Goal: Answer question/provide support: Share knowledge or assist other users

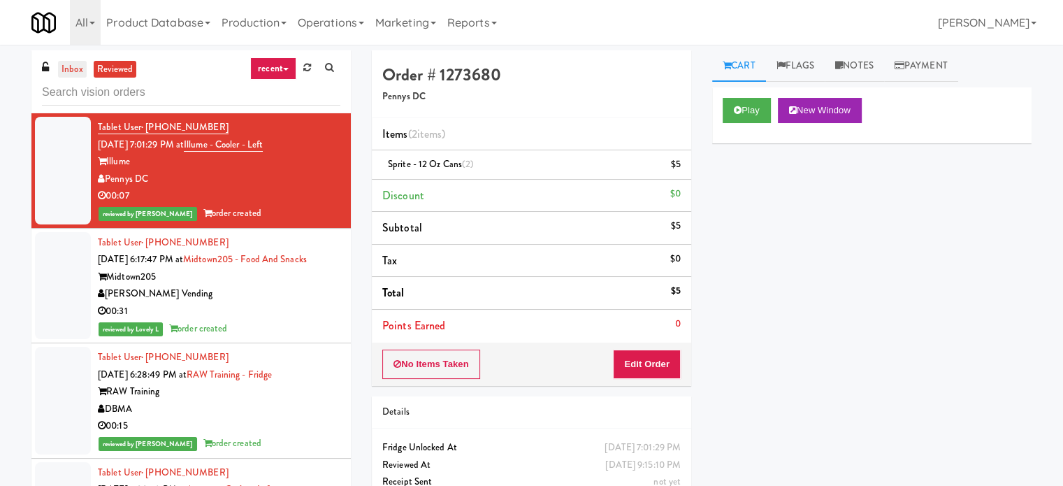
click at [67, 66] on link "inbox" at bounding box center [72, 69] width 29 height 17
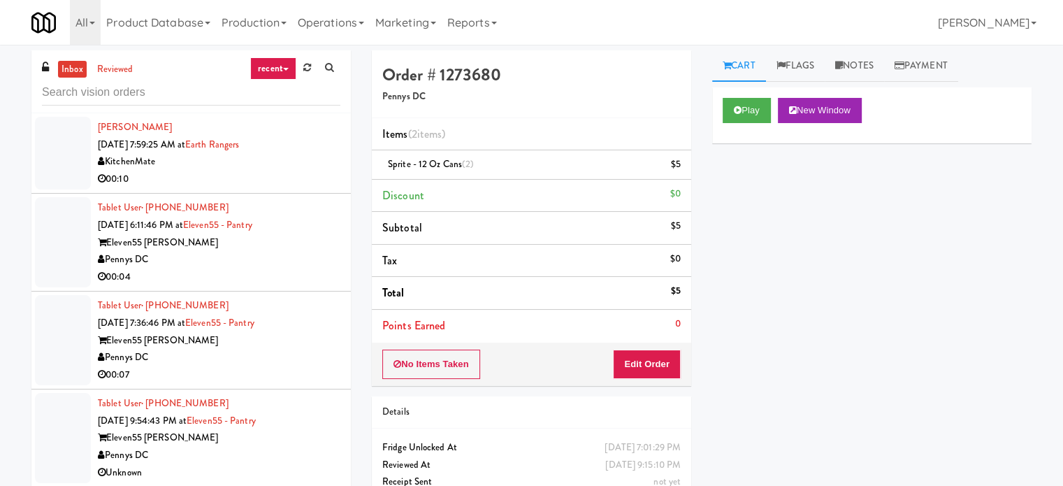
click at [289, 68] on link "recent" at bounding box center [273, 68] width 46 height 22
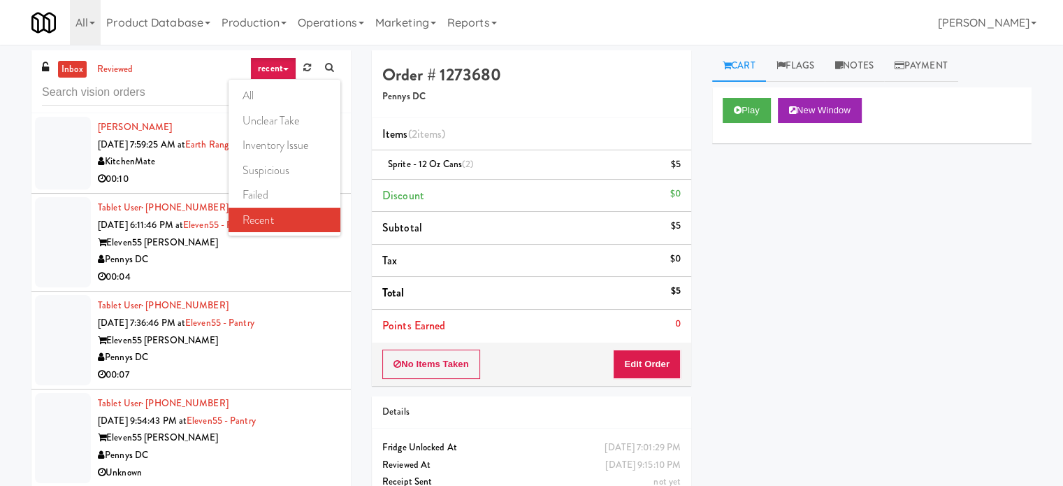
click at [247, 94] on link "all" at bounding box center [285, 95] width 112 height 25
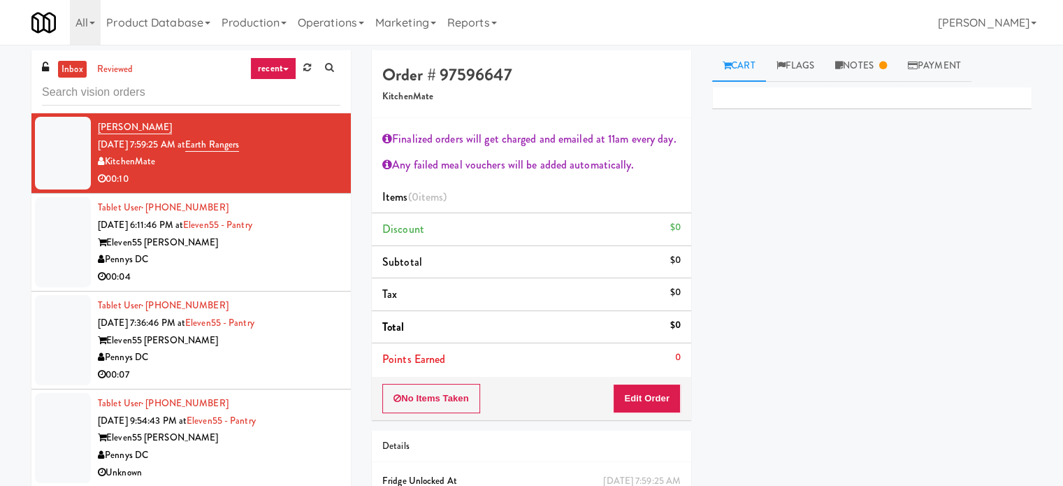
click at [316, 246] on div "Eleven55 Ripley" at bounding box center [219, 242] width 243 height 17
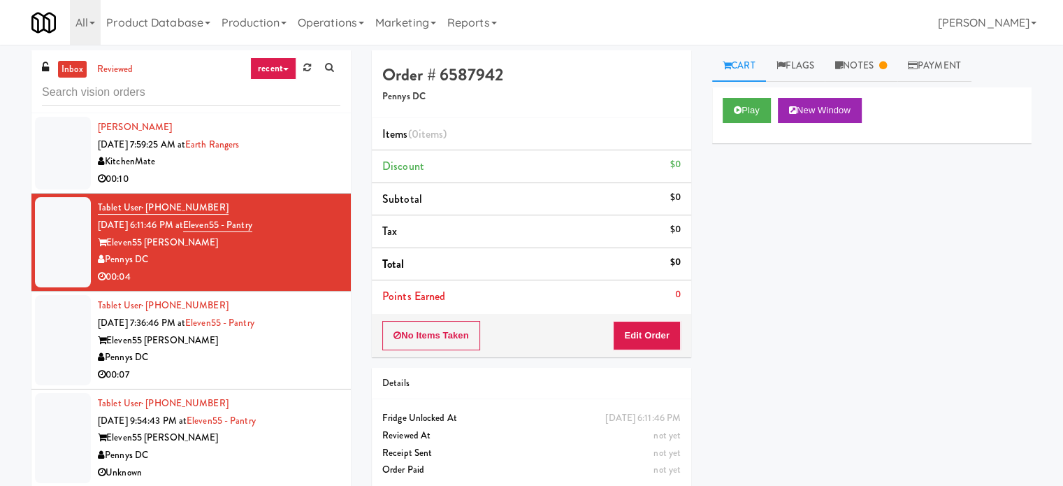
click at [280, 66] on link "recent" at bounding box center [273, 68] width 46 height 22
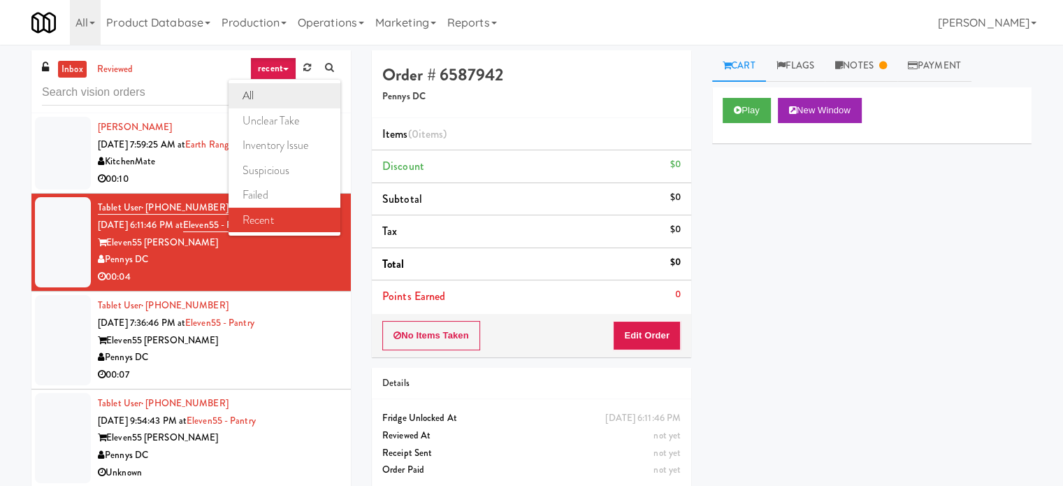
click at [251, 97] on link "all" at bounding box center [285, 95] width 112 height 25
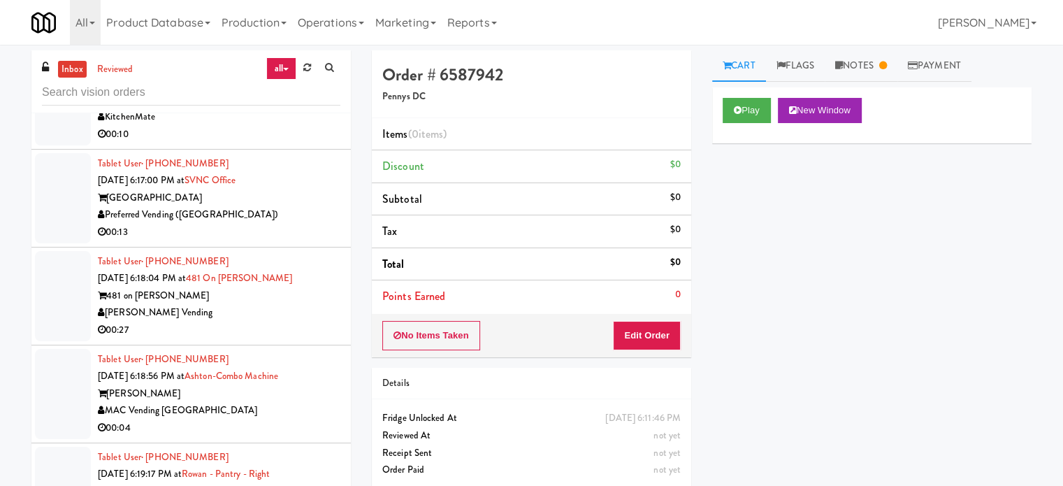
scroll to position [6254, 0]
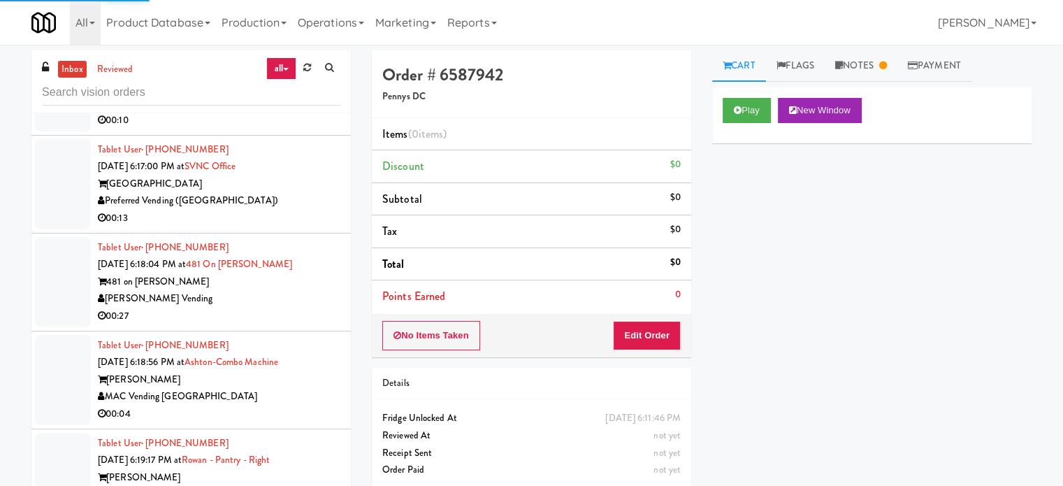
drag, startPoint x: 281, startPoint y: 219, endPoint x: 546, endPoint y: 85, distance: 297.3
click at [282, 210] on div "Preferred Vending ([GEOGRAPHIC_DATA])" at bounding box center [219, 200] width 243 height 17
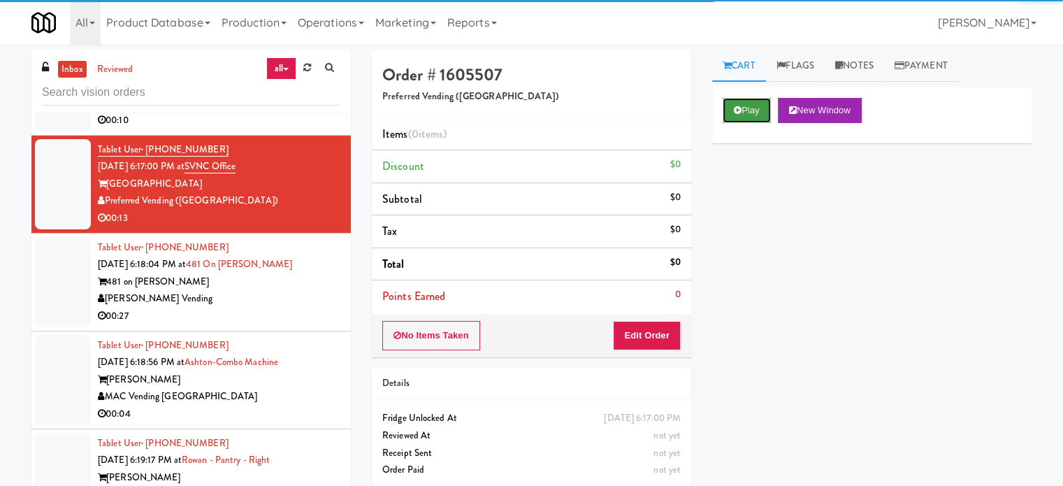
click at [753, 114] on button "Play" at bounding box center [747, 110] width 48 height 25
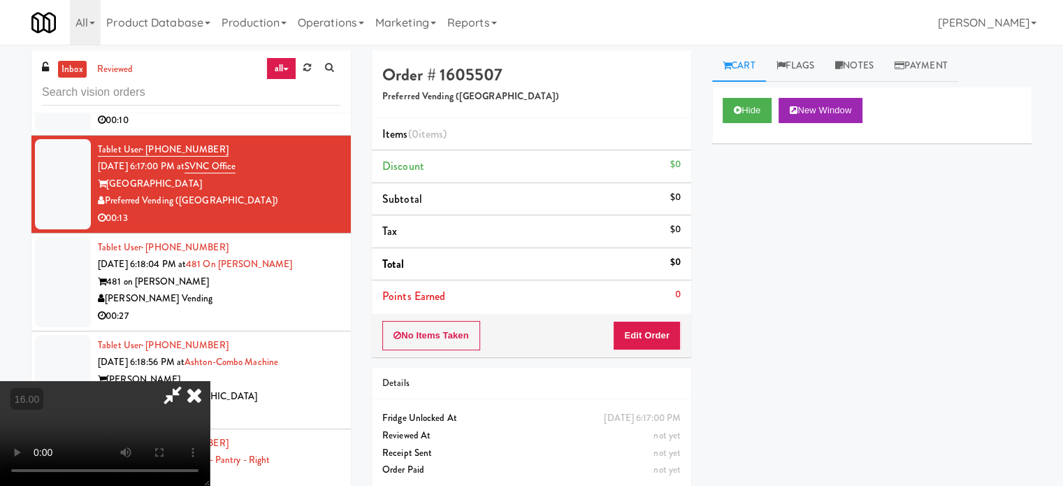
click at [210, 381] on video at bounding box center [105, 433] width 210 height 105
drag, startPoint x: 464, startPoint y: 295, endPoint x: 500, endPoint y: 154, distance: 145.8
click at [210, 381] on video at bounding box center [105, 433] width 210 height 105
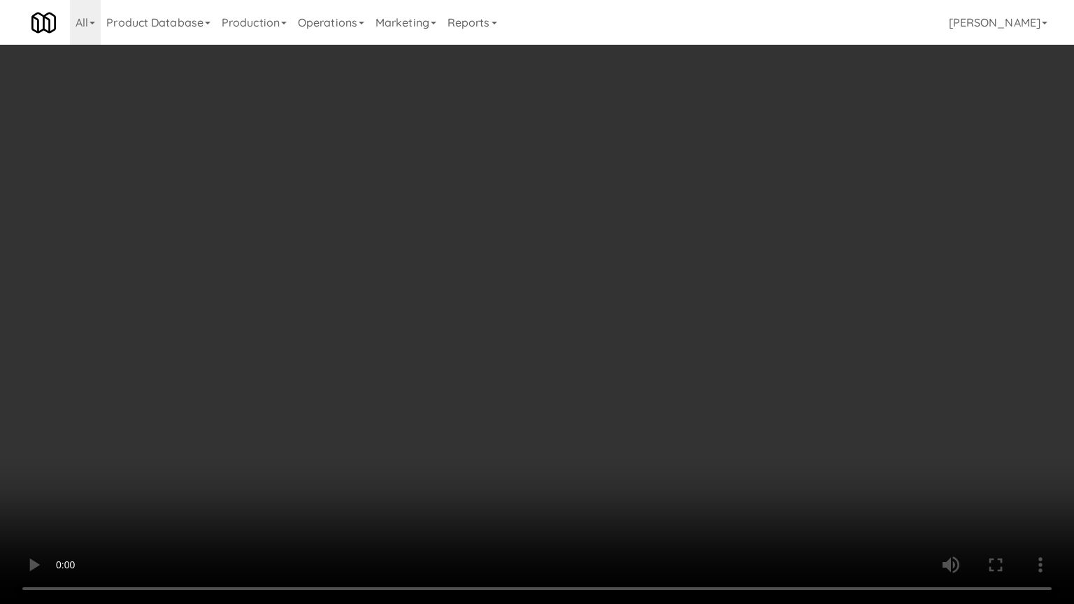
drag, startPoint x: 466, startPoint y: 212, endPoint x: 477, endPoint y: 216, distance: 11.7
click at [466, 212] on video at bounding box center [537, 302] width 1074 height 604
click at [508, 302] on video at bounding box center [537, 302] width 1074 height 604
drag, startPoint x: 508, startPoint y: 301, endPoint x: 568, endPoint y: 159, distance: 154.7
click at [511, 299] on video at bounding box center [537, 302] width 1074 height 604
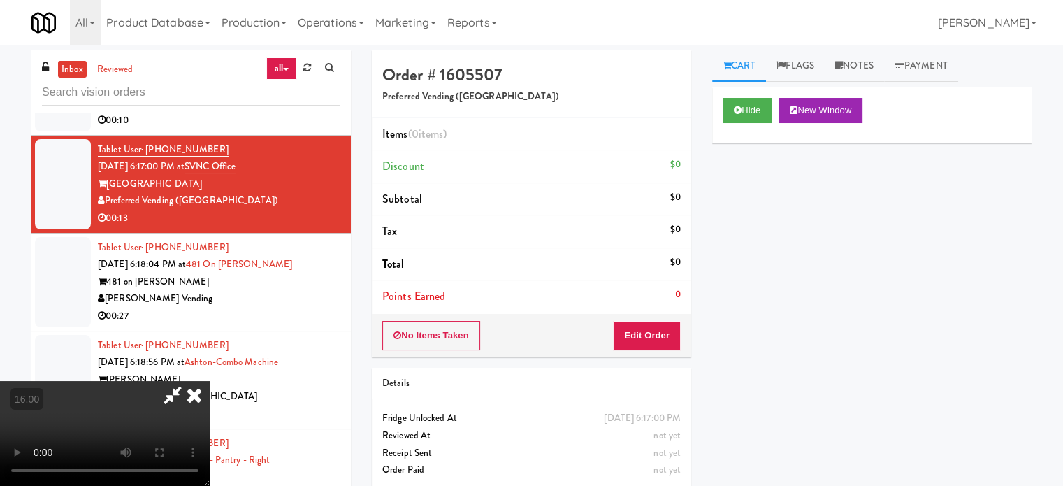
click at [210, 381] on icon at bounding box center [194, 395] width 31 height 28
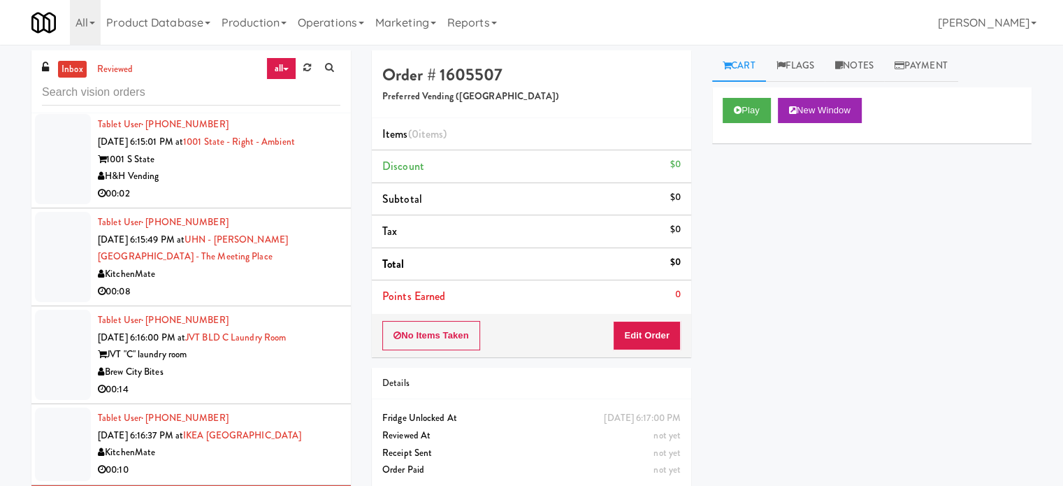
scroll to position [5555, 0]
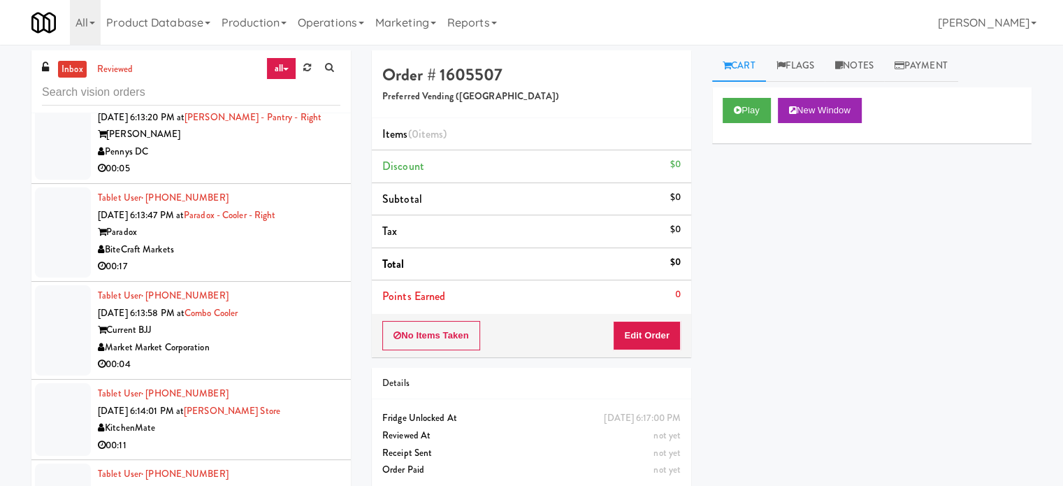
drag, startPoint x: 280, startPoint y: 441, endPoint x: 659, endPoint y: 238, distance: 430.3
click at [281, 437] on div "KitchenMate" at bounding box center [219, 427] width 243 height 17
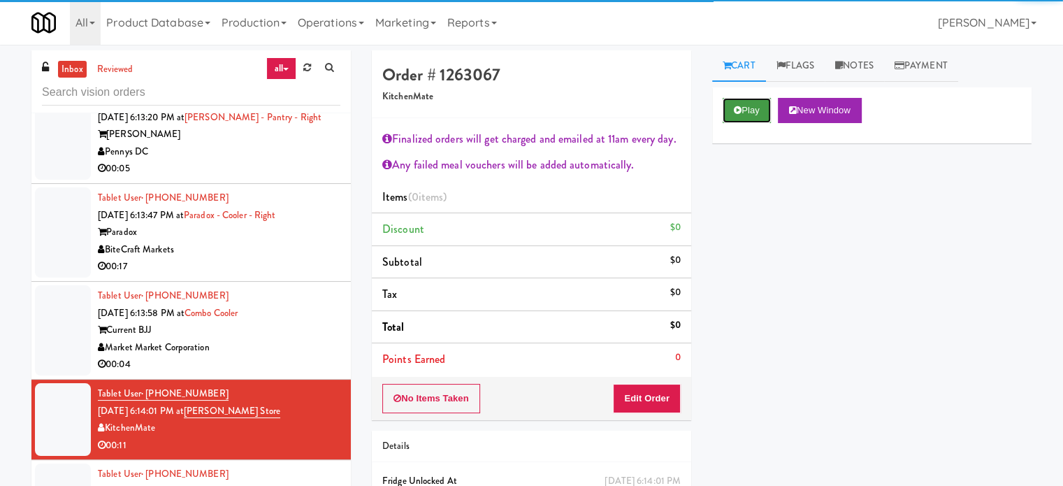
click at [752, 111] on button "Play" at bounding box center [747, 110] width 48 height 25
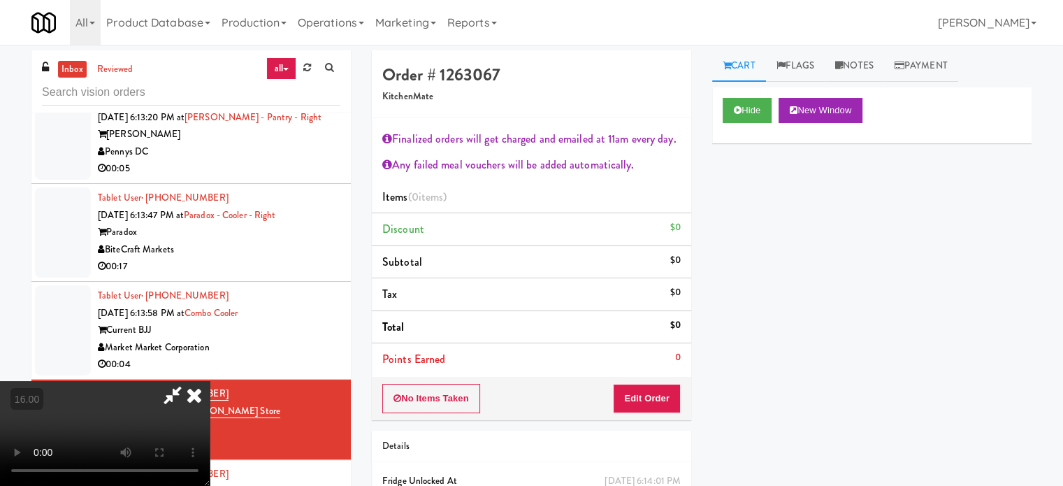
click at [210, 381] on video at bounding box center [105, 433] width 210 height 105
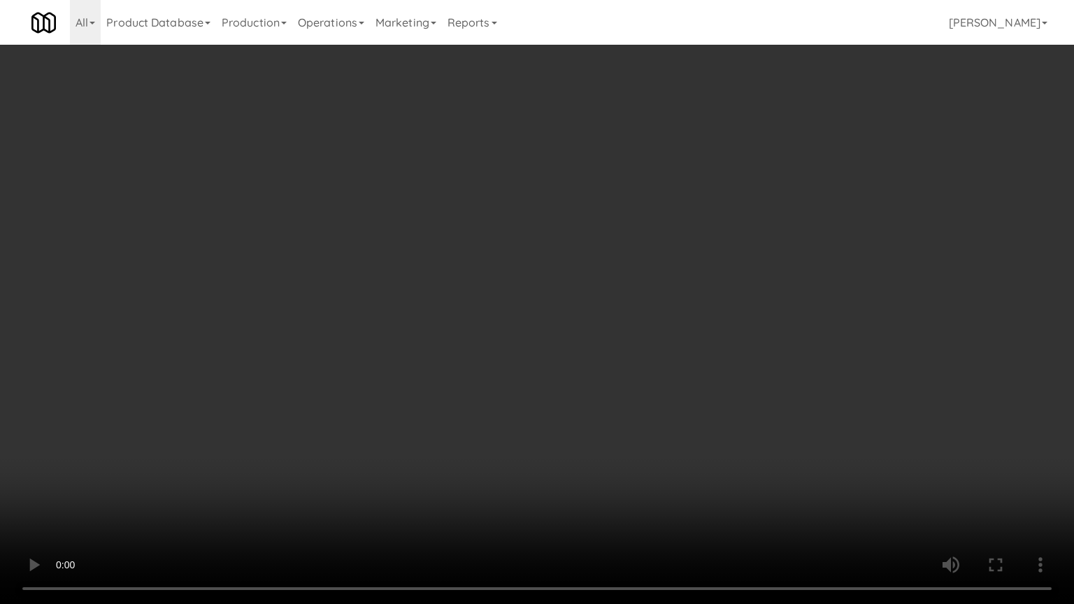
click at [489, 240] on video at bounding box center [537, 302] width 1074 height 604
drag, startPoint x: 526, startPoint y: 174, endPoint x: 533, endPoint y: 162, distance: 13.8
click at [526, 173] on video at bounding box center [537, 302] width 1074 height 604
click at [533, 162] on video at bounding box center [537, 302] width 1074 height 604
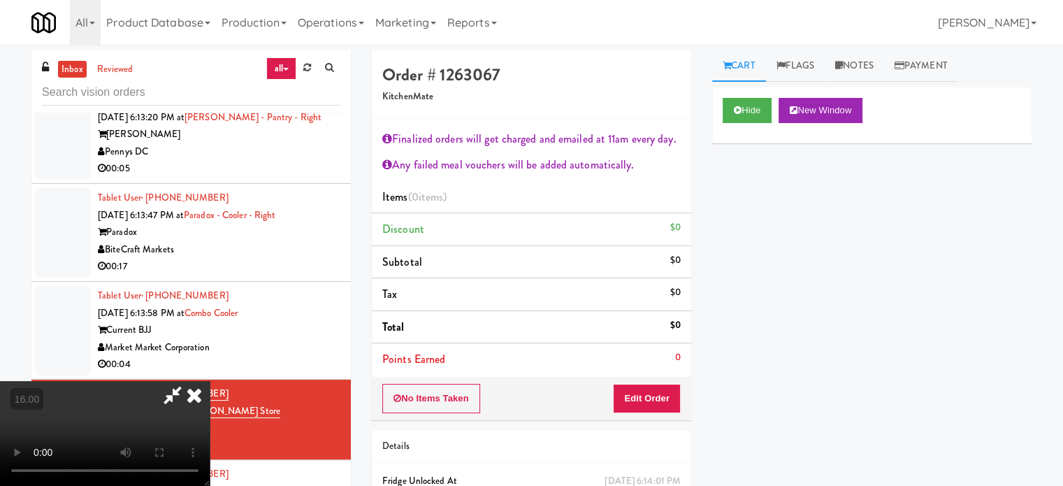
click at [210, 381] on icon at bounding box center [194, 395] width 31 height 28
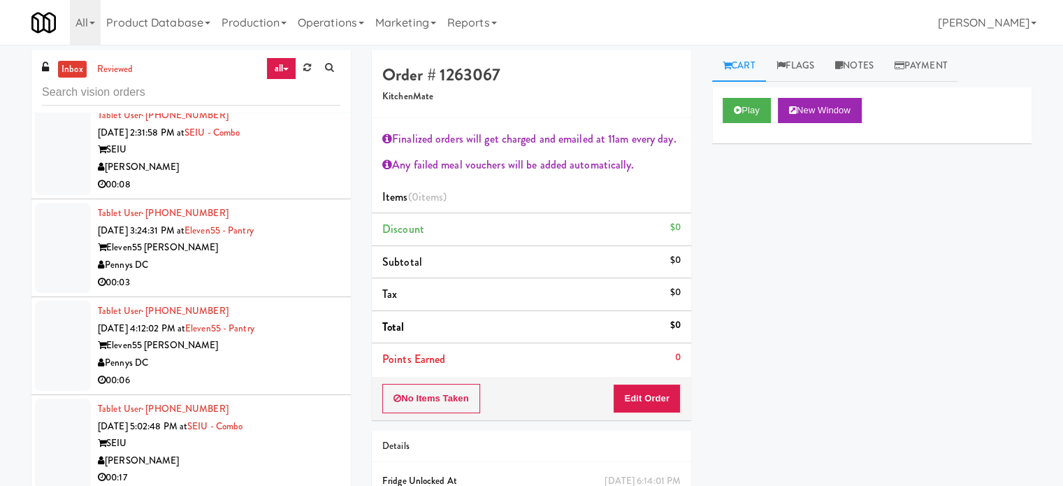
scroll to position [3108, 0]
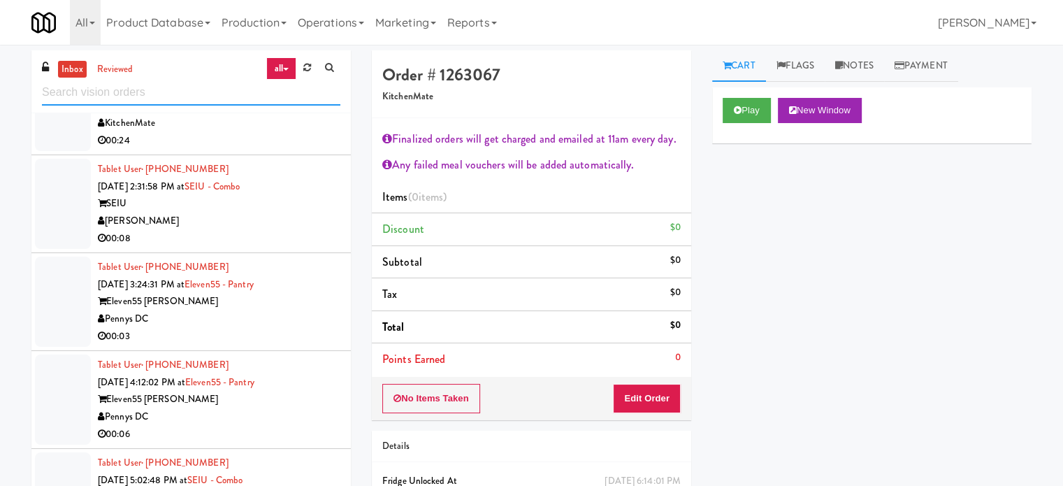
click at [152, 101] on input "text" at bounding box center [191, 93] width 298 height 26
click at [152, 100] on input "text" at bounding box center [191, 93] width 298 height 26
paste input "Vouge Salon Cooler 1"
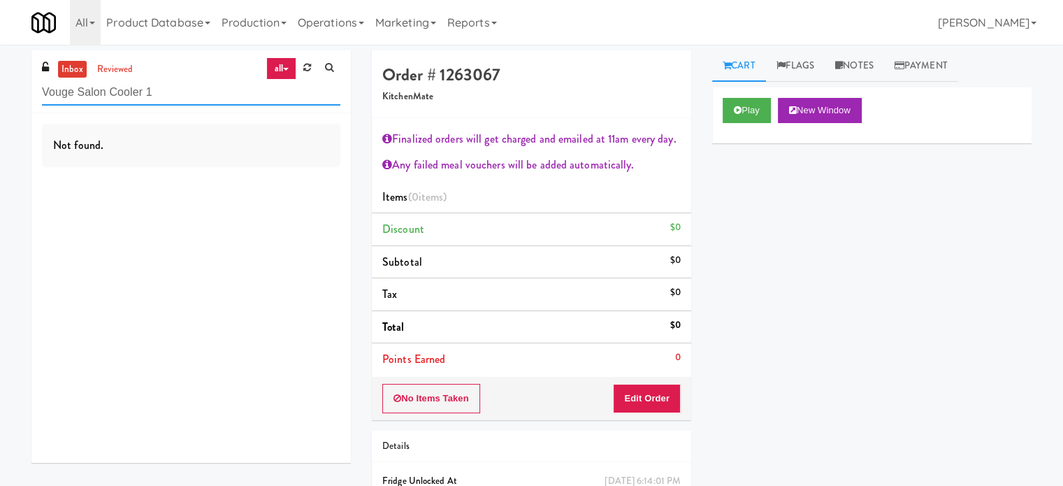
scroll to position [0, 0]
click at [199, 94] on input "Vouge Salon Cooler 1" at bounding box center [191, 93] width 298 height 26
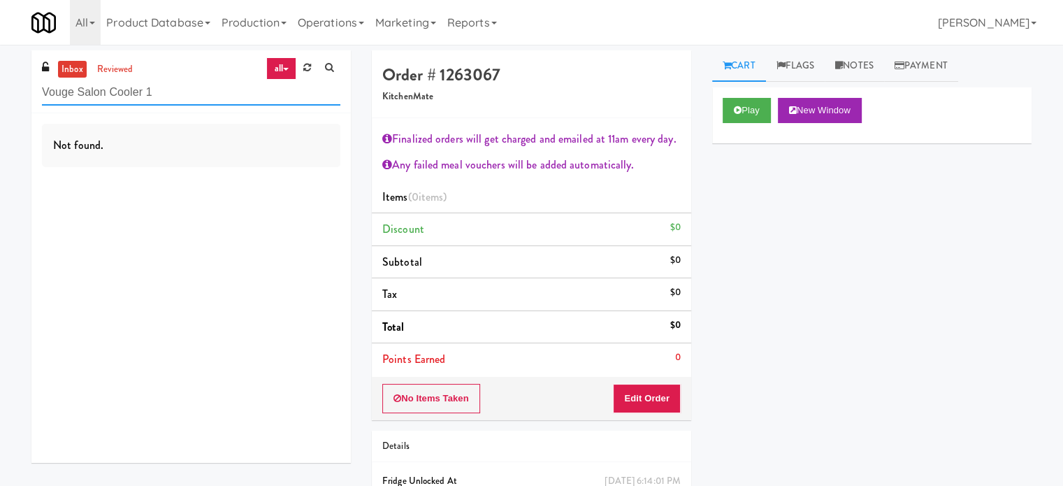
click at [171, 80] on input "Vouge Salon Cooler 1" at bounding box center [191, 93] width 298 height 26
click at [171, 89] on input "Vouge Salon Cooler 1" at bounding box center [191, 93] width 298 height 26
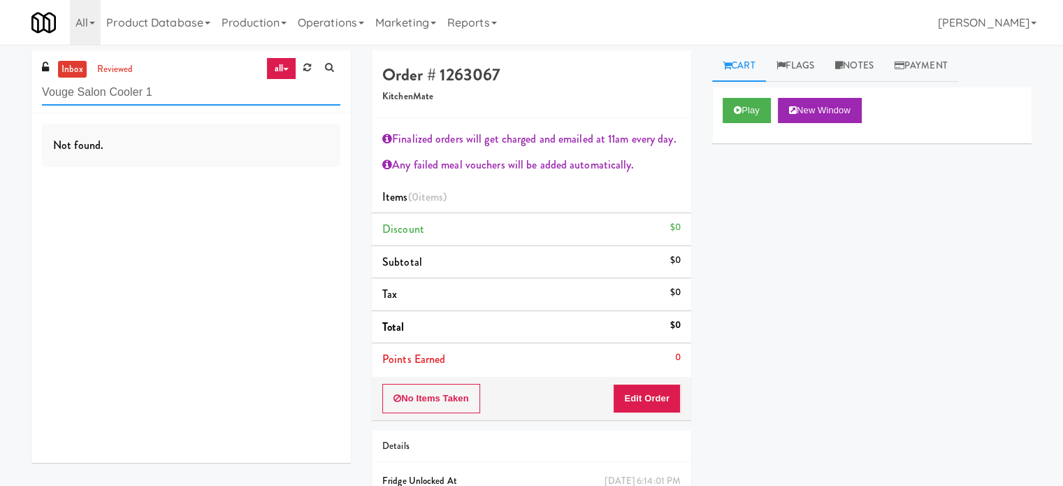
click at [193, 91] on input "Vouge Salon Cooler 1" at bounding box center [191, 93] width 298 height 26
click at [193, 90] on input "Vouge Salon Cooler 1" at bounding box center [191, 93] width 298 height 26
click at [197, 84] on input "Vouge Salon Cooler 1" at bounding box center [191, 93] width 298 height 26
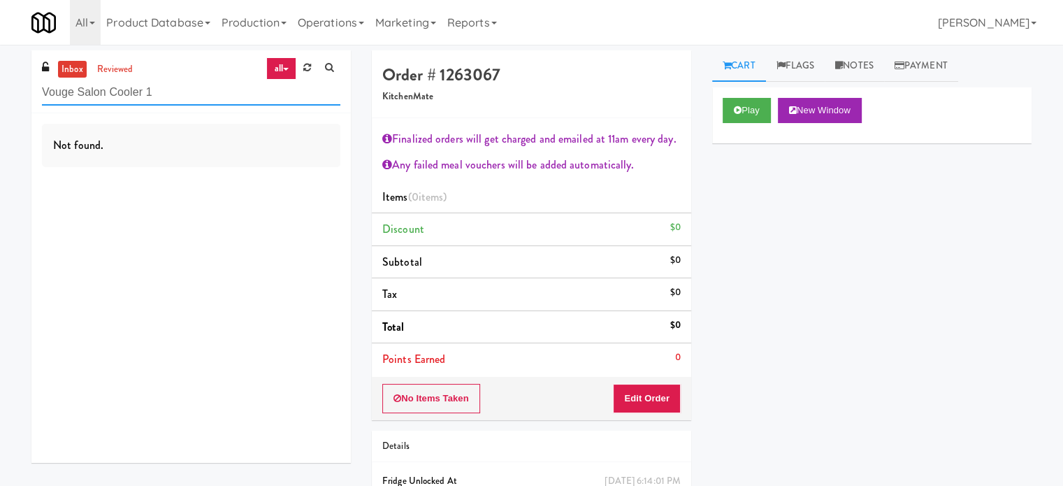
paste input "Summit Square - Cooler - Right"
click at [196, 83] on input "Vouge Salon Cooler Summit Square - Cooler - Right" at bounding box center [191, 93] width 298 height 26
click at [194, 83] on input "Vouge Salon Cooler Summit Square - Cooler - Right" at bounding box center [191, 93] width 298 height 26
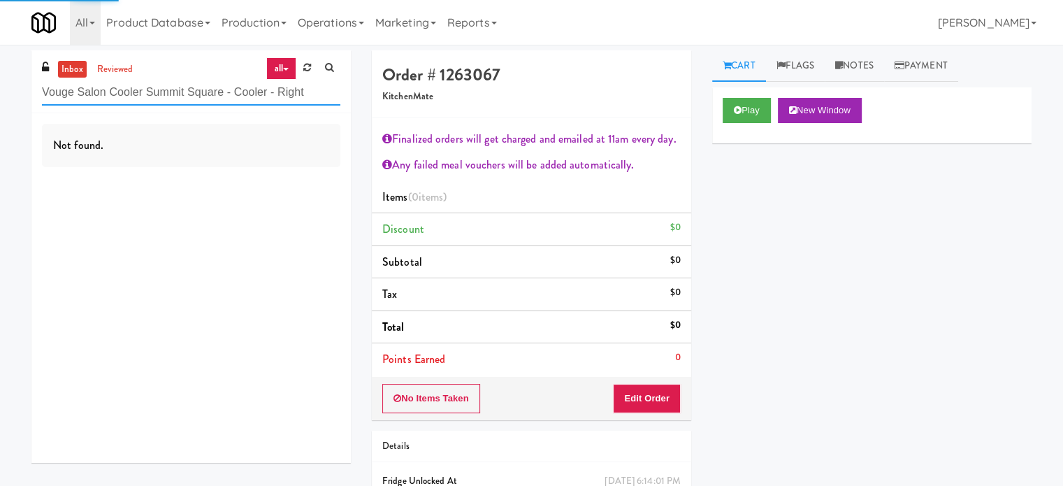
paste input "text"
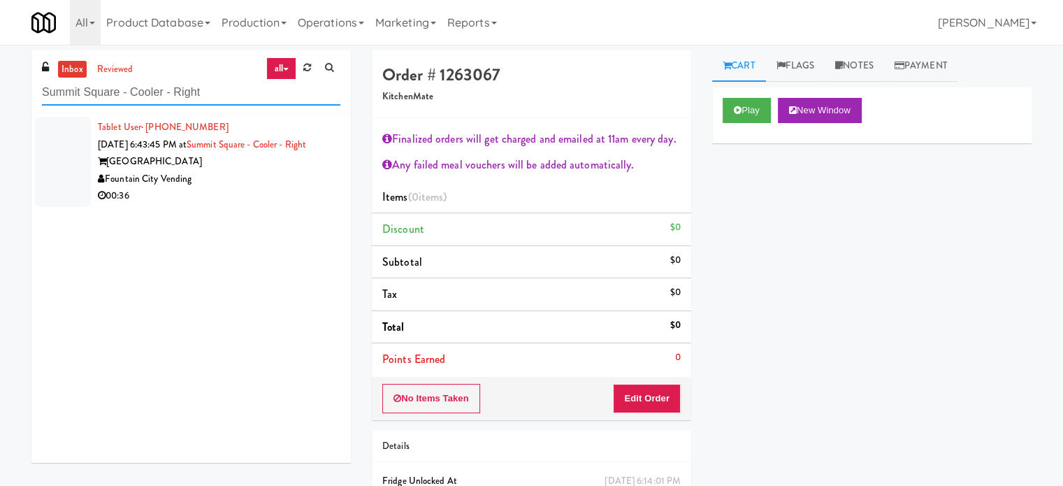
type input "Summit Square - Cooler - Right"
click at [238, 181] on div "Fountain City Vending" at bounding box center [219, 179] width 243 height 17
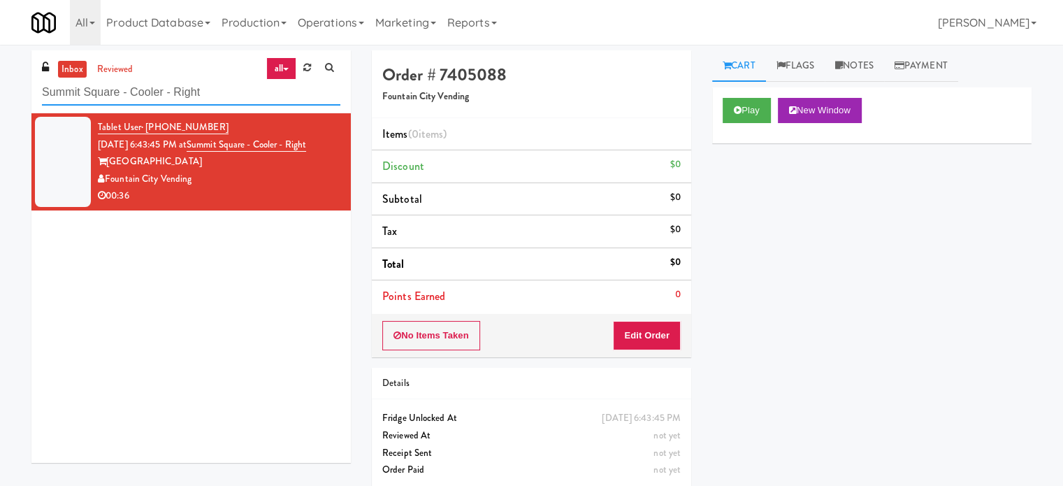
click at [234, 92] on input "Summit Square - Cooler - Right" at bounding box center [191, 93] width 298 height 26
click at [235, 92] on input "Summit Square - Cooler - Right" at bounding box center [191, 93] width 298 height 26
click at [231, 95] on input "Summit Square - Cooler - Right" at bounding box center [191, 93] width 298 height 26
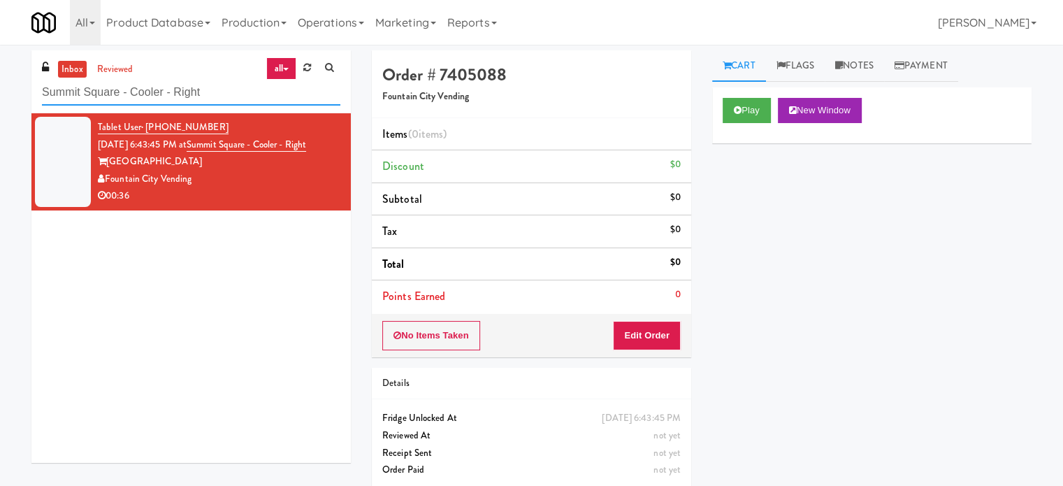
click at [231, 95] on input "Summit Square - Cooler - Right" at bounding box center [191, 93] width 298 height 26
click at [231, 94] on input "Summit Square - Cooler - Right" at bounding box center [191, 93] width 298 height 26
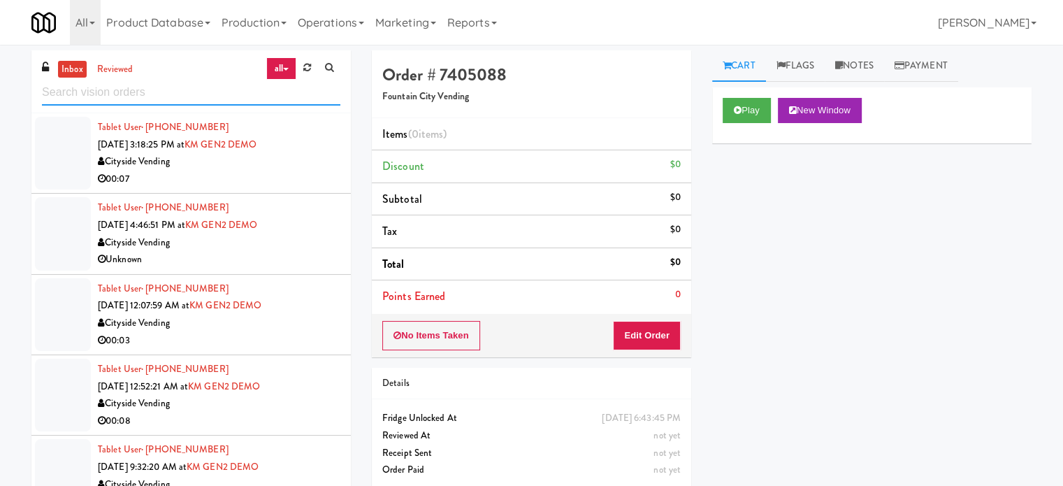
click at [182, 92] on input "text" at bounding box center [191, 93] width 298 height 26
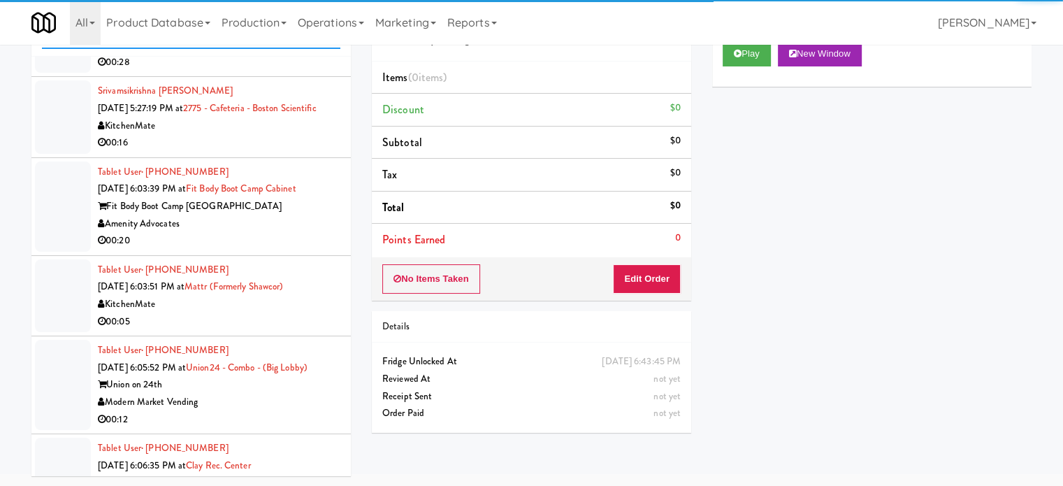
scroll to position [3622, 0]
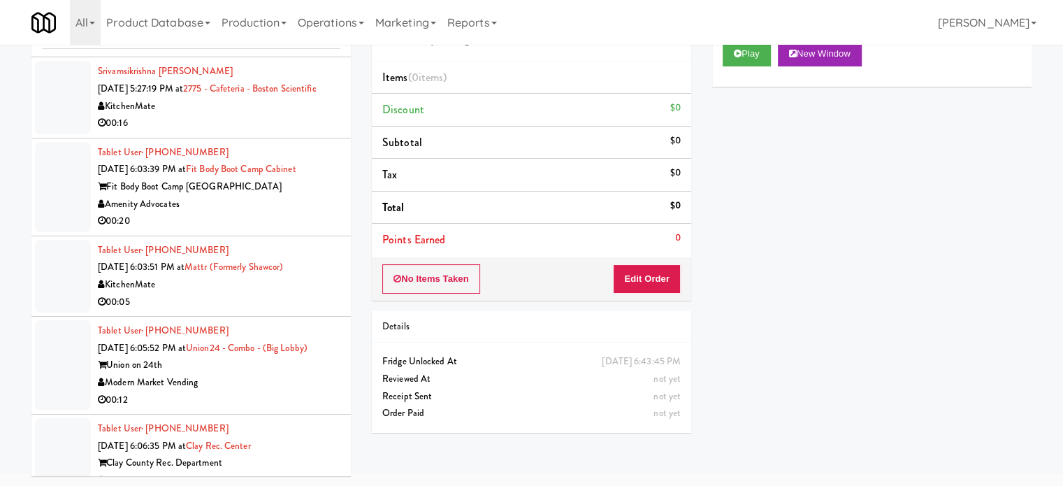
drag, startPoint x: 201, startPoint y: 394, endPoint x: 105, endPoint y: 396, distance: 96.5
click at [105, 391] on div "Modern Market Vending" at bounding box center [219, 382] width 243 height 17
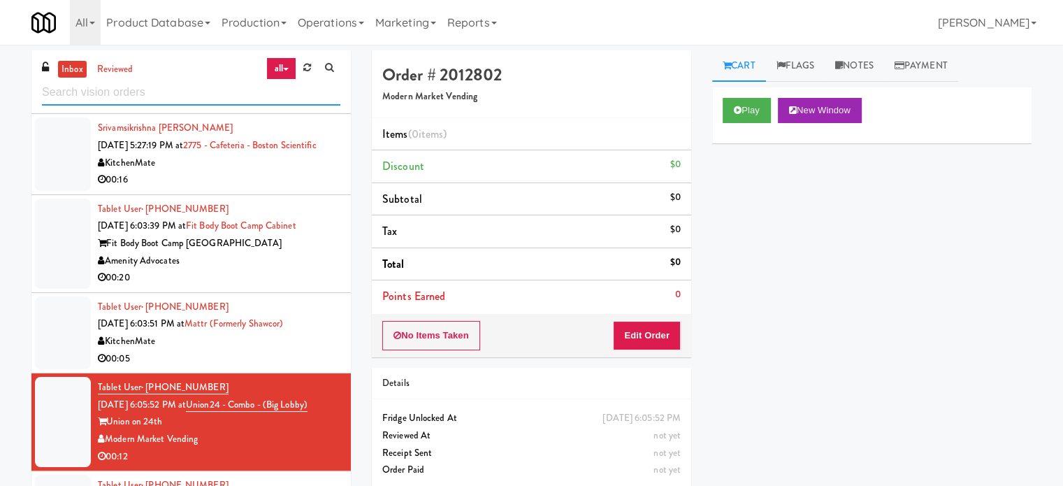
click at [174, 89] on input "text" at bounding box center [191, 93] width 298 height 26
paste input "Modern Market Vending"
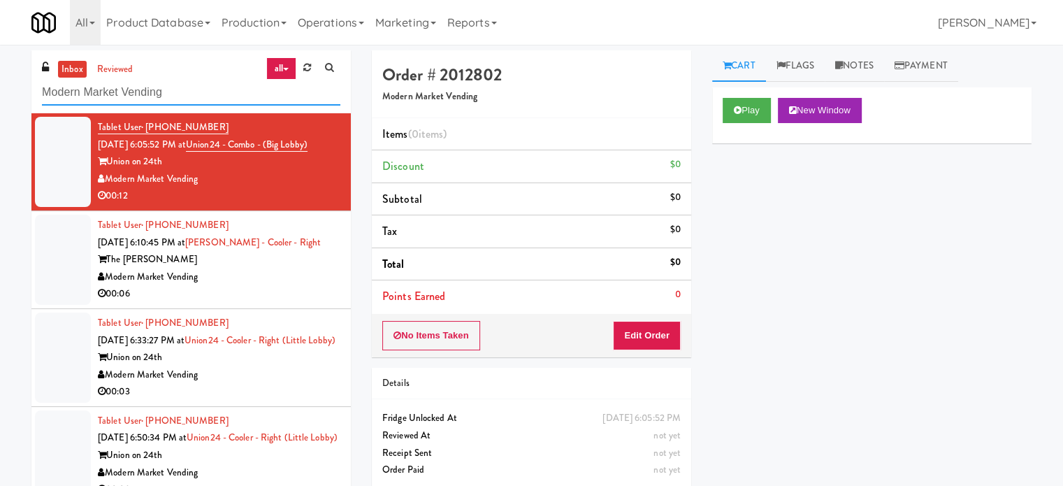
type input "Modern Market Vending"
drag, startPoint x: 287, startPoint y: 192, endPoint x: 296, endPoint y: 236, distance: 44.8
click at [287, 195] on div "00:12" at bounding box center [219, 195] width 243 height 17
click at [284, 287] on div "00:06" at bounding box center [219, 293] width 243 height 17
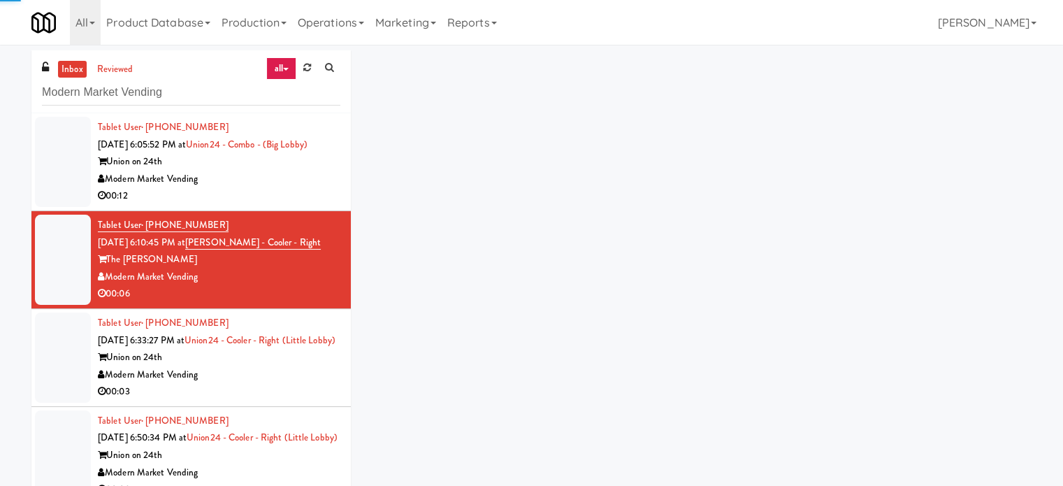
click at [291, 384] on div "Modern Market Vending" at bounding box center [219, 374] width 243 height 17
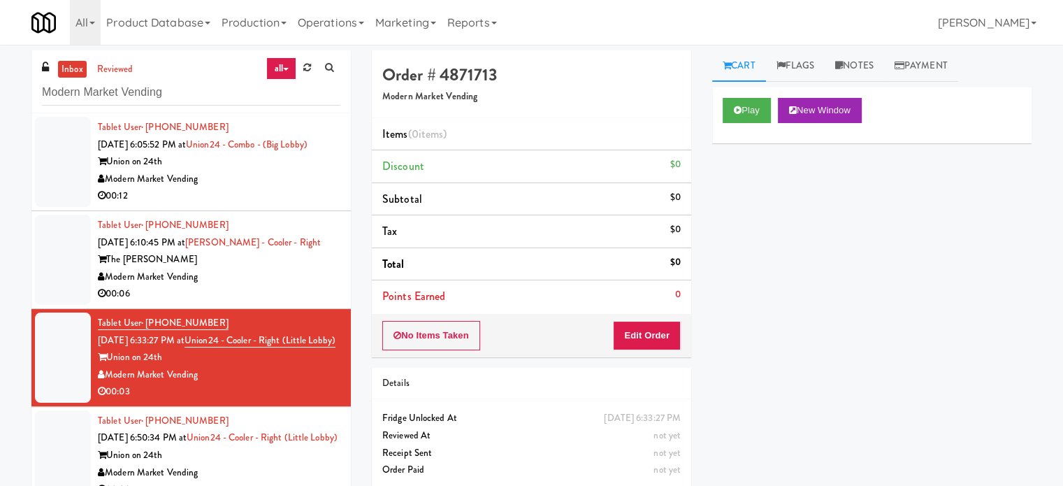
click at [250, 187] on div "00:12" at bounding box center [219, 195] width 243 height 17
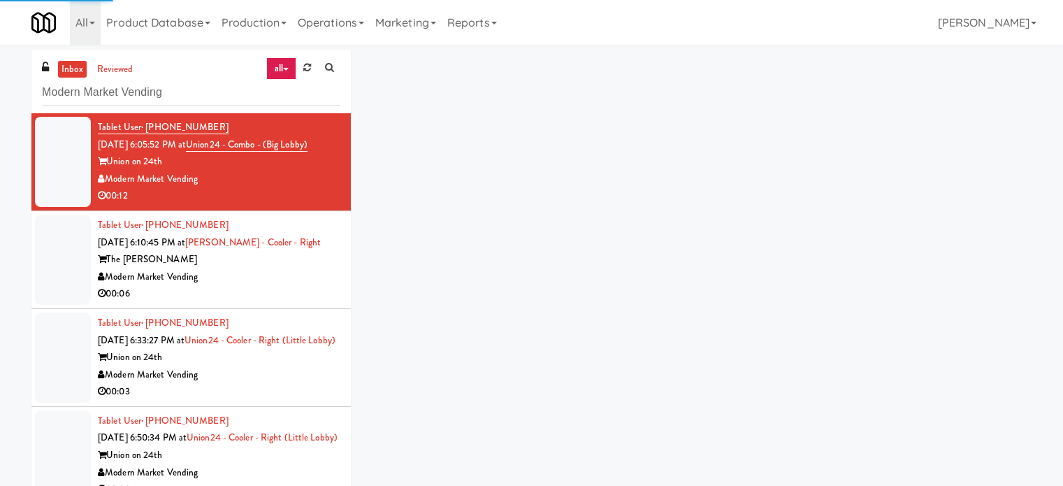
click at [282, 282] on div "Modern Market Vending" at bounding box center [219, 276] width 243 height 17
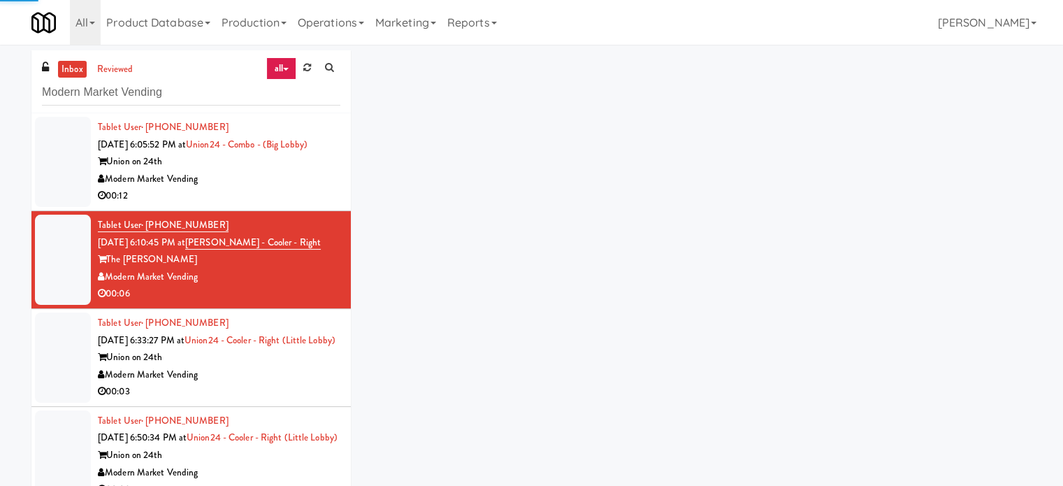
click at [282, 366] on div "Union on 24th" at bounding box center [219, 357] width 243 height 17
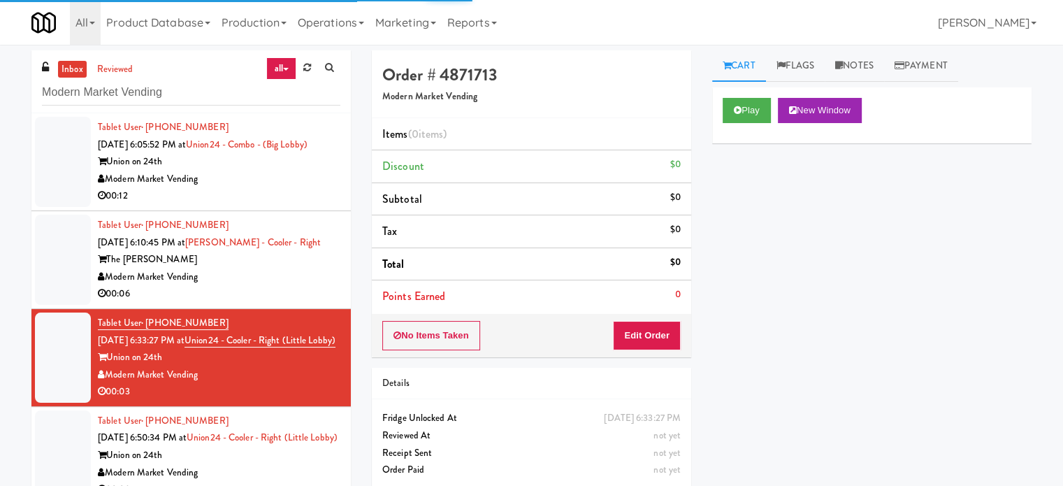
scroll to position [349, 0]
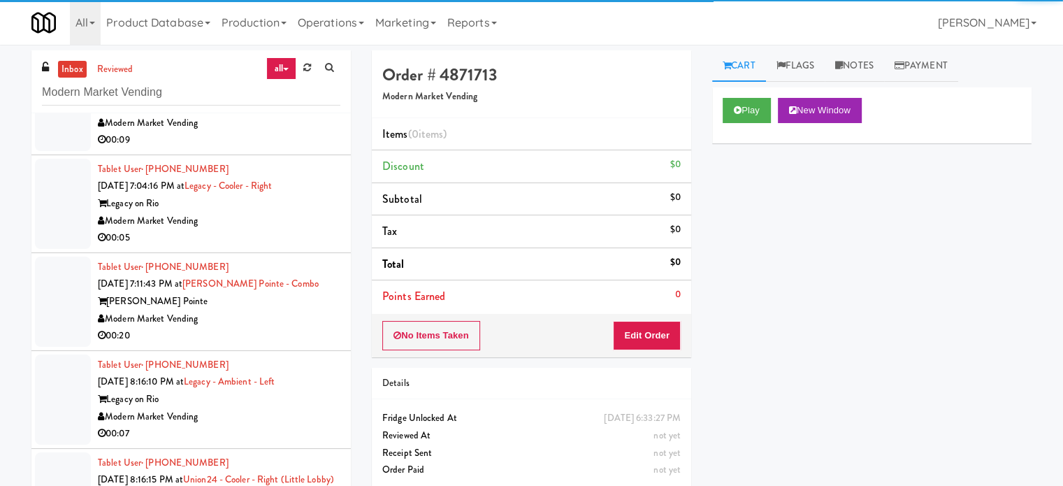
drag, startPoint x: 273, startPoint y: 271, endPoint x: 282, endPoint y: 294, distance: 25.1
click at [273, 247] on div "00:05" at bounding box center [219, 237] width 243 height 17
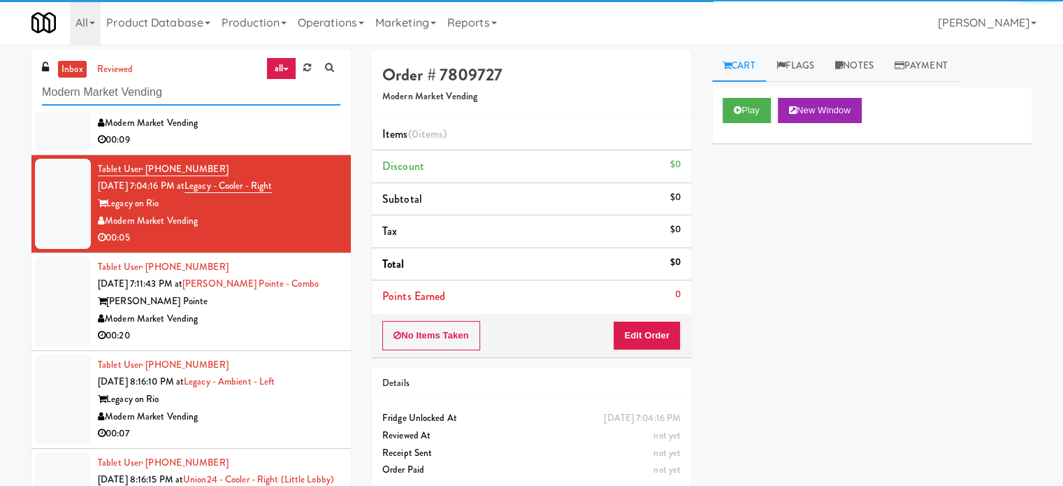
click at [210, 94] on input "Modern Market Vending" at bounding box center [191, 93] width 298 height 26
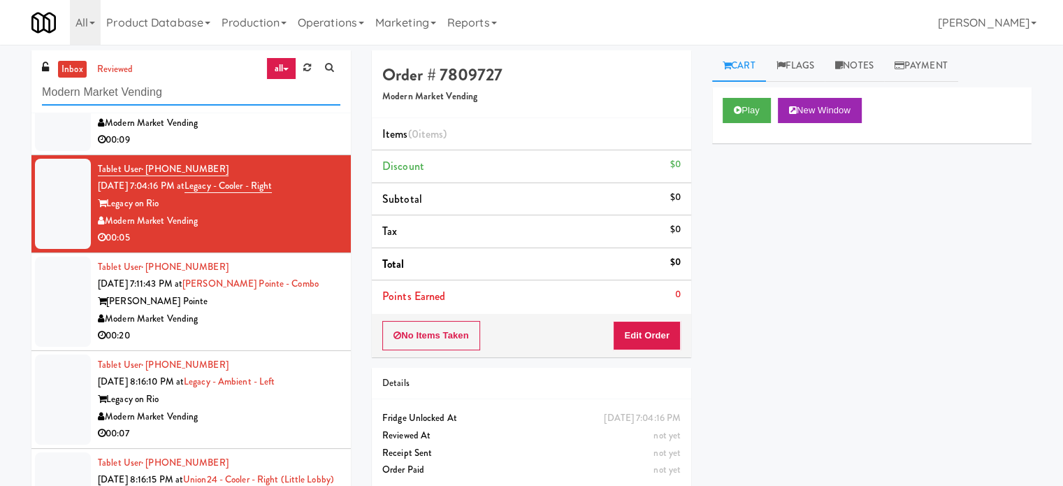
click at [210, 92] on input "Modern Market Vending" at bounding box center [191, 93] width 298 height 26
drag, startPoint x: 199, startPoint y: 351, endPoint x: 106, endPoint y: 348, distance: 92.3
click at [106, 328] on div "Modern Market Vending" at bounding box center [219, 318] width 243 height 17
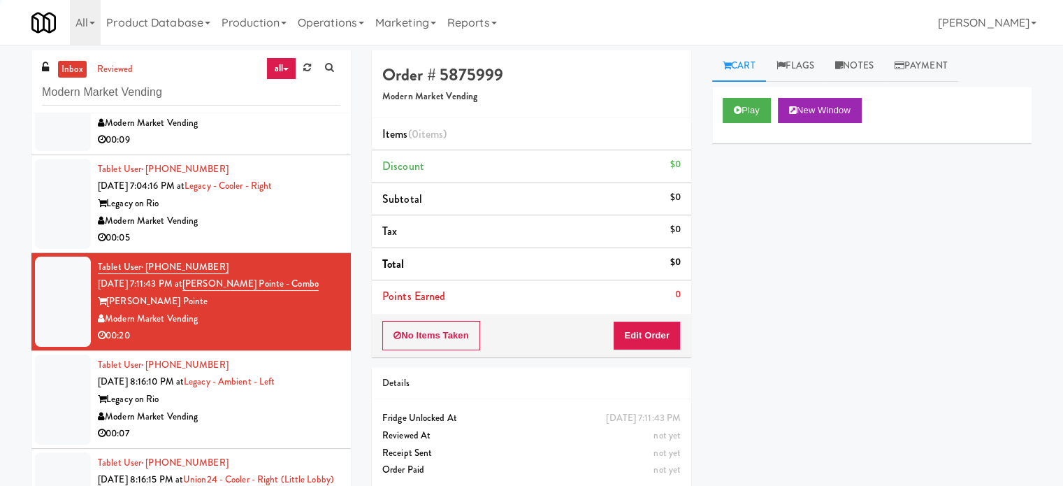
click at [269, 328] on div "Modern Market Vending" at bounding box center [219, 318] width 243 height 17
drag, startPoint x: 326, startPoint y: 319, endPoint x: 206, endPoint y: 320, distance: 120.2
click at [206, 320] on div "Tablet User · (978) 831-3471 Sep 16, 2025 7:11:43 PM at Alexan Braker Pointe - …" at bounding box center [219, 302] width 243 height 86
copy link "Alexan Braker Pointe - Combo"
click at [211, 83] on input "Modern Market Vending" at bounding box center [191, 93] width 298 height 26
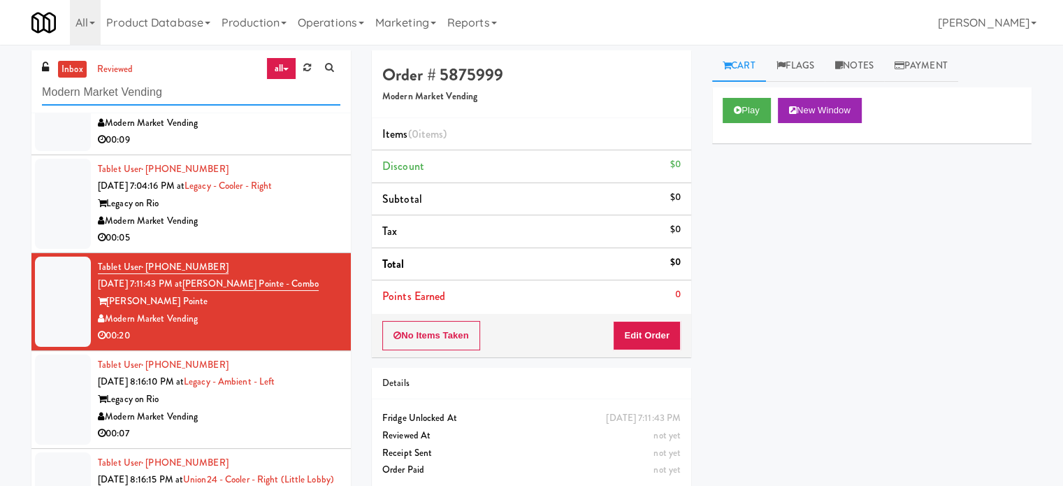
click at [211, 83] on input "Modern Market Vending" at bounding box center [191, 93] width 298 height 26
paste input "Alexan Braker Pointe - Combo"
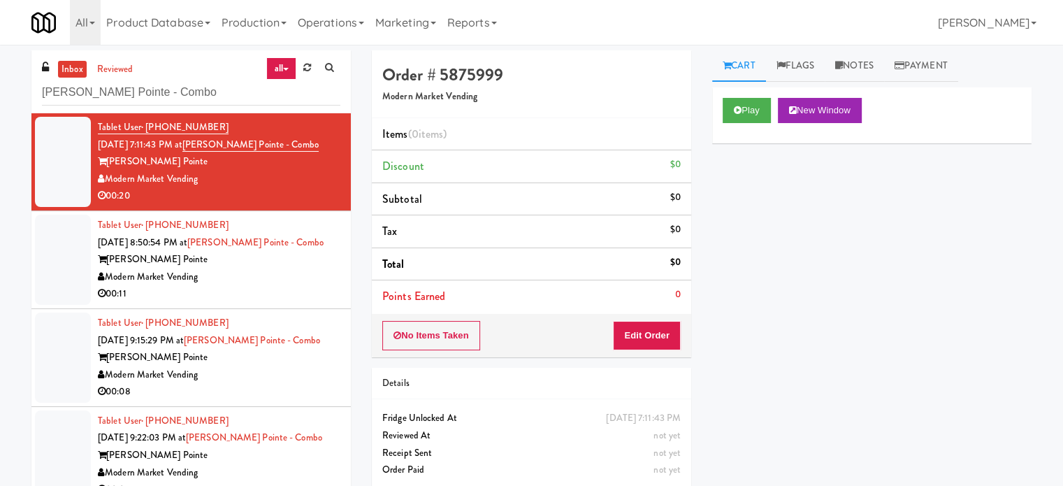
click at [270, 275] on div "Modern Market Vending" at bounding box center [219, 276] width 243 height 17
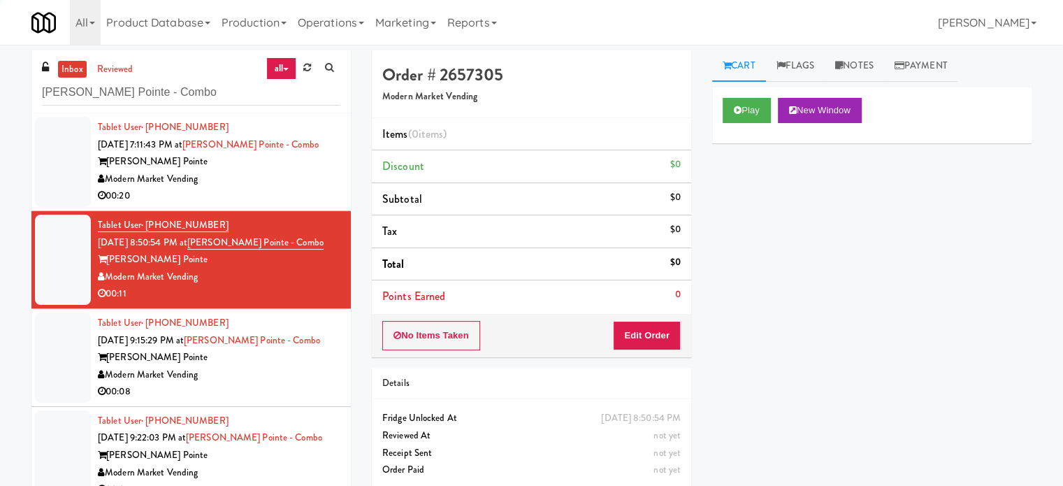
click at [268, 385] on div "00:08" at bounding box center [219, 391] width 243 height 17
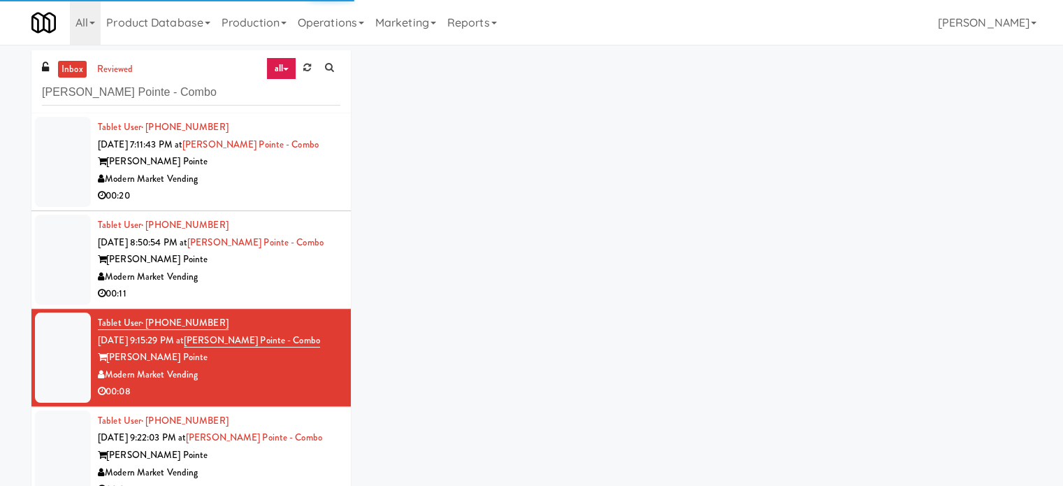
drag, startPoint x: 293, startPoint y: 477, endPoint x: 296, endPoint y: 470, distance: 7.2
click at [291, 477] on div "Modern Market Vending" at bounding box center [219, 472] width 243 height 17
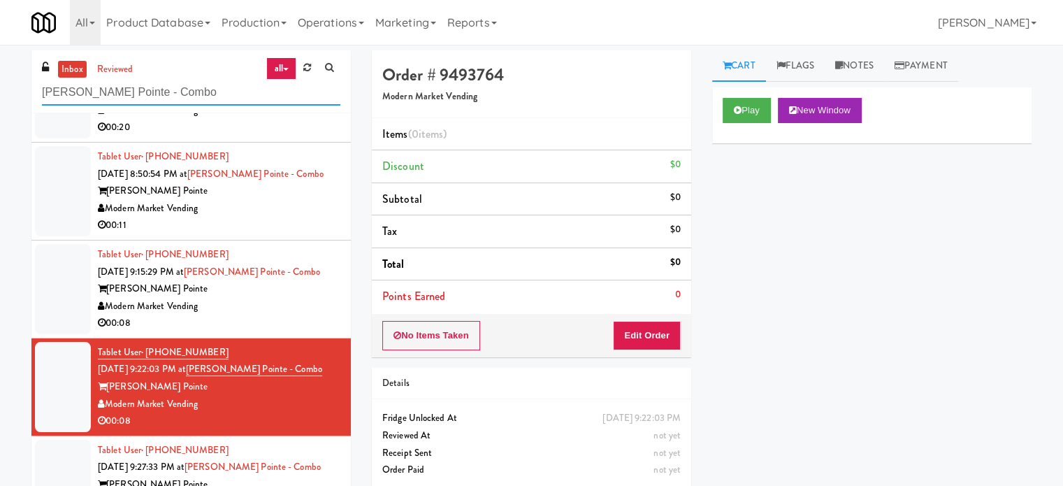
click at [215, 103] on input "Alexan Braker Pointe - Combo" at bounding box center [191, 93] width 298 height 26
drag, startPoint x: 215, startPoint y: 105, endPoint x: 231, endPoint y: 103, distance: 15.4
click at [214, 106] on div "inbox reviewed all all unclear take inventory issue suspicious failed recent Al…" at bounding box center [190, 81] width 319 height 63
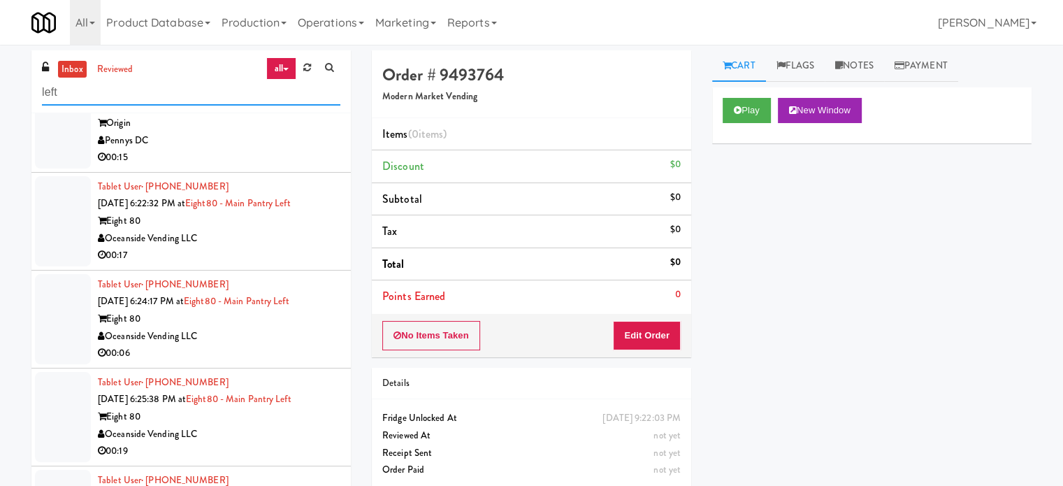
scroll to position [349, 0]
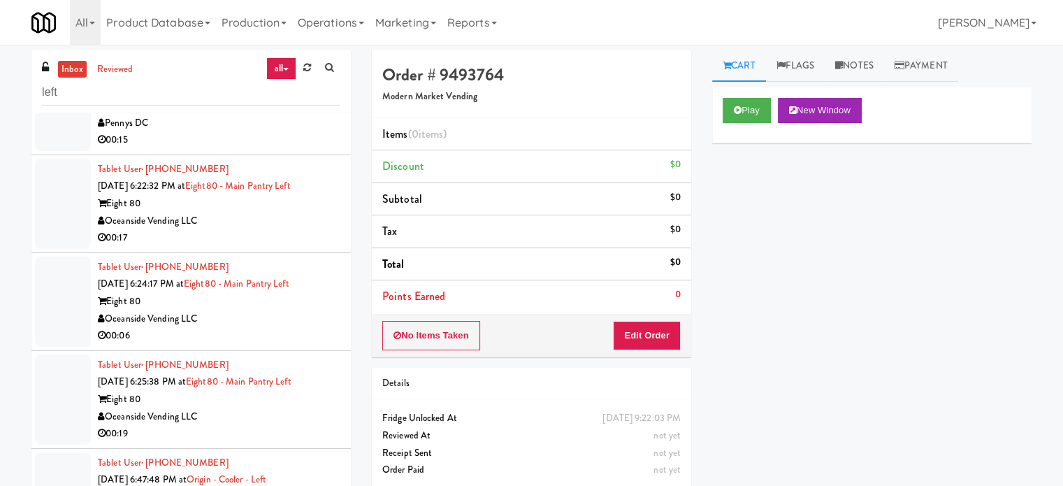
drag, startPoint x: 310, startPoint y: 331, endPoint x: 305, endPoint y: 232, distance: 98.6
click at [310, 330] on div "00:06" at bounding box center [219, 335] width 243 height 17
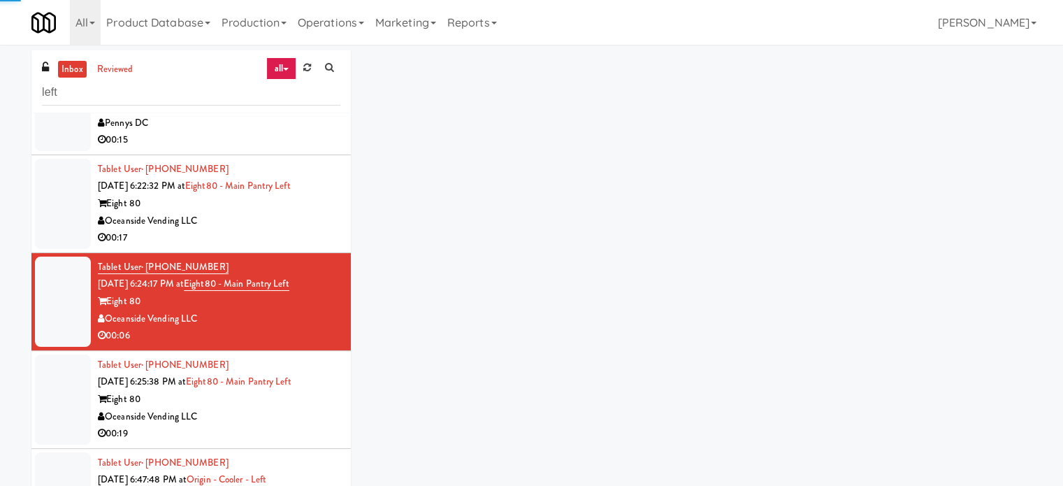
drag, startPoint x: 303, startPoint y: 217, endPoint x: 322, endPoint y: 279, distance: 64.8
click at [305, 218] on div "Oceanside Vending LLC" at bounding box center [219, 220] width 243 height 17
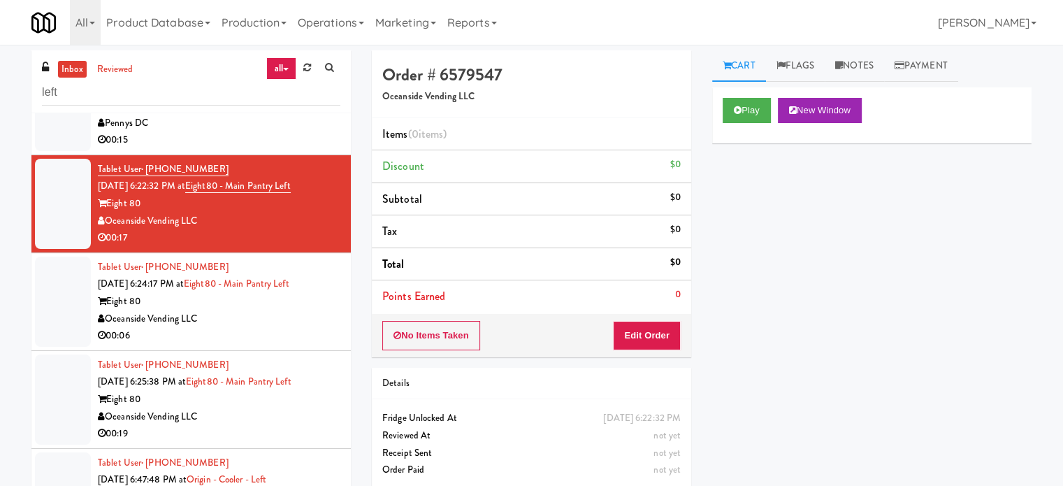
click at [308, 430] on div "00:19" at bounding box center [219, 433] width 243 height 17
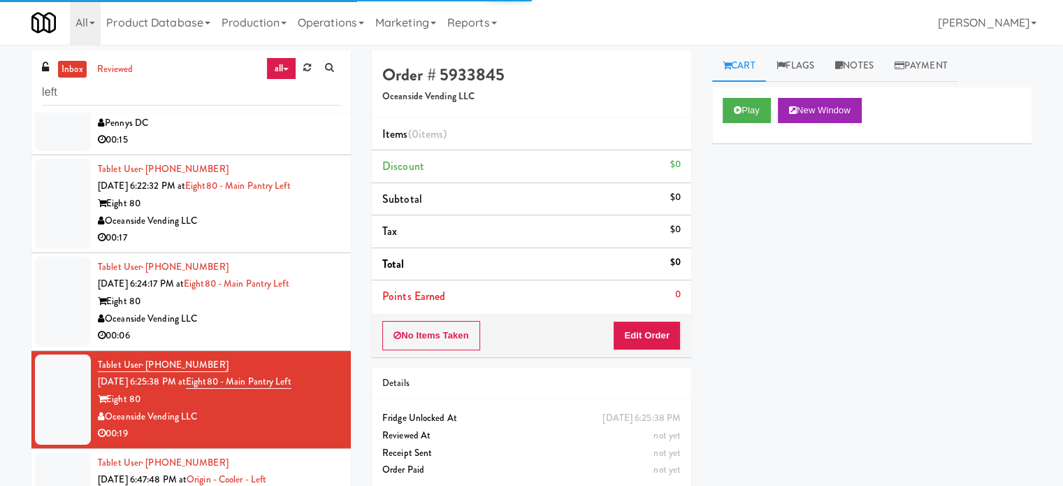
drag, startPoint x: 280, startPoint y: 220, endPoint x: 301, endPoint y: 219, distance: 21.0
click at [280, 222] on div "Oceanside Vending LLC" at bounding box center [219, 220] width 243 height 17
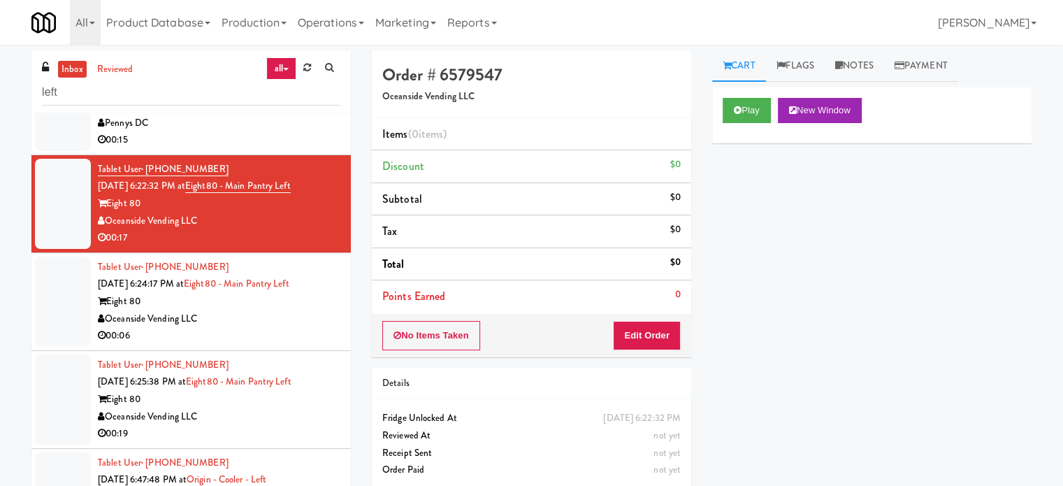
click at [184, 287] on span "Sep 16, 2025 6:24:17 PM at" at bounding box center [141, 283] width 86 height 13
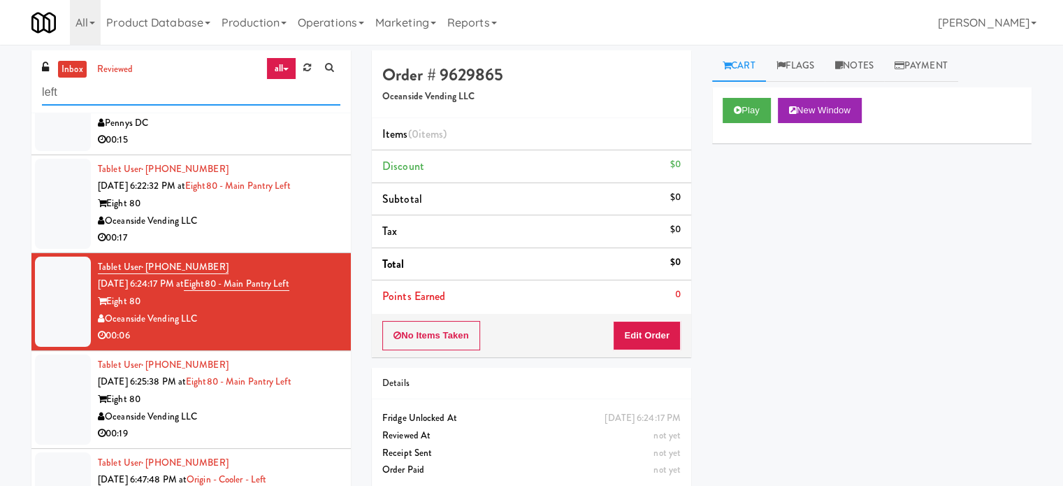
click at [165, 101] on input "left" at bounding box center [191, 93] width 298 height 26
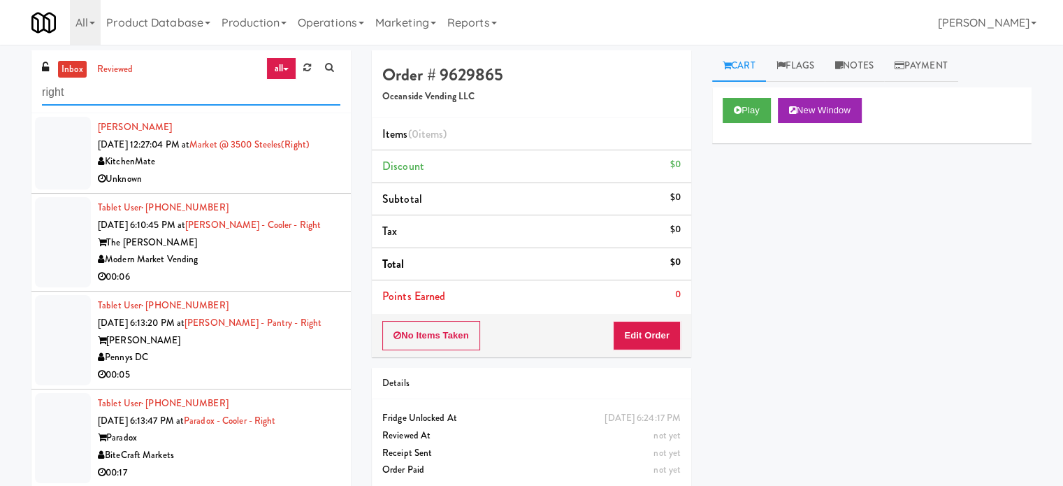
click at [106, 96] on input "right" at bounding box center [191, 93] width 298 height 26
click at [106, 97] on input "right" at bounding box center [191, 93] width 298 height 26
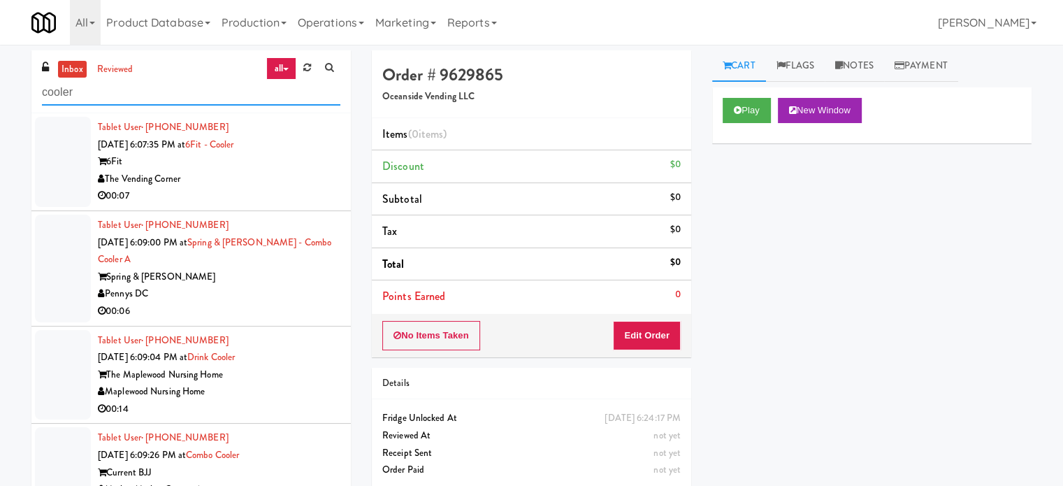
click at [148, 94] on input "cooler" at bounding box center [191, 93] width 298 height 26
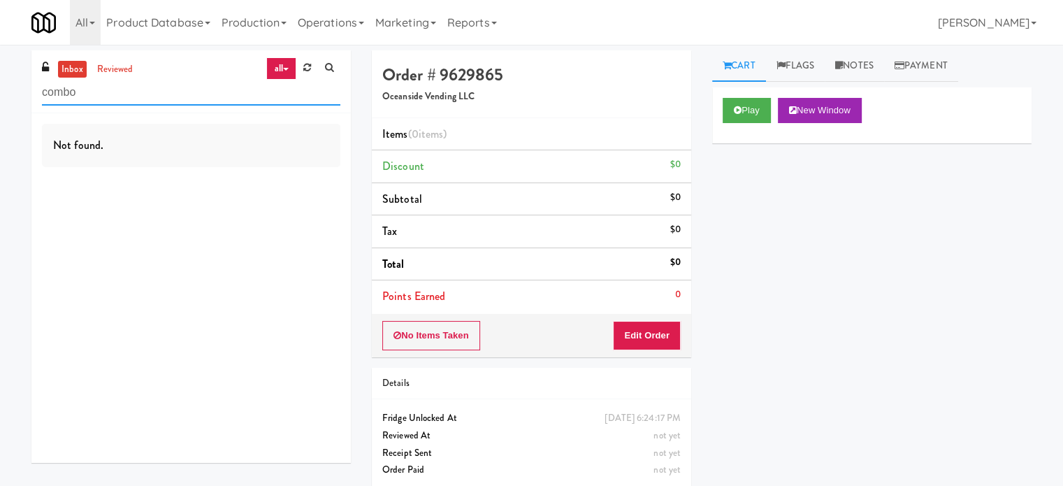
type input "combo"
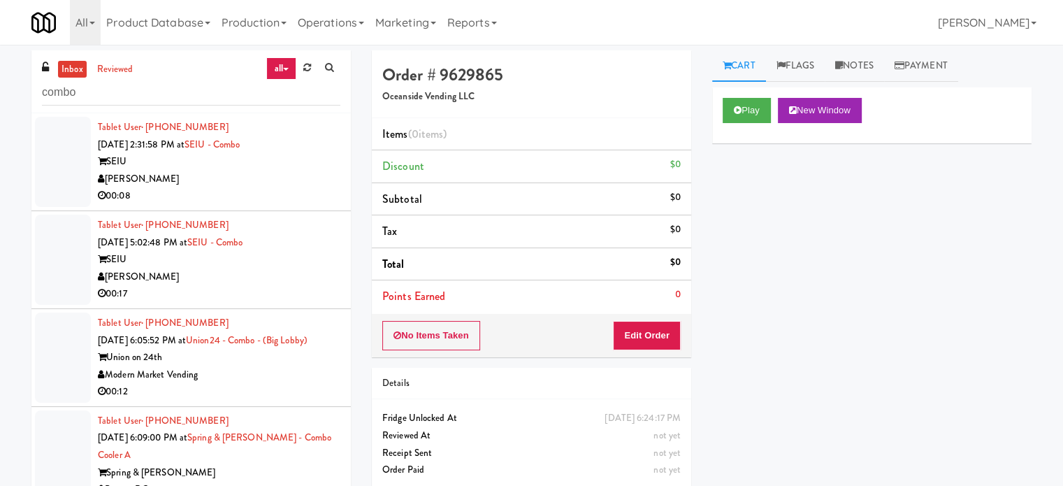
drag, startPoint x: 291, startPoint y: 266, endPoint x: 319, endPoint y: 315, distance: 57.0
click at [294, 267] on div "SEIU" at bounding box center [219, 259] width 243 height 17
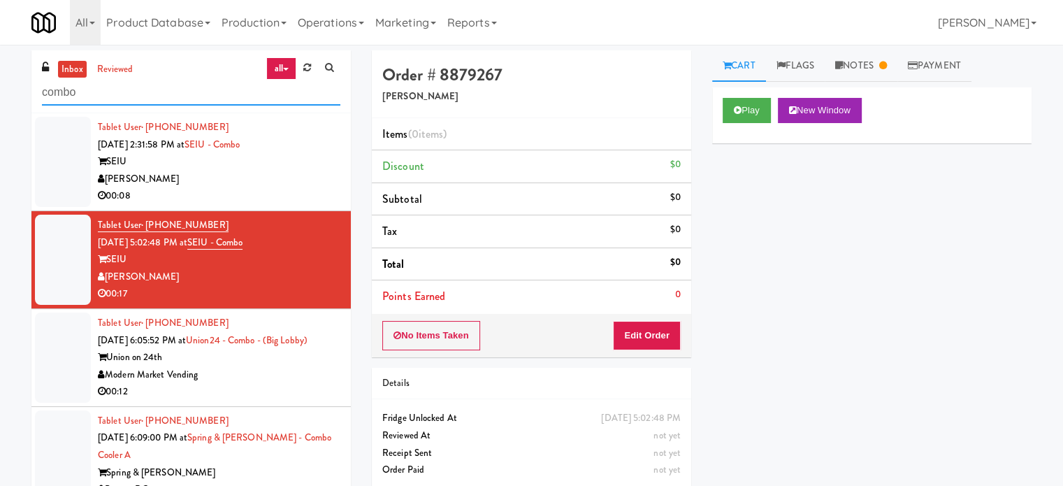
click at [109, 97] on input "combo" at bounding box center [191, 93] width 298 height 26
click at [107, 93] on input "combo" at bounding box center [191, 93] width 298 height 26
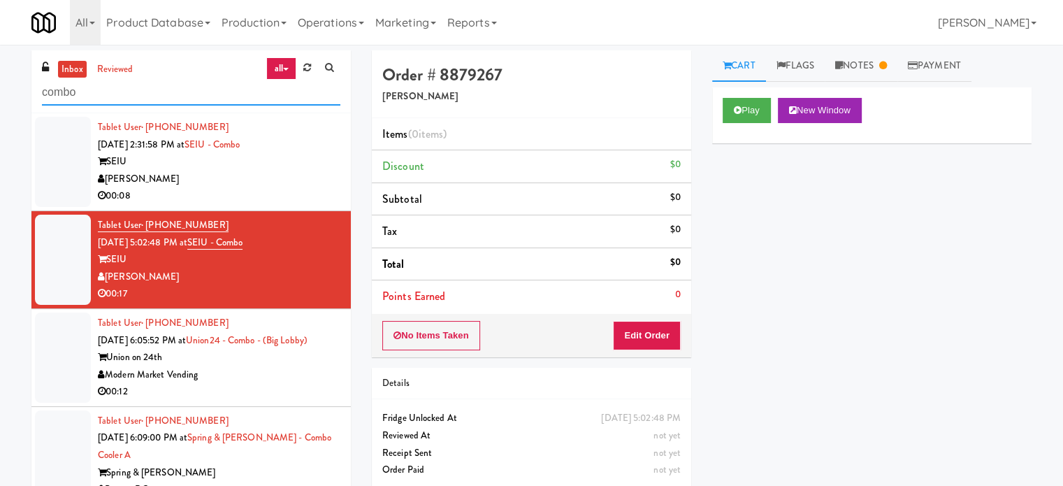
click at [107, 93] on input "combo" at bounding box center [191, 93] width 298 height 26
click at [152, 96] on input "combo" at bounding box center [191, 93] width 298 height 26
click at [152, 95] on input "combo" at bounding box center [191, 93] width 298 height 26
click at [131, 97] on input "combo" at bounding box center [191, 93] width 298 height 26
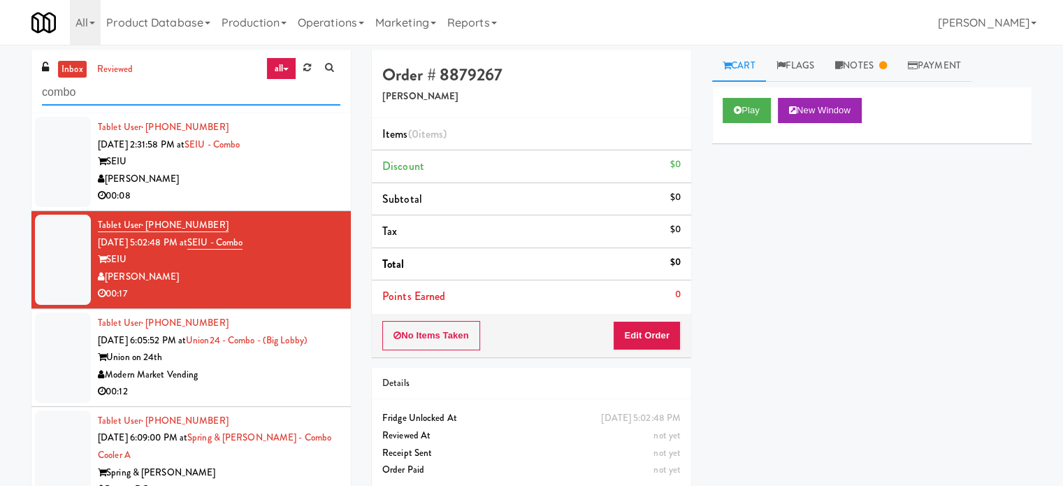
click at [131, 97] on input "combo" at bounding box center [191, 93] width 298 height 26
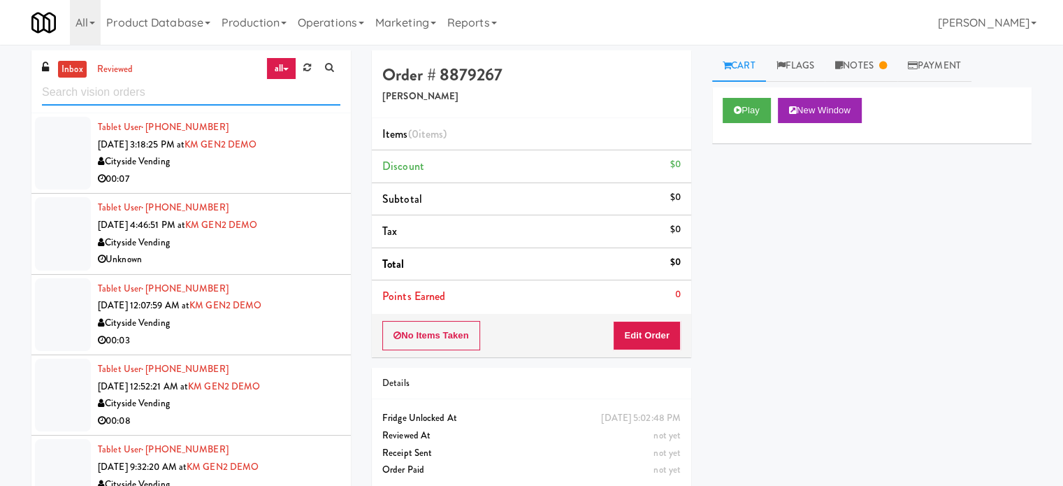
click at [185, 98] on input "text" at bounding box center [191, 93] width 298 height 26
click at [190, 94] on input "text" at bounding box center [191, 93] width 298 height 26
click at [166, 83] on input "text" at bounding box center [191, 93] width 298 height 26
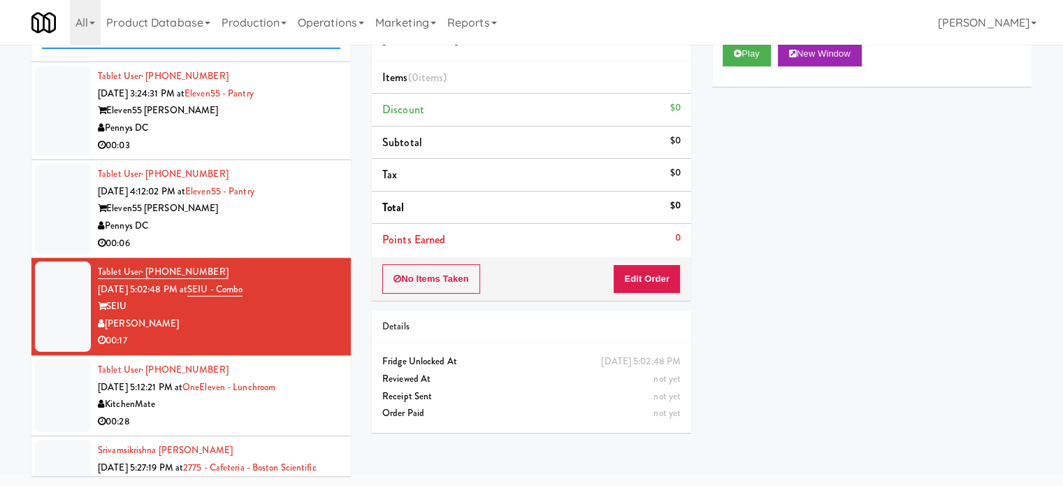
scroll to position [3426, 0]
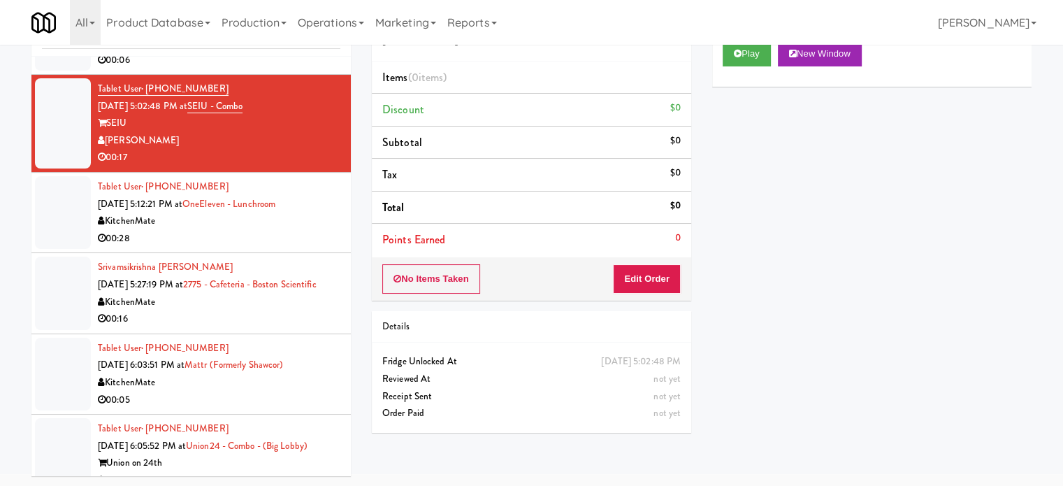
drag, startPoint x: 305, startPoint y: 326, endPoint x: 428, endPoint y: 266, distance: 136.6
click at [305, 326] on div "00:16" at bounding box center [219, 318] width 243 height 17
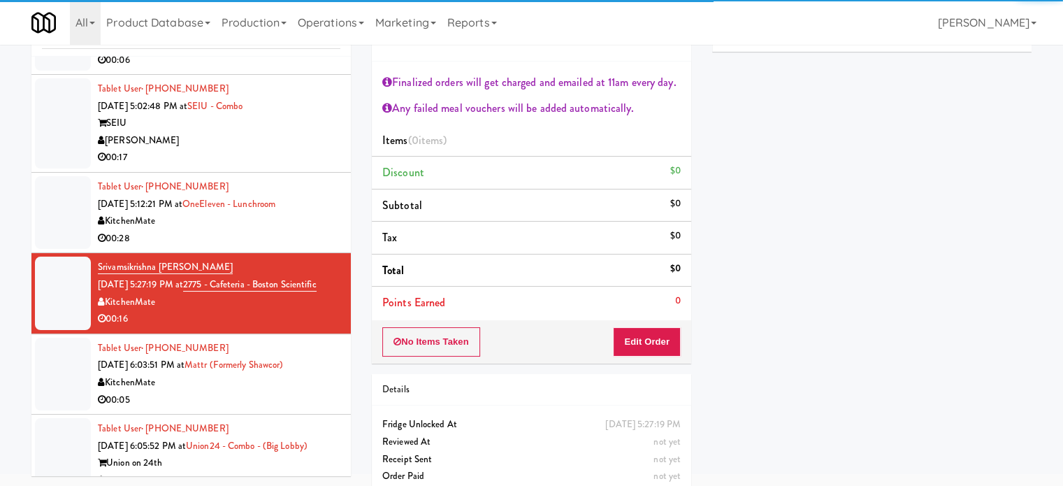
scroll to position [3775, 0]
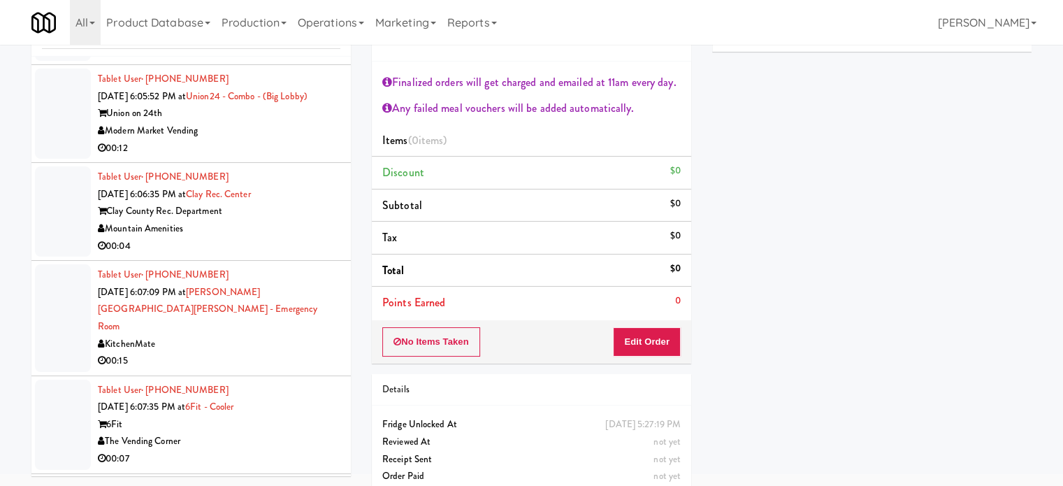
drag, startPoint x: 282, startPoint y: 428, endPoint x: 428, endPoint y: 336, distance: 172.2
click at [282, 433] on div "The Vending Corner" at bounding box center [219, 441] width 243 height 17
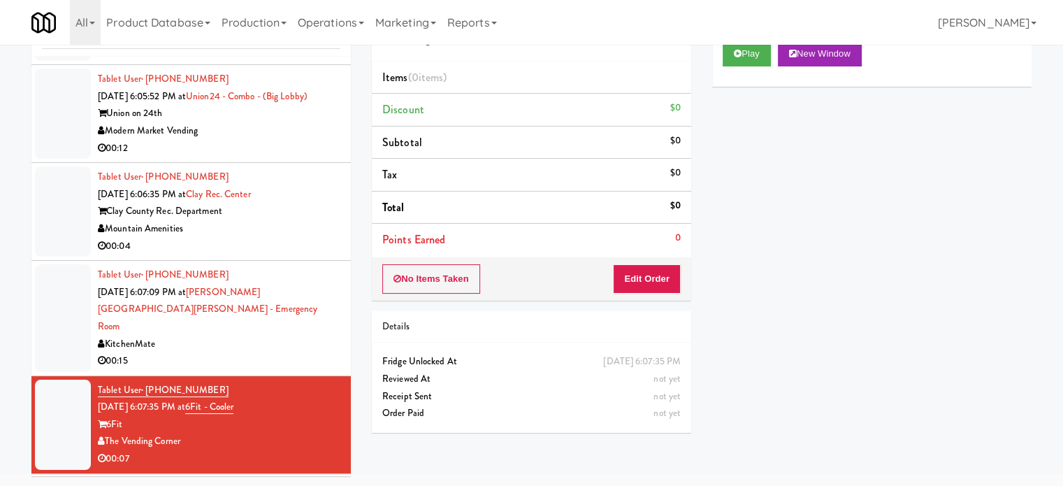
click at [739, 66] on div "Play New Window" at bounding box center [871, 59] width 319 height 56
click at [749, 52] on button "Play" at bounding box center [747, 53] width 48 height 25
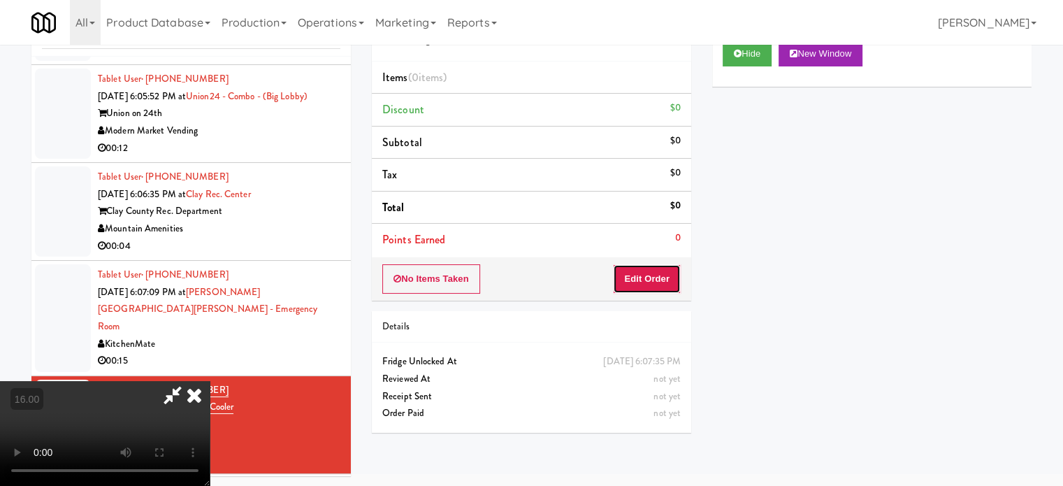
click at [670, 281] on button "Edit Order" at bounding box center [647, 278] width 68 height 29
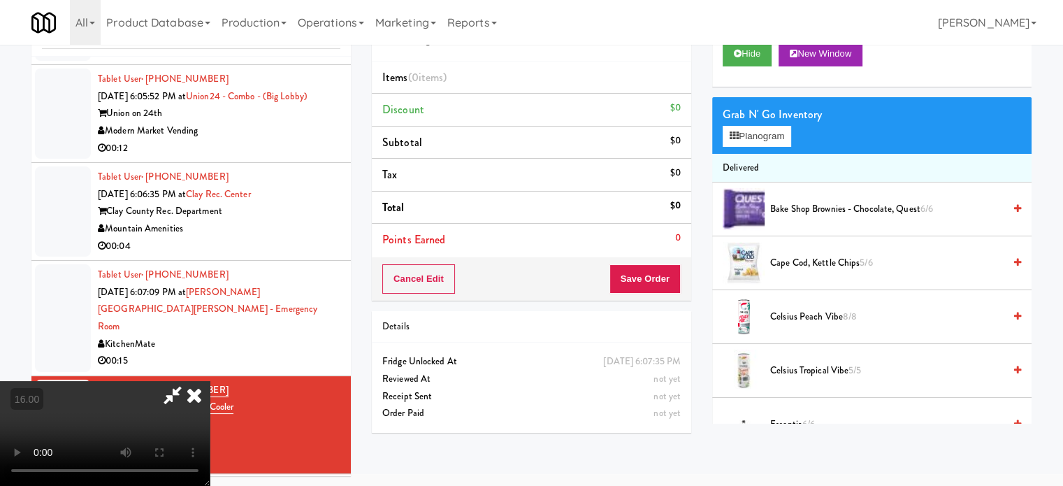
click at [210, 381] on video at bounding box center [105, 433] width 210 height 105
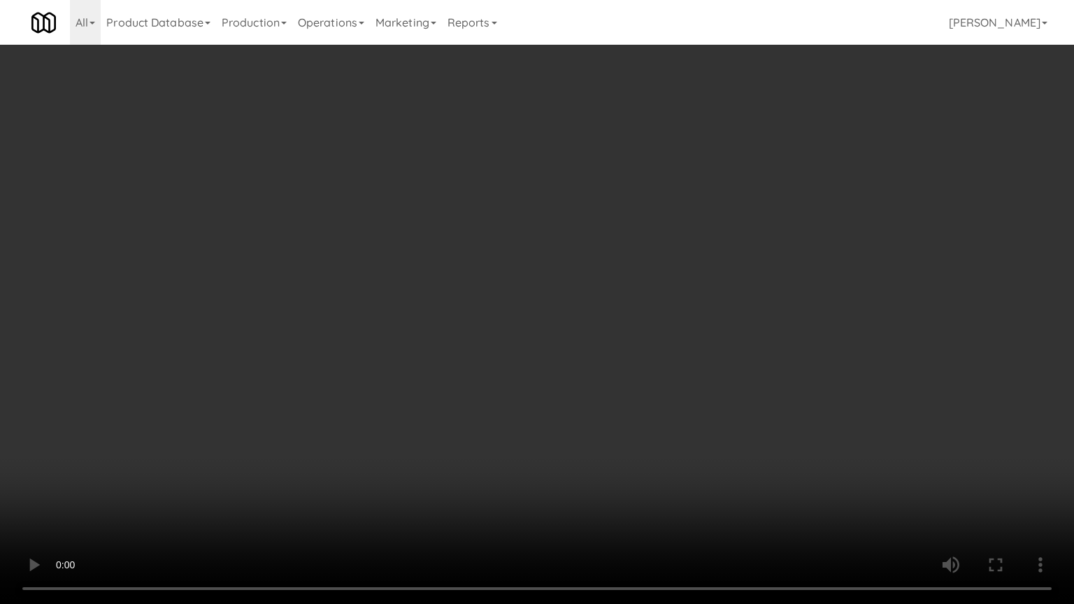
click at [538, 184] on video at bounding box center [537, 302] width 1074 height 604
click at [509, 310] on video at bounding box center [537, 302] width 1074 height 604
click at [527, 298] on video at bounding box center [537, 302] width 1074 height 604
click at [450, 341] on video at bounding box center [537, 302] width 1074 height 604
click at [509, 327] on video at bounding box center [537, 302] width 1074 height 604
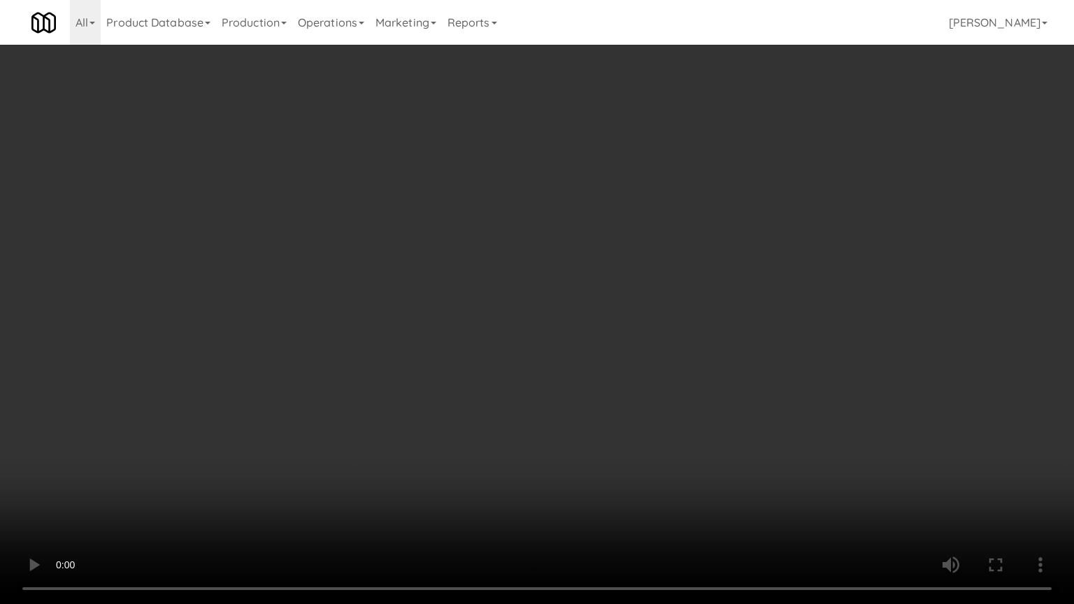
click at [586, 299] on video at bounding box center [537, 302] width 1074 height 604
click at [608, 264] on video at bounding box center [537, 302] width 1074 height 604
click at [766, 217] on video at bounding box center [537, 302] width 1074 height 604
click at [487, 425] on video at bounding box center [537, 302] width 1074 height 604
click at [561, 311] on video at bounding box center [537, 302] width 1074 height 604
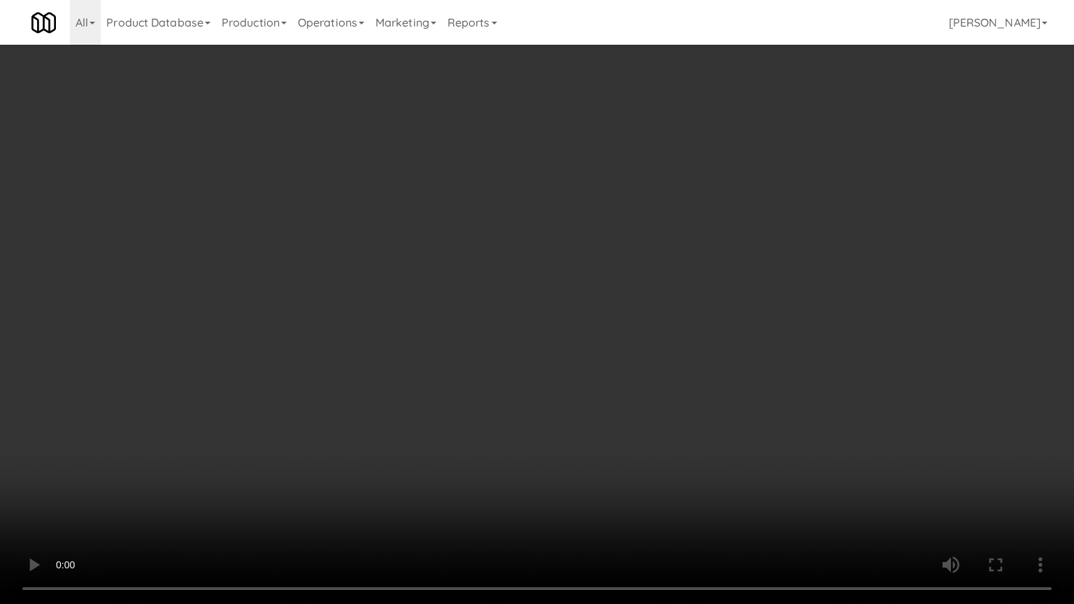
click at [423, 242] on video at bounding box center [537, 302] width 1074 height 604
drag, startPoint x: 424, startPoint y: 241, endPoint x: 814, endPoint y: 138, distance: 402.9
click at [425, 240] on video at bounding box center [537, 302] width 1074 height 604
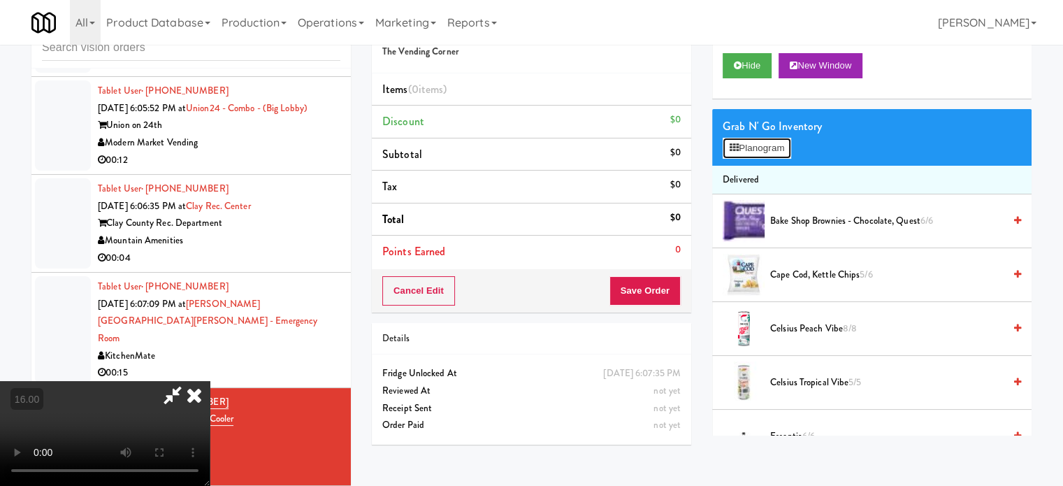
click at [754, 145] on button "Planogram" at bounding box center [757, 148] width 69 height 21
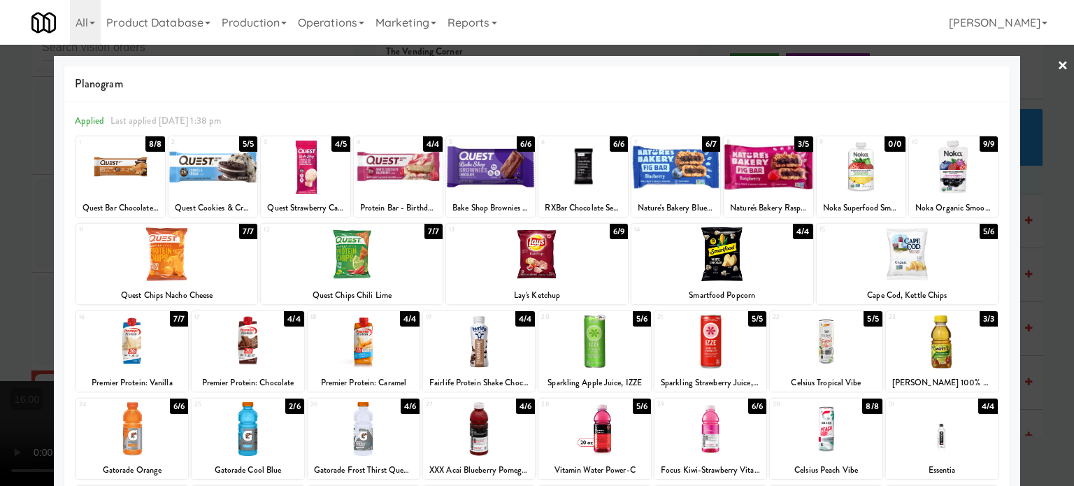
click at [1052, 249] on div at bounding box center [537, 243] width 1074 height 486
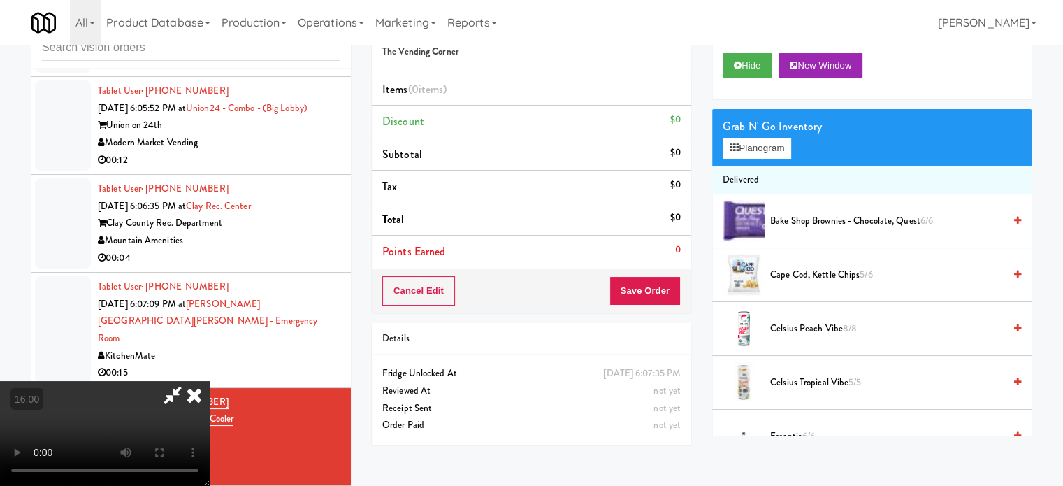
click at [210, 381] on video at bounding box center [105, 433] width 210 height 105
drag, startPoint x: 282, startPoint y: 307, endPoint x: 257, endPoint y: 421, distance: 117.4
click at [210, 381] on video at bounding box center [105, 433] width 210 height 105
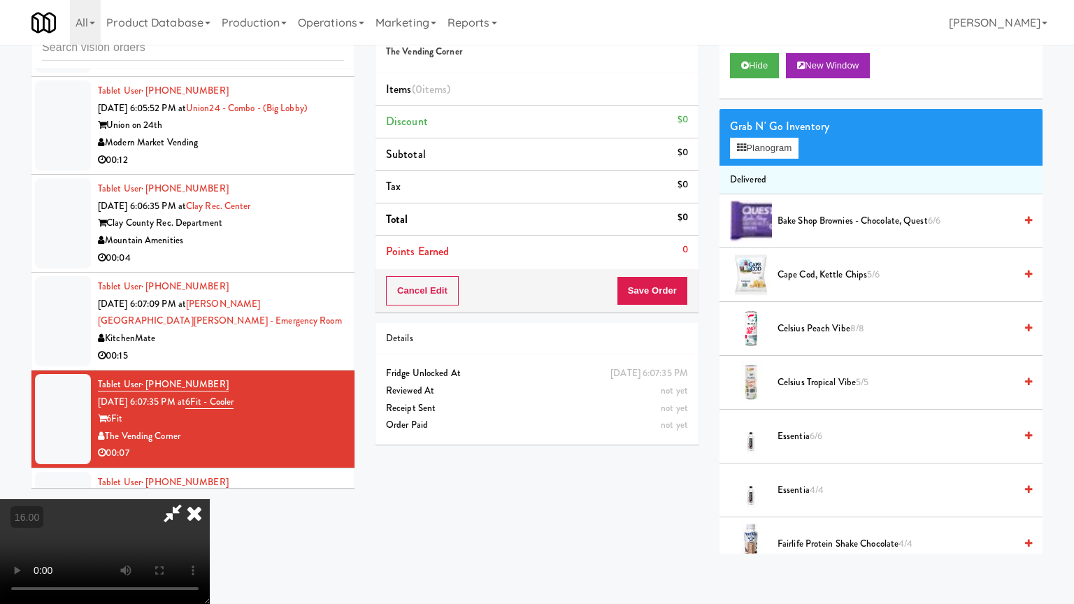
drag, startPoint x: 512, startPoint y: 318, endPoint x: 582, endPoint y: 254, distance: 95.0
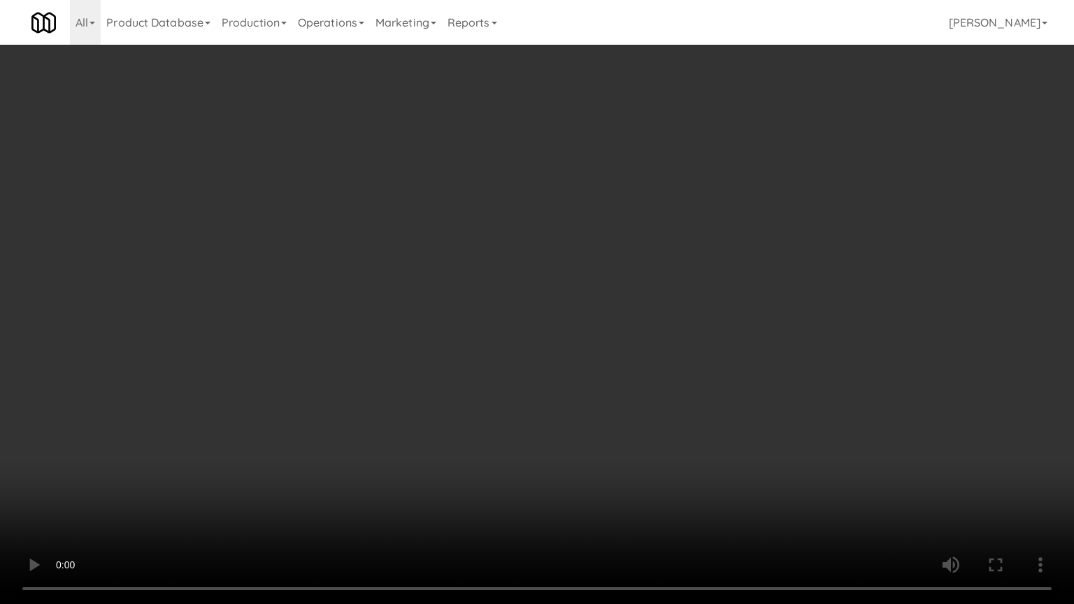
click at [517, 316] on video at bounding box center [537, 302] width 1074 height 604
click at [622, 279] on video at bounding box center [537, 302] width 1074 height 604
click at [619, 315] on video at bounding box center [537, 302] width 1074 height 604
click at [633, 280] on video at bounding box center [537, 302] width 1074 height 604
drag, startPoint x: 642, startPoint y: 266, endPoint x: 754, endPoint y: 238, distance: 114.6
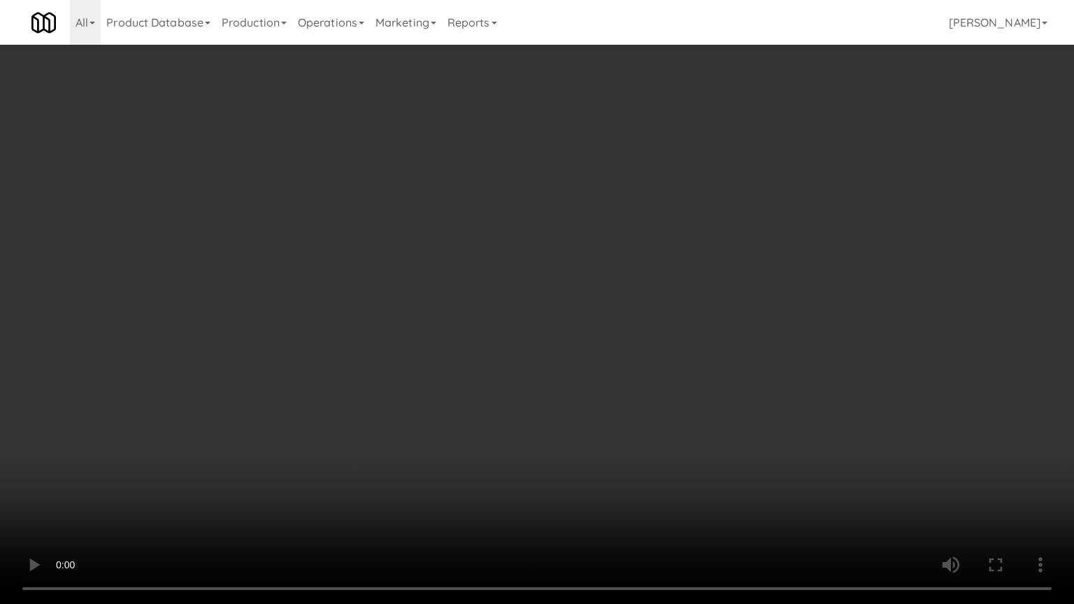
click at [643, 266] on video at bounding box center [537, 302] width 1074 height 604
click at [754, 241] on video at bounding box center [537, 302] width 1074 height 604
drag, startPoint x: 610, startPoint y: 263, endPoint x: 634, endPoint y: 266, distance: 23.9
click at [610, 266] on video at bounding box center [537, 302] width 1074 height 604
click at [693, 271] on video at bounding box center [537, 302] width 1074 height 604
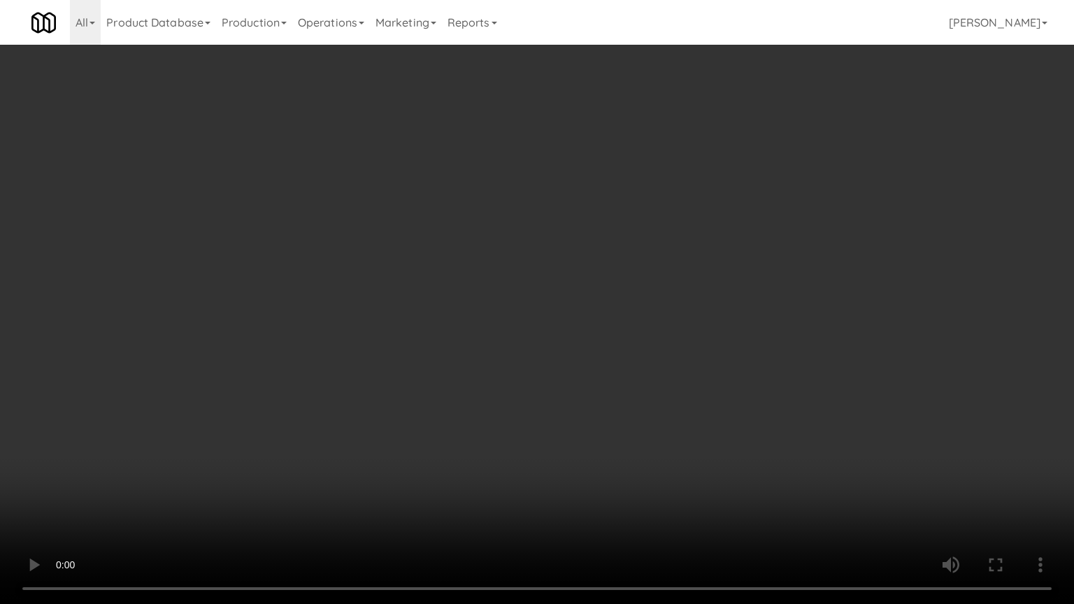
click at [621, 278] on video at bounding box center [537, 302] width 1074 height 604
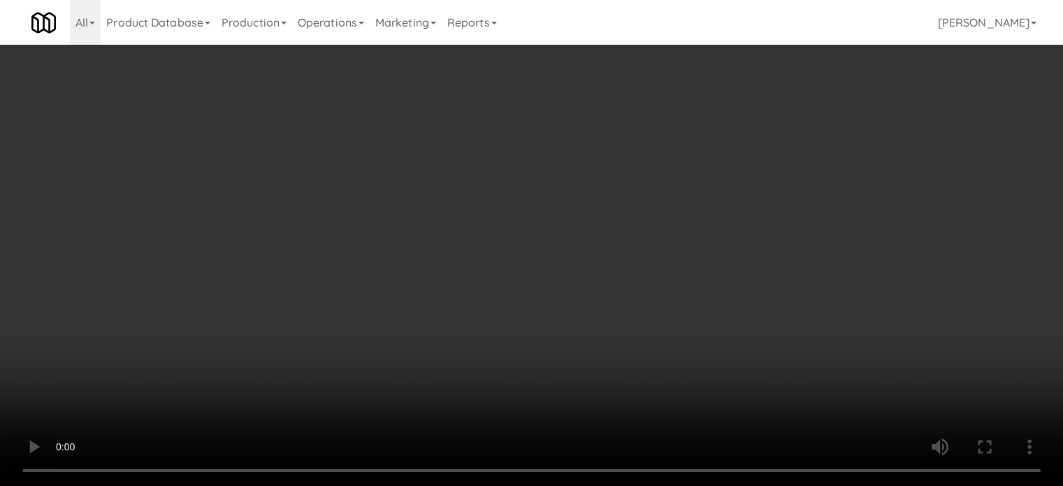
click at [542, 213] on video at bounding box center [531, 243] width 1063 height 486
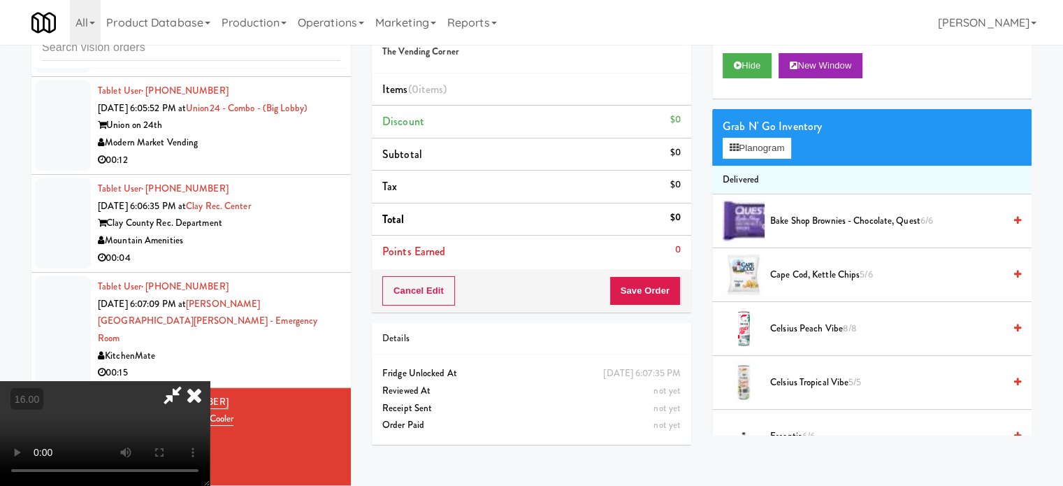
click at [210, 381] on video at bounding box center [105, 433] width 210 height 105
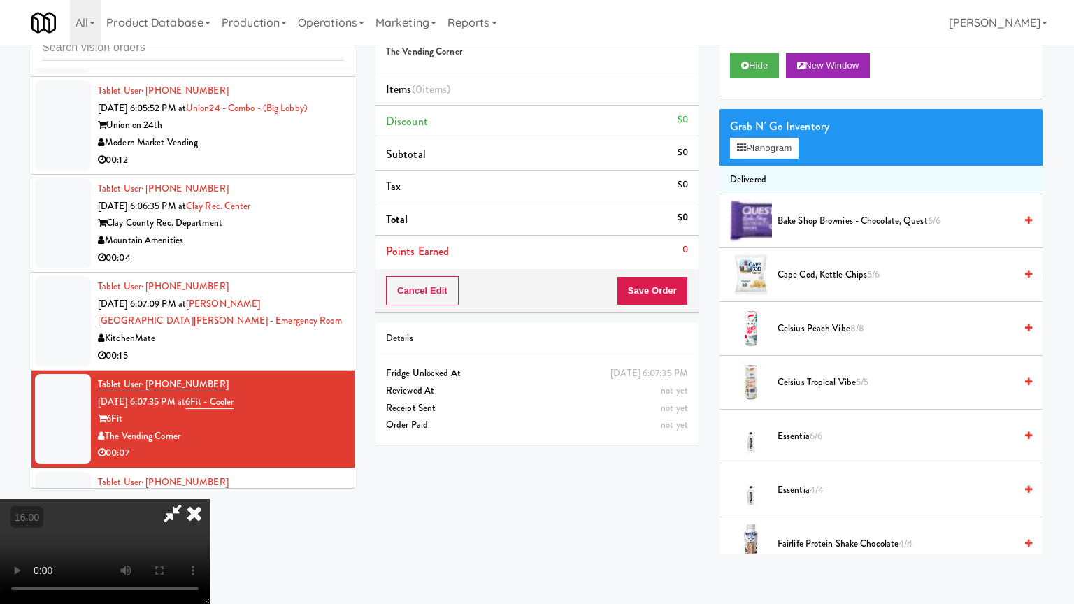
click at [210, 485] on video at bounding box center [105, 551] width 210 height 105
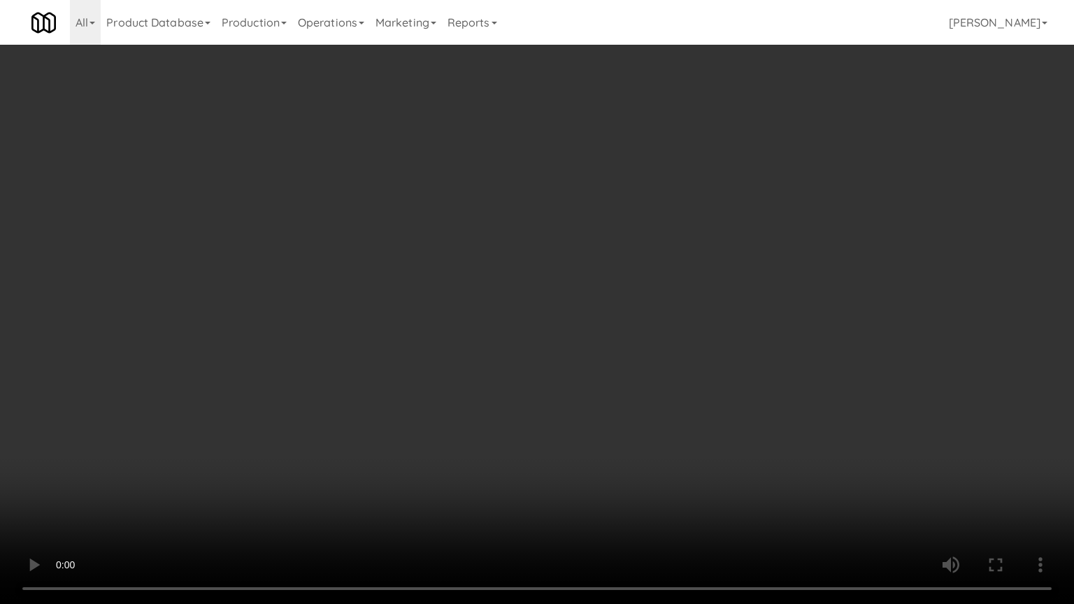
click at [522, 324] on video at bounding box center [537, 302] width 1074 height 604
click at [472, 362] on video at bounding box center [537, 302] width 1074 height 604
click at [581, 376] on video at bounding box center [537, 302] width 1074 height 604
click at [558, 315] on video at bounding box center [537, 302] width 1074 height 604
click at [524, 330] on video at bounding box center [537, 302] width 1074 height 604
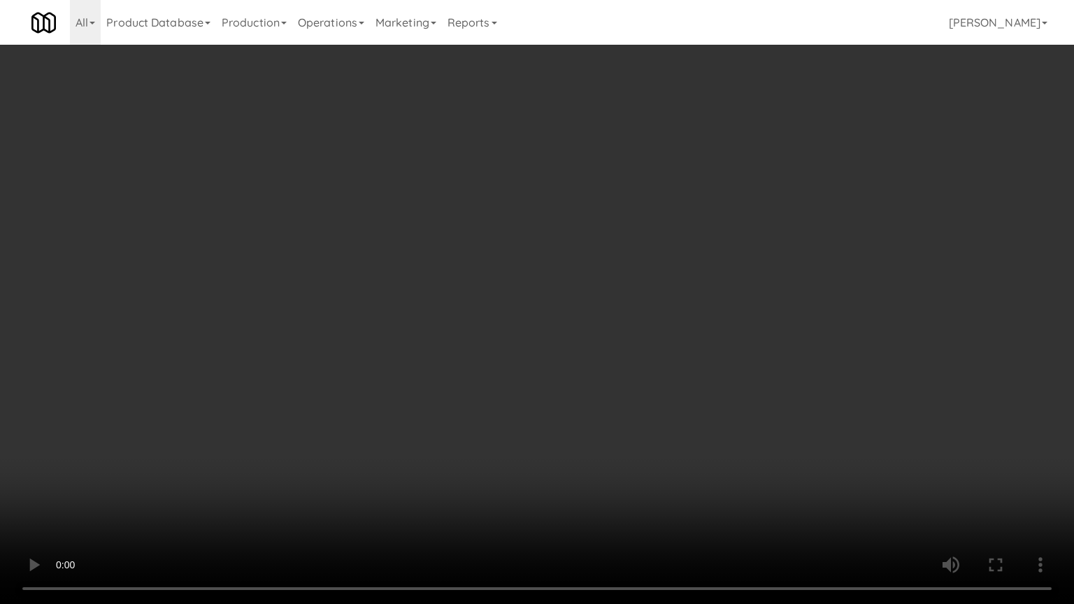
click at [519, 326] on video at bounding box center [537, 302] width 1074 height 604
click at [632, 278] on video at bounding box center [537, 302] width 1074 height 604
drag, startPoint x: 632, startPoint y: 278, endPoint x: 864, endPoint y: 212, distance: 241.2
click at [634, 275] on video at bounding box center [537, 302] width 1074 height 604
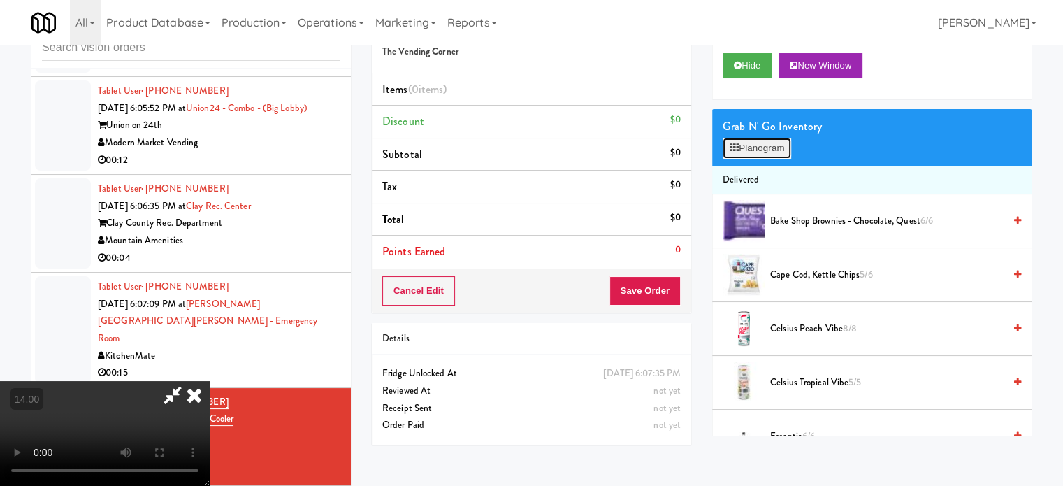
click at [769, 152] on button "Planogram" at bounding box center [757, 148] width 69 height 21
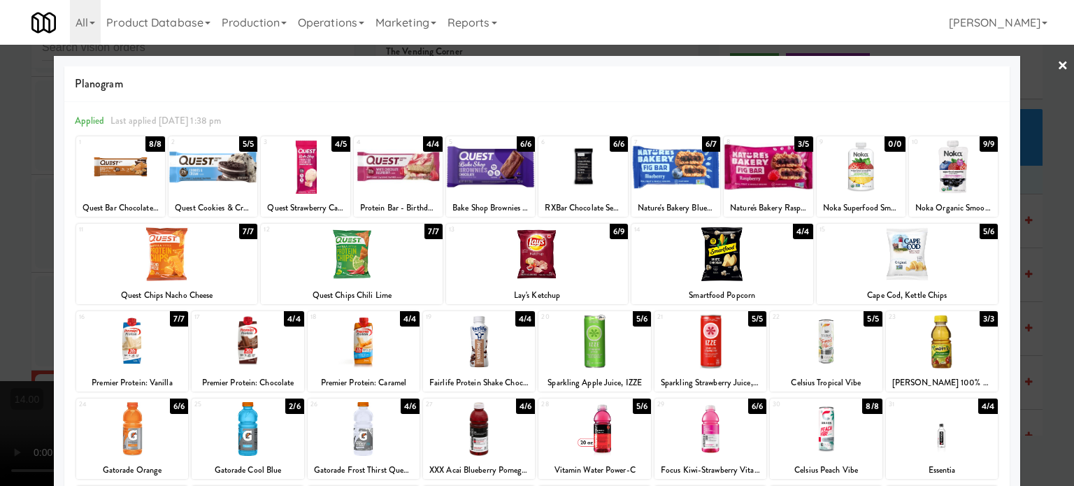
drag, startPoint x: 1029, startPoint y: 184, endPoint x: 777, endPoint y: 231, distance: 256.0
click at [1030, 184] on div at bounding box center [537, 243] width 1074 height 486
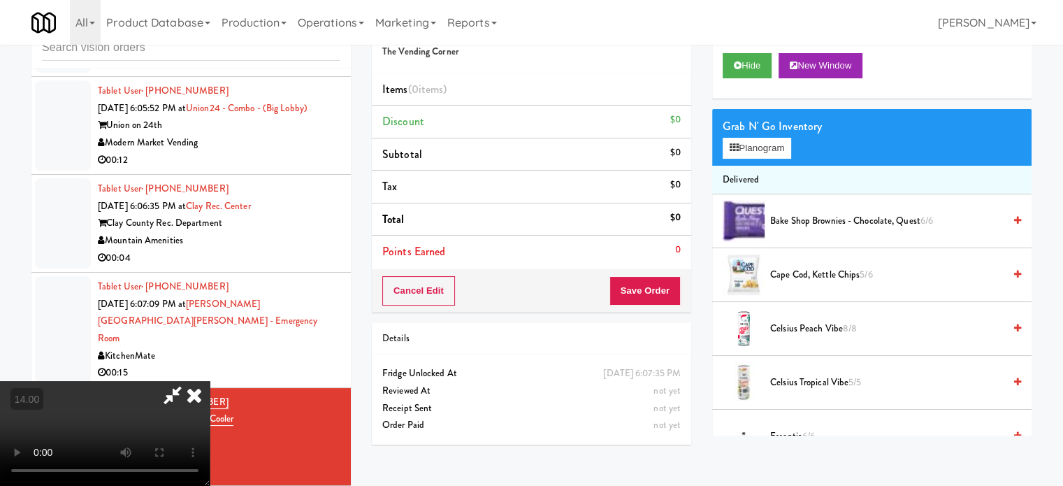
drag, startPoint x: 484, startPoint y: 282, endPoint x: 491, endPoint y: 268, distance: 15.6
click at [210, 381] on video at bounding box center [105, 433] width 210 height 105
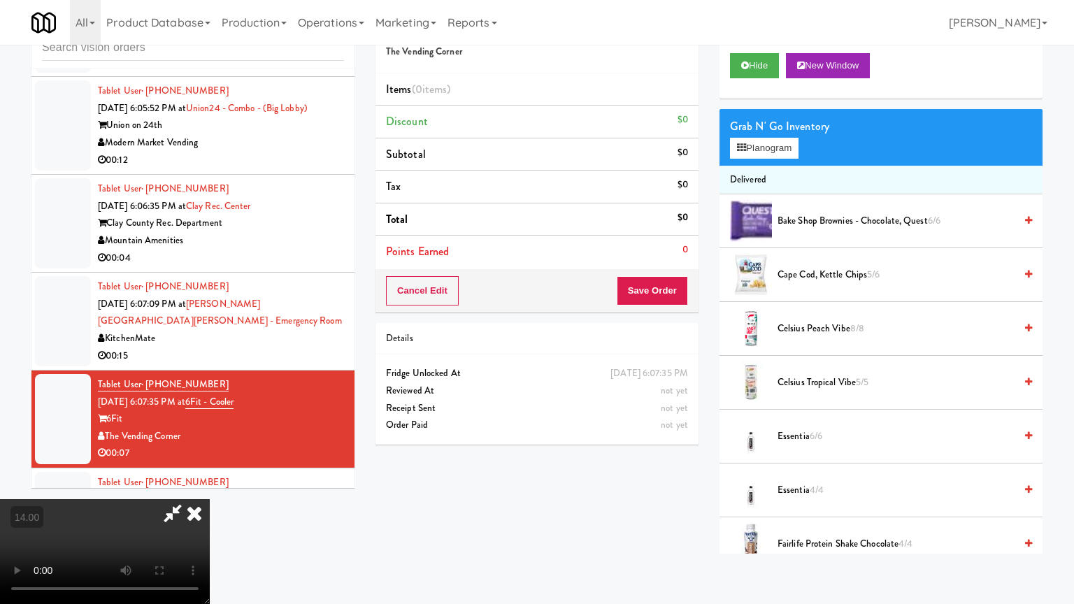
drag, startPoint x: 491, startPoint y: 405, endPoint x: 668, endPoint y: 329, distance: 192.8
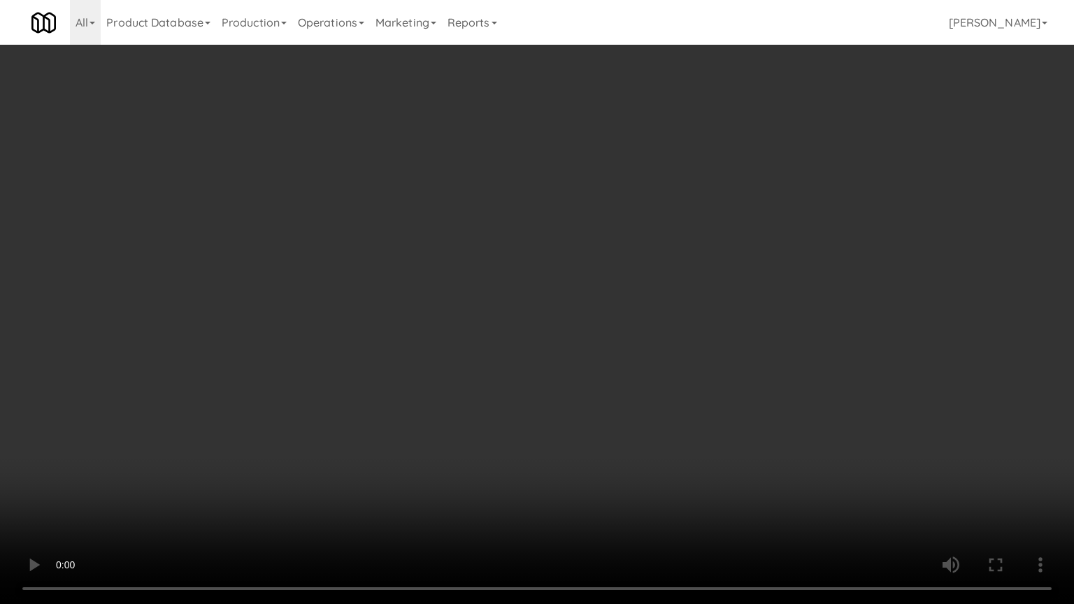
click at [498, 405] on video at bounding box center [537, 302] width 1074 height 604
click at [663, 316] on video at bounding box center [537, 302] width 1074 height 604
click at [634, 319] on video at bounding box center [537, 302] width 1074 height 604
click at [644, 313] on video at bounding box center [537, 302] width 1074 height 604
click at [612, 370] on video at bounding box center [537, 302] width 1074 height 604
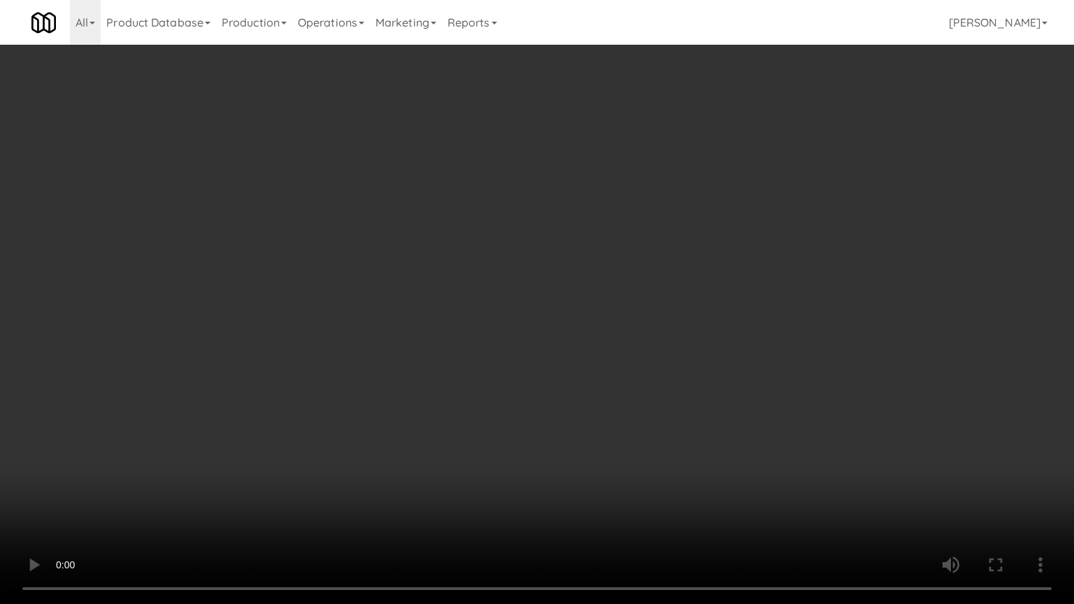
click at [646, 300] on video at bounding box center [537, 302] width 1074 height 604
drag, startPoint x: 517, startPoint y: 315, endPoint x: 526, endPoint y: 308, distance: 11.1
click at [520, 313] on video at bounding box center [537, 302] width 1074 height 604
click at [526, 308] on video at bounding box center [537, 302] width 1074 height 604
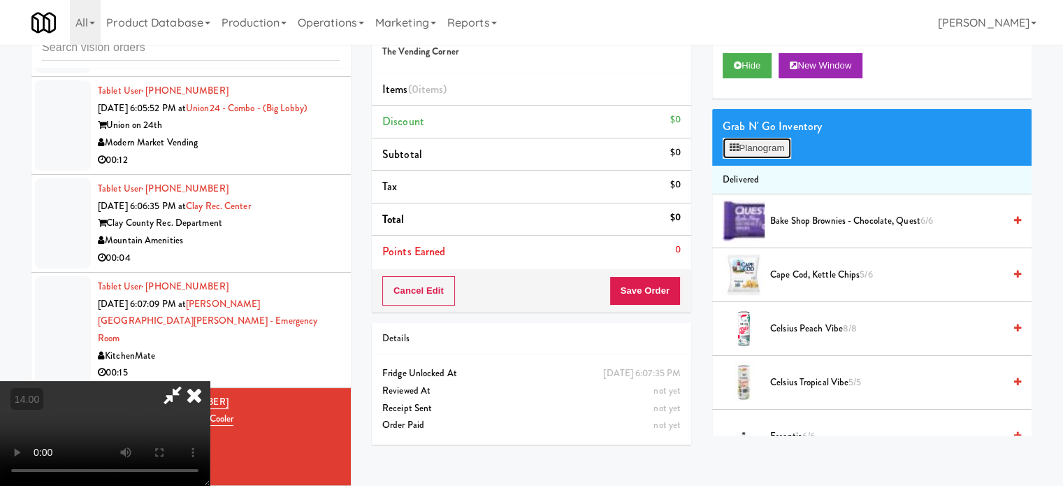
click at [757, 146] on button "Planogram" at bounding box center [757, 148] width 69 height 21
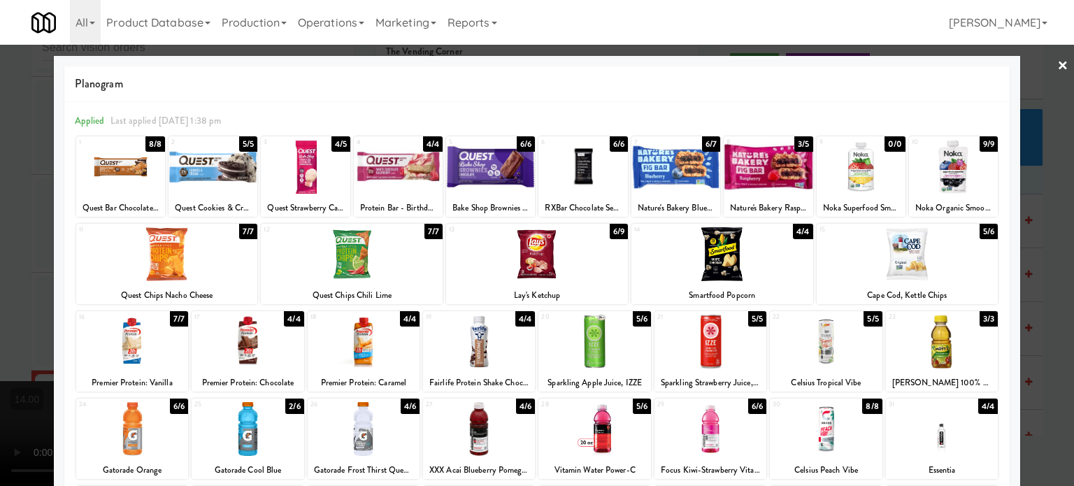
click at [1051, 243] on div at bounding box center [537, 243] width 1074 height 486
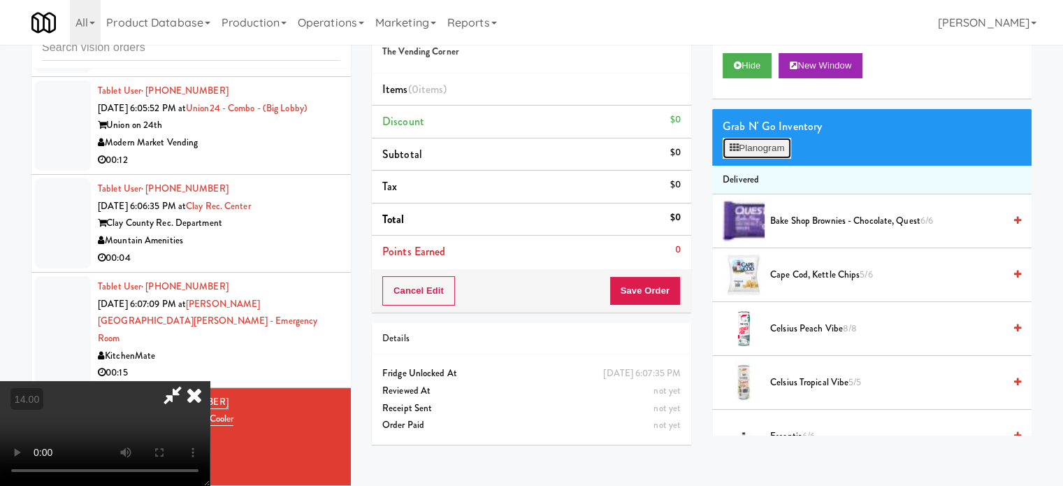
click at [777, 142] on button "Planogram" at bounding box center [757, 148] width 69 height 21
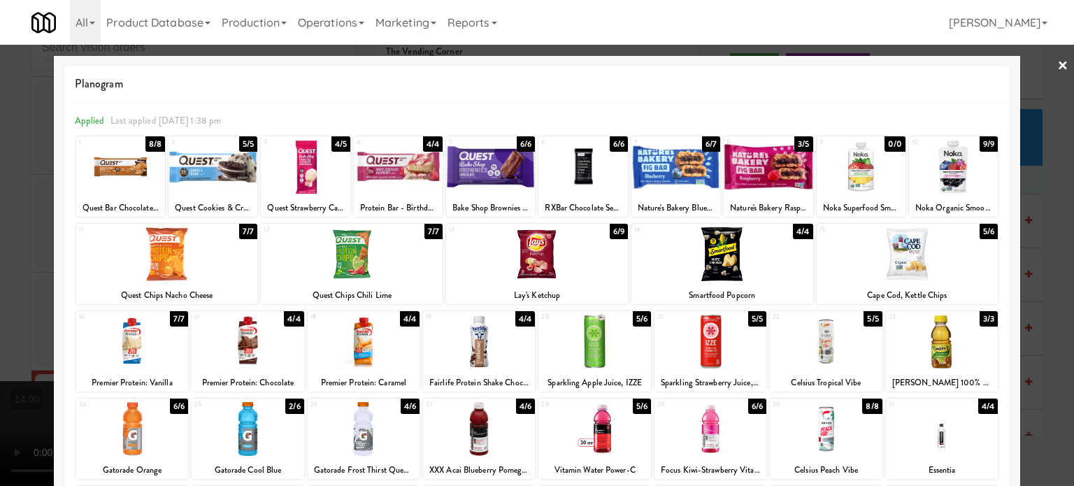
click at [610, 231] on div "6/9" at bounding box center [619, 231] width 18 height 15
click at [1049, 275] on div at bounding box center [537, 243] width 1074 height 486
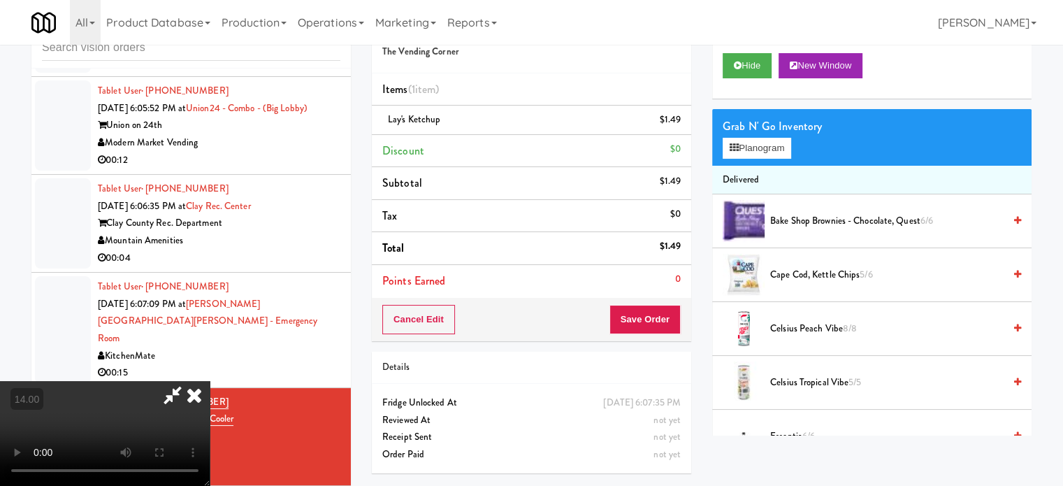
click at [210, 381] on icon at bounding box center [194, 395] width 31 height 28
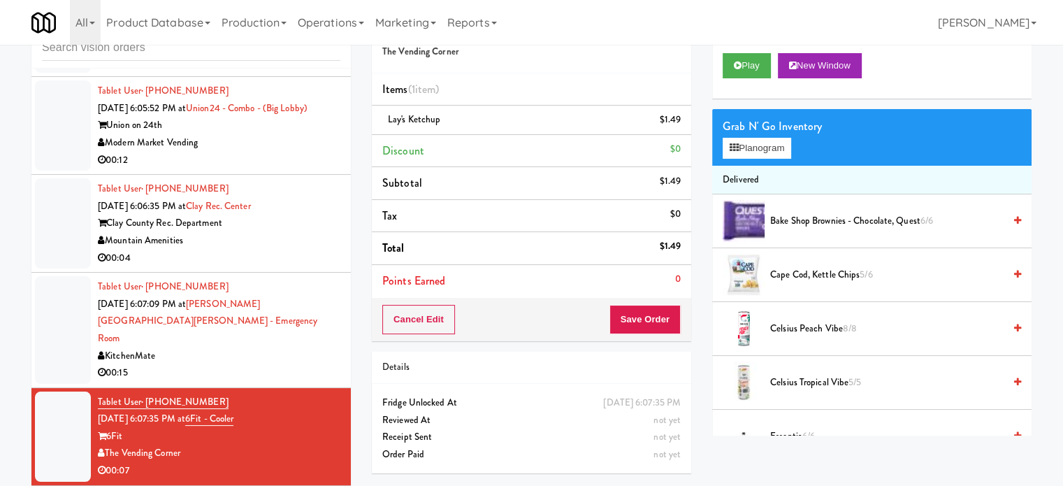
drag, startPoint x: 268, startPoint y: 243, endPoint x: 377, endPoint y: 159, distance: 137.7
click at [269, 232] on div "Clay County Rec. Department" at bounding box center [219, 223] width 243 height 17
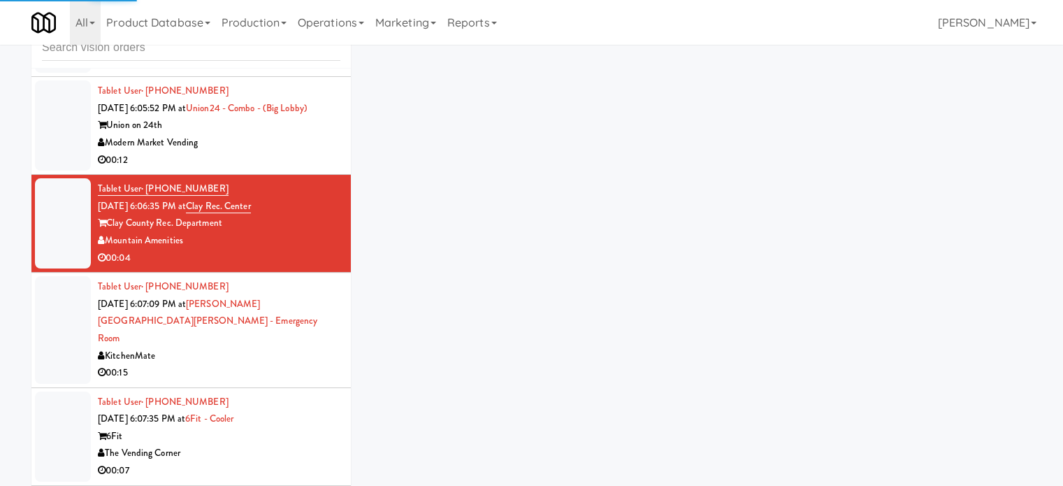
click at [229, 357] on div "KitchenMate" at bounding box center [219, 355] width 243 height 17
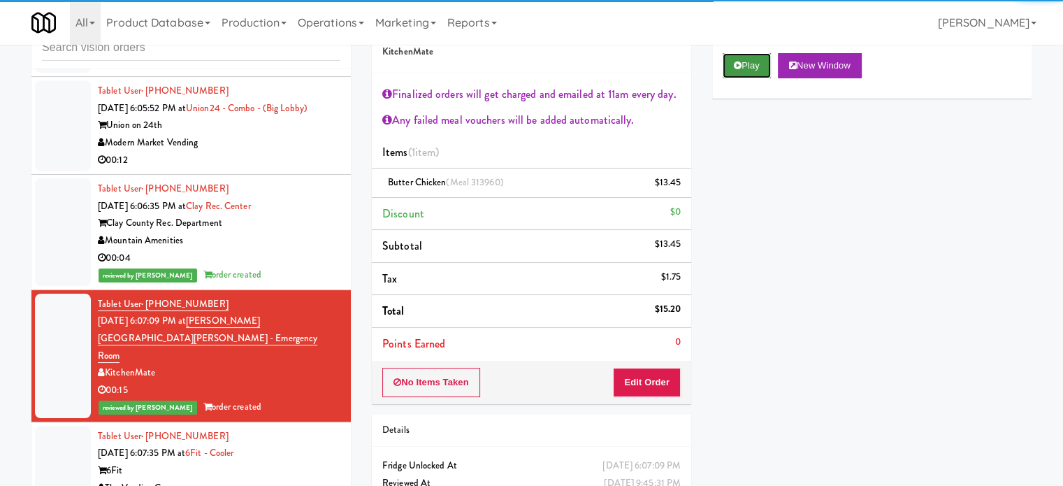
click at [750, 66] on button "Play" at bounding box center [747, 65] width 48 height 25
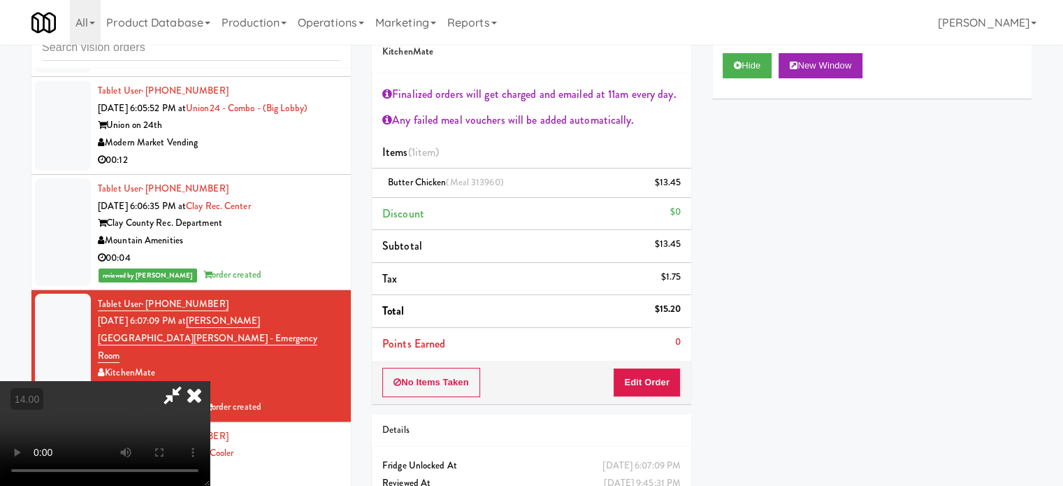
click at [210, 381] on video at bounding box center [105, 433] width 210 height 105
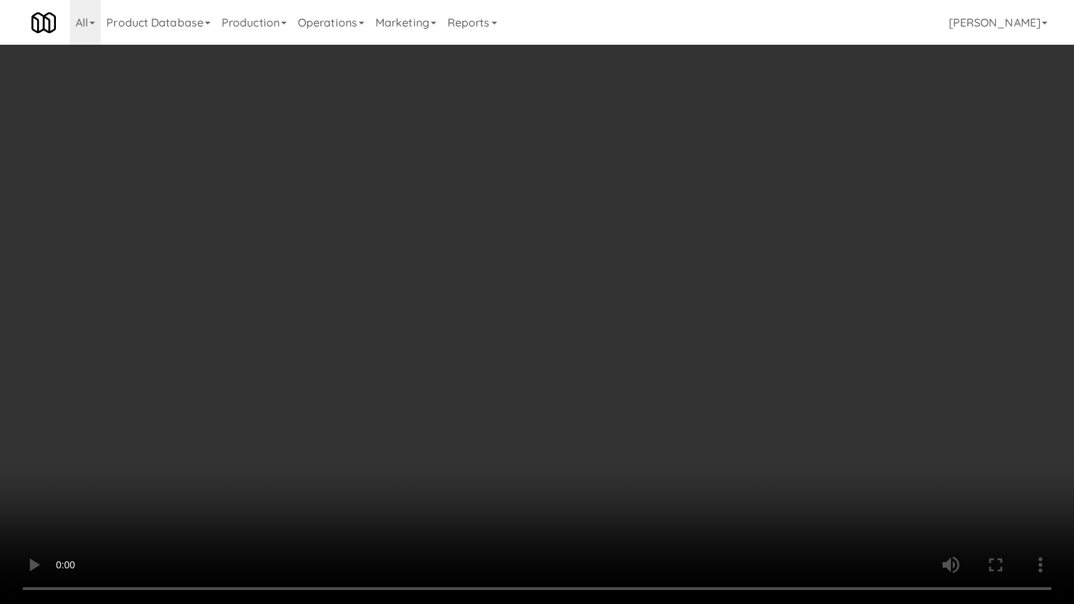
click at [453, 280] on video at bounding box center [537, 302] width 1074 height 604
click at [459, 278] on video at bounding box center [537, 302] width 1074 height 604
click at [549, 237] on video at bounding box center [537, 302] width 1074 height 604
click at [551, 236] on video at bounding box center [537, 302] width 1074 height 604
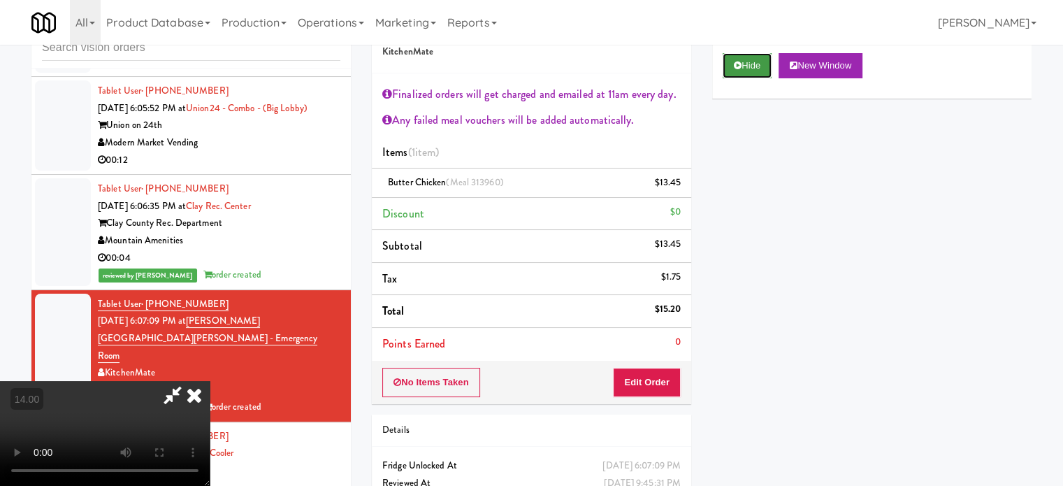
click at [747, 61] on button "Hide" at bounding box center [747, 65] width 49 height 25
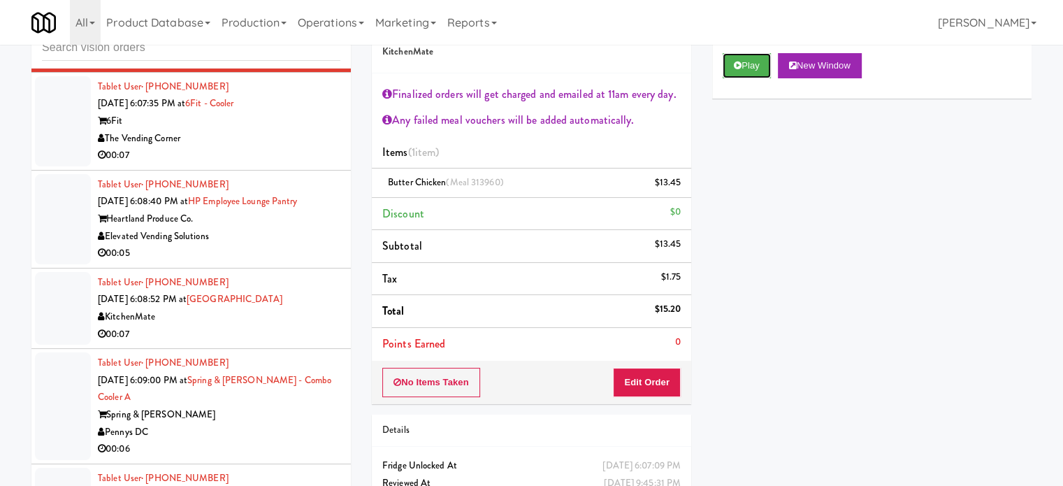
scroll to position [4474, 0]
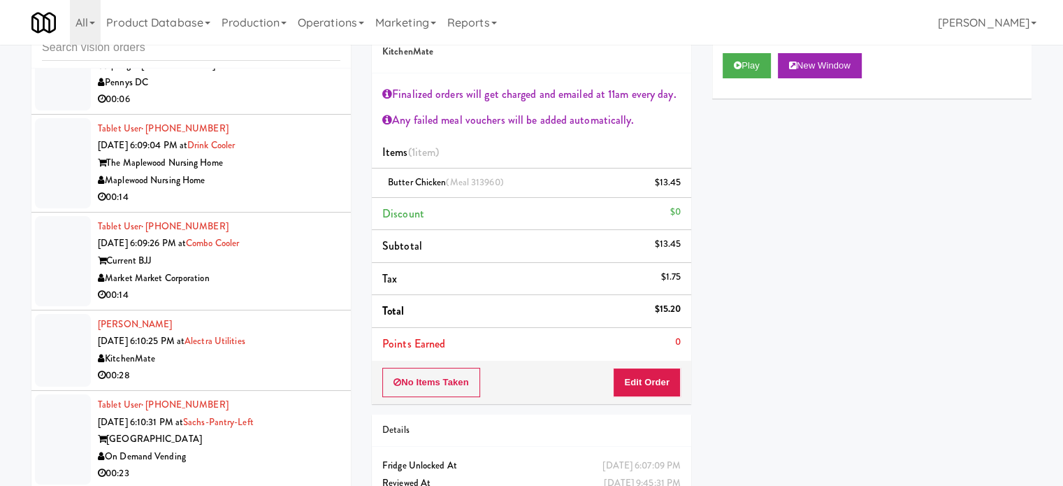
click at [300, 173] on div "Maplewood Nursing Home" at bounding box center [219, 180] width 243 height 17
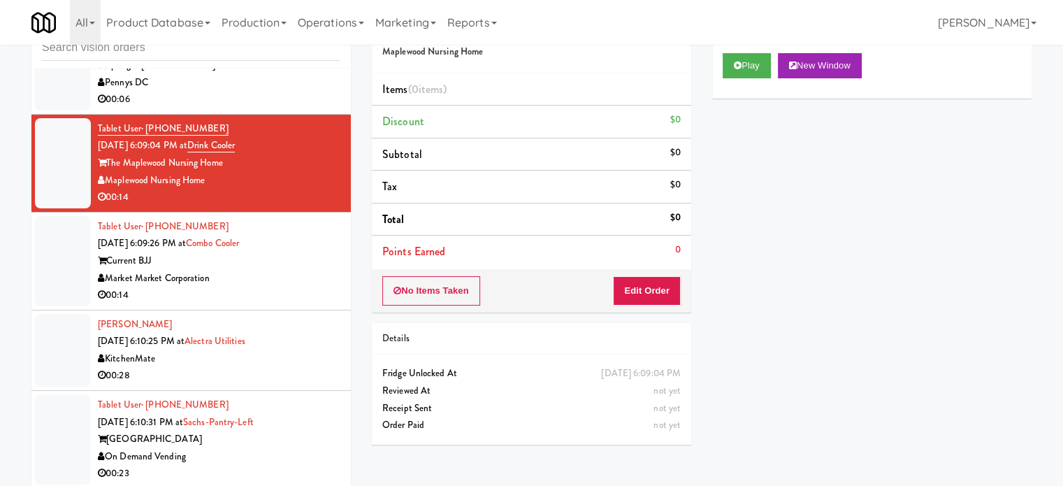
click at [292, 254] on div "Current BJJ" at bounding box center [219, 260] width 243 height 17
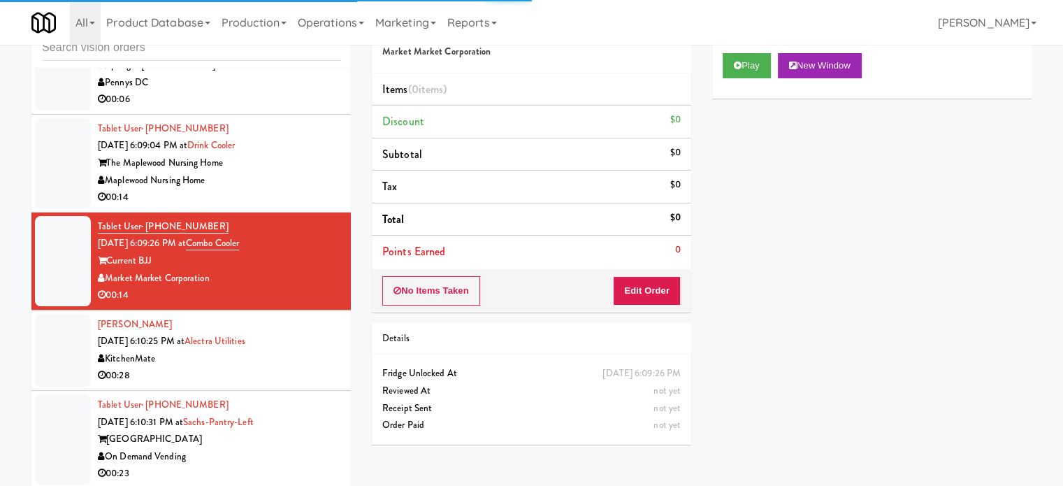
click at [294, 154] on div "The Maplewood Nursing Home" at bounding box center [219, 162] width 243 height 17
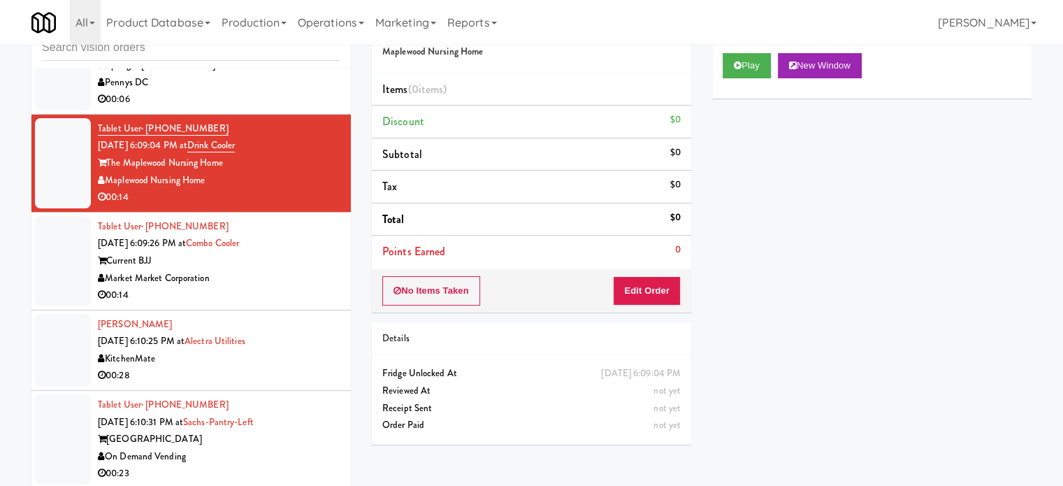
click at [257, 279] on div "Market Market Corporation" at bounding box center [219, 278] width 243 height 17
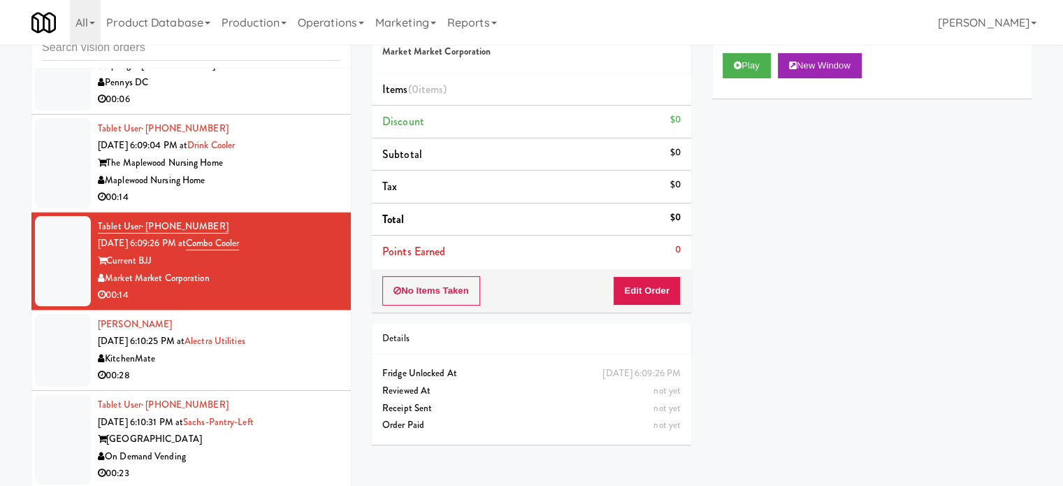
drag, startPoint x: 307, startPoint y: 348, endPoint x: 308, endPoint y: 338, distance: 10.5
click at [308, 350] on div "KitchenMate" at bounding box center [219, 358] width 243 height 17
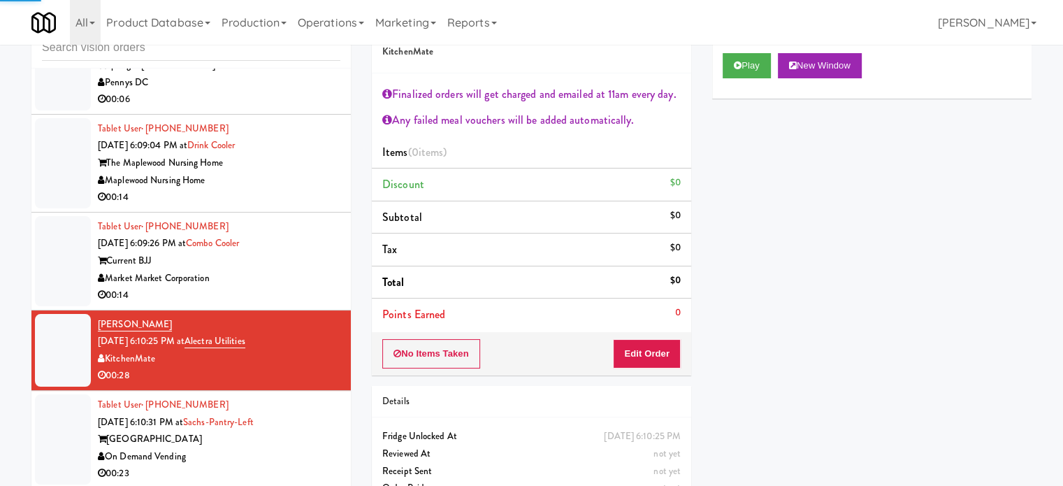
click at [311, 270] on div "Market Market Corporation" at bounding box center [219, 278] width 243 height 17
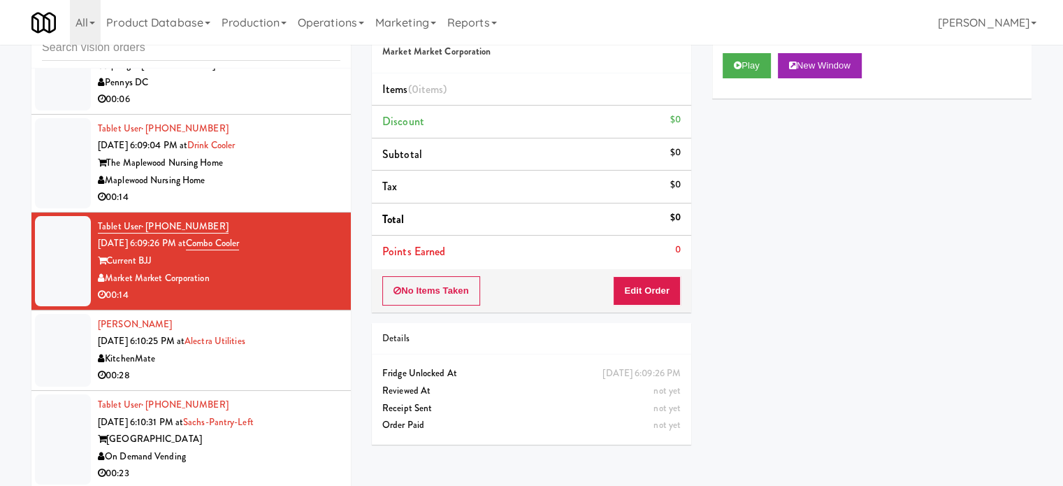
click at [322, 189] on div "00:14" at bounding box center [219, 197] width 243 height 17
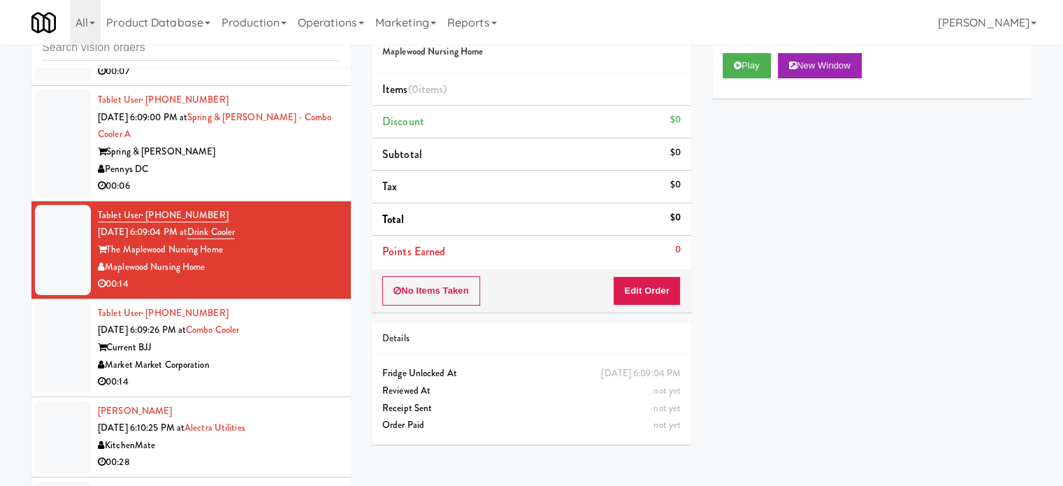
scroll to position [4474, 0]
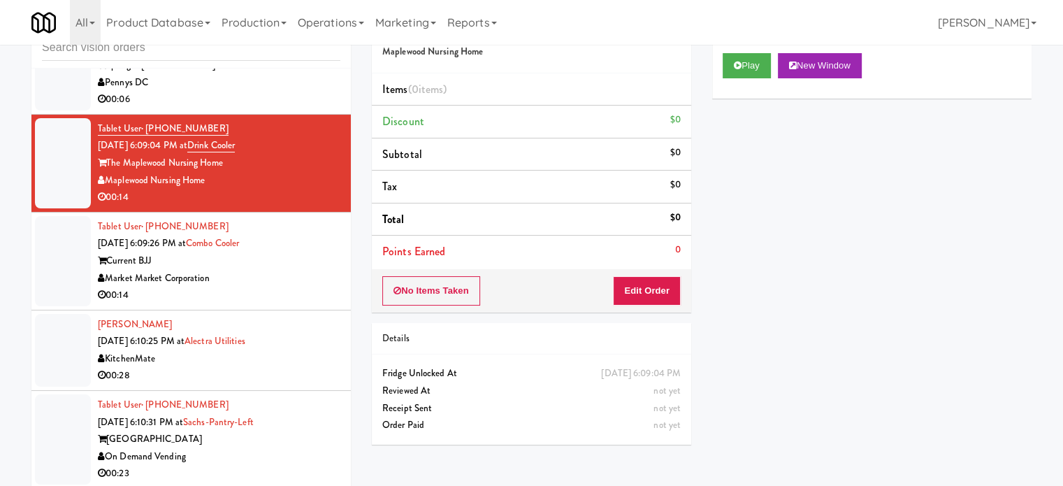
drag, startPoint x: 306, startPoint y: 292, endPoint x: 306, endPoint y: 276, distance: 16.1
click at [306, 289] on div "00:14" at bounding box center [219, 295] width 243 height 17
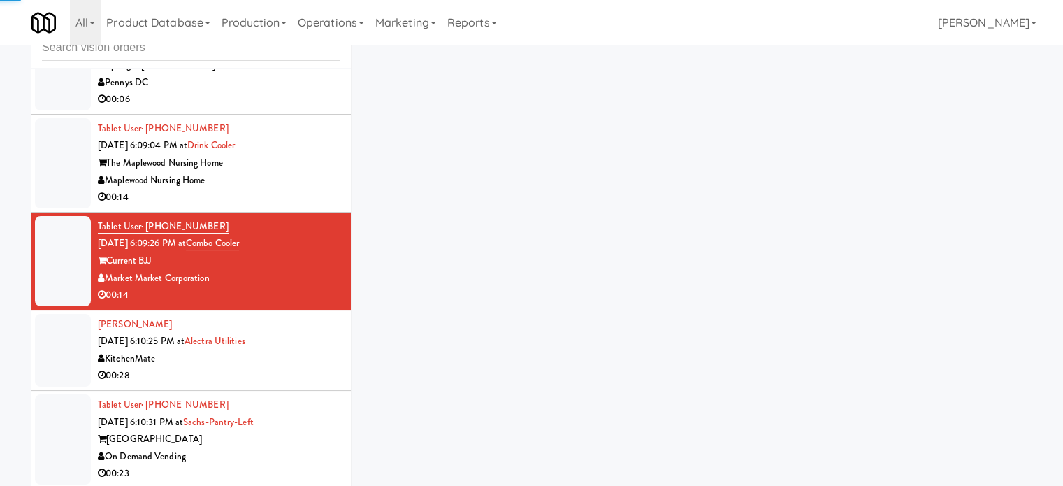
click at [297, 172] on div "Maplewood Nursing Home" at bounding box center [219, 180] width 243 height 17
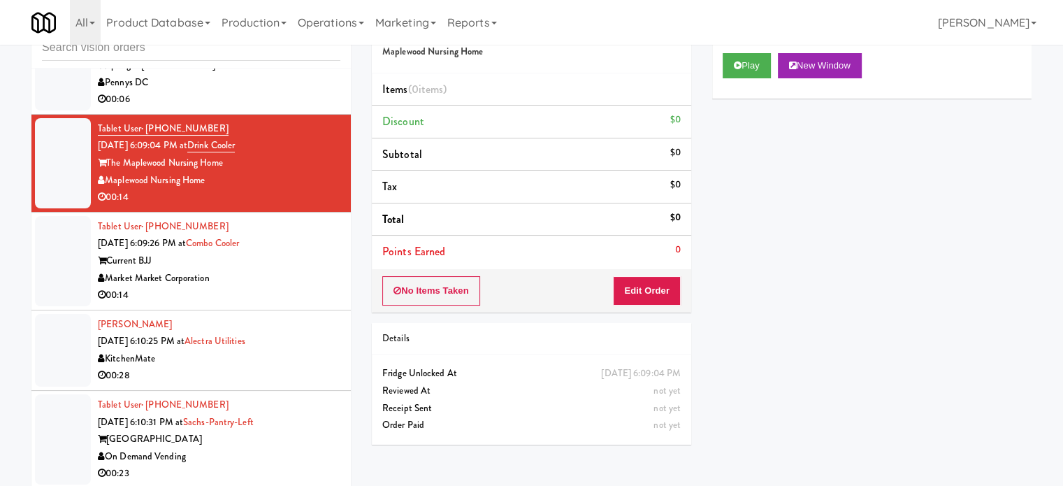
scroll to position [4125, 0]
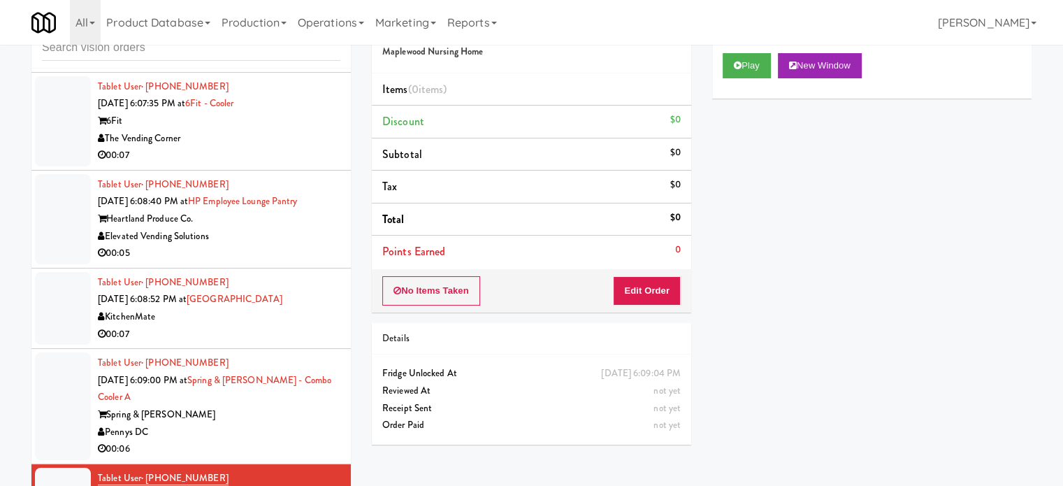
click at [294, 247] on div "00:05" at bounding box center [219, 253] width 243 height 17
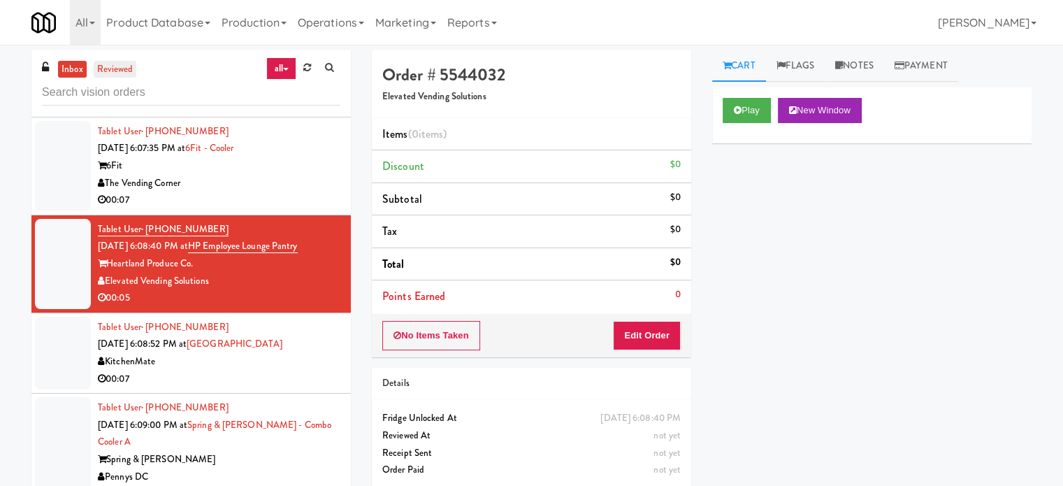
click at [108, 71] on link "reviewed" at bounding box center [115, 69] width 43 height 17
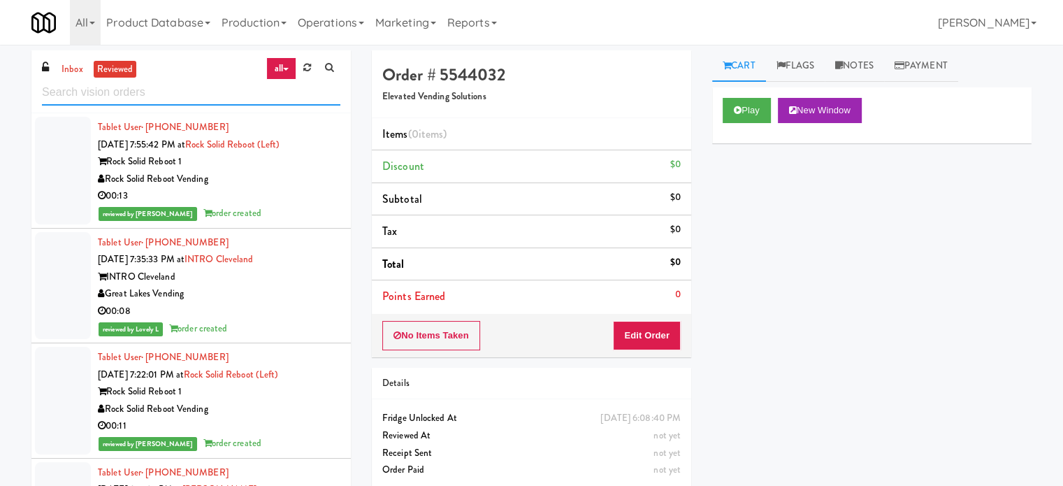
click at [138, 89] on input "text" at bounding box center [191, 93] width 298 height 26
drag, startPoint x: 270, startPoint y: 213, endPoint x: 291, endPoint y: 214, distance: 21.0
click at [275, 215] on div "reviewed by Lyn A order created" at bounding box center [219, 213] width 243 height 17
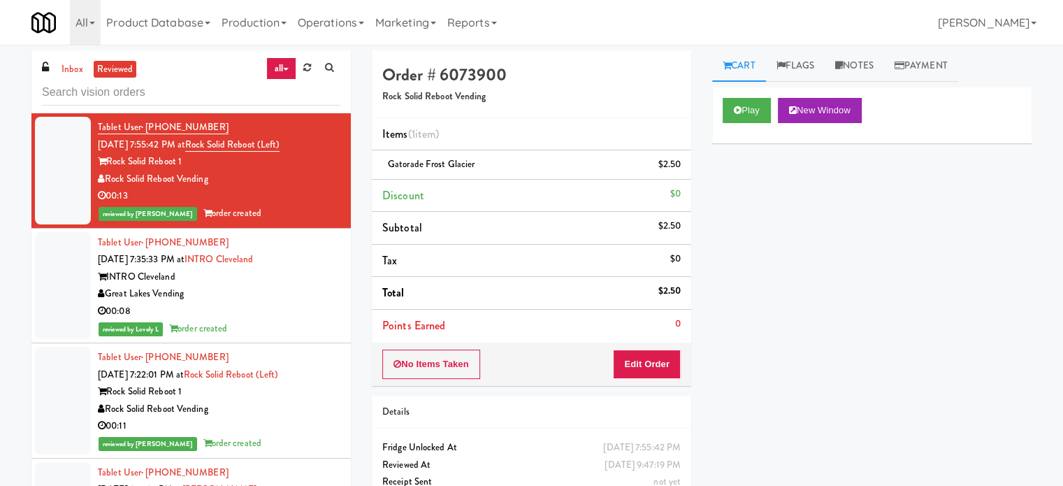
drag, startPoint x: 291, startPoint y: 279, endPoint x: 308, endPoint y: 261, distance: 24.2
click at [291, 279] on div "INTRO Cleveland" at bounding box center [219, 276] width 243 height 17
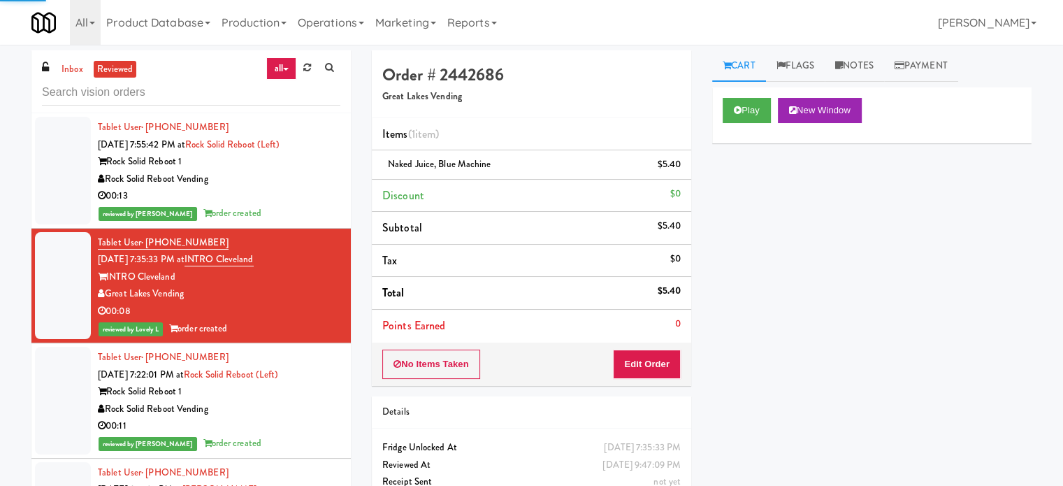
click at [292, 427] on div "00:11" at bounding box center [219, 425] width 243 height 17
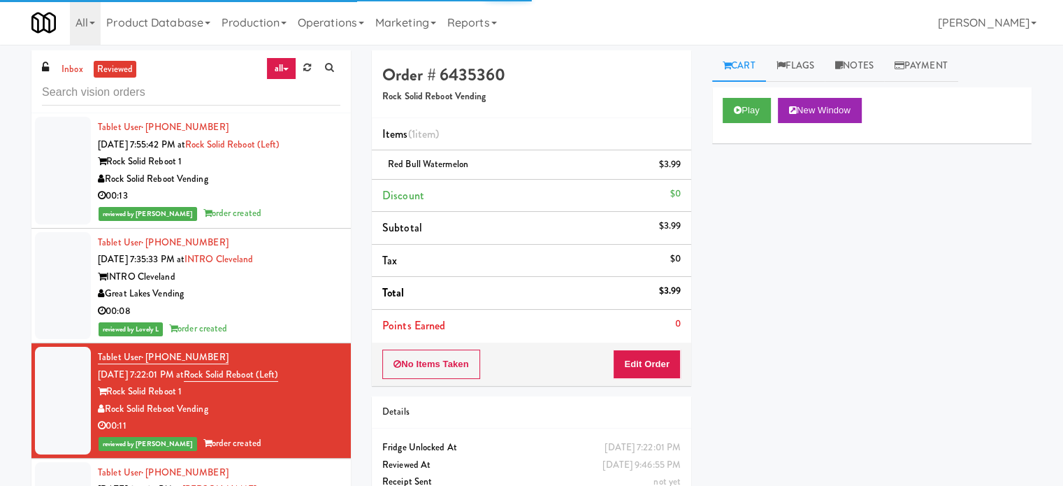
scroll to position [349, 0]
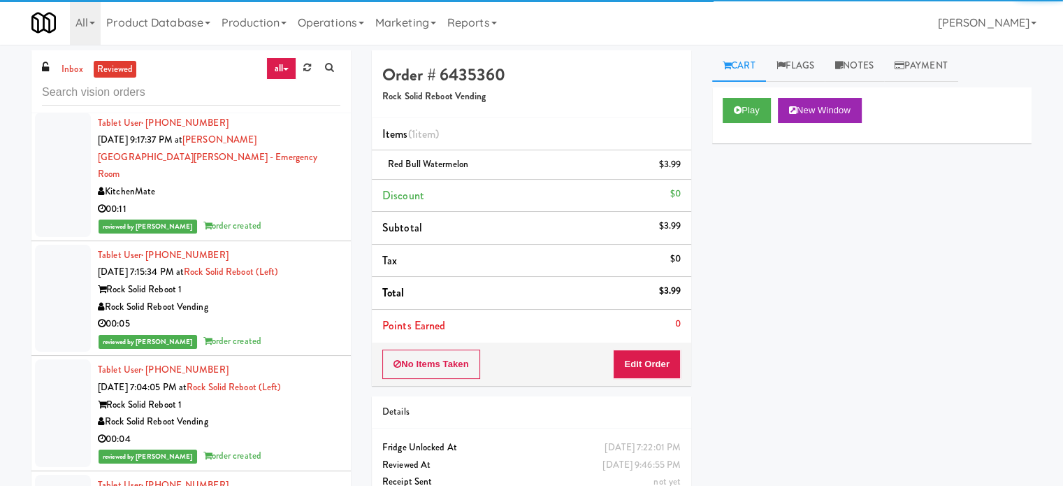
click at [317, 217] on div "reviewed by Mark P order created" at bounding box center [219, 225] width 243 height 17
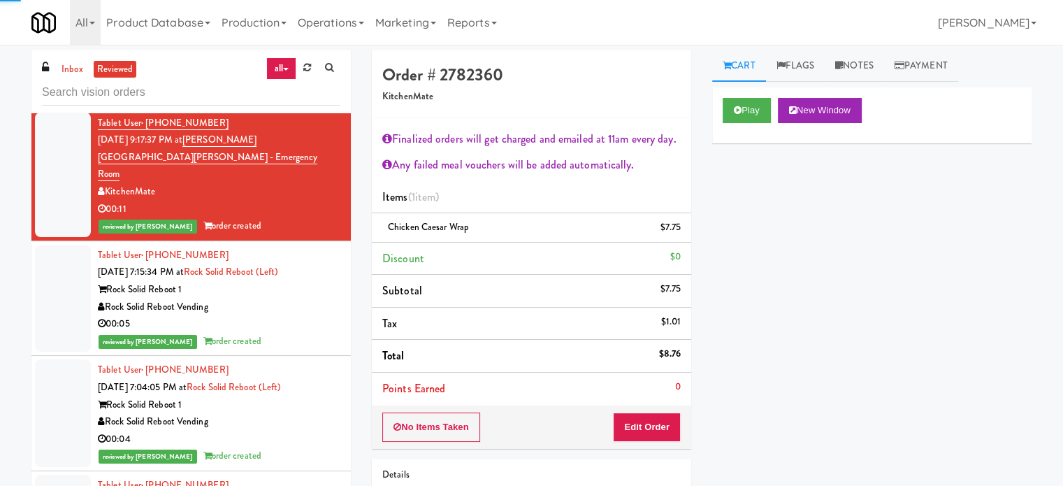
drag, startPoint x: 318, startPoint y: 277, endPoint x: 321, endPoint y: 295, distance: 18.4
click at [318, 281] on div "Rock Solid Reboot 1" at bounding box center [219, 289] width 243 height 17
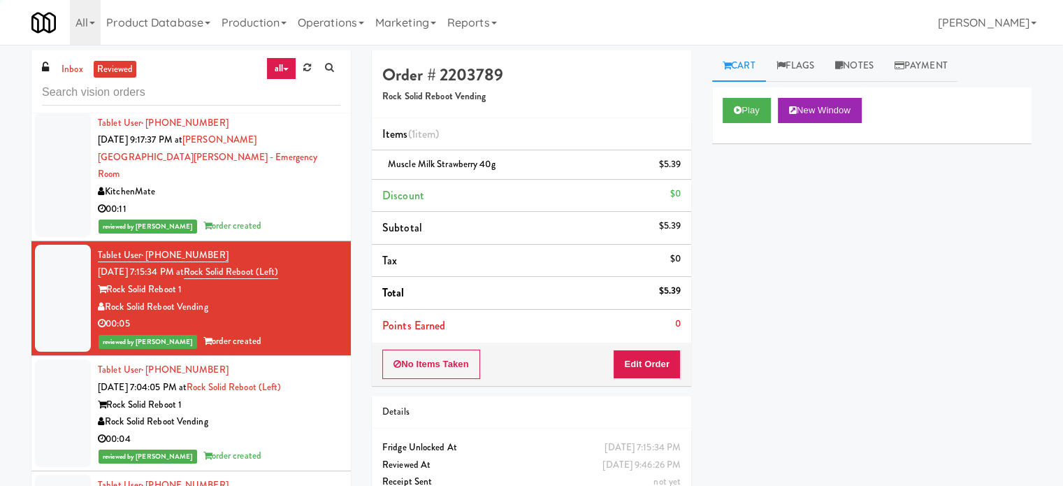
click at [311, 396] on div "Rock Solid Reboot 1" at bounding box center [219, 404] width 243 height 17
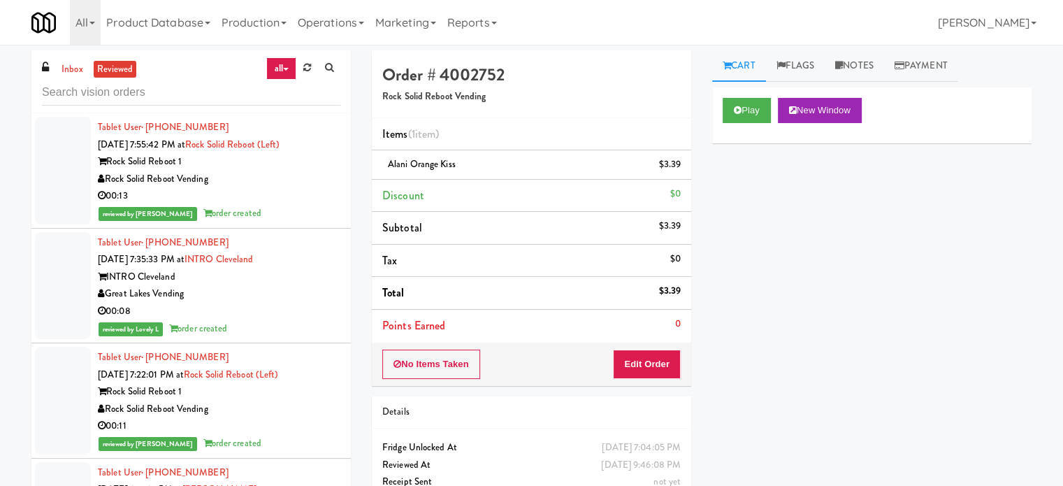
click at [294, 201] on div "00:13" at bounding box center [219, 195] width 243 height 17
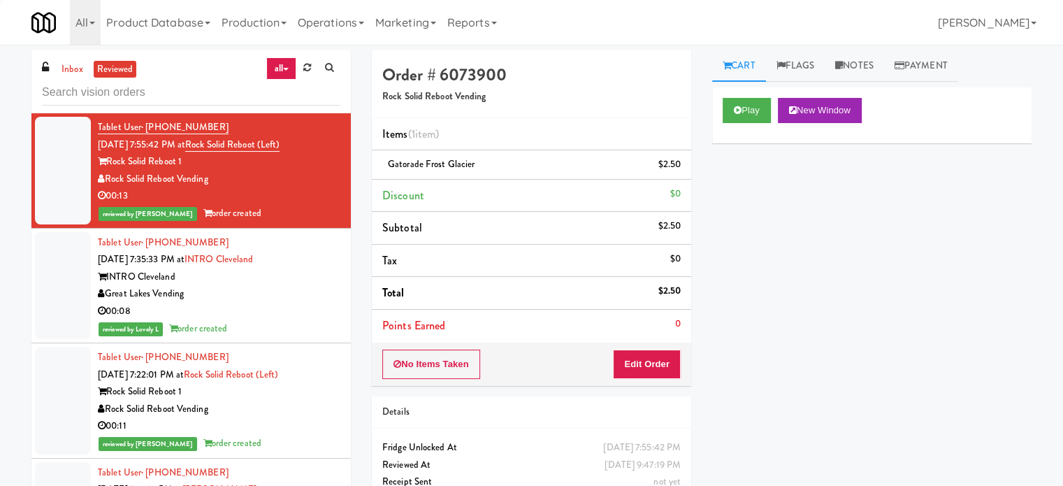
click at [299, 287] on div "Great Lakes Vending" at bounding box center [219, 293] width 243 height 17
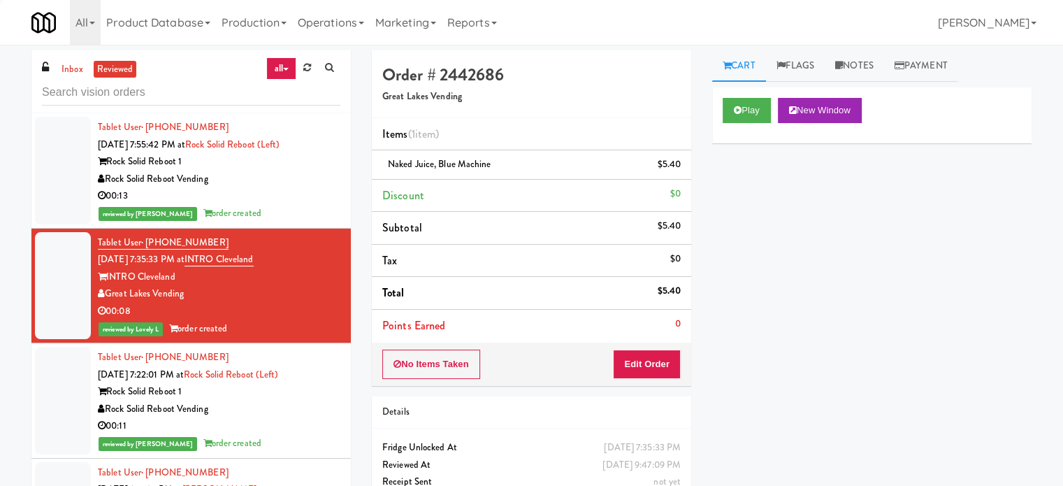
click at [303, 399] on div "Tablet User · (301) 379-7813 Sep 16, 2025 7:22:01 PM at Rock Solid Reboot (Left…" at bounding box center [219, 400] width 243 height 103
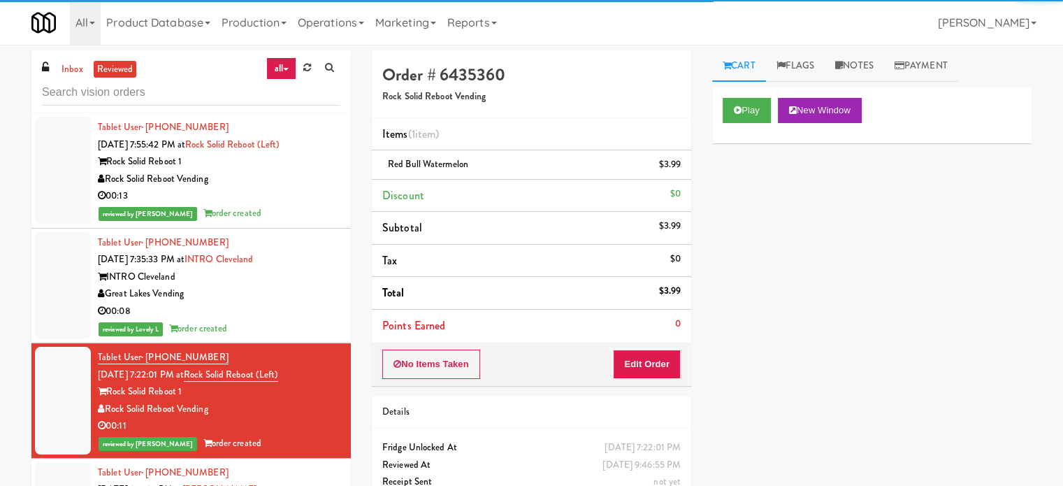
scroll to position [349, 0]
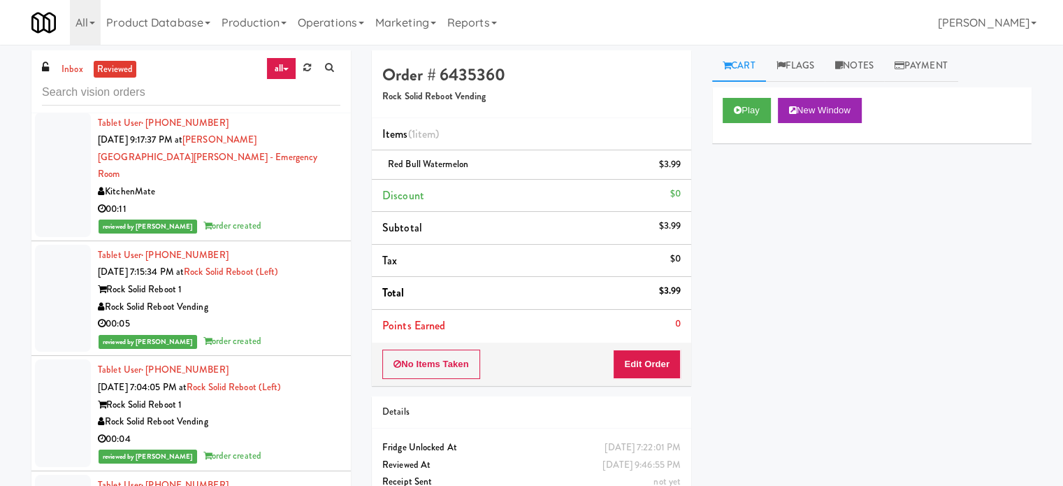
click at [293, 201] on div "00:11" at bounding box center [219, 209] width 243 height 17
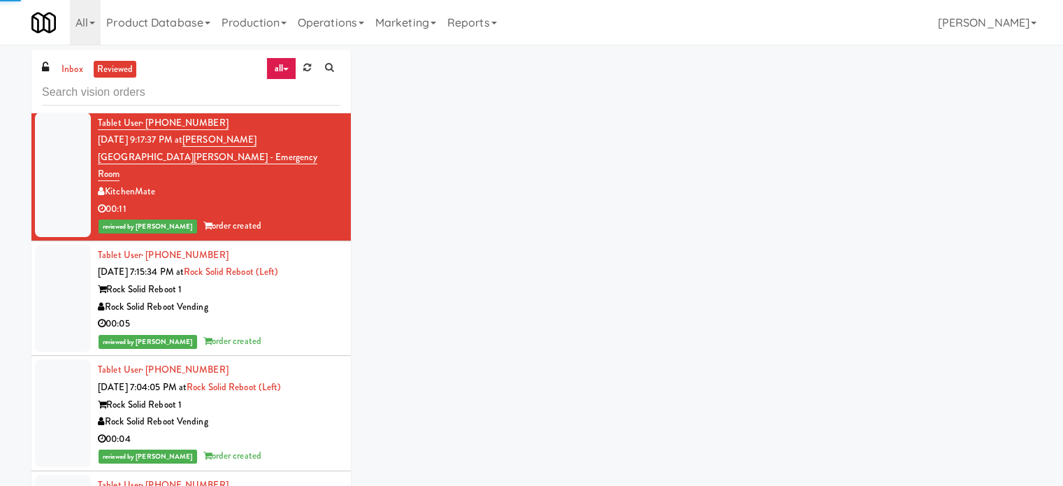
click at [284, 315] on div "00:05" at bounding box center [219, 323] width 243 height 17
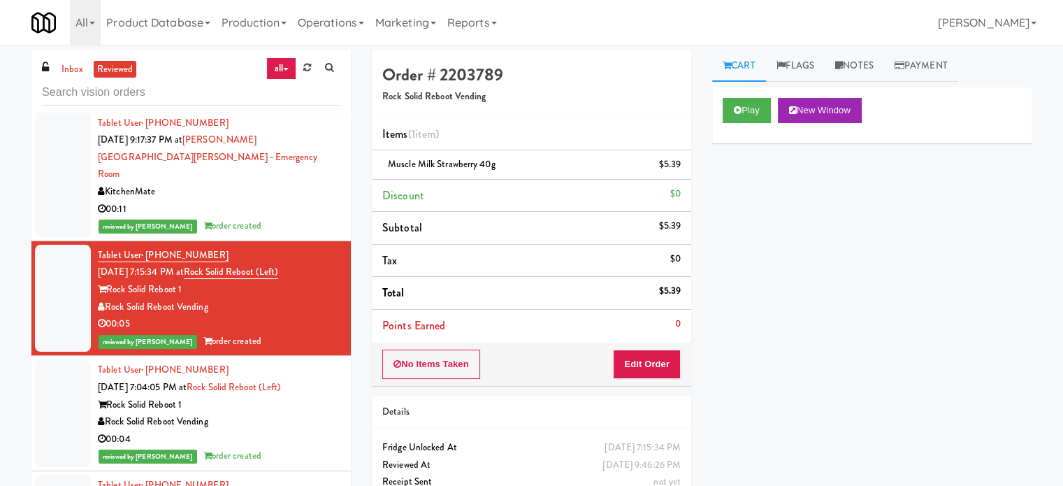
click at [279, 431] on div "00:04" at bounding box center [219, 439] width 243 height 17
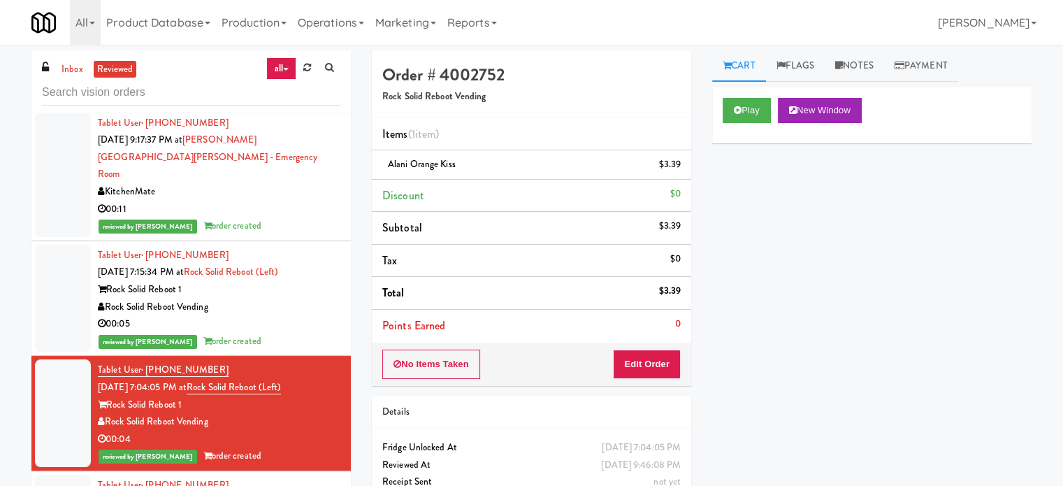
drag, startPoint x: 284, startPoint y: 276, endPoint x: 376, endPoint y: 251, distance: 95.0
click at [285, 281] on div "Rock Solid Reboot 1" at bounding box center [219, 289] width 243 height 17
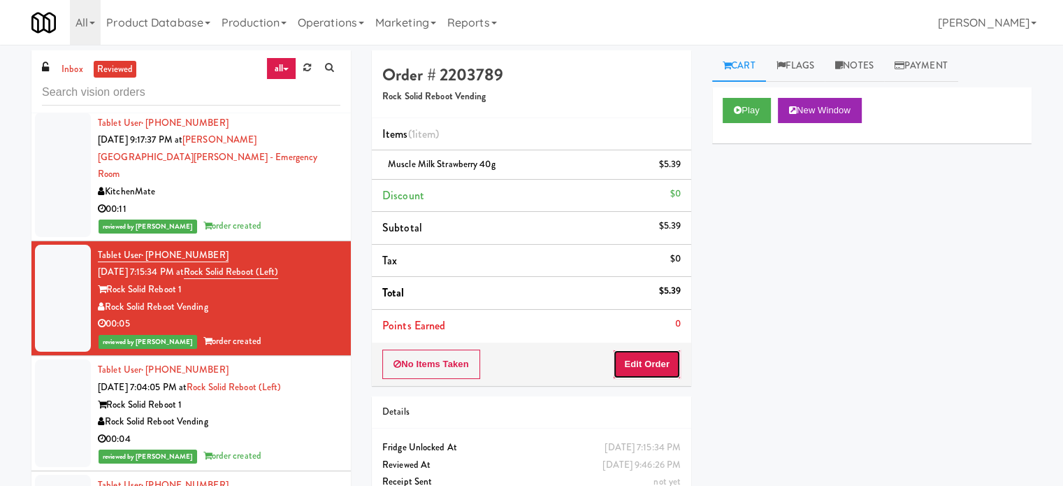
click at [637, 359] on button "Edit Order" at bounding box center [647, 363] width 68 height 29
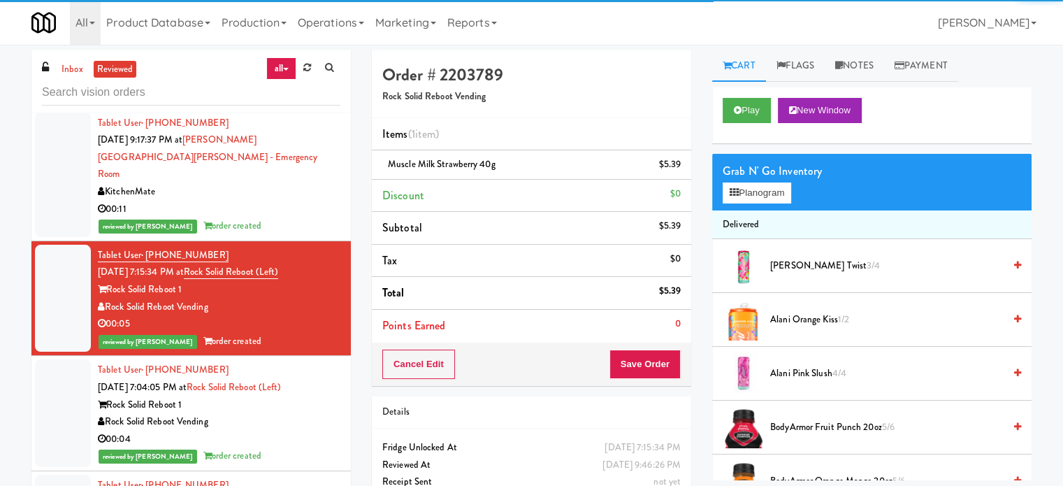
scroll to position [349, 0]
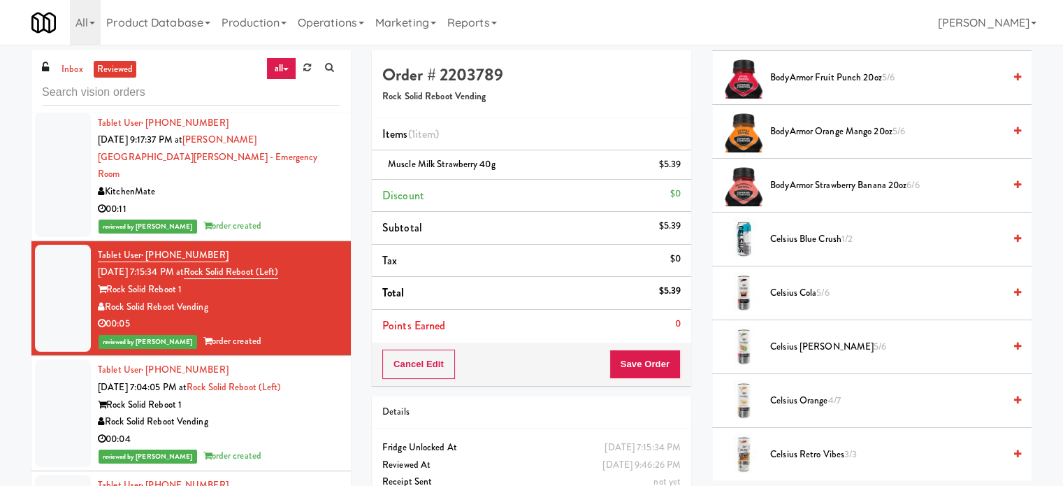
click at [800, 296] on span "Celsius Cola 5/6" at bounding box center [886, 292] width 233 height 17
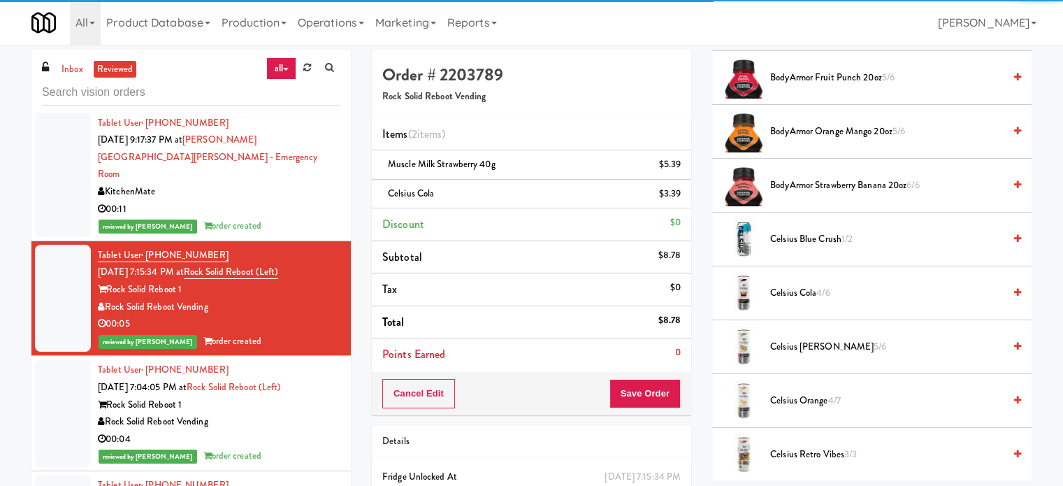
drag, startPoint x: 804, startPoint y: 244, endPoint x: 803, endPoint y: 307, distance: 62.9
click at [805, 245] on span "Celsius Blue Crush 1/2" at bounding box center [886, 239] width 233 height 17
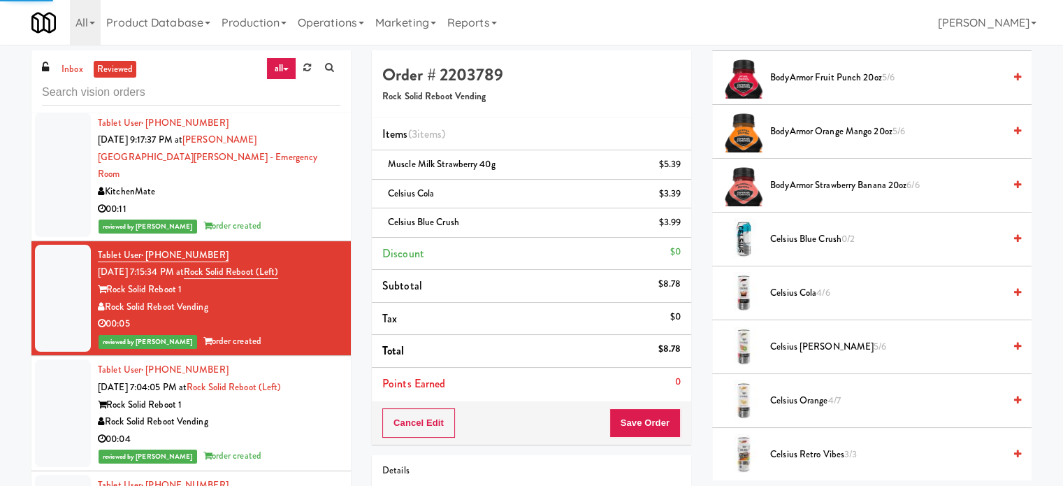
drag, startPoint x: 805, startPoint y: 347, endPoint x: 827, endPoint y: 194, distance: 154.7
click at [804, 347] on span "Celsius Kiwi Guava 5/6" at bounding box center [886, 346] width 233 height 17
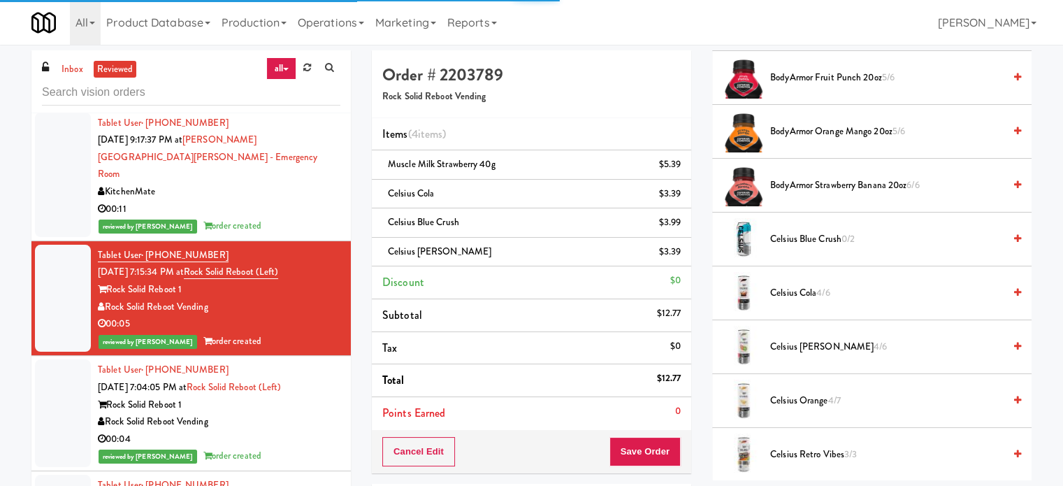
click at [823, 181] on span "BodyArmor Strawberry Banana 20oz 6/6" at bounding box center [886, 185] width 233 height 17
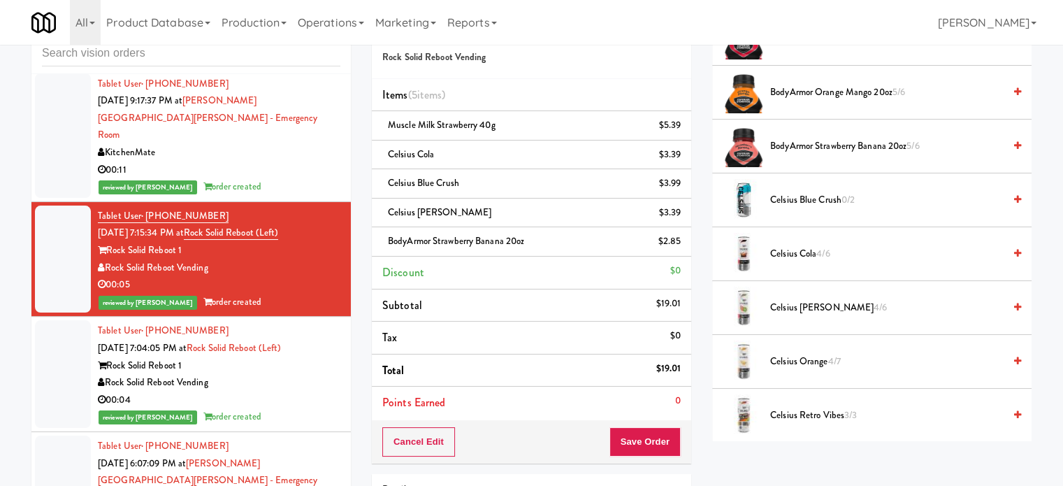
scroll to position [0, 0]
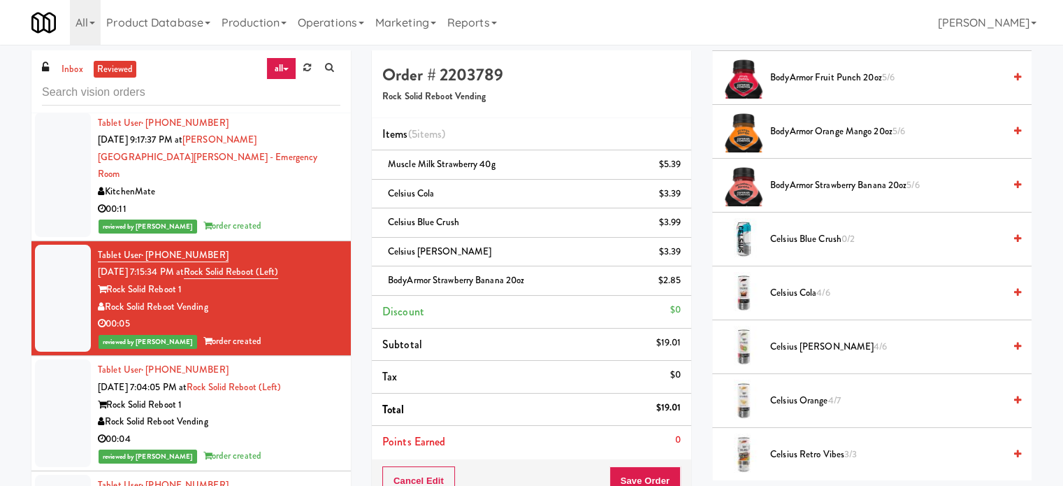
click at [315, 201] on div "00:11" at bounding box center [219, 209] width 243 height 17
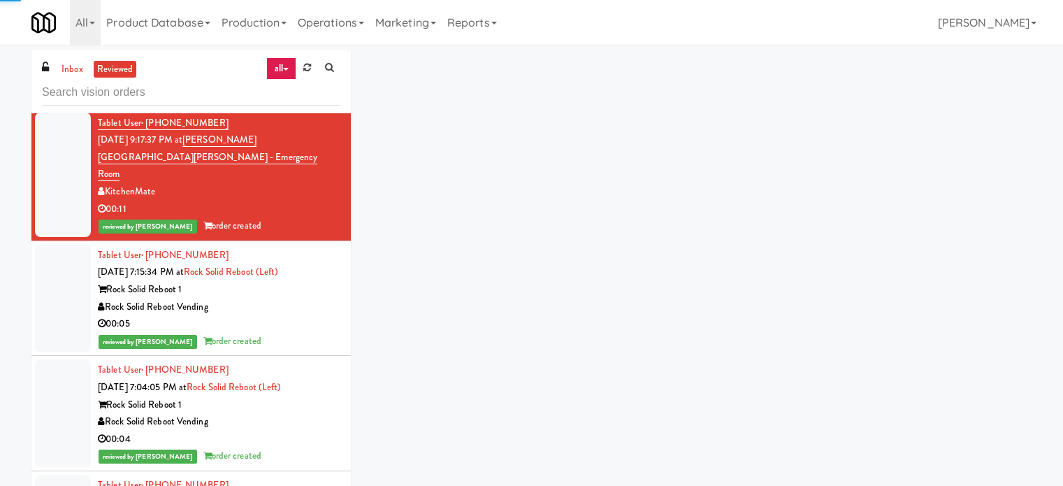
click at [319, 315] on div "00:05" at bounding box center [219, 323] width 243 height 17
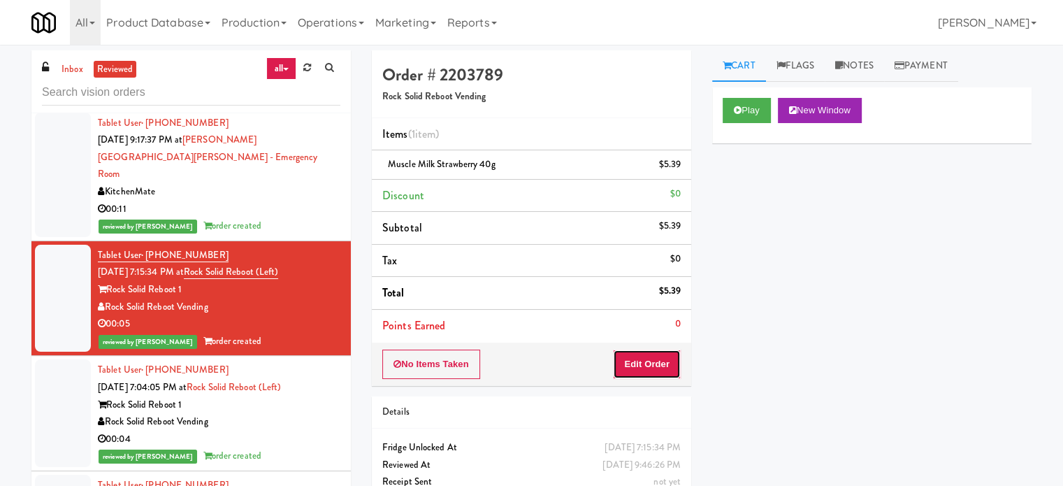
click at [663, 361] on button "Edit Order" at bounding box center [647, 363] width 68 height 29
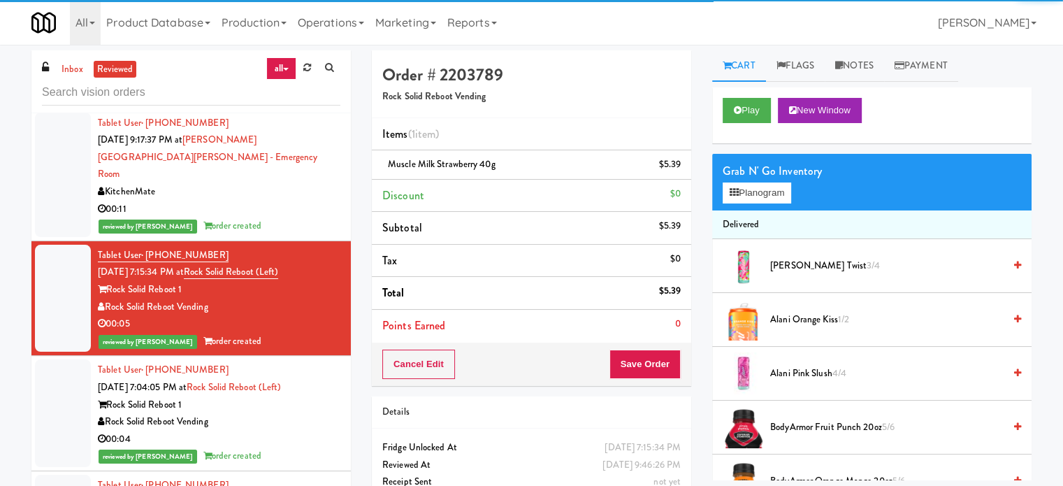
click at [821, 273] on span "Alani Cherry Twist 3/4" at bounding box center [886, 265] width 233 height 17
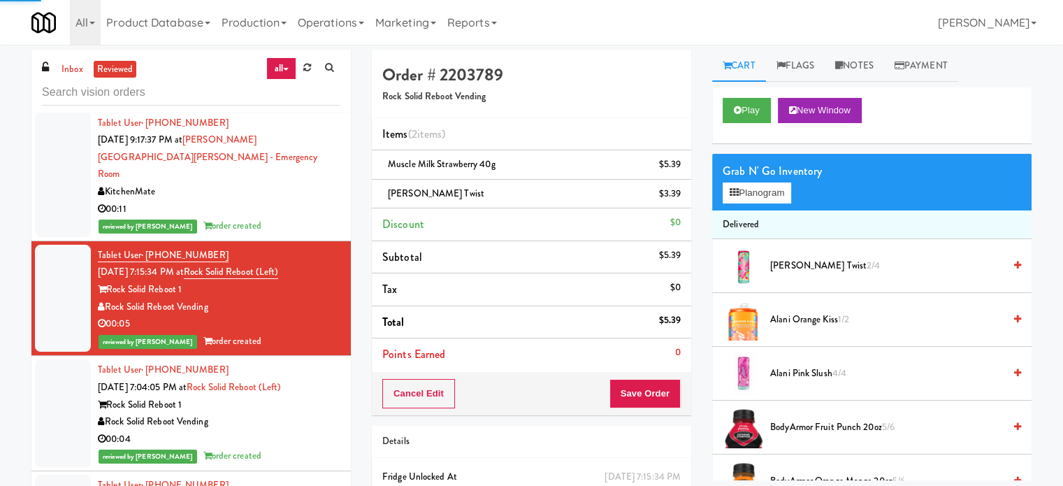
click at [825, 268] on span "Alani Cherry Twist 2/4" at bounding box center [886, 265] width 233 height 17
click at [825, 268] on span "Alani Cherry Twist 1/4" at bounding box center [886, 265] width 233 height 17
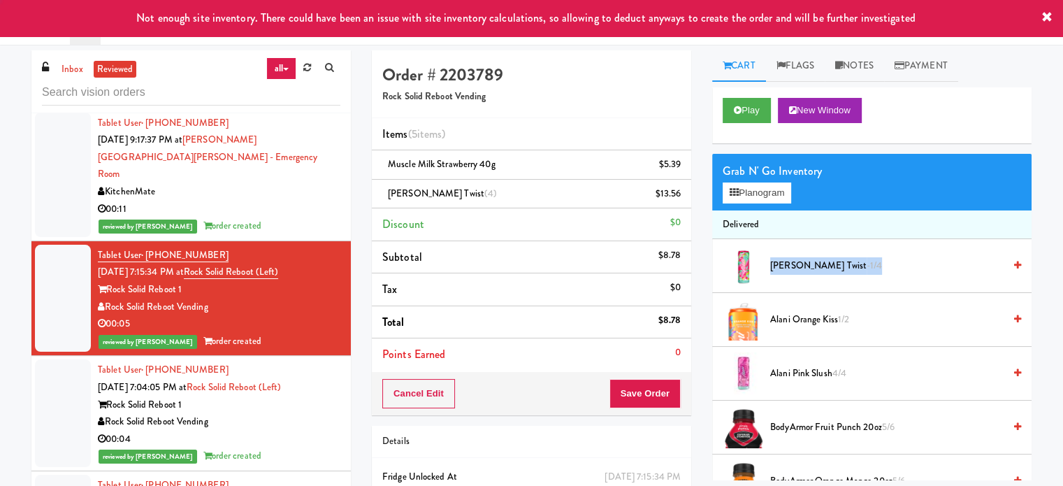
click at [825, 268] on span "Alani Cherry Twist -1/4" at bounding box center [886, 265] width 233 height 17
click at [861, 432] on span "BodyArmor Fruit Punch 20oz 5/6" at bounding box center [886, 427] width 233 height 17
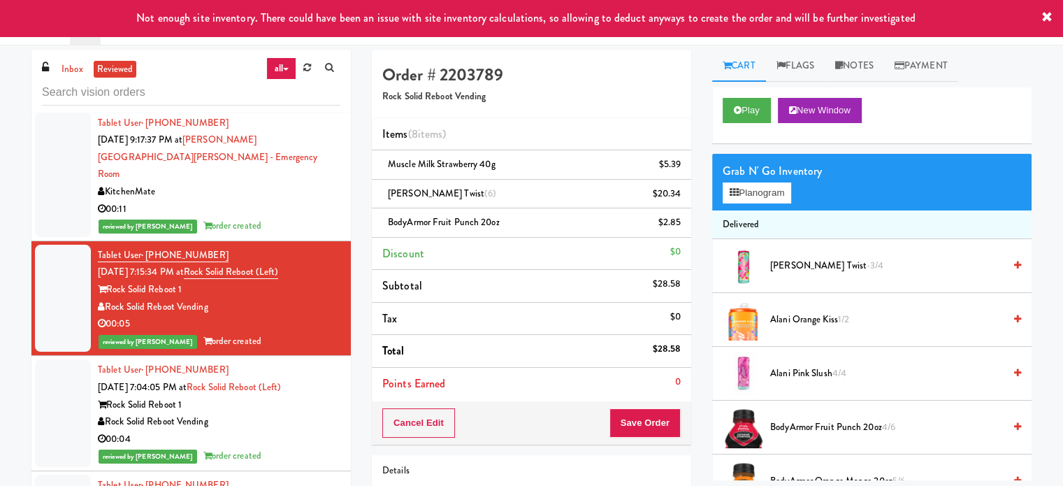
drag, startPoint x: 263, startPoint y: 410, endPoint x: 264, endPoint y: 322, distance: 88.8
click at [263, 413] on div "Rock Solid Reboot Vending" at bounding box center [219, 421] width 243 height 17
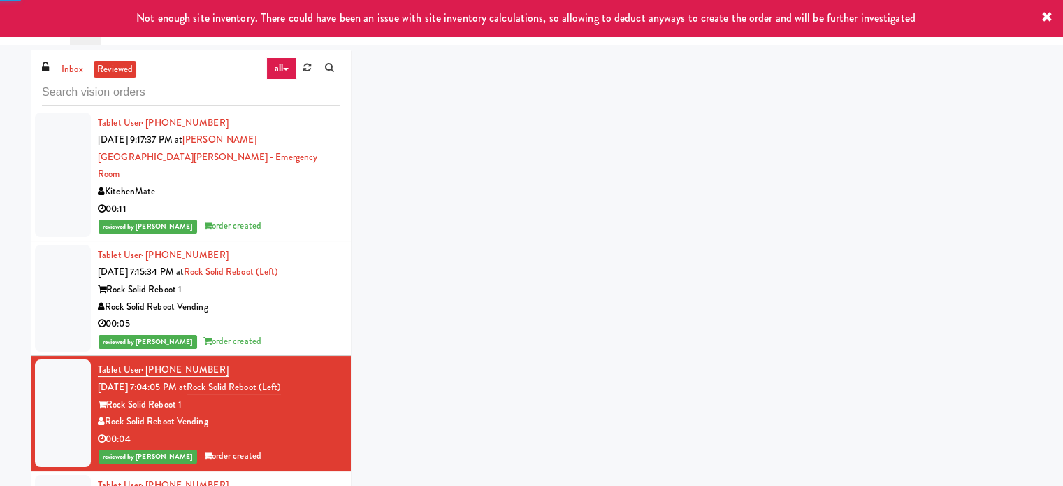
click at [271, 315] on div "00:05" at bounding box center [219, 323] width 243 height 17
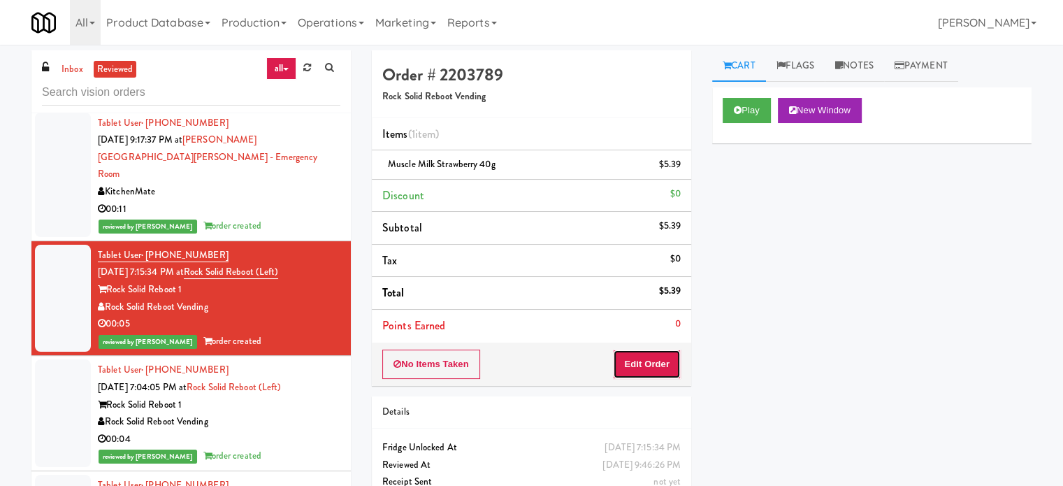
click at [668, 363] on button "Edit Order" at bounding box center [647, 363] width 68 height 29
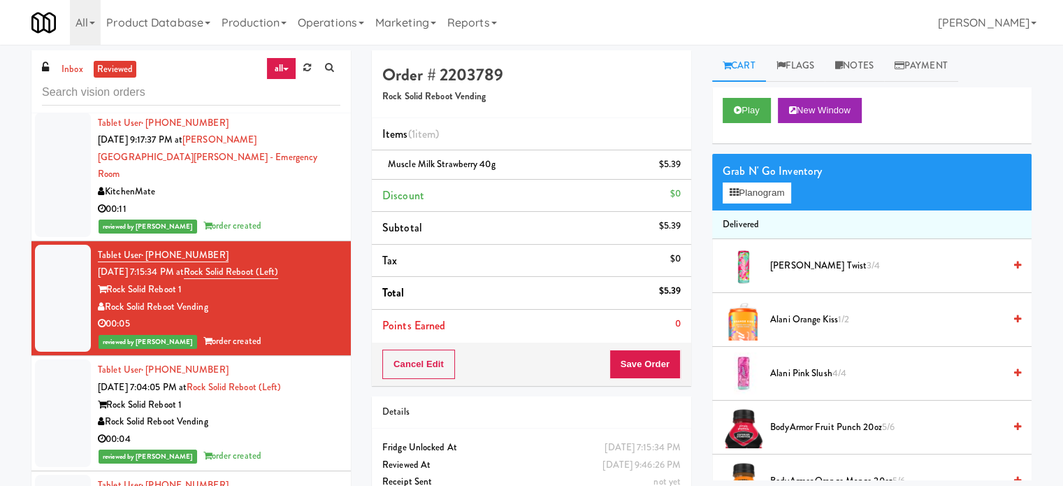
click at [261, 201] on div "00:11" at bounding box center [219, 209] width 243 height 17
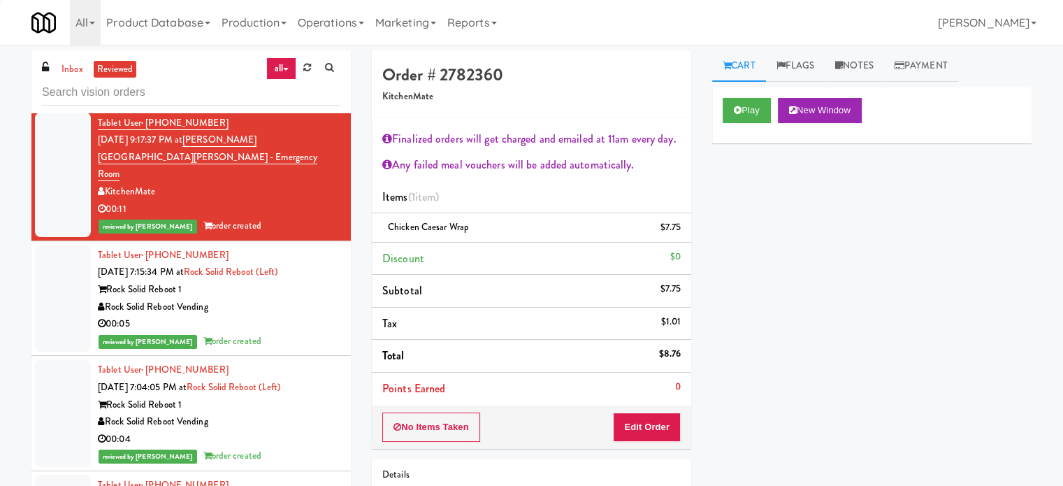
drag, startPoint x: 261, startPoint y: 309, endPoint x: 698, endPoint y: 335, distance: 438.3
click at [262, 315] on div "00:05" at bounding box center [219, 323] width 243 height 17
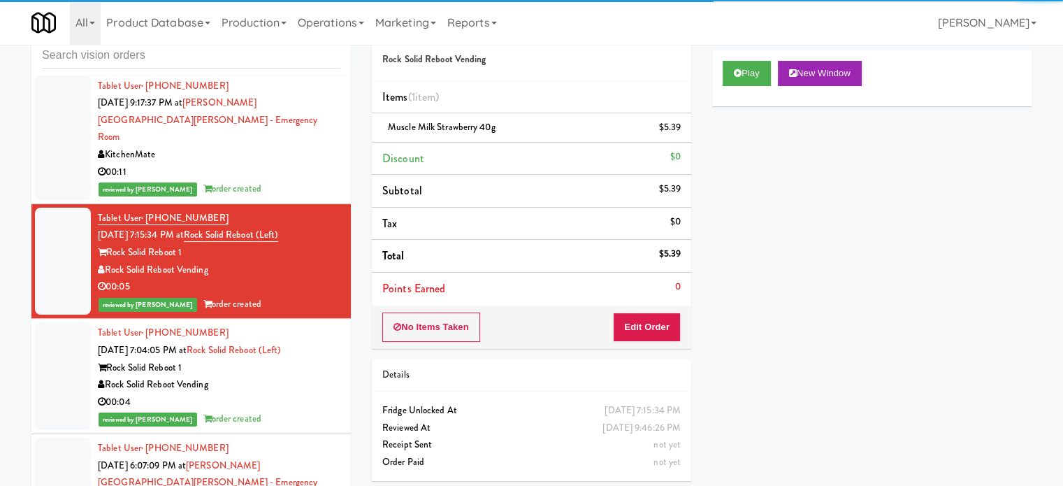
scroll to position [57, 0]
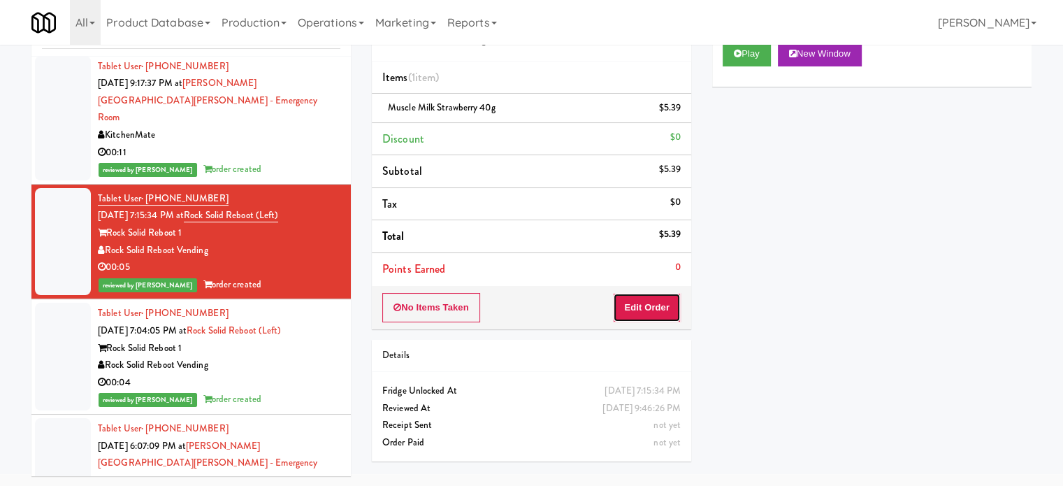
click at [654, 305] on button "Edit Order" at bounding box center [647, 307] width 68 height 29
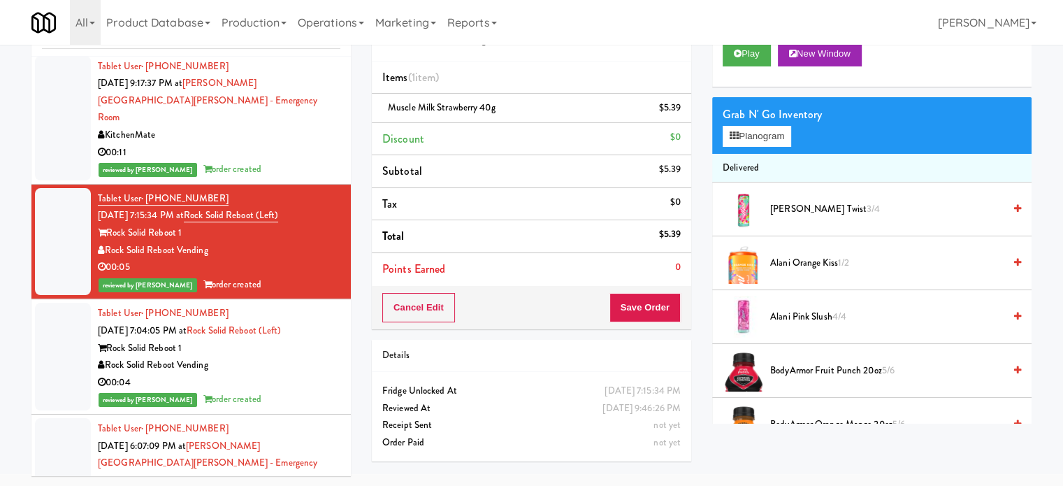
click at [796, 209] on span "Alani Cherry Twist 3/4" at bounding box center [886, 209] width 233 height 17
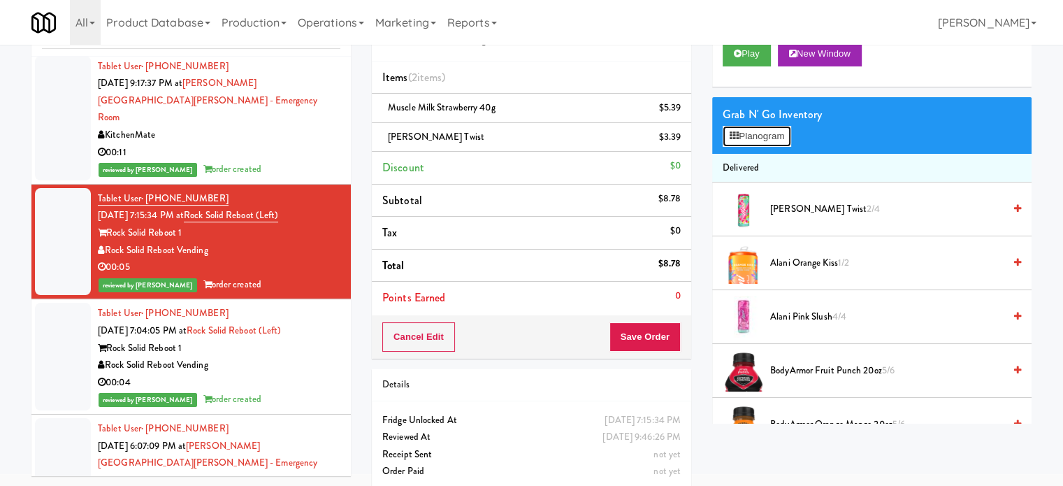
click at [747, 135] on button "Planogram" at bounding box center [757, 136] width 69 height 21
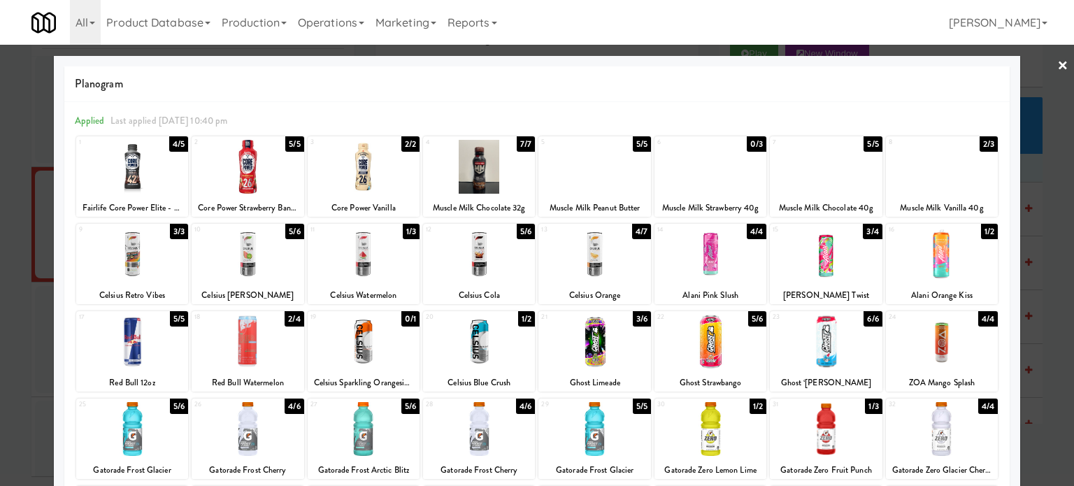
click at [863, 142] on div "5/5" at bounding box center [872, 143] width 18 height 15
click at [1039, 198] on div at bounding box center [537, 243] width 1074 height 486
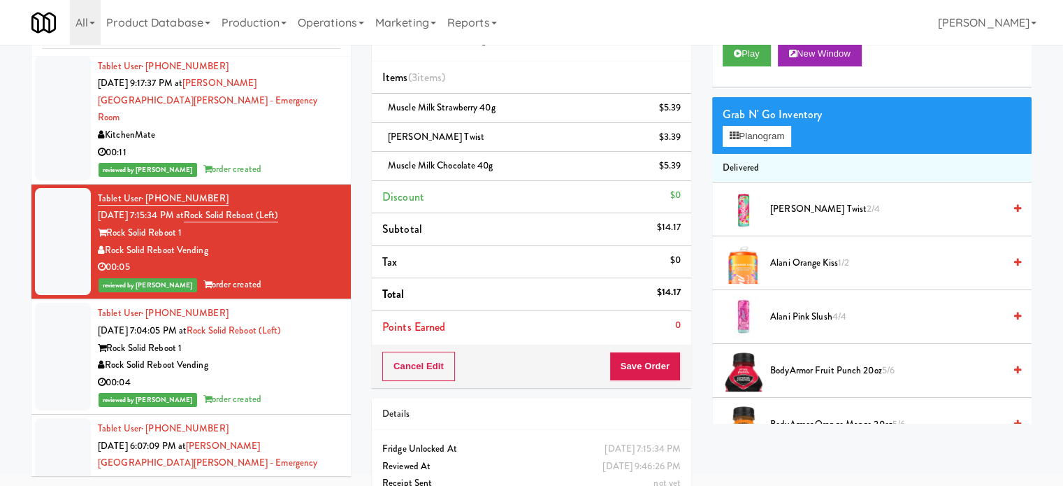
drag, startPoint x: 311, startPoint y: 340, endPoint x: 319, endPoint y: 305, distance: 35.8
click at [311, 356] on div "Rock Solid Reboot Vending" at bounding box center [219, 364] width 243 height 17
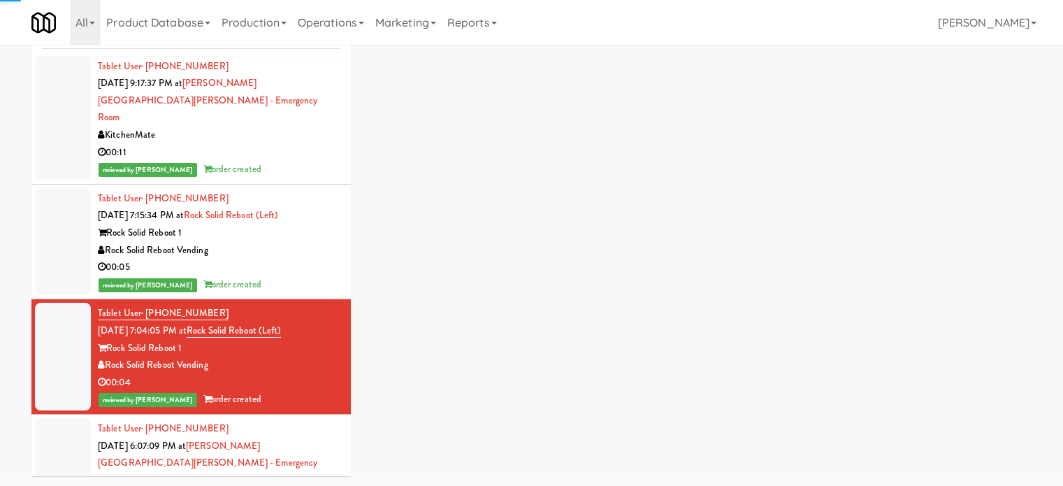
click at [320, 224] on div "Rock Solid Reboot 1" at bounding box center [219, 232] width 243 height 17
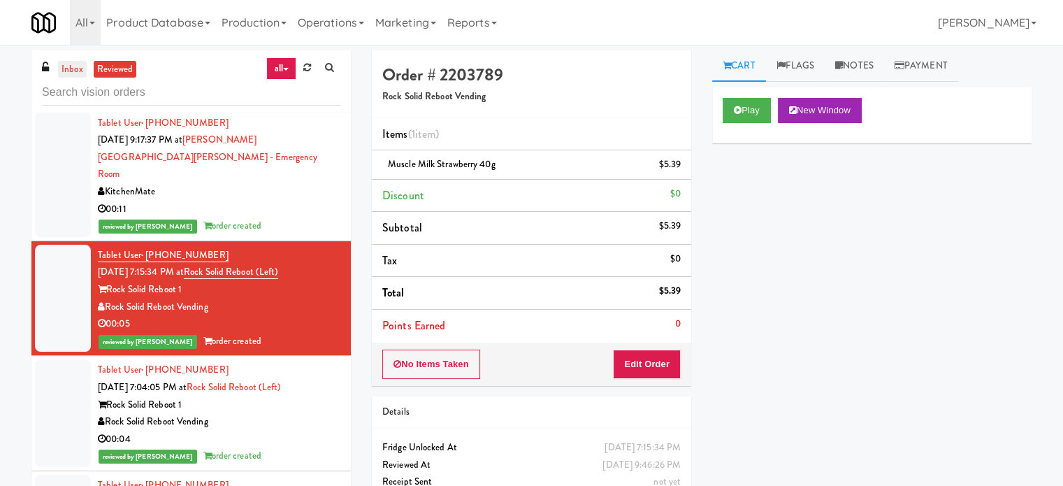
click at [70, 69] on link "inbox" at bounding box center [72, 69] width 29 height 17
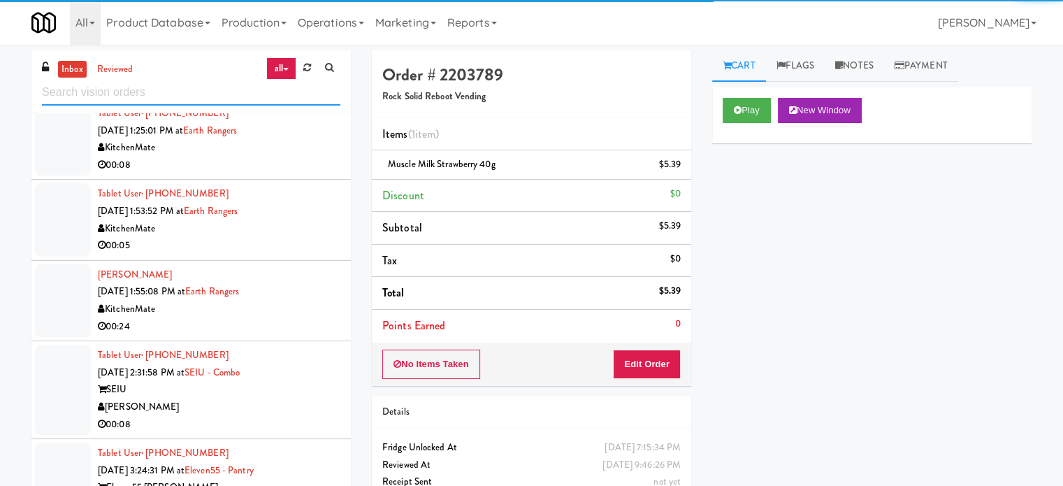
click at [176, 84] on input "text" at bounding box center [191, 93] width 298 height 26
click at [176, 85] on input "text" at bounding box center [191, 93] width 298 height 26
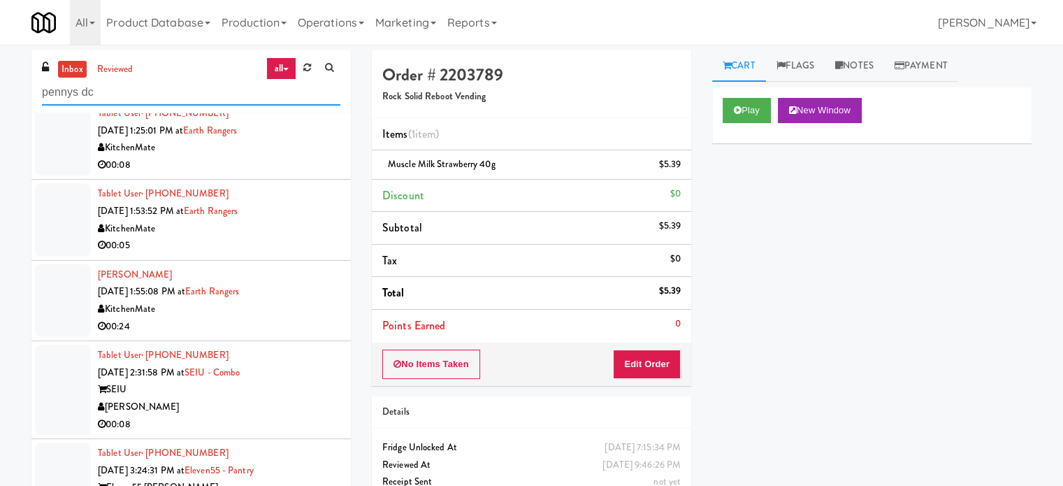
type input "pennys dc"
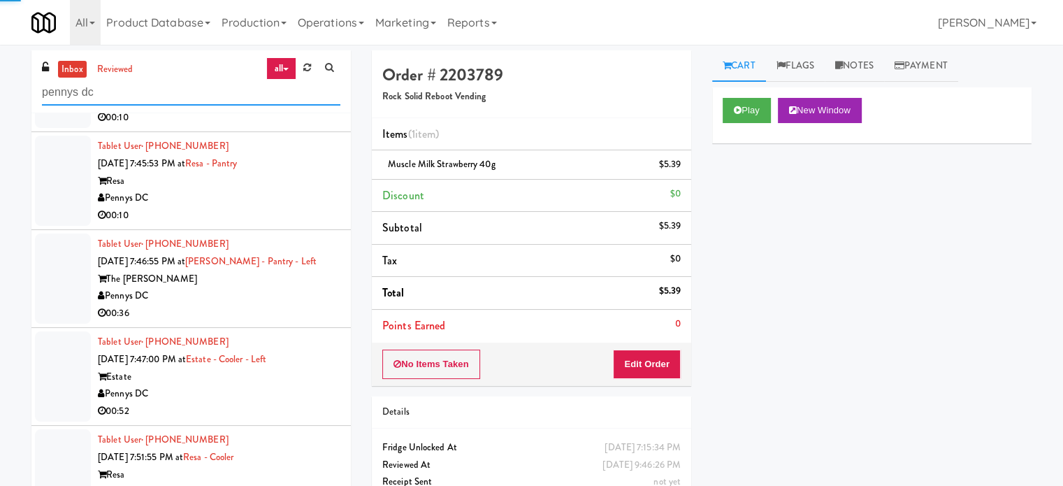
scroll to position [3508, 0]
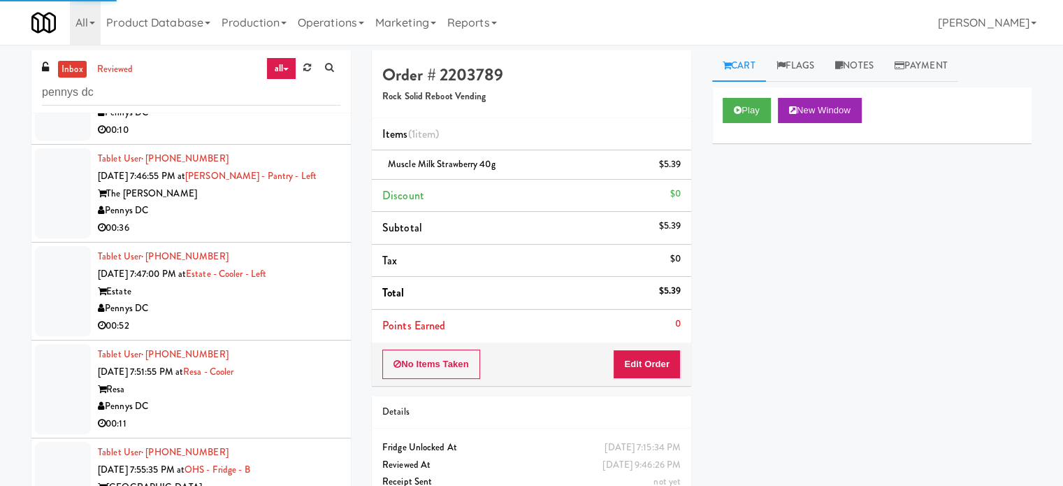
click at [302, 319] on div "00:52" at bounding box center [219, 325] width 243 height 17
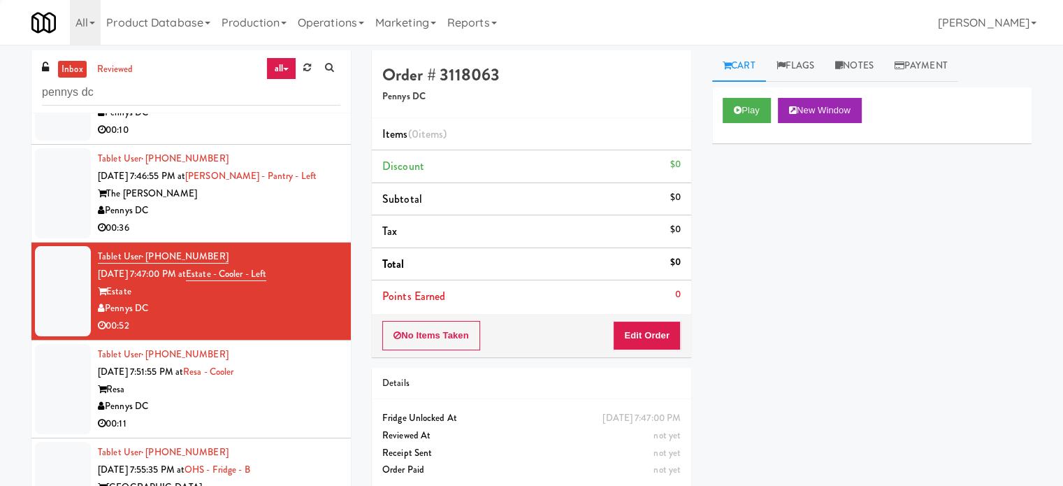
drag, startPoint x: 289, startPoint y: 394, endPoint x: 364, endPoint y: 355, distance: 84.4
click at [291, 398] on div "Pennys DC" at bounding box center [219, 406] width 243 height 17
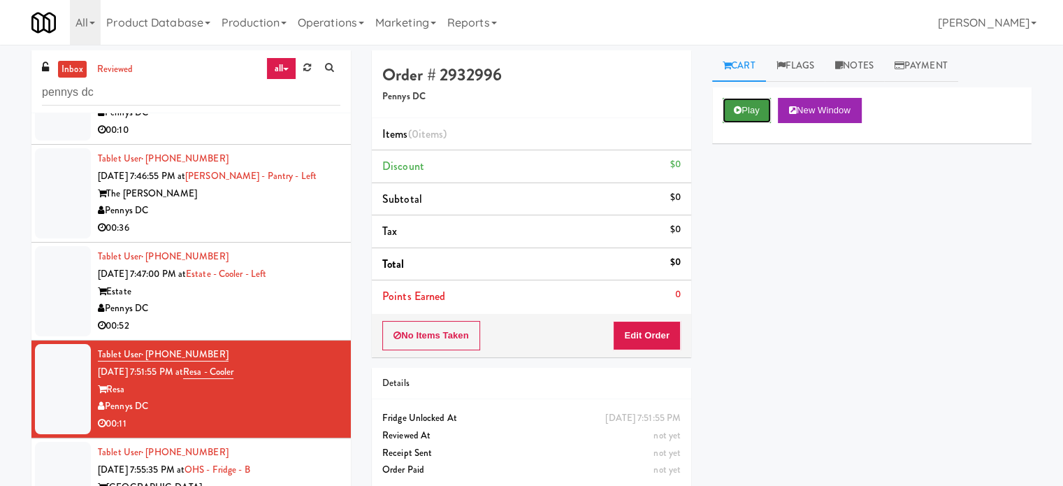
click at [758, 113] on button "Play" at bounding box center [747, 110] width 48 height 25
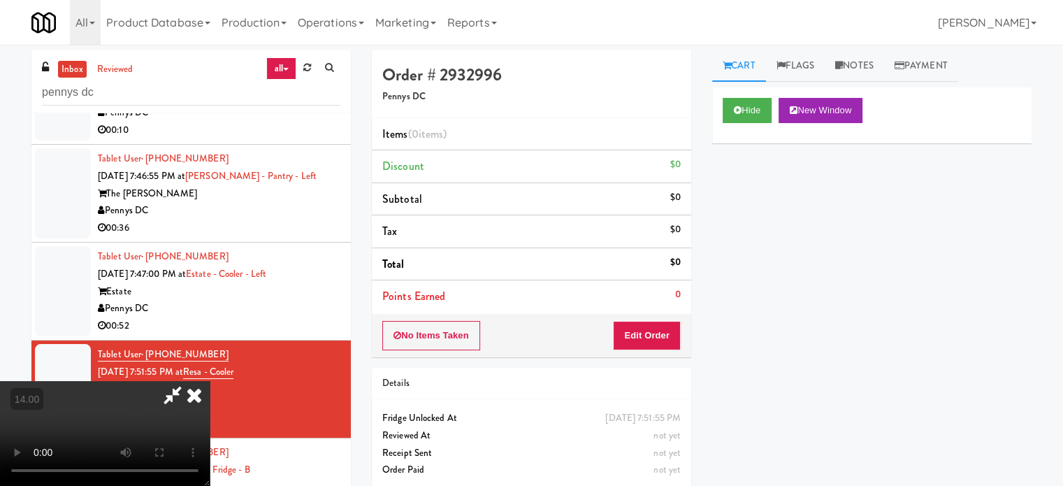
click at [210, 381] on video at bounding box center [105, 433] width 210 height 105
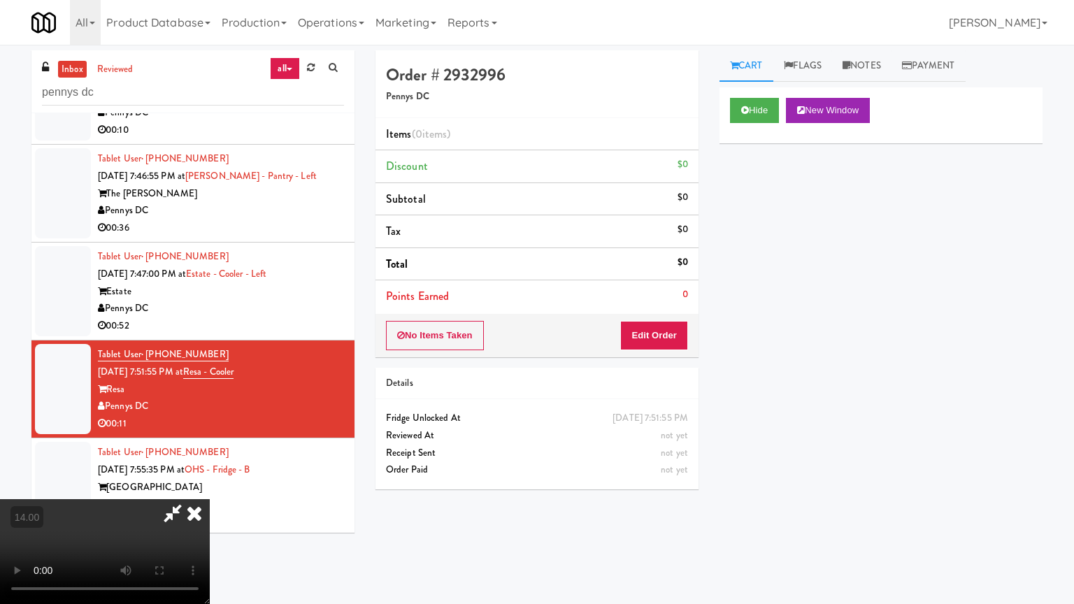
click at [210, 485] on video at bounding box center [105, 551] width 210 height 105
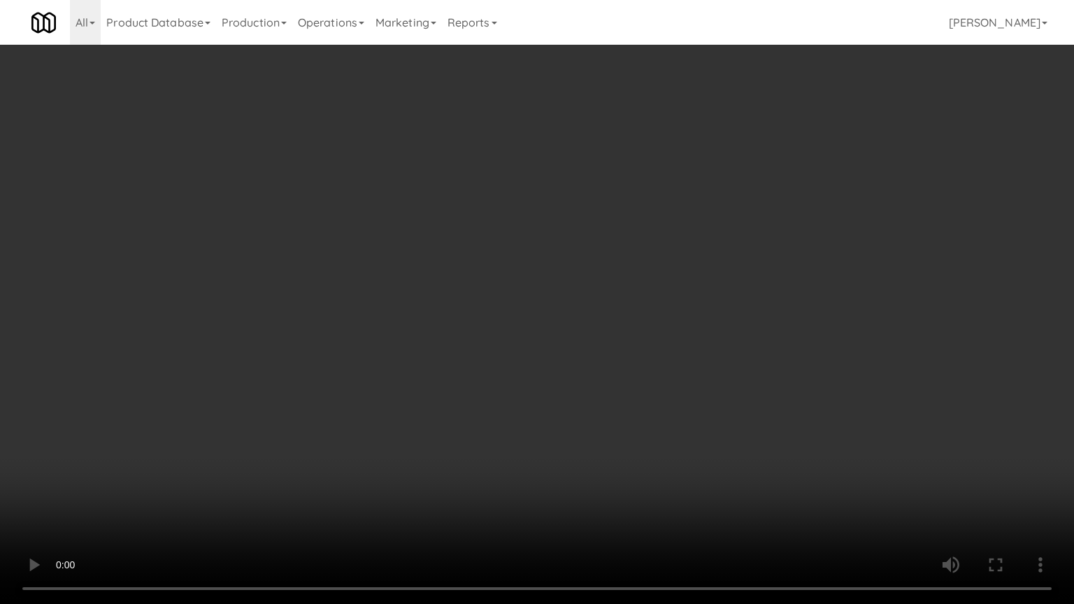
click at [442, 269] on video at bounding box center [537, 302] width 1074 height 604
click at [451, 277] on video at bounding box center [537, 302] width 1074 height 604
click at [487, 296] on video at bounding box center [537, 302] width 1074 height 604
drag, startPoint x: 488, startPoint y: 290, endPoint x: 563, endPoint y: 240, distance: 89.8
click at [489, 286] on video at bounding box center [537, 302] width 1074 height 604
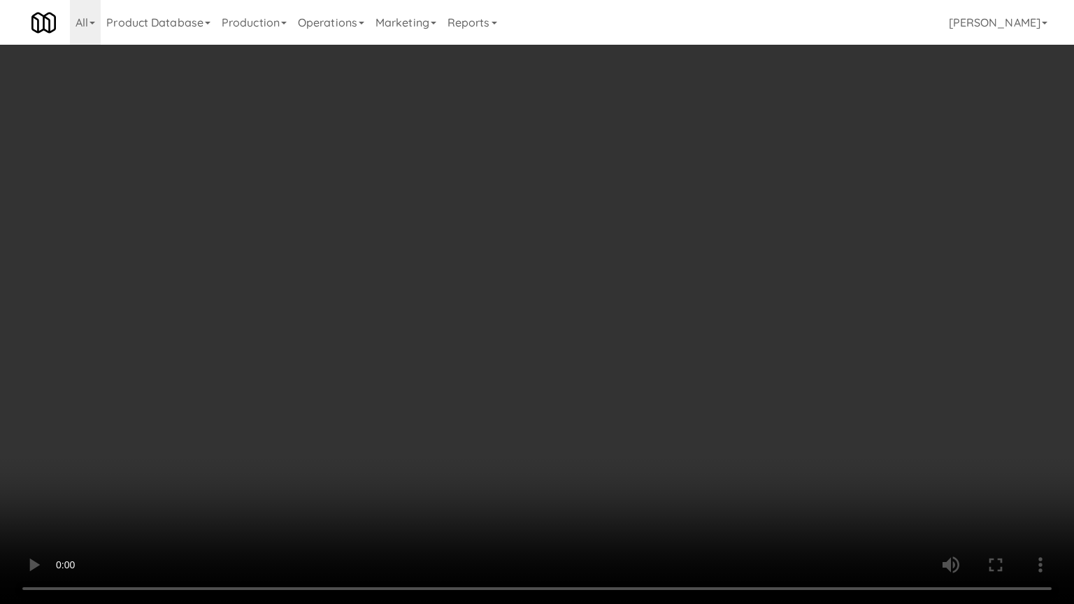
click at [603, 245] on video at bounding box center [537, 302] width 1074 height 604
click at [590, 250] on video at bounding box center [537, 302] width 1074 height 604
click at [649, 266] on video at bounding box center [537, 302] width 1074 height 604
drag, startPoint x: 422, startPoint y: 294, endPoint x: 619, endPoint y: 252, distance: 200.8
click at [424, 294] on video at bounding box center [537, 302] width 1074 height 604
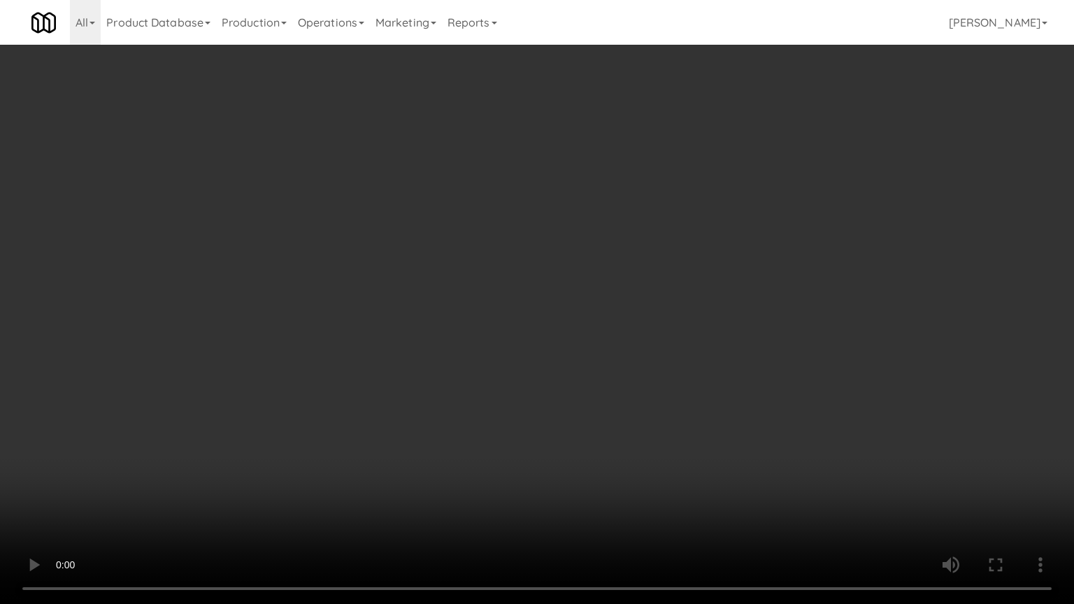
click at [601, 264] on video at bounding box center [537, 302] width 1074 height 604
drag, startPoint x: 639, startPoint y: 347, endPoint x: 925, endPoint y: 228, distance: 310.2
click at [640, 344] on video at bounding box center [537, 302] width 1074 height 604
drag, startPoint x: 459, startPoint y: 331, endPoint x: 467, endPoint y: 308, distance: 24.3
click at [464, 320] on video at bounding box center [537, 302] width 1074 height 604
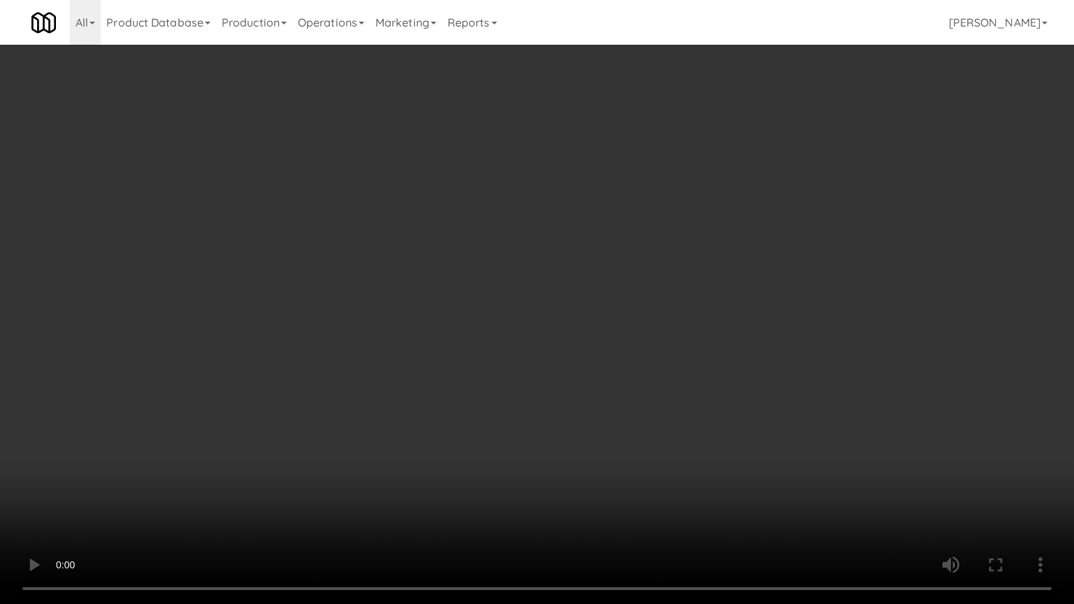
drag, startPoint x: 467, startPoint y: 308, endPoint x: 477, endPoint y: 288, distance: 22.5
click at [467, 304] on video at bounding box center [537, 302] width 1074 height 604
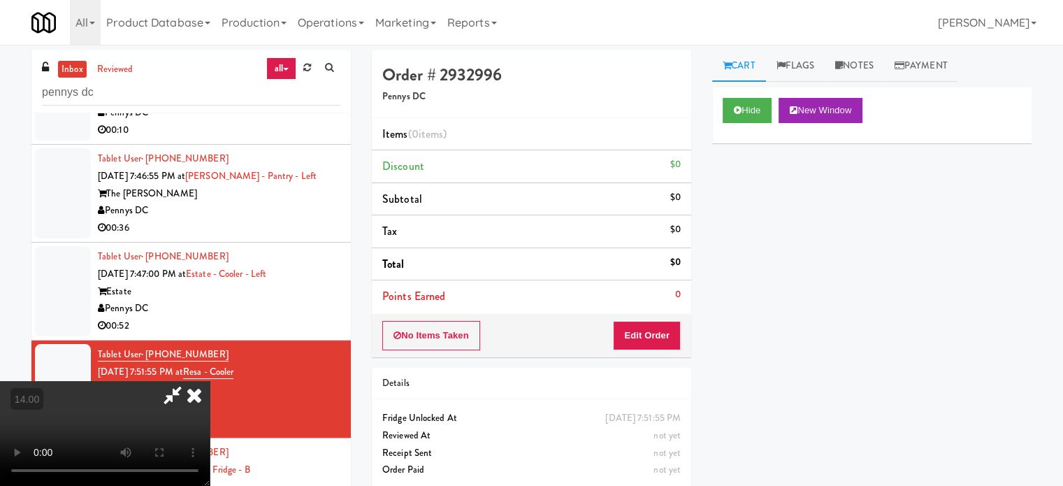
click at [210, 381] on icon at bounding box center [194, 395] width 31 height 28
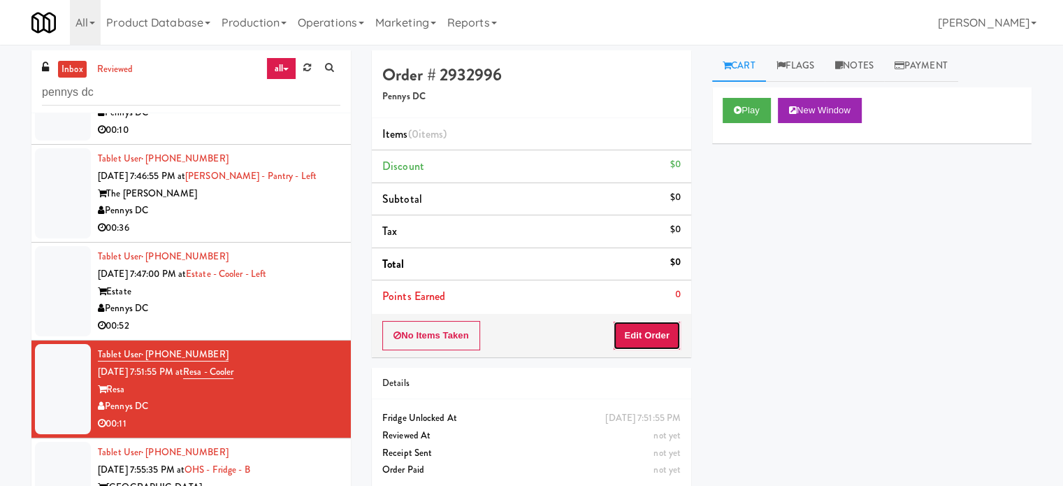
click at [656, 334] on button "Edit Order" at bounding box center [647, 335] width 68 height 29
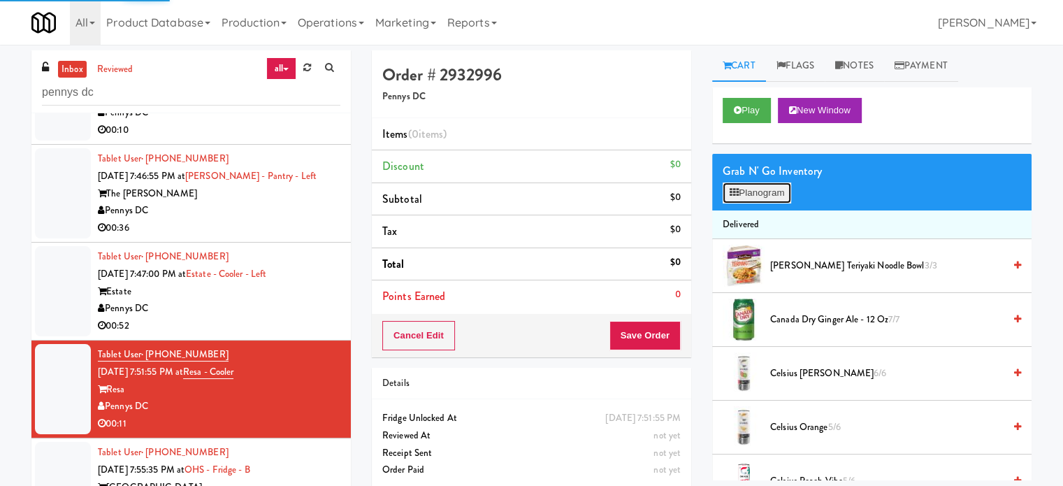
drag, startPoint x: 771, startPoint y: 194, endPoint x: 765, endPoint y: 173, distance: 21.9
click at [771, 194] on button "Planogram" at bounding box center [757, 192] width 69 height 21
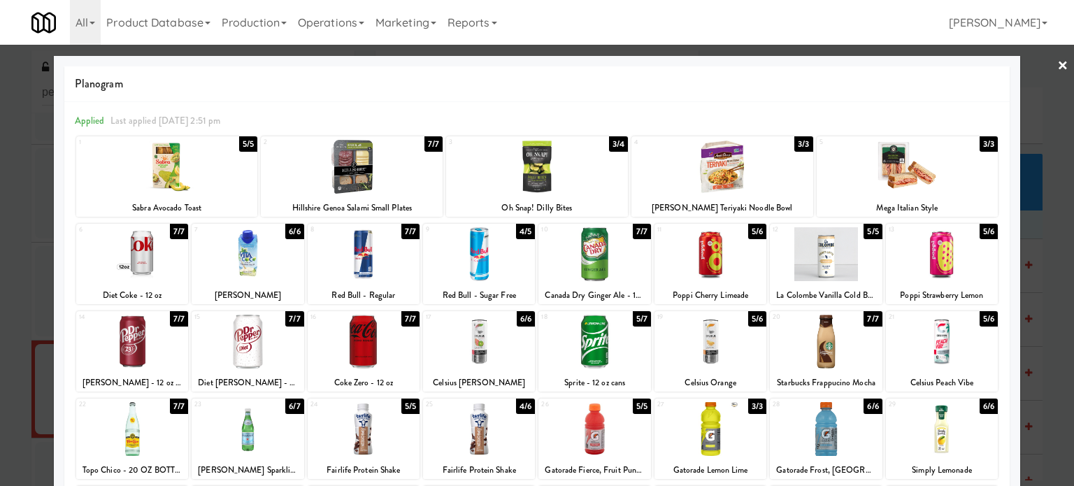
click at [751, 317] on div "5/6" at bounding box center [757, 318] width 18 height 15
click at [981, 139] on div "3/3" at bounding box center [988, 143] width 18 height 15
click at [1039, 179] on div at bounding box center [537, 243] width 1074 height 486
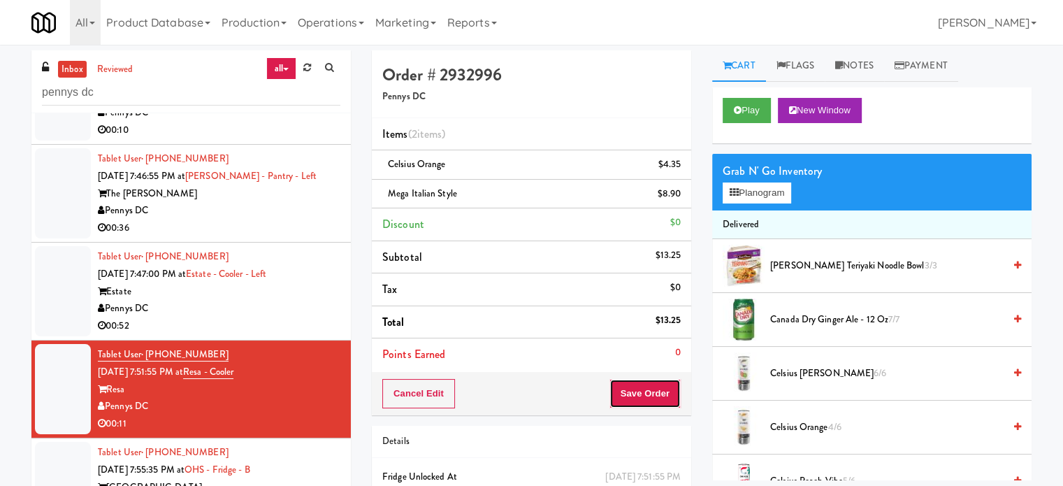
click at [649, 391] on button "Save Order" at bounding box center [645, 393] width 71 height 29
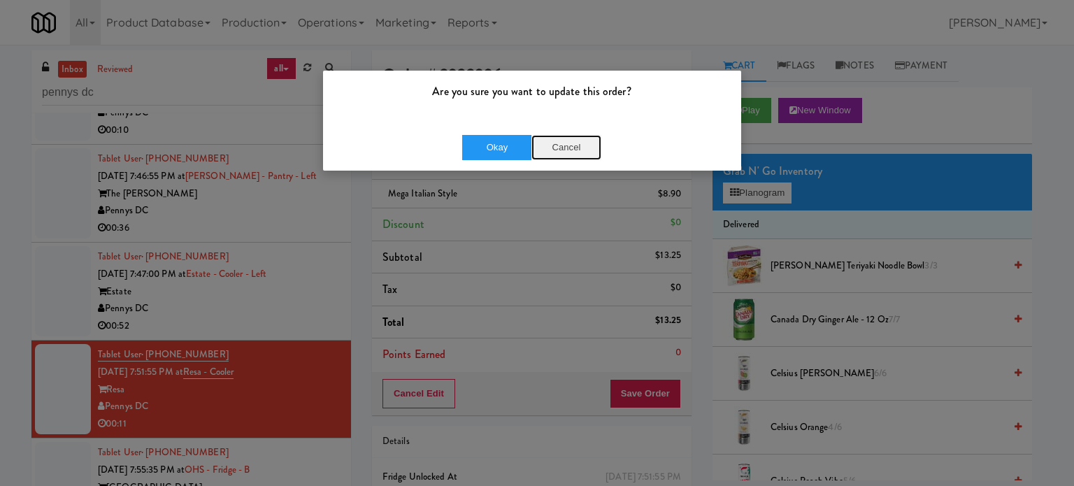
click at [569, 144] on button "Cancel" at bounding box center [566, 147] width 70 height 25
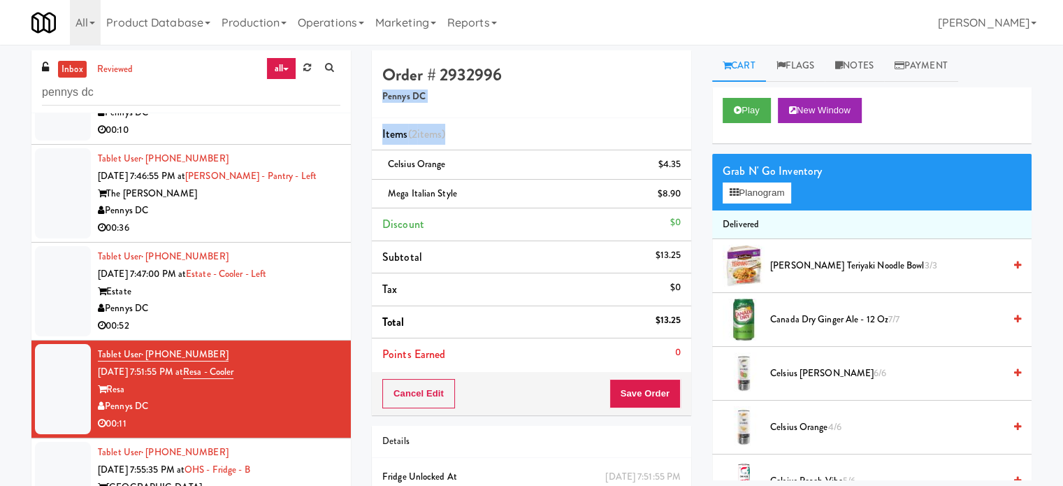
drag, startPoint x: 368, startPoint y: 117, endPoint x: 460, endPoint y: 130, distance: 92.5
click at [460, 130] on div "Order # 2932996 Pennys DC Items (2 items ) Celsius Orange $4.35 Mega Italian St…" at bounding box center [531, 303] width 340 height 507
drag, startPoint x: 378, startPoint y: 163, endPoint x: 815, endPoint y: 175, distance: 437.0
click at [451, 192] on ul "Items (2 items ) Celsius Orange $4.35 Mega Italian Style $8.90 Discount $0 Subt…" at bounding box center [531, 244] width 319 height 252
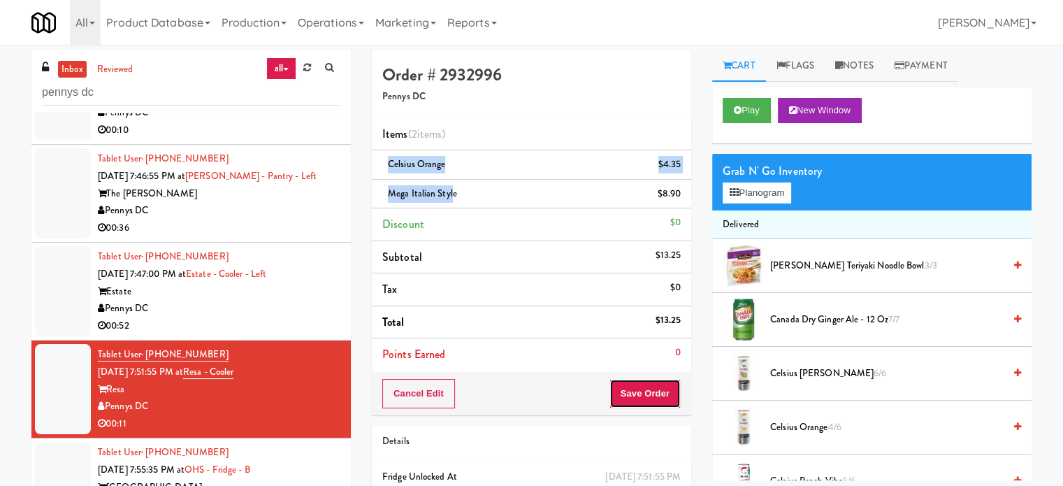
click at [641, 400] on button "Save Order" at bounding box center [645, 393] width 71 height 29
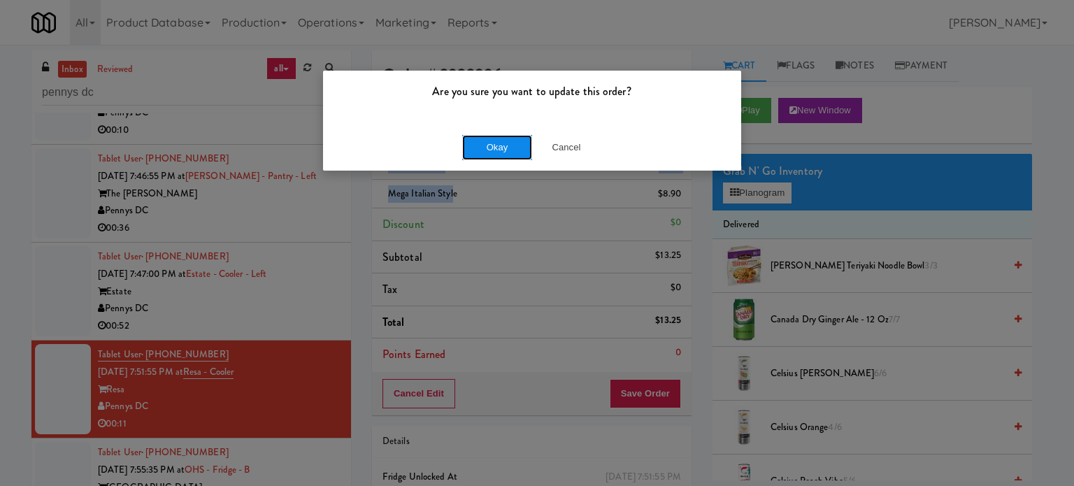
drag, startPoint x: 500, startPoint y: 147, endPoint x: 521, endPoint y: 138, distance: 22.2
click at [503, 147] on button "Okay" at bounding box center [497, 147] width 70 height 25
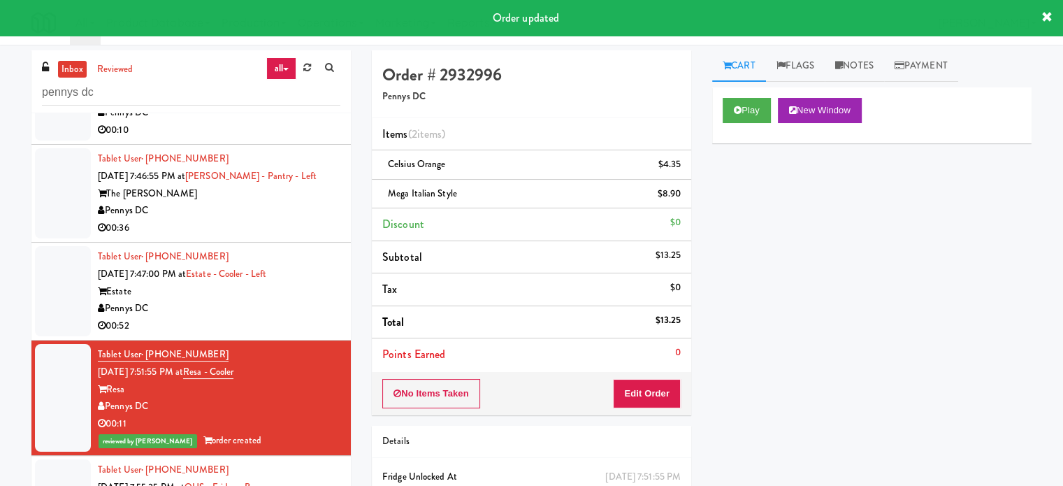
click at [290, 426] on div "00:11" at bounding box center [219, 423] width 243 height 17
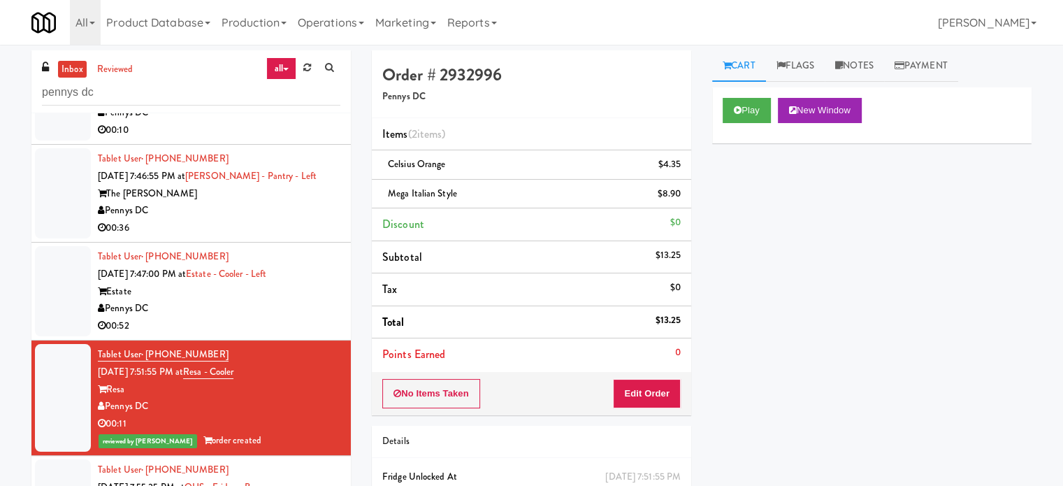
click at [303, 317] on div "00:52" at bounding box center [219, 325] width 243 height 17
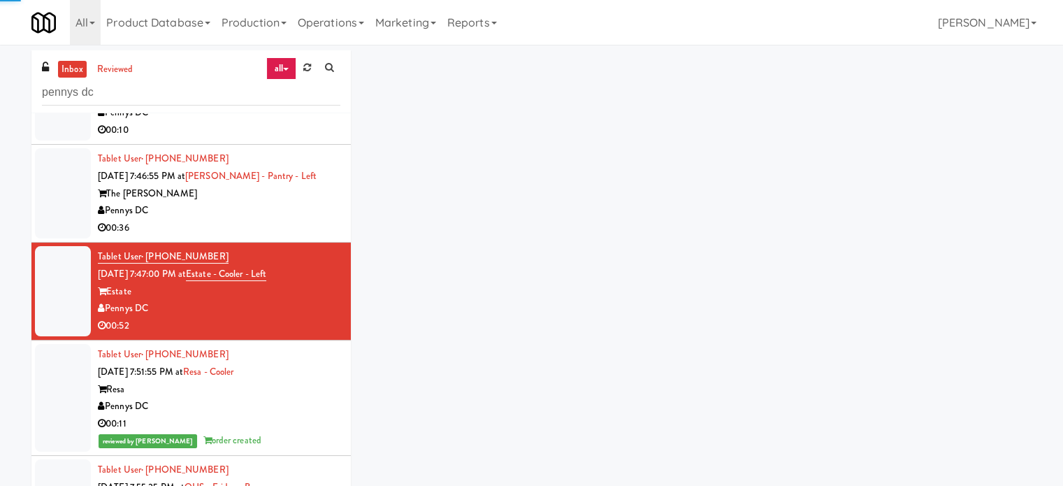
click at [305, 393] on div "Tablet User · (347) 302-3230 Sep 16, 2025 7:51:55 PM at Resa - Cooler Resa Penn…" at bounding box center [219, 397] width 243 height 103
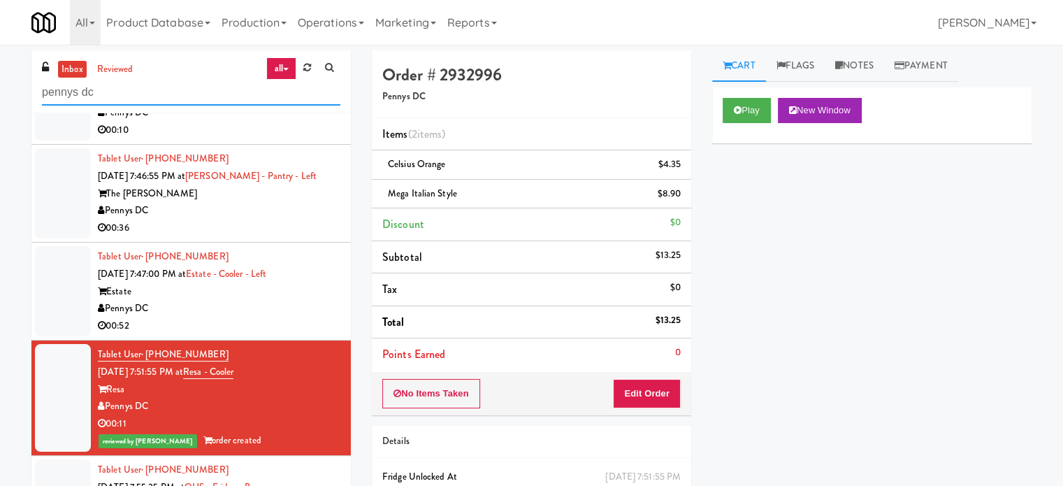
drag, startPoint x: 108, startPoint y: 79, endPoint x: 184, endPoint y: 39, distance: 85.4
click at [109, 80] on input "pennys dc" at bounding box center [191, 93] width 298 height 26
click at [95, 90] on input "pennys dc" at bounding box center [191, 93] width 298 height 26
click at [115, 67] on link "reviewed" at bounding box center [115, 69] width 43 height 17
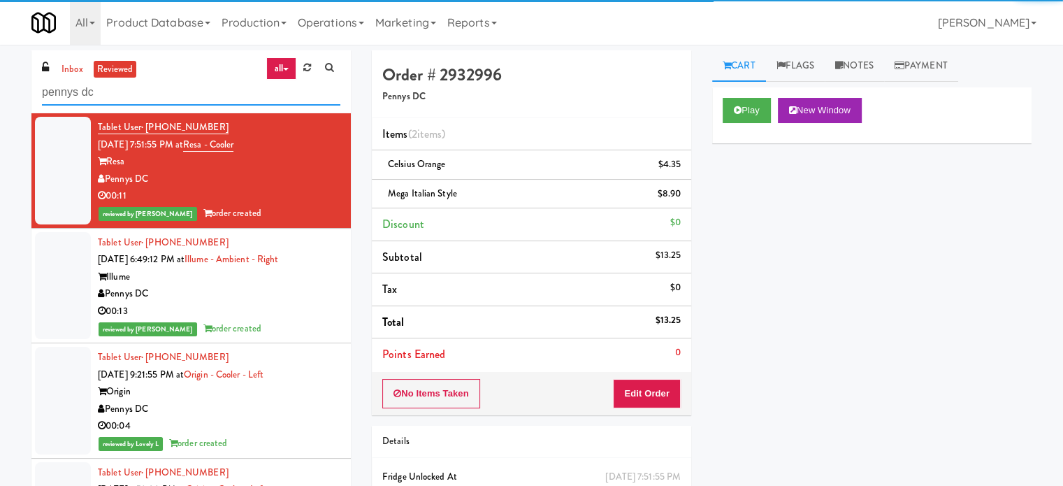
click at [102, 94] on input "pennys dc" at bounding box center [191, 93] width 298 height 26
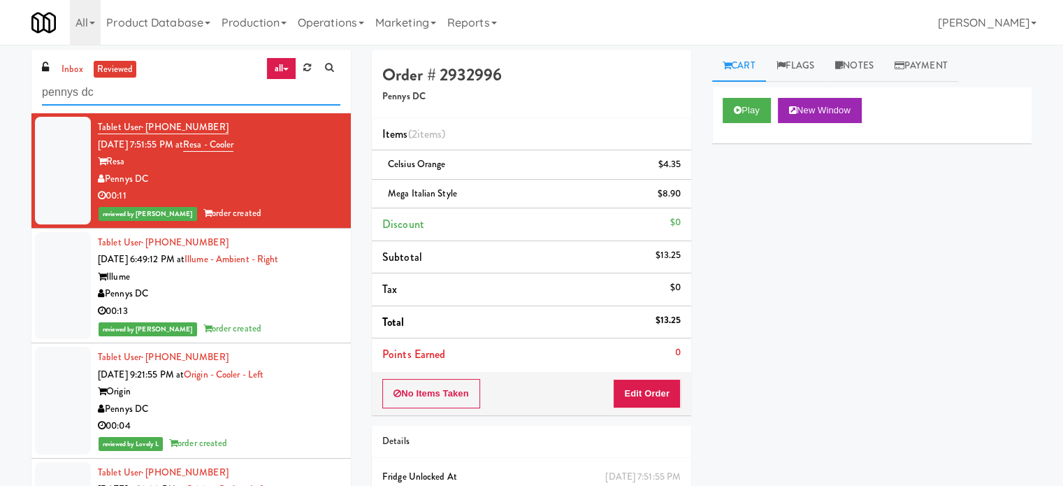
click at [102, 94] on input "pennys dc" at bounding box center [191, 93] width 298 height 26
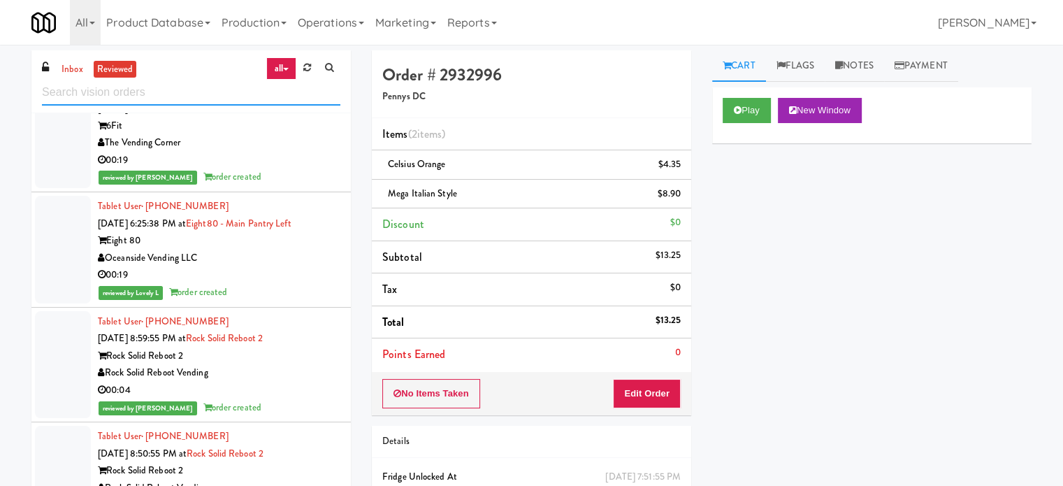
scroll to position [1747, 0]
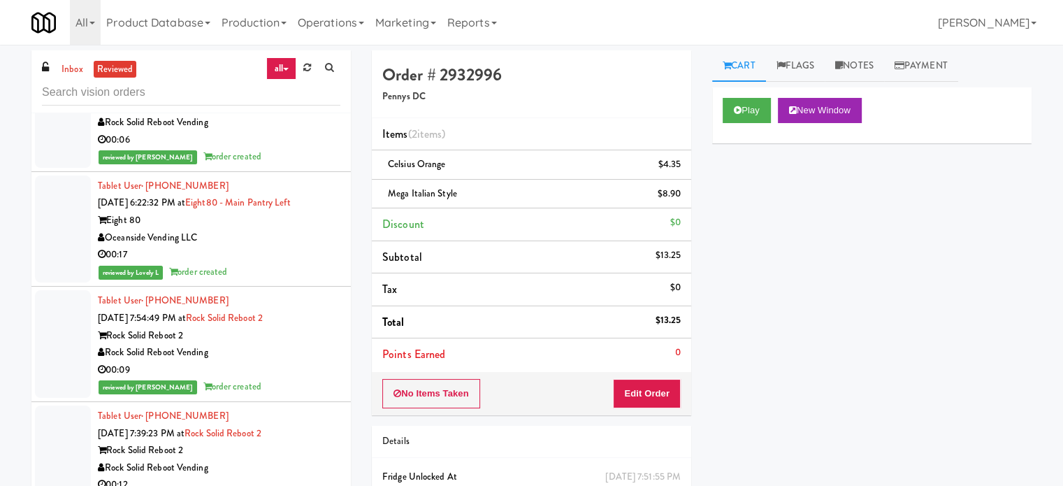
click at [288, 344] on div "Rock Solid Reboot Vending" at bounding box center [219, 352] width 243 height 17
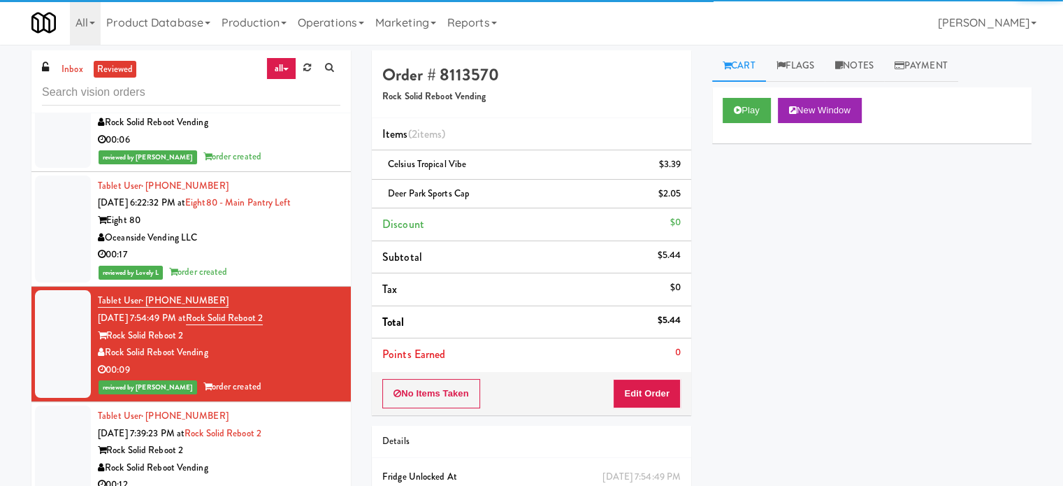
scroll to position [2097, 0]
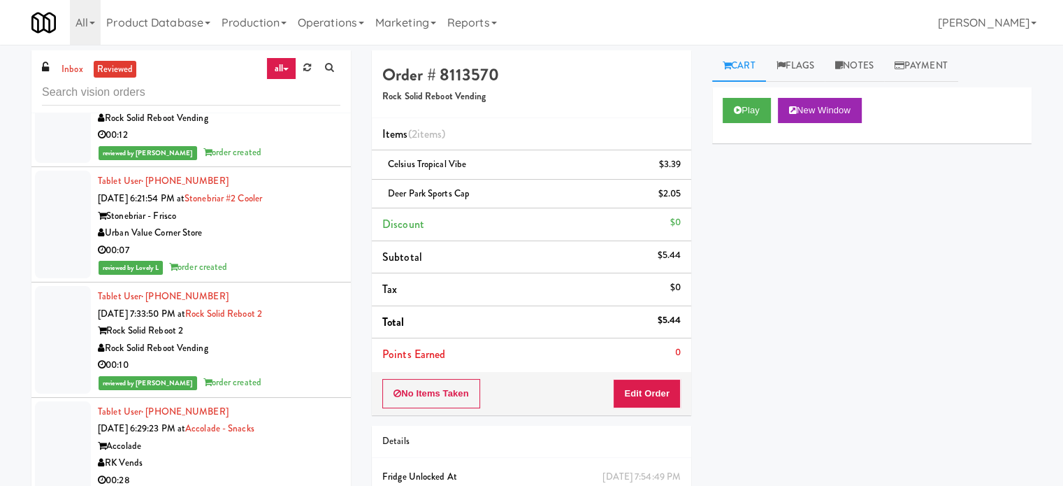
click at [289, 259] on div "reviewed by Lovely L order created" at bounding box center [219, 267] width 243 height 17
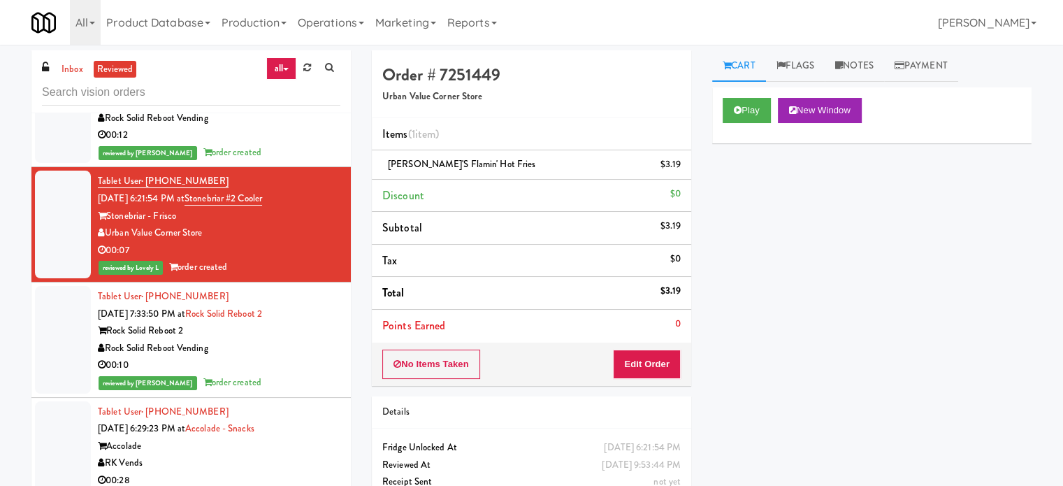
click at [297, 360] on div "00:10" at bounding box center [219, 364] width 243 height 17
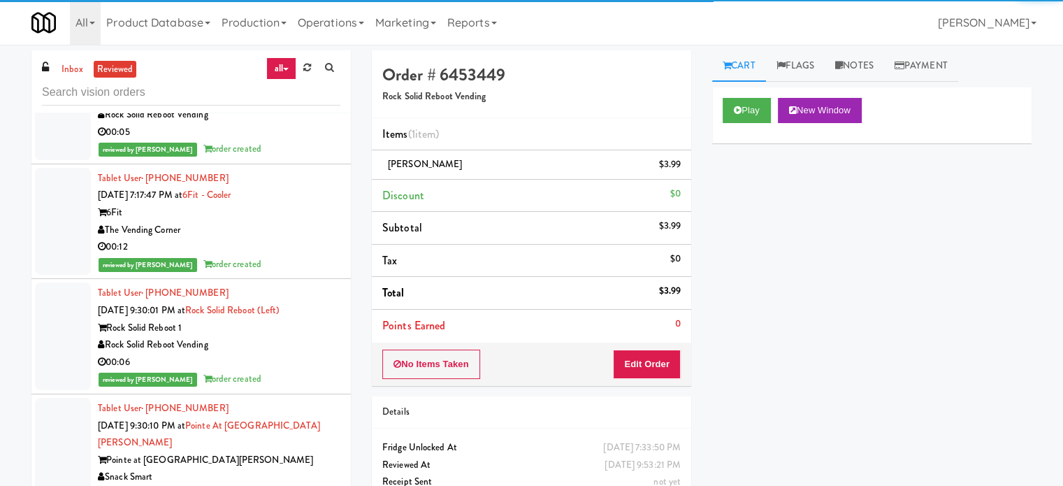
scroll to position [2796, 0]
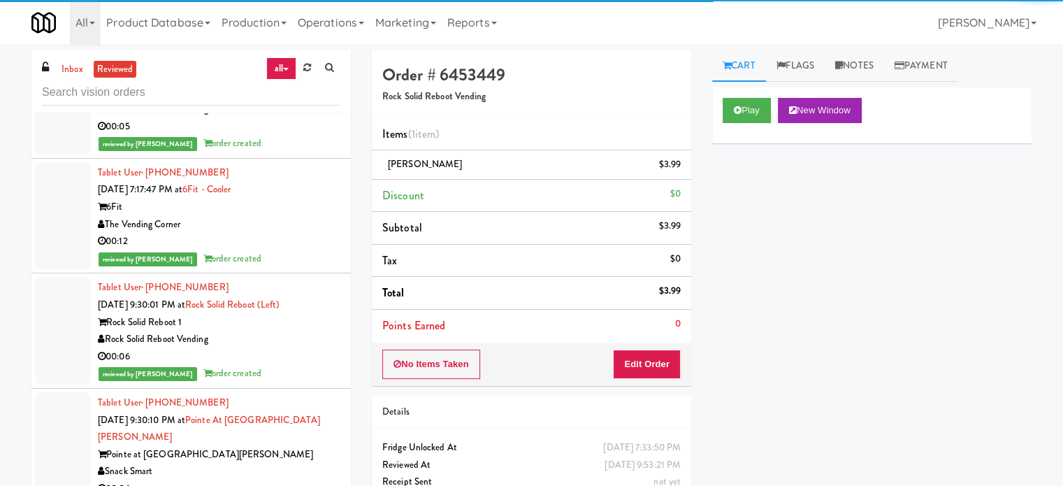
click at [304, 245] on div "00:12" at bounding box center [219, 241] width 243 height 17
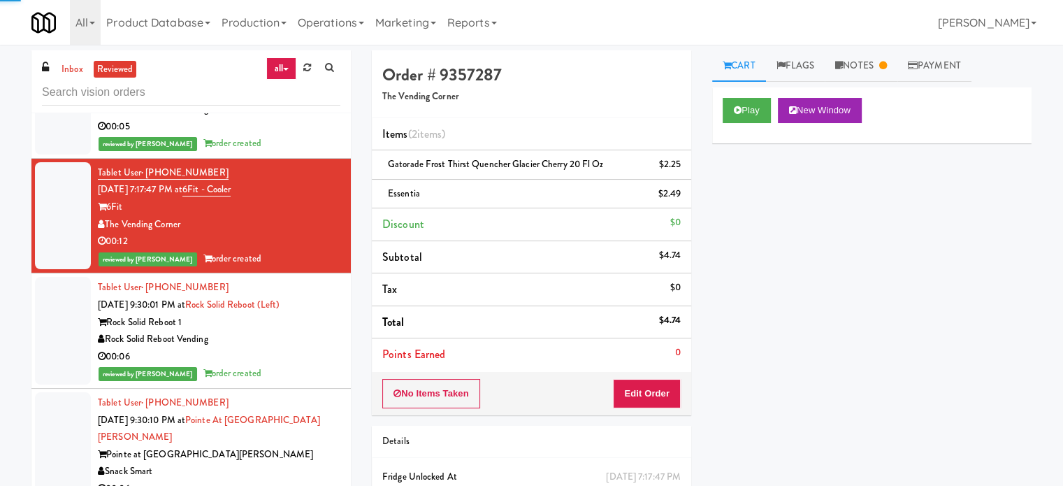
drag, startPoint x: 297, startPoint y: 359, endPoint x: 304, endPoint y: 358, distance: 7.0
click at [296, 359] on div "00:06" at bounding box center [219, 356] width 243 height 17
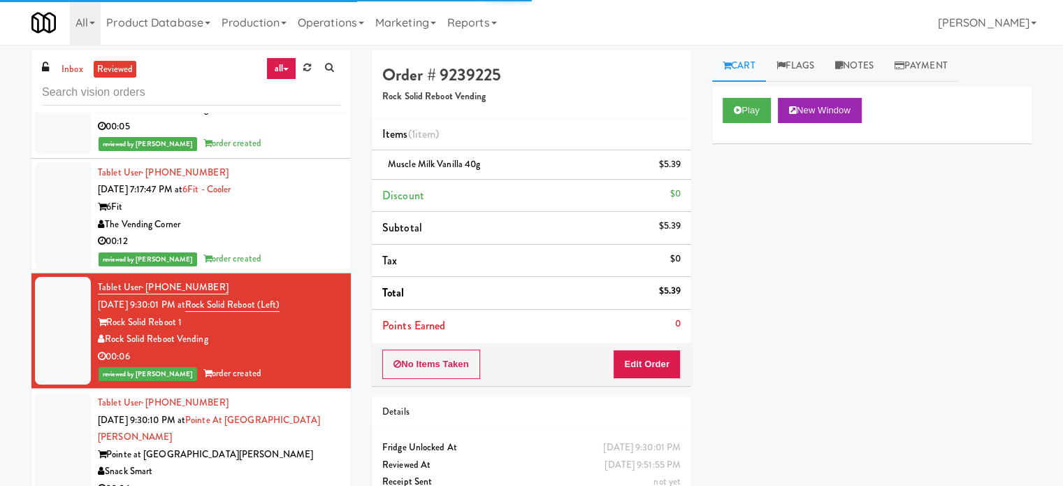
scroll to position [3145, 0]
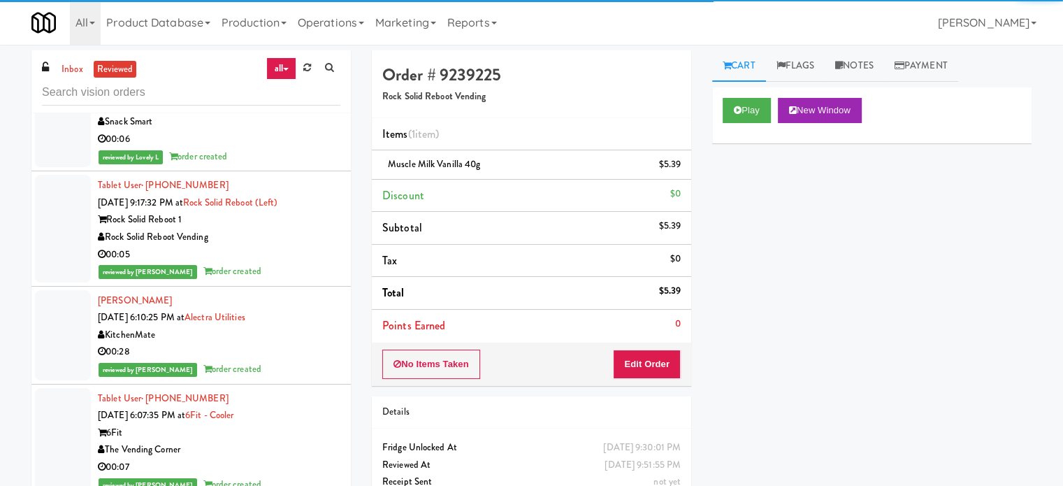
click at [302, 321] on div "Herman Eng Sep 16, 2025 6:10:25 PM at Alectra Utilities KitchenMate 00:28 revie…" at bounding box center [219, 335] width 243 height 86
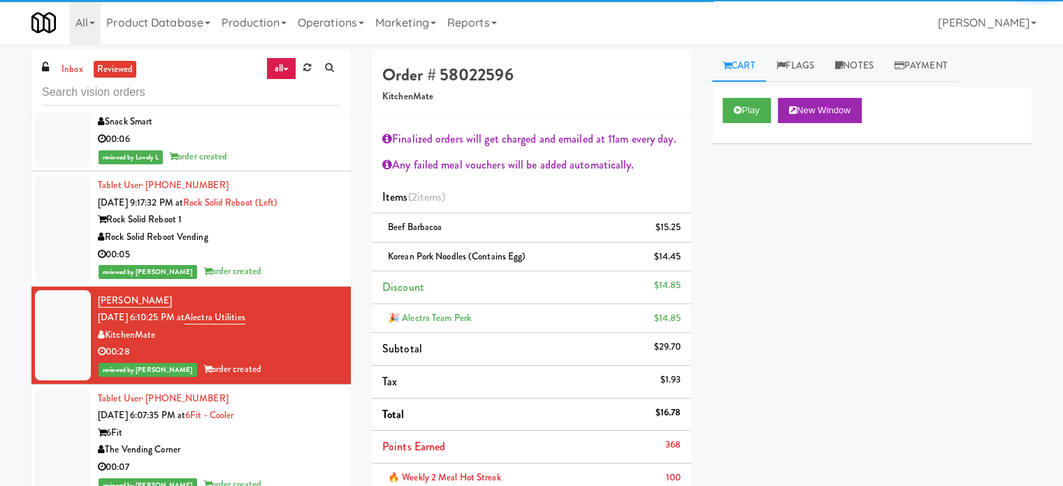
click at [315, 240] on div "Rock Solid Reboot Vending" at bounding box center [219, 237] width 243 height 17
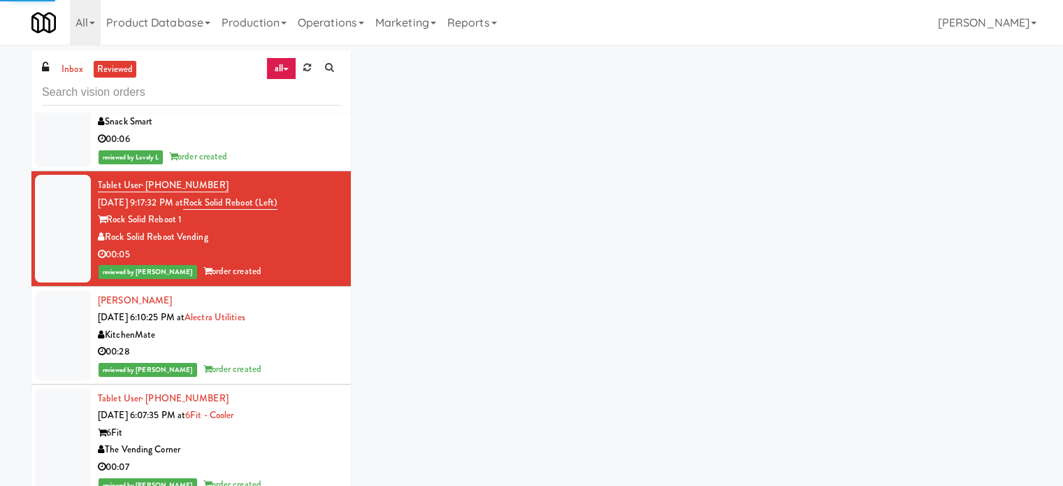
click at [285, 434] on div "6Fit" at bounding box center [219, 432] width 243 height 17
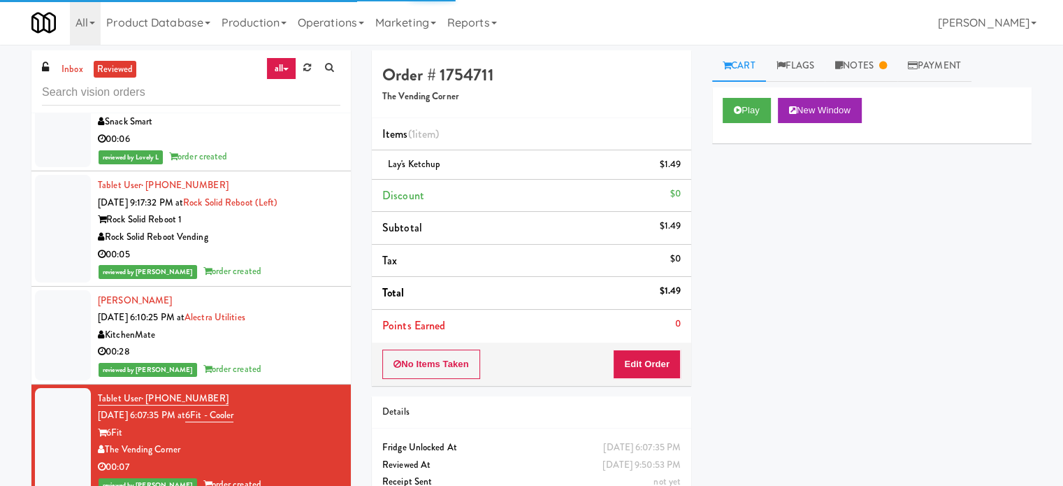
scroll to position [3495, 0]
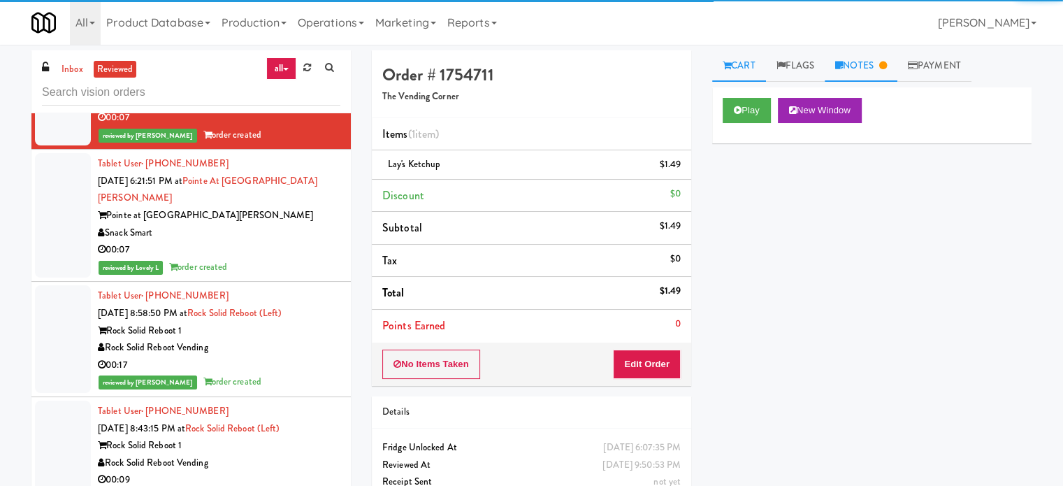
click at [870, 75] on link "Notes" at bounding box center [861, 65] width 73 height 31
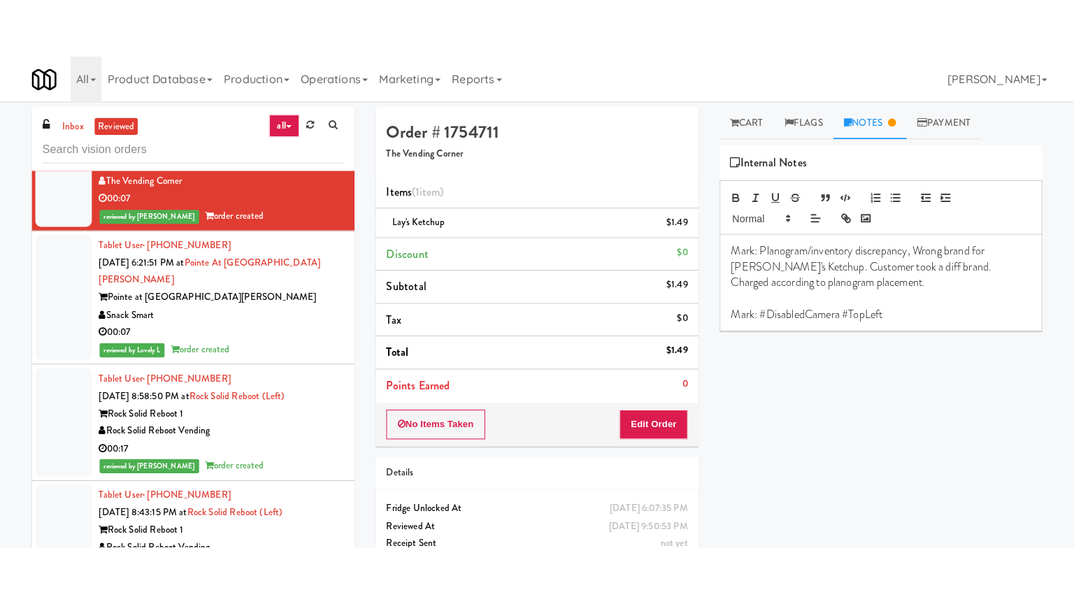
scroll to position [3368, 0]
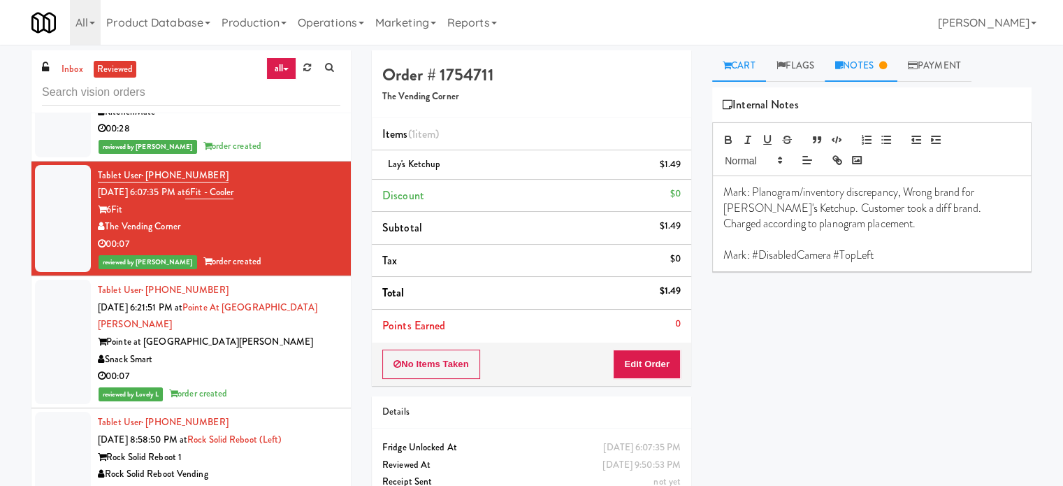
click at [753, 66] on link "Cart" at bounding box center [739, 65] width 54 height 31
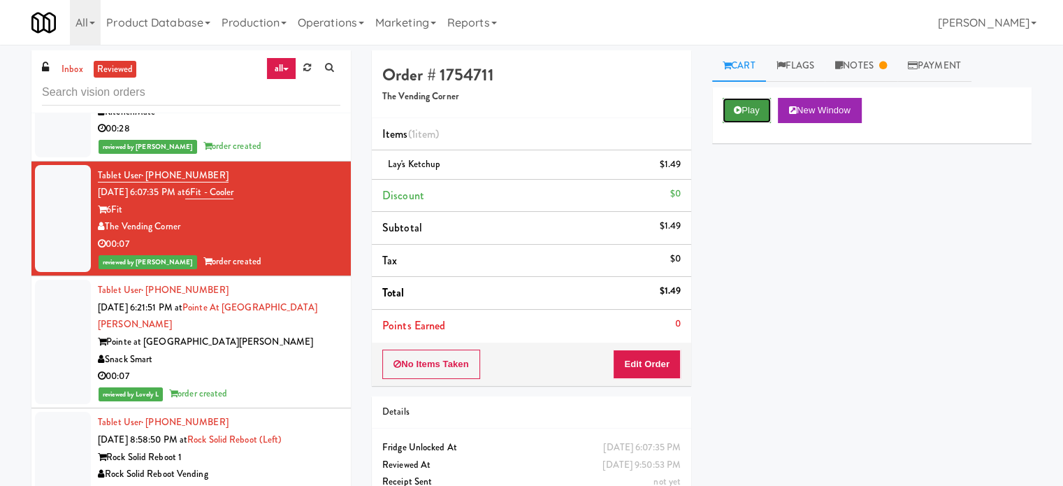
click at [758, 113] on button "Play" at bounding box center [747, 110] width 48 height 25
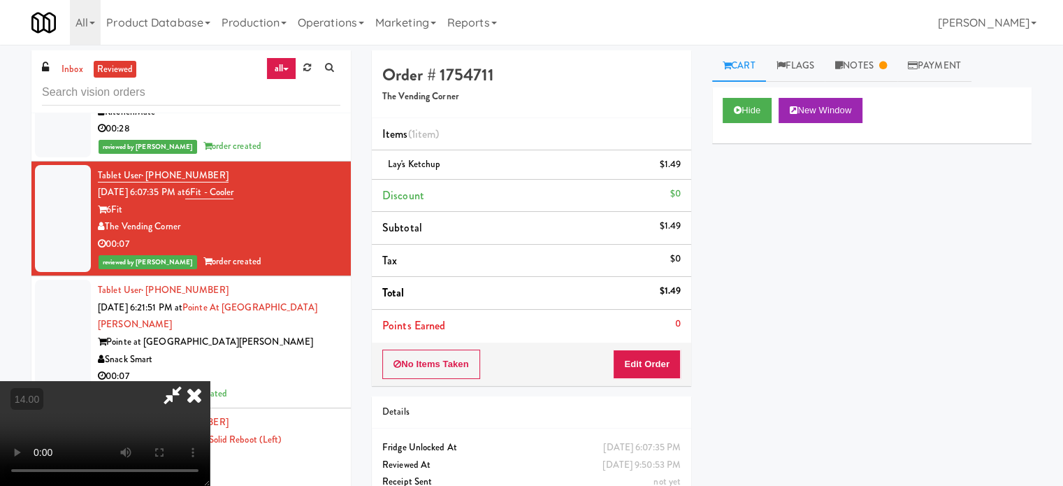
click at [210, 381] on video at bounding box center [105, 433] width 210 height 105
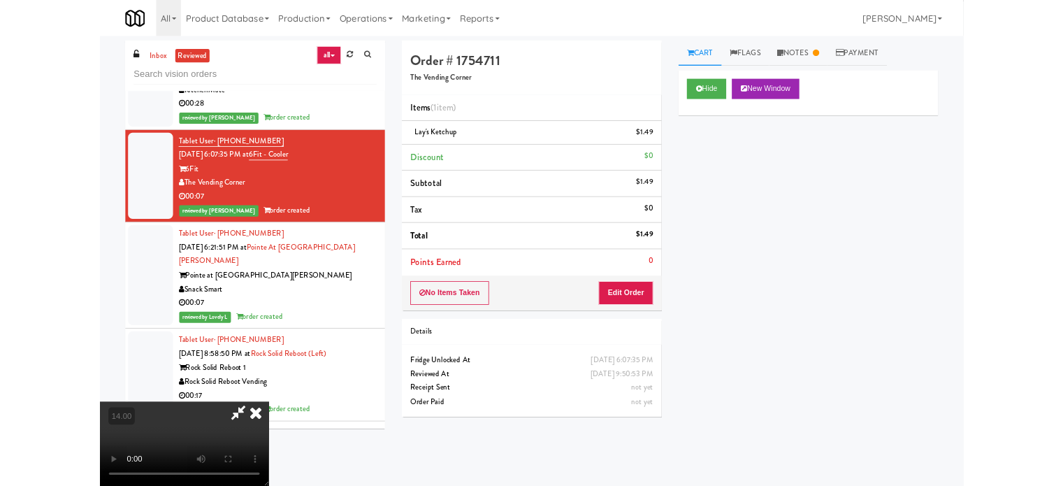
scroll to position [3351, 0]
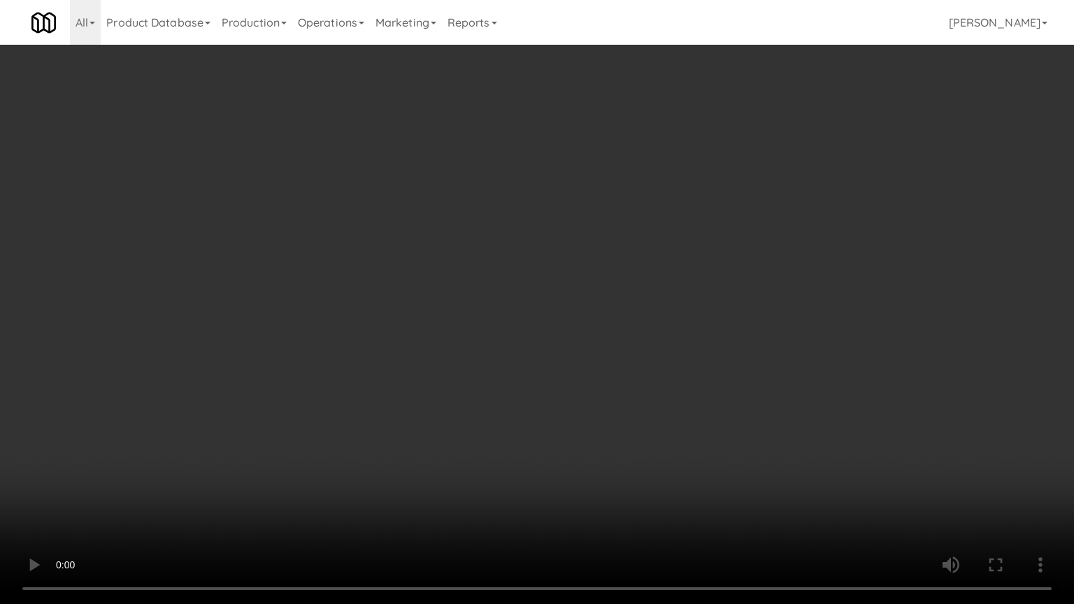
click at [575, 317] on video at bounding box center [537, 302] width 1074 height 604
click at [538, 319] on video at bounding box center [537, 302] width 1074 height 604
click at [503, 461] on video at bounding box center [537, 302] width 1074 height 604
click at [593, 308] on video at bounding box center [537, 302] width 1074 height 604
click at [549, 333] on video at bounding box center [537, 302] width 1074 height 604
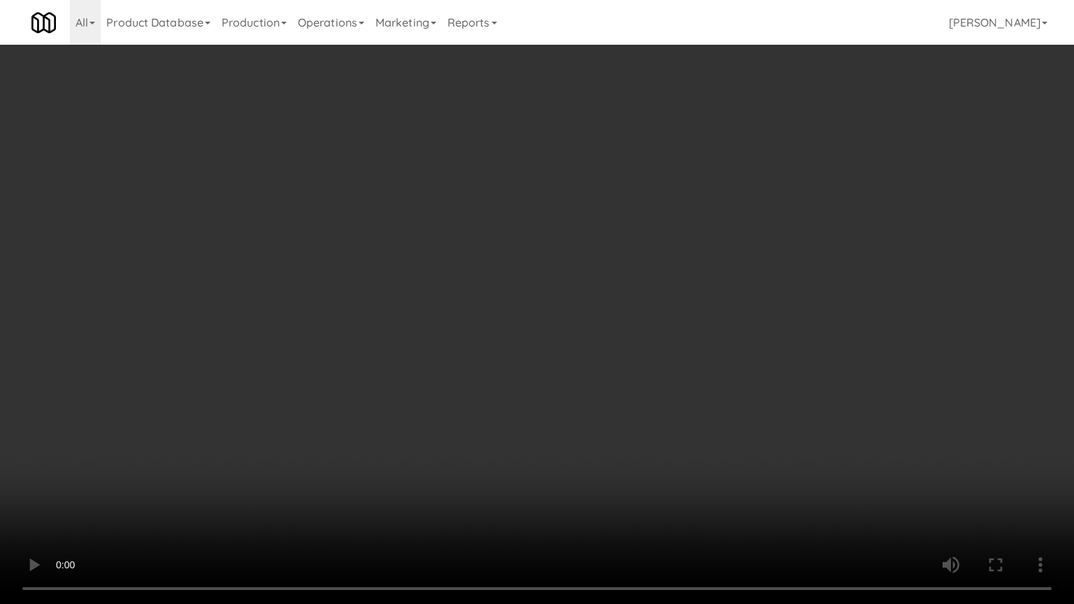
click at [584, 310] on video at bounding box center [537, 302] width 1074 height 604
click at [584, 311] on video at bounding box center [537, 302] width 1074 height 604
click at [801, 197] on video at bounding box center [537, 302] width 1074 height 604
click at [387, 373] on video at bounding box center [537, 302] width 1074 height 604
drag, startPoint x: 510, startPoint y: 366, endPoint x: 509, endPoint y: 353, distance: 13.3
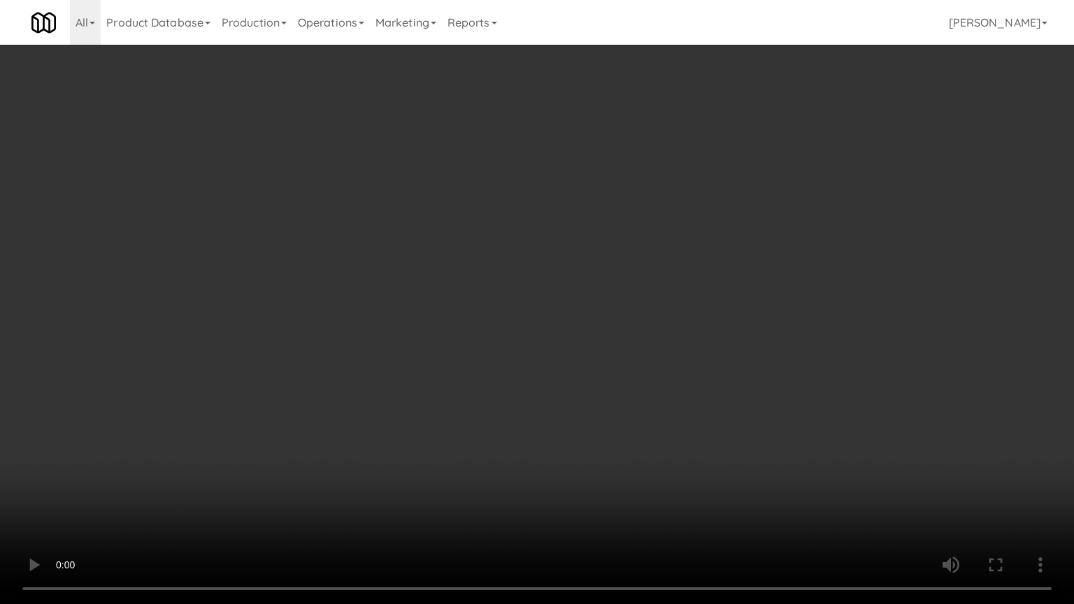
click at [510, 366] on video at bounding box center [537, 302] width 1074 height 604
click at [528, 250] on video at bounding box center [537, 302] width 1074 height 604
click at [531, 240] on video at bounding box center [537, 302] width 1074 height 604
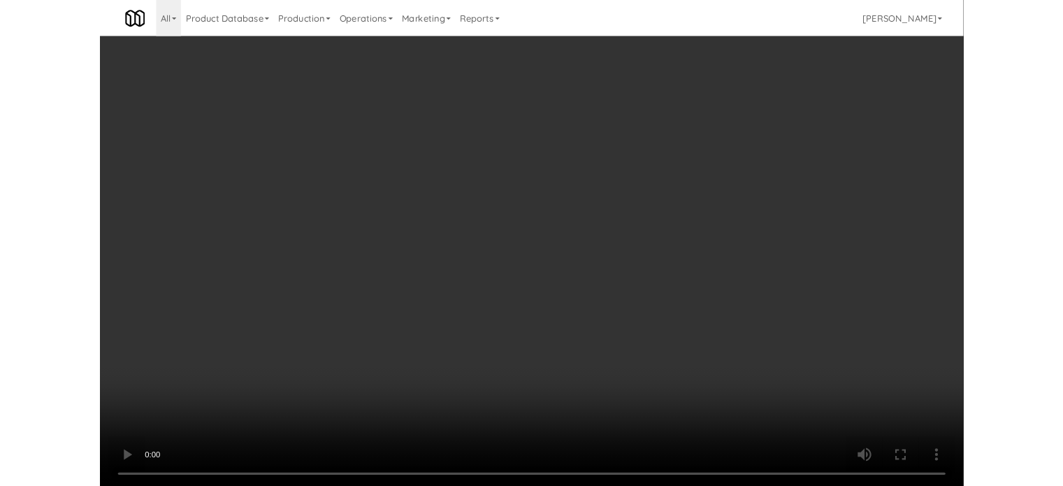
scroll to position [3368, 0]
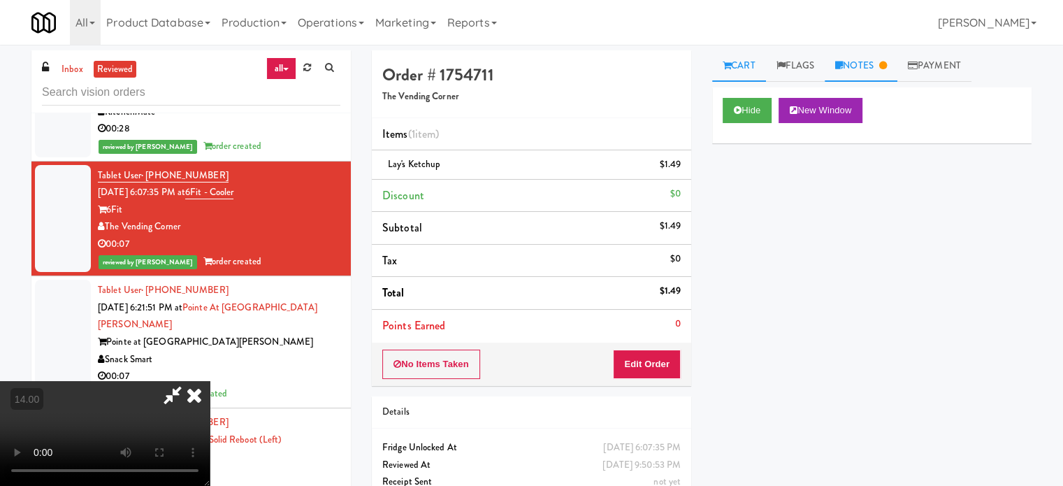
click at [872, 64] on link "Notes" at bounding box center [861, 65] width 73 height 31
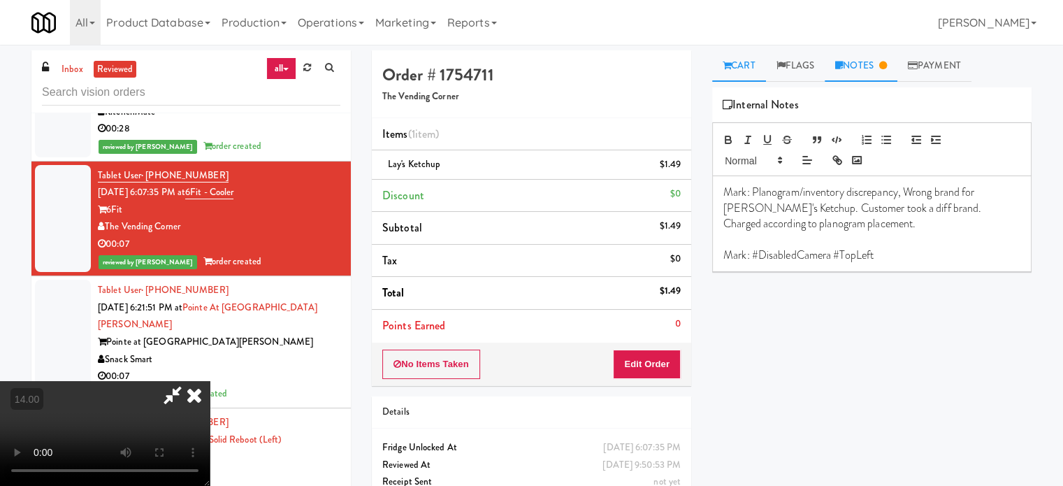
drag, startPoint x: 742, startPoint y: 70, endPoint x: 749, endPoint y: 64, distance: 8.4
click at [747, 69] on link "Cart" at bounding box center [739, 65] width 54 height 31
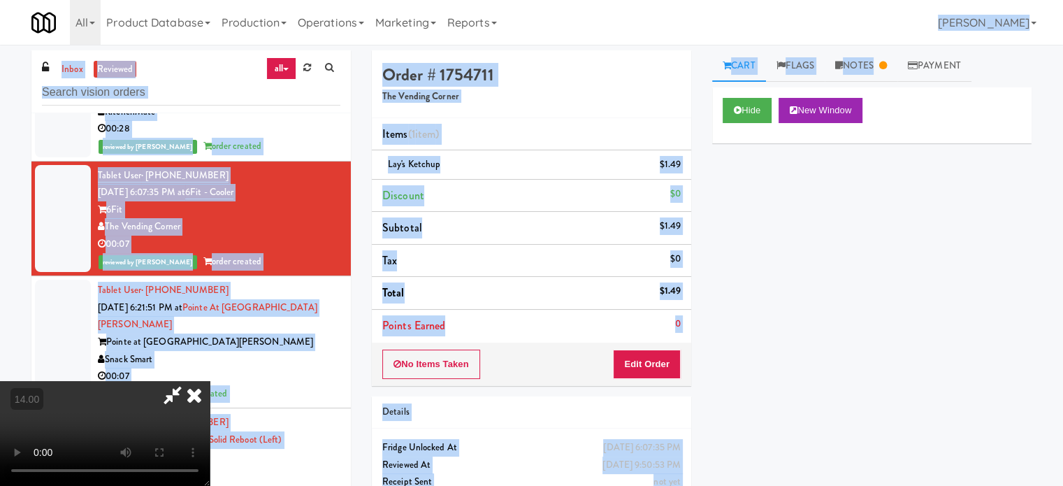
click at [884, 48] on body "Are you sure you want to update this order? Okay Cancel Okay Are you sure you w…" at bounding box center [531, 288] width 1063 height 486
click at [872, 72] on link "Notes" at bounding box center [861, 65] width 73 height 31
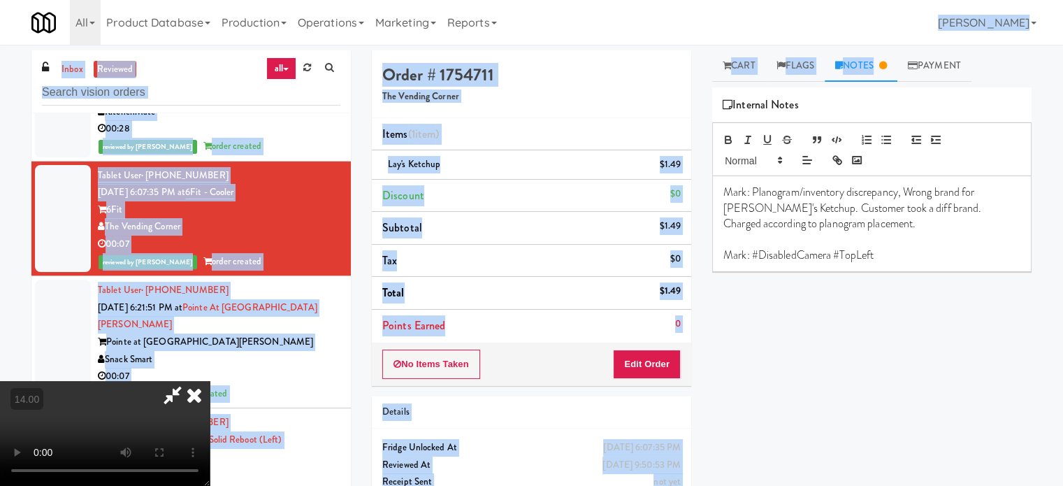
click at [754, 203] on p "Mark: Planogram/inventory discrepancy, Wrong brand for Lay's Ketchup. Customer …" at bounding box center [871, 208] width 297 height 47
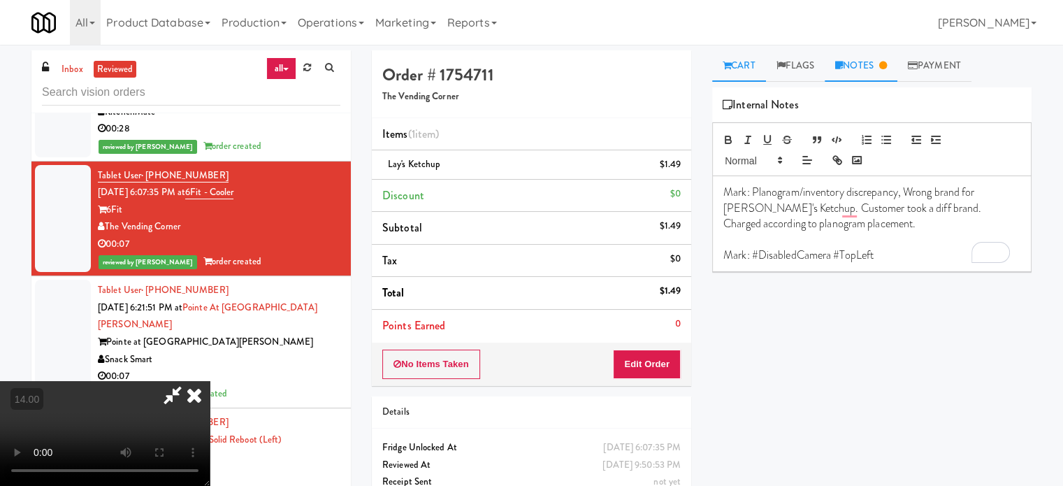
click at [750, 66] on link "Cart" at bounding box center [739, 65] width 54 height 31
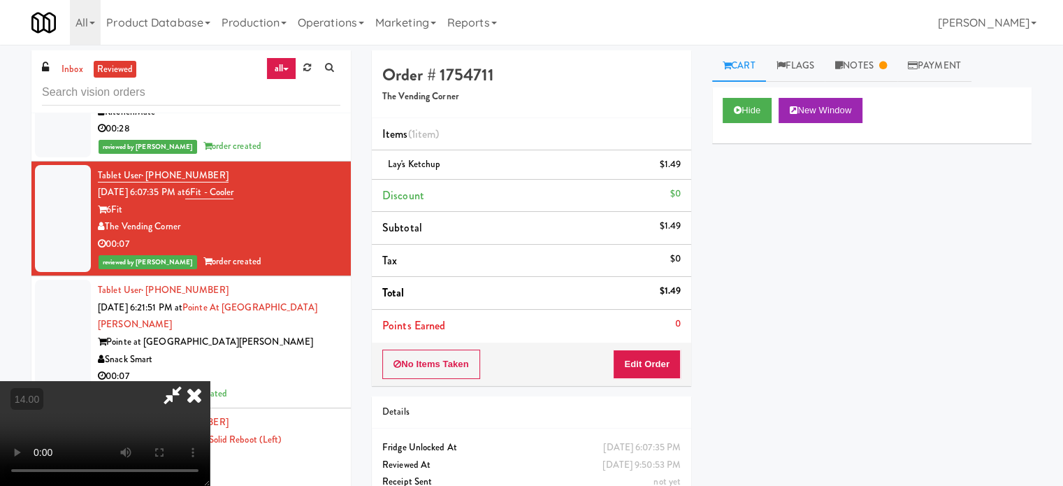
click at [741, 67] on link "Cart" at bounding box center [739, 65] width 54 height 31
click at [874, 64] on link "Notes" at bounding box center [861, 65] width 73 height 31
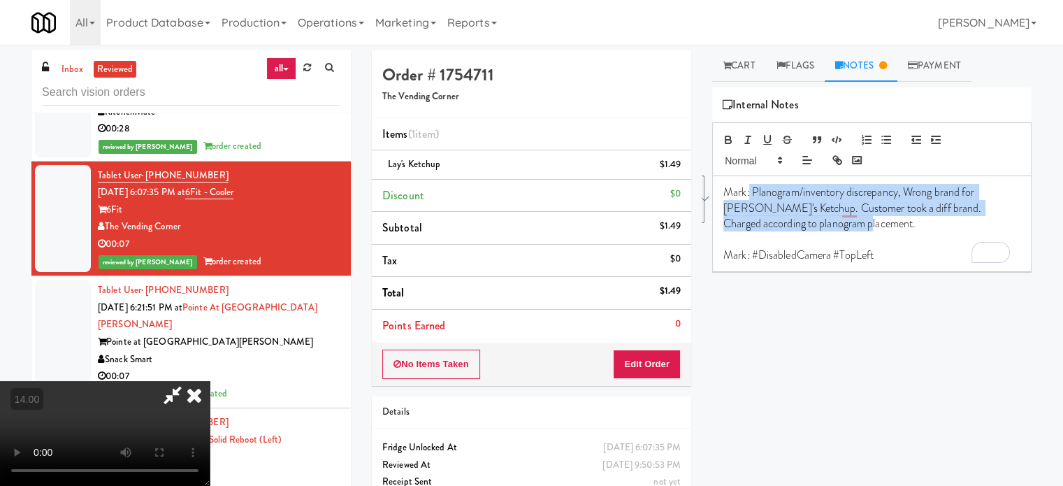
drag, startPoint x: 749, startPoint y: 187, endPoint x: 858, endPoint y: 215, distance: 113.2
click at [872, 226] on p "Mark: Planogram/inventory discrepancy, Wrong brand for Lay's Ketchup. Customer …" at bounding box center [871, 208] width 297 height 47
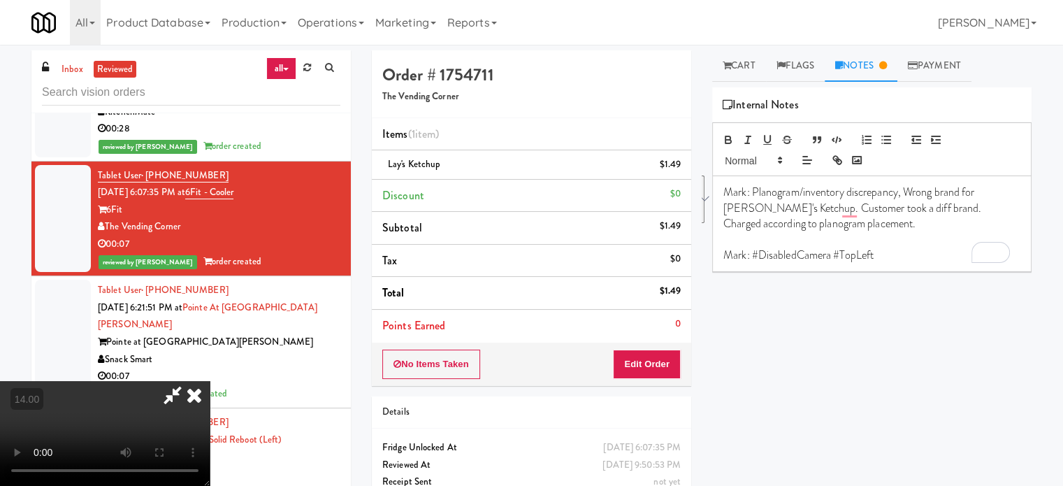
click at [918, 243] on p "To enrich screen reader interactions, please activate Accessibility in Grammarl…" at bounding box center [871, 238] width 297 height 15
drag, startPoint x: 730, startPoint y: 189, endPoint x: 765, endPoint y: 198, distance: 35.9
click at [765, 198] on p "Mark: Planogram/inventory discrepancy, Wrong brand for Lay's Ketchup. Customer …" at bounding box center [871, 208] width 297 height 47
click at [983, 193] on p "Mnogram/inventory discrepancy, Wrong brand for Lay's Ketchup. Customer took a d…" at bounding box center [871, 208] width 297 height 47
drag, startPoint x: 816, startPoint y: 210, endPoint x: 830, endPoint y: 215, distance: 14.6
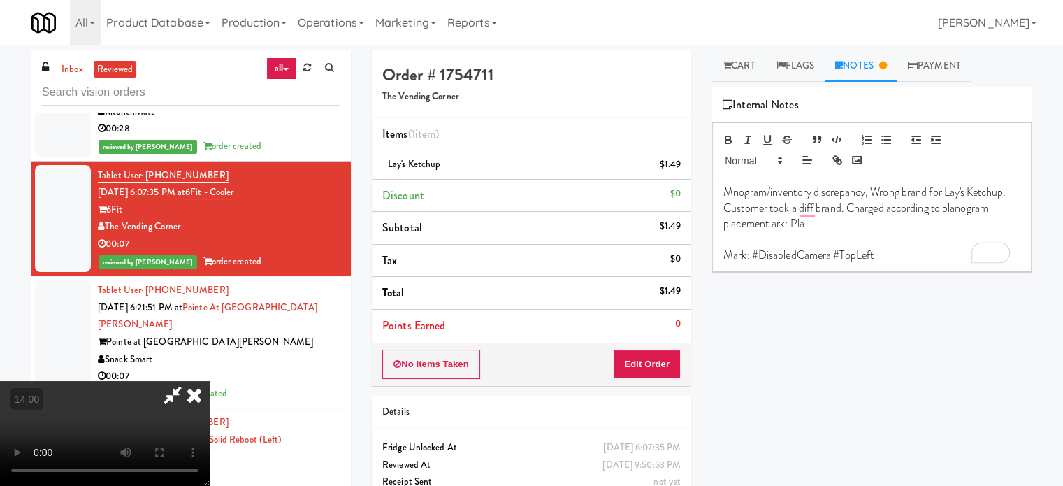
click at [817, 212] on p "Mnogram/inventory discrepancy, Wrong brand for Lay's Ketchup. Customer took a d…" at bounding box center [871, 208] width 297 height 47
click at [925, 250] on p "Mark: #DisabledCamera #TopLeft" at bounding box center [871, 254] width 297 height 15
click at [210, 381] on icon at bounding box center [194, 395] width 31 height 28
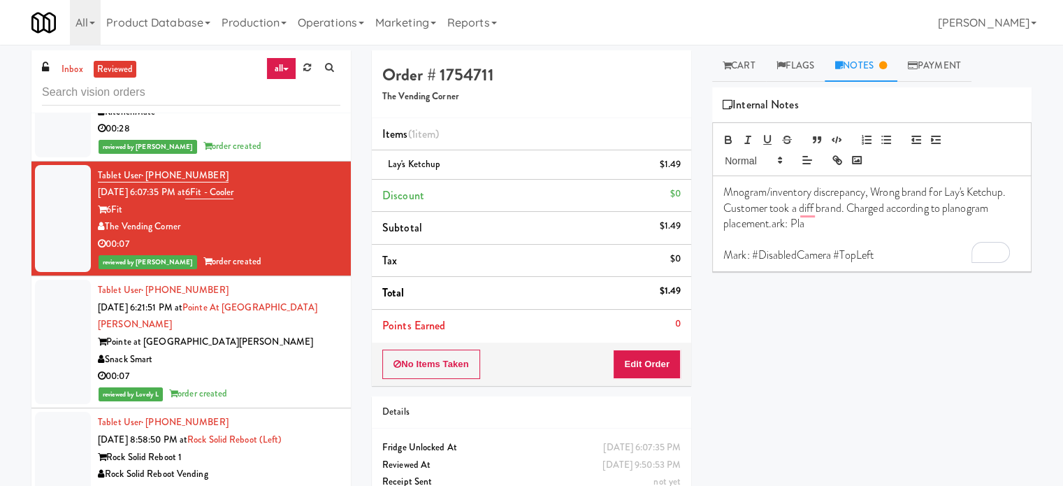
drag, startPoint x: 190, startPoint y: 220, endPoint x: 101, endPoint y: 226, distance: 89.6
click at [101, 226] on div "The Vending Corner" at bounding box center [219, 226] width 243 height 17
copy div "The Vending Corner"
drag, startPoint x: 715, startPoint y: 187, endPoint x: 878, endPoint y: 263, distance: 179.8
click at [878, 263] on div "Mnogram/inventory discrepancy, Wrong brand for Lay's Ketchup. Customer took a d…" at bounding box center [872, 223] width 318 height 95
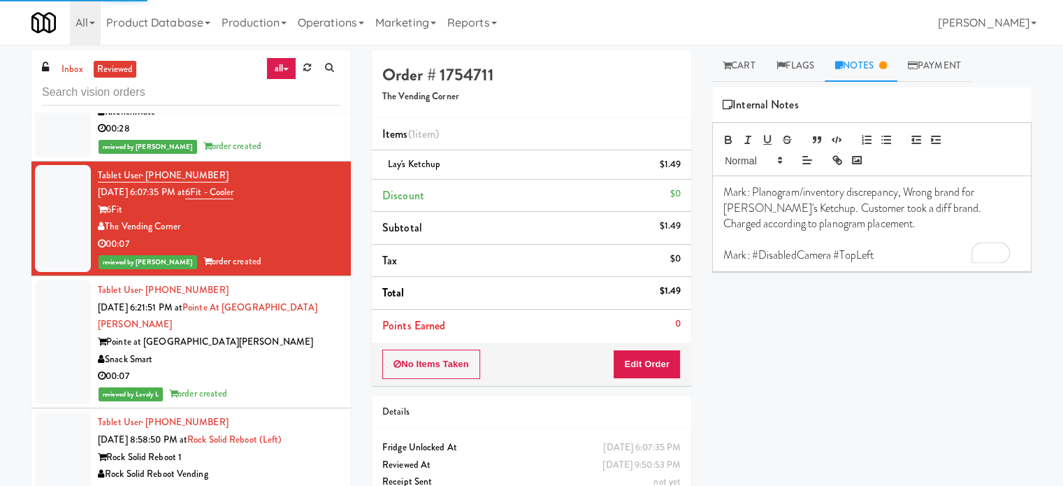
click at [911, 230] on p "Mark: Planogram/inventory discrepancy, Wrong brand for Lay's Ketchup. Customer …" at bounding box center [871, 208] width 297 height 47
drag, startPoint x: 749, startPoint y: 193, endPoint x: 775, endPoint y: 196, distance: 26.8
click at [775, 196] on p "Mark: Planogram/inventory discrepancy, Wrong brand for Lay's Ketchup. Customer …" at bounding box center [871, 208] width 297 height 47
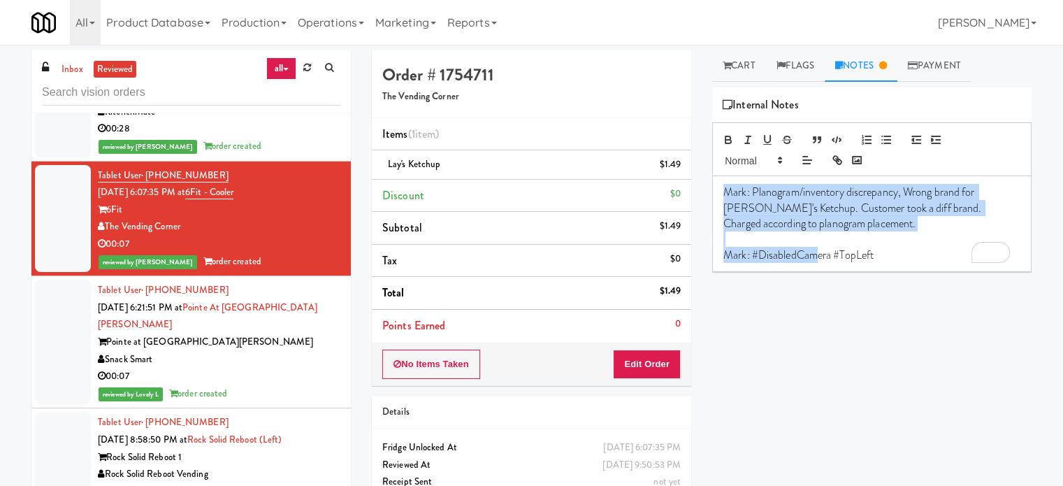
drag, startPoint x: 717, startPoint y: 187, endPoint x: 816, endPoint y: 257, distance: 120.8
click at [816, 257] on div "Mark: Planogram/inventory discrepancy, Wrong brand for Lay's Ketchup. Customer …" at bounding box center [872, 223] width 318 height 95
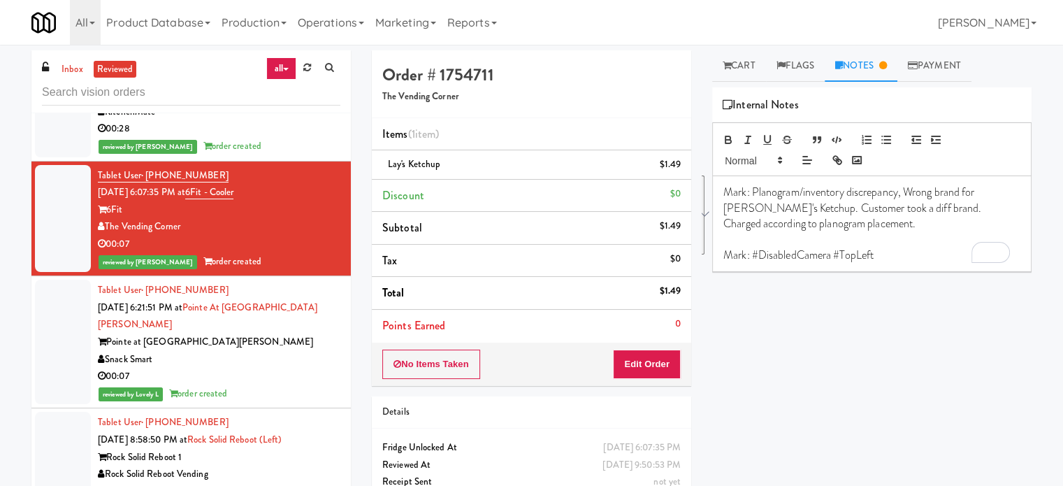
click at [846, 324] on div "Play New Window Primary Flag Clear Flag if unable to determine what was taken o…" at bounding box center [871, 349] width 319 height 524
click at [744, 70] on link "Cart" at bounding box center [739, 65] width 54 height 31
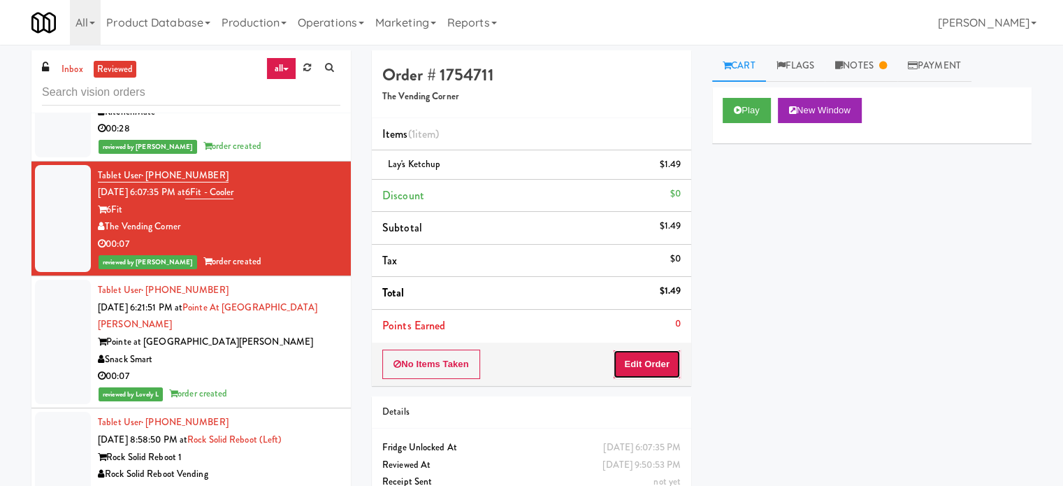
click at [656, 365] on button "Edit Order" at bounding box center [647, 363] width 68 height 29
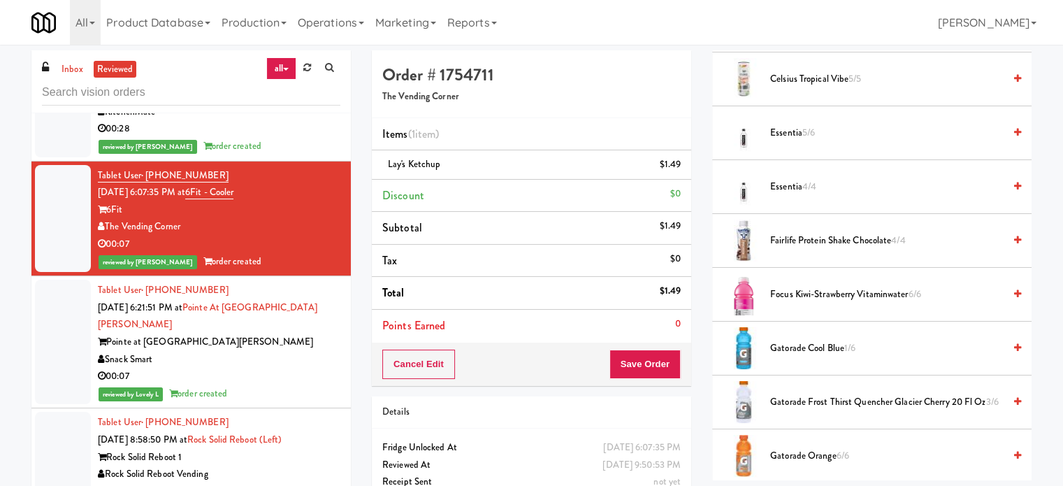
scroll to position [349, 0]
click at [899, 236] on span "4/4" at bounding box center [898, 238] width 14 height 13
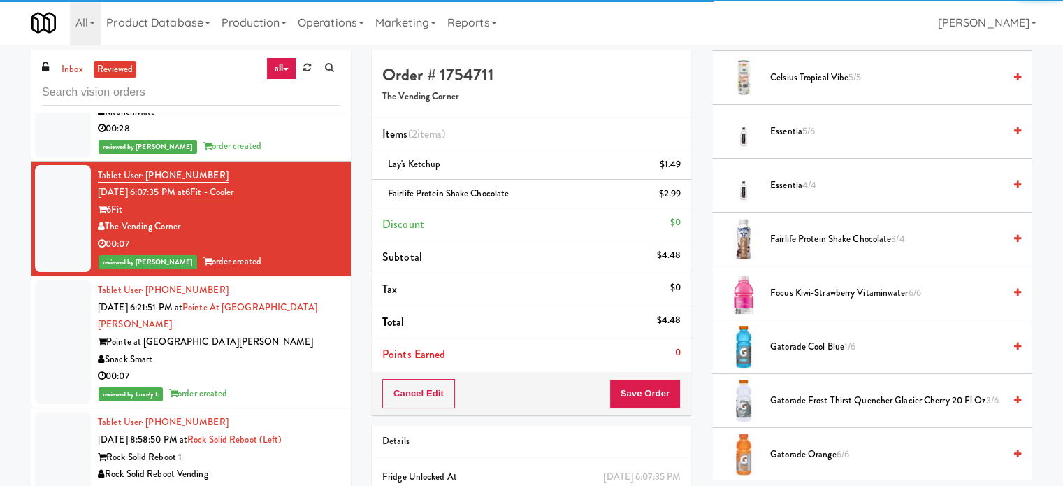
click at [917, 287] on span "6/6" at bounding box center [914, 292] width 13 height 13
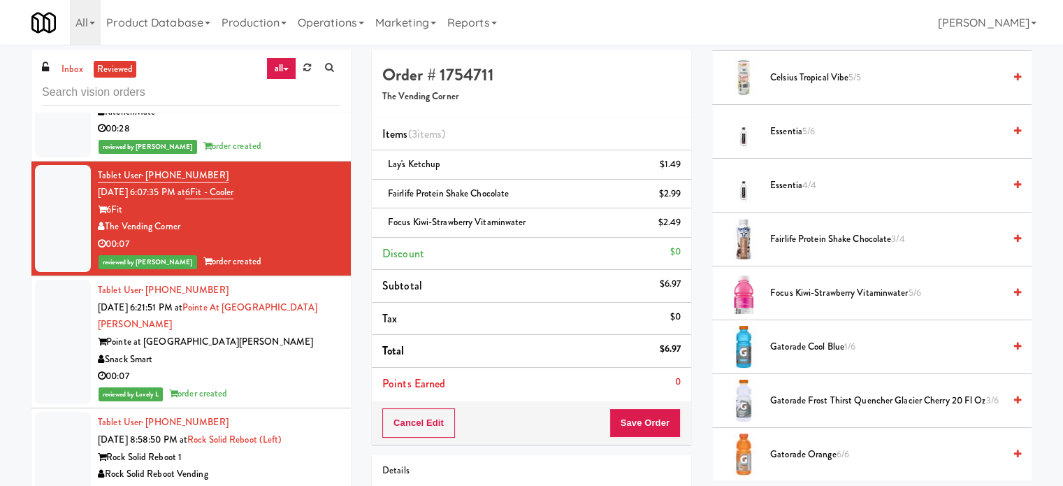
click at [847, 347] on span "1/6" at bounding box center [849, 346] width 11 height 13
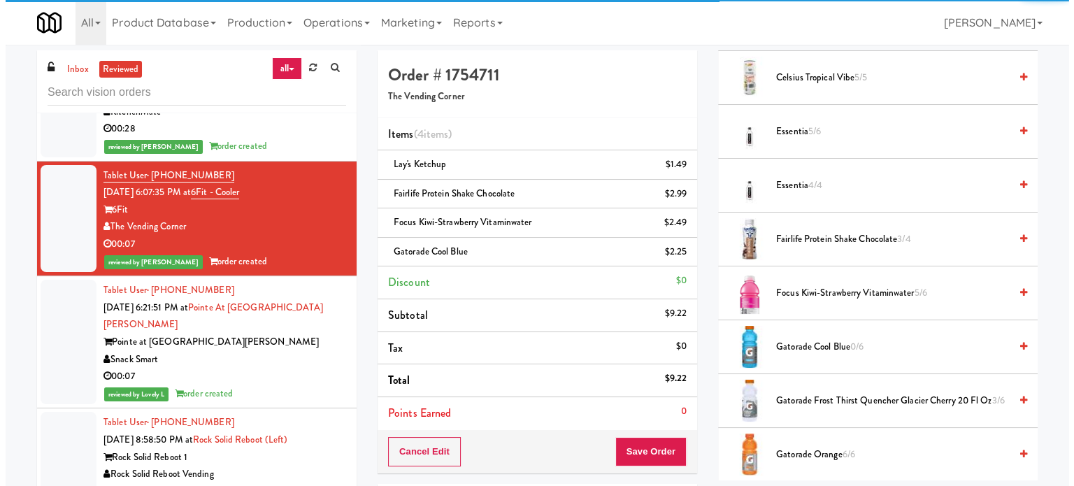
scroll to position [0, 0]
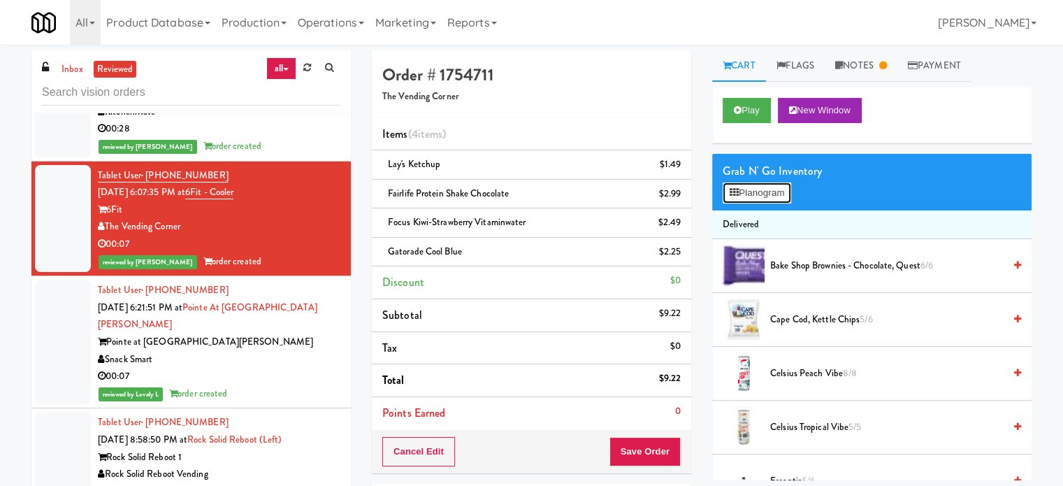
click at [761, 197] on button "Planogram" at bounding box center [757, 192] width 69 height 21
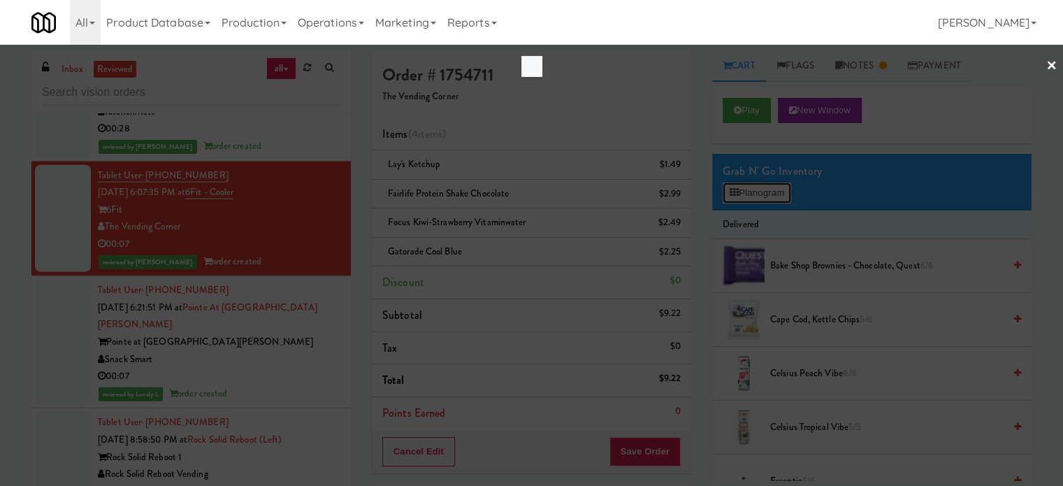
scroll to position [3351, 0]
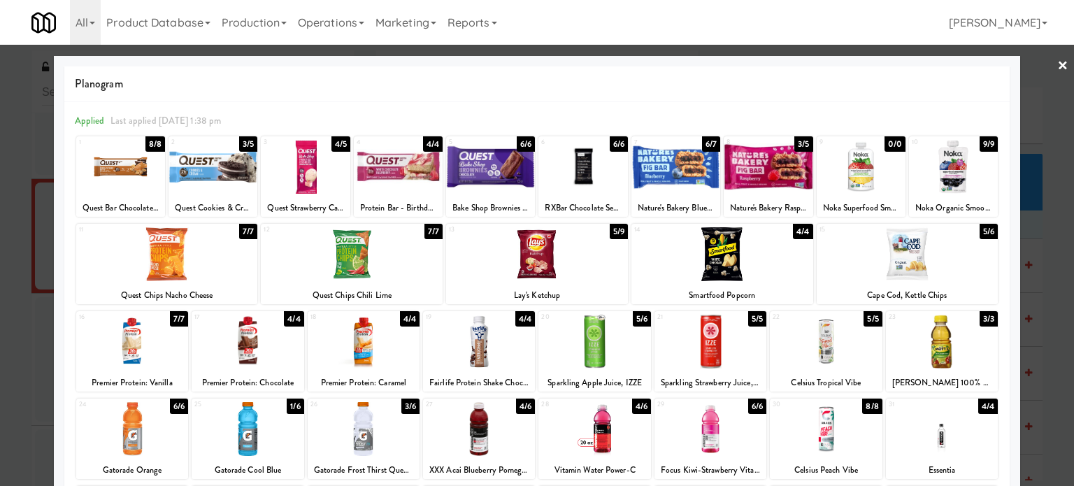
click at [618, 232] on div "5/9" at bounding box center [619, 231] width 18 height 15
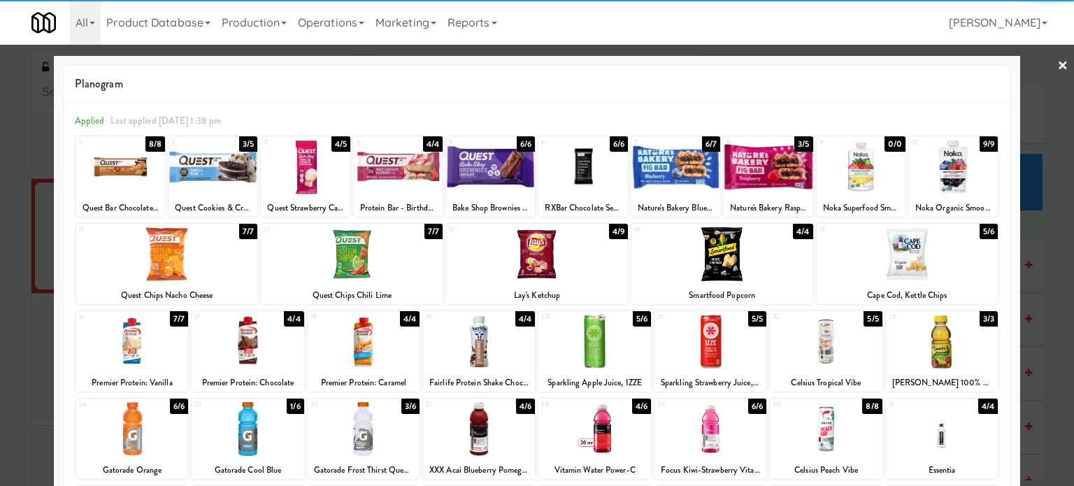
click at [780, 229] on div at bounding box center [722, 254] width 182 height 54
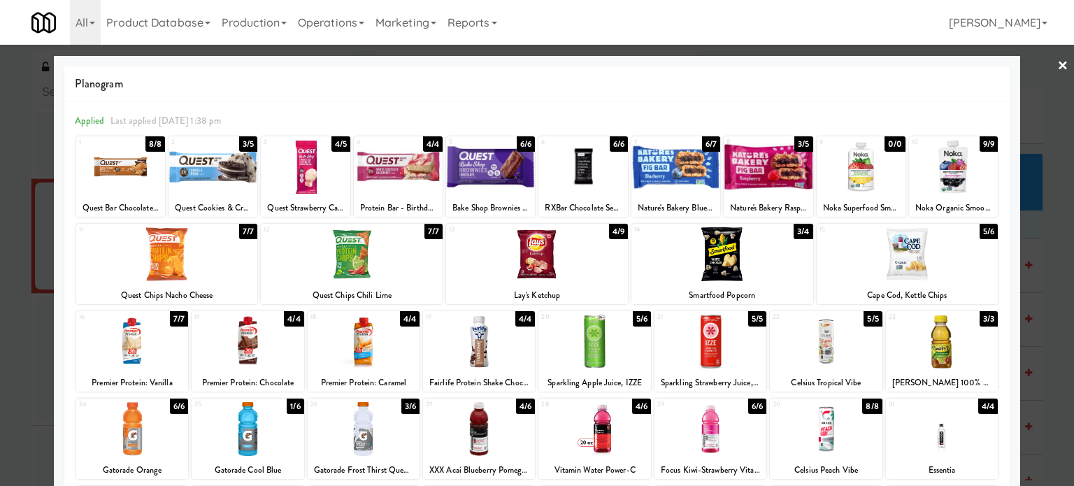
click at [979, 233] on div "5/6" at bounding box center [988, 231] width 18 height 15
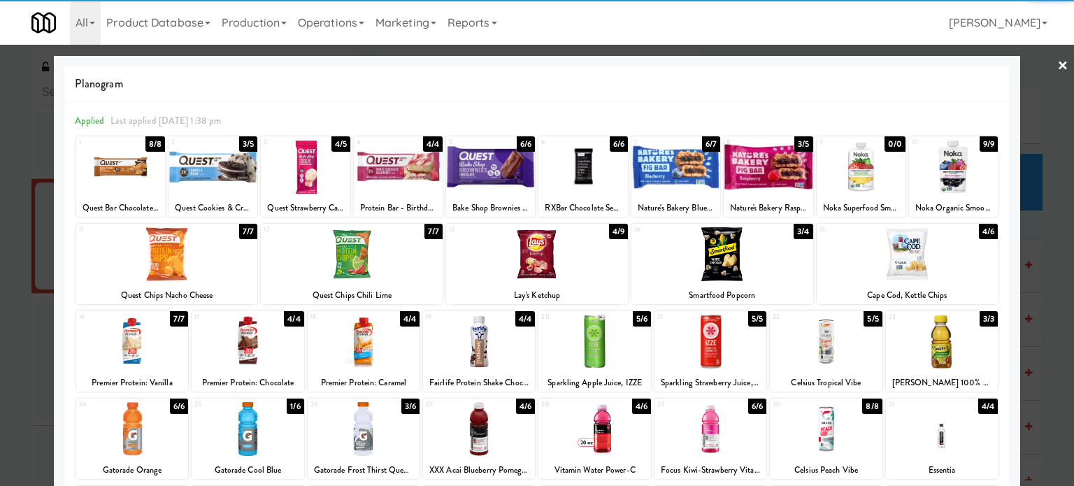
drag, startPoint x: 976, startPoint y: 324, endPoint x: 974, endPoint y: 312, distance: 11.5
click at [979, 322] on div "3/3" at bounding box center [988, 318] width 18 height 15
click at [863, 324] on div "5/5" at bounding box center [872, 318] width 18 height 15
drag, startPoint x: 1030, startPoint y: 223, endPoint x: 967, endPoint y: 206, distance: 65.8
click at [1032, 223] on div at bounding box center [537, 243] width 1074 height 486
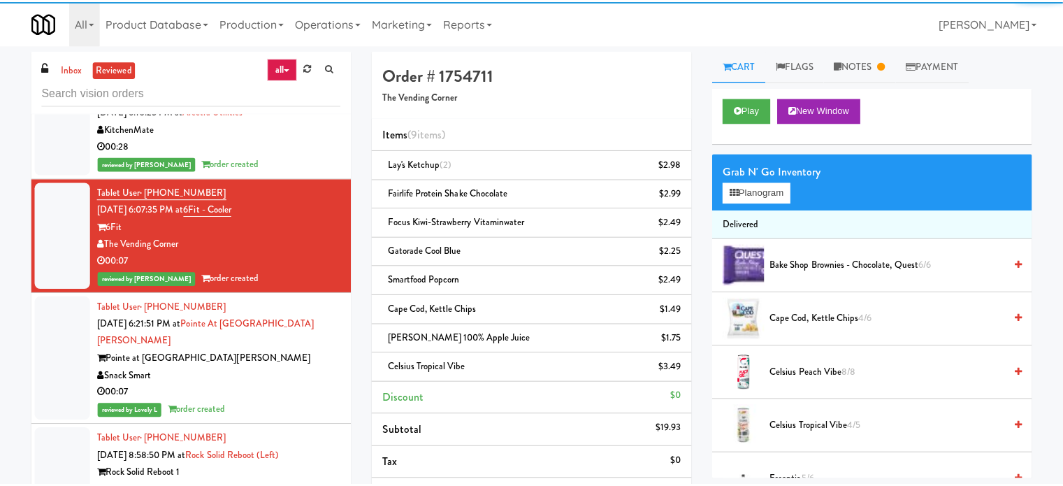
scroll to position [3368, 0]
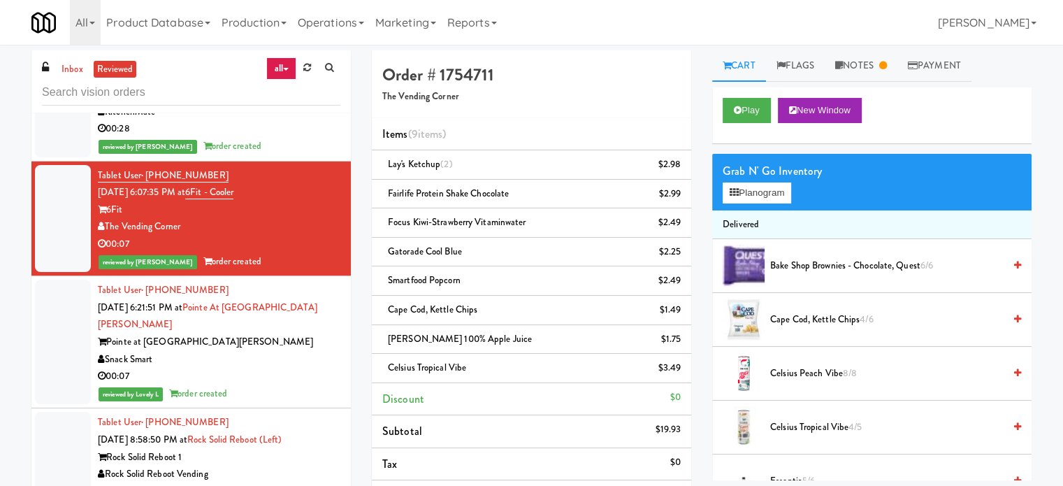
click at [301, 368] on div "00:07" at bounding box center [219, 376] width 243 height 17
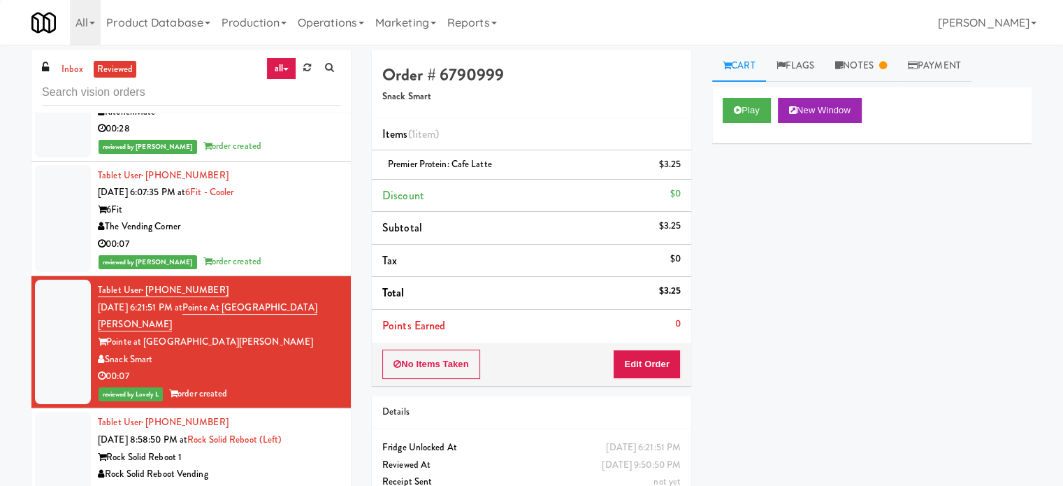
click at [303, 236] on div "00:07" at bounding box center [219, 244] width 243 height 17
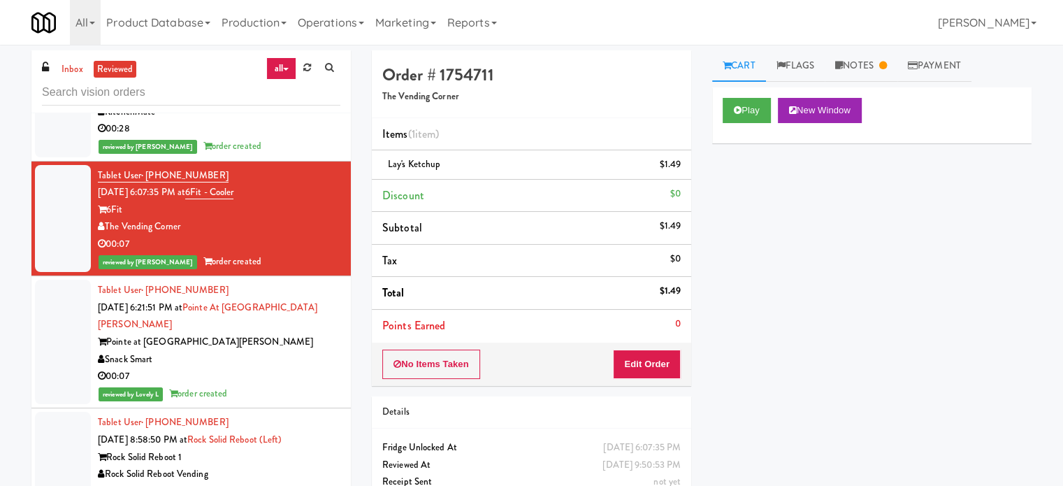
drag, startPoint x: 869, startPoint y: 52, endPoint x: 895, endPoint y: 91, distance: 46.3
click at [872, 58] on link "Notes" at bounding box center [861, 65] width 73 height 31
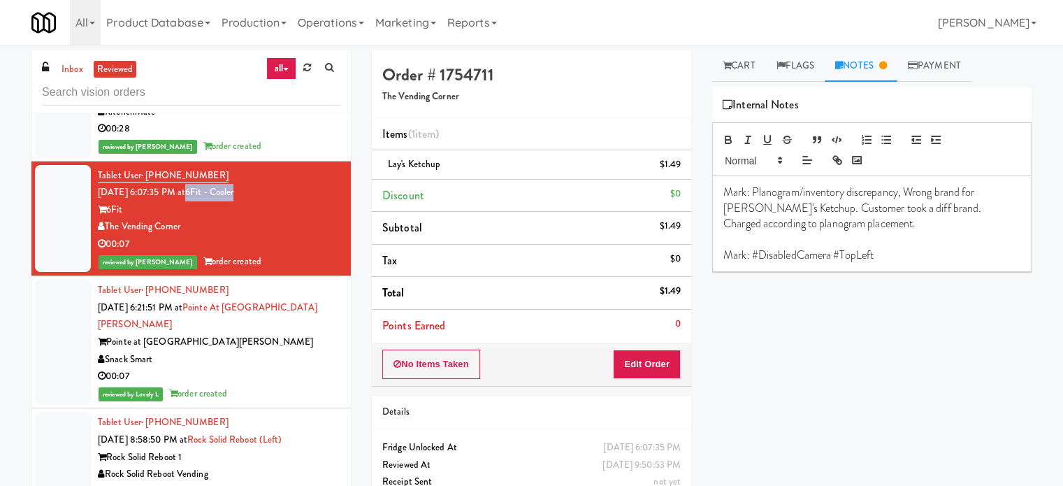
drag, startPoint x: 267, startPoint y: 193, endPoint x: 208, endPoint y: 198, distance: 59.6
click at [208, 198] on div "Tablet User · (508) 942-2992 Sep 16, 2025 6:07:35 PM at 6Fit - Cooler 6Fit The …" at bounding box center [219, 218] width 243 height 103
click at [850, 245] on p at bounding box center [871, 238] width 297 height 15
click at [849, 237] on p "To enrich screen reader interactions, please activate Accessibility in Grammarl…" at bounding box center [871, 238] width 297 height 15
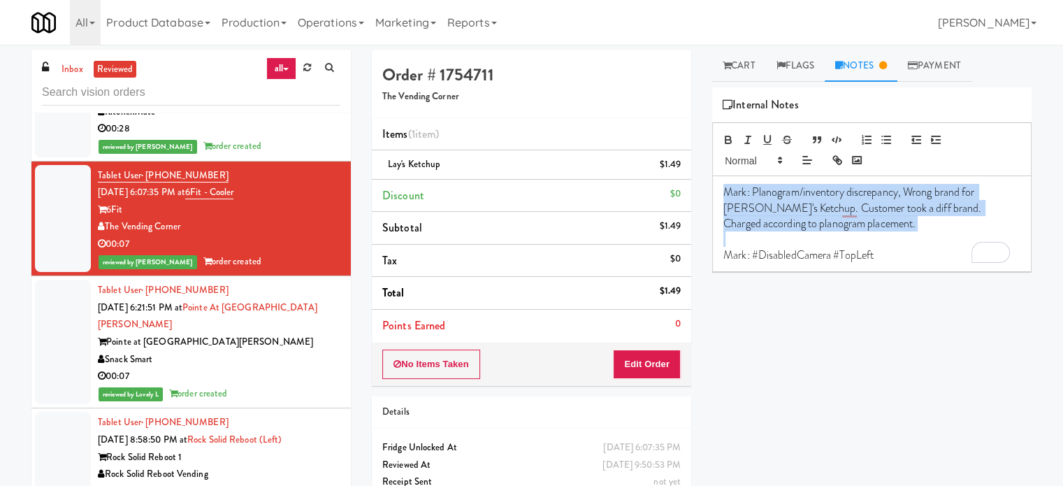
drag, startPoint x: 723, startPoint y: 191, endPoint x: 874, endPoint y: 233, distance: 156.0
click at [874, 233] on div "Mark: Planogram/inventory discrepancy, Wrong brand for Lay's Ketchup. Customer …" at bounding box center [872, 223] width 318 height 95
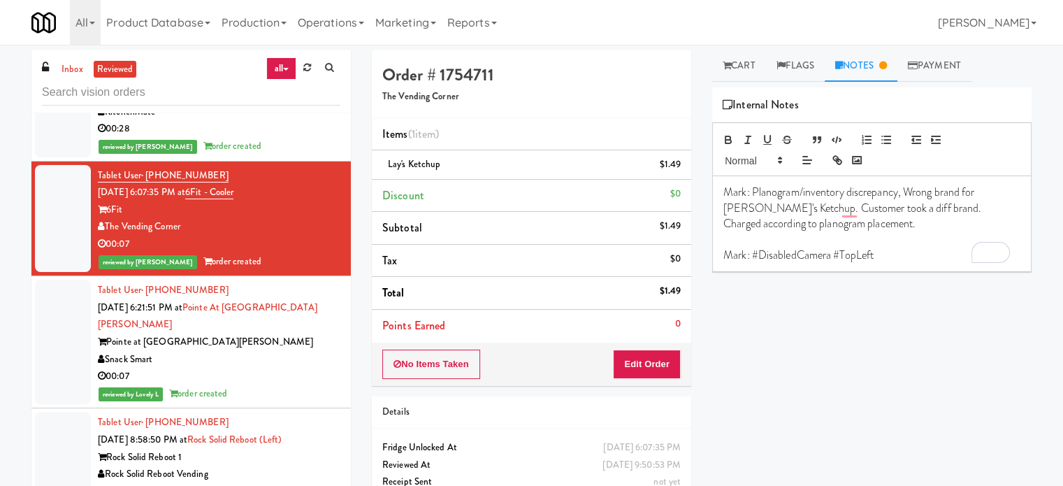
click at [777, 315] on div "Play New Window Primary Flag Clear Flag if unable to determine what was taken o…" at bounding box center [871, 349] width 319 height 524
click at [859, 220] on p "Mark: Planogram/inventory discrepancy, Wrong brand for Lay's Ketchup. Customer …" at bounding box center [871, 208] width 297 height 47
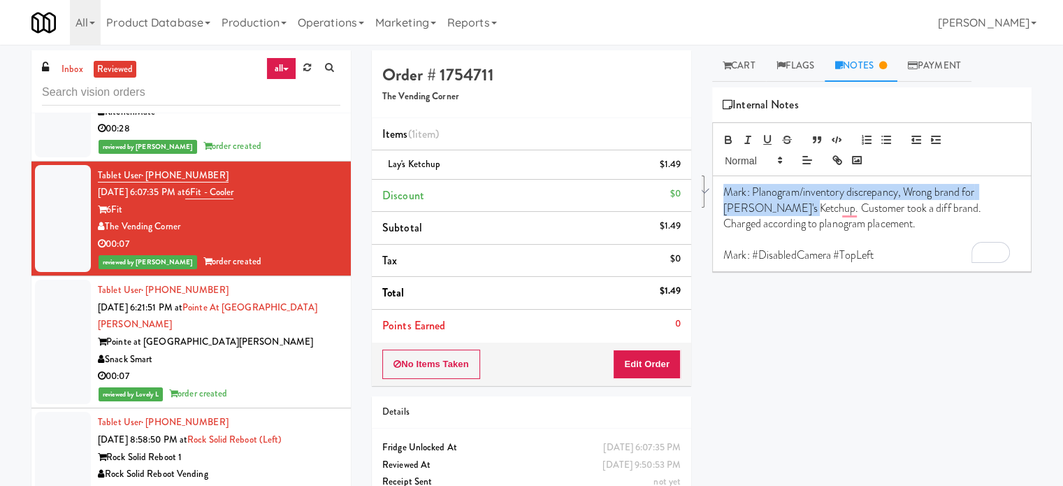
drag, startPoint x: 718, startPoint y: 187, endPoint x: 774, endPoint y: 209, distance: 60.9
click at [774, 209] on div "Mark: Planogram/inventory discrepancy, Wrong brand for Lay's Ketchup. Customer …" at bounding box center [872, 223] width 318 height 95
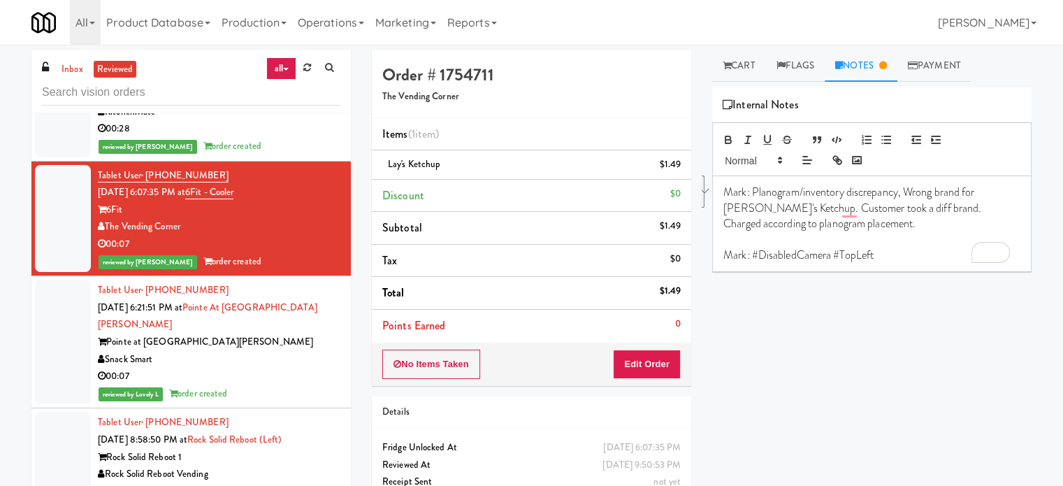
click at [318, 351] on div "Snack Smart" at bounding box center [219, 359] width 243 height 17
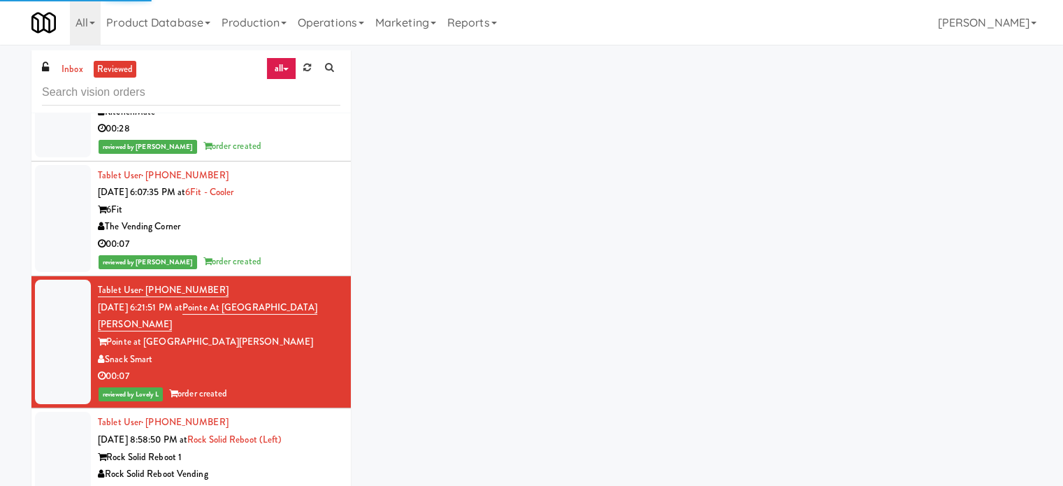
click at [272, 231] on div "The Vending Corner" at bounding box center [219, 226] width 243 height 17
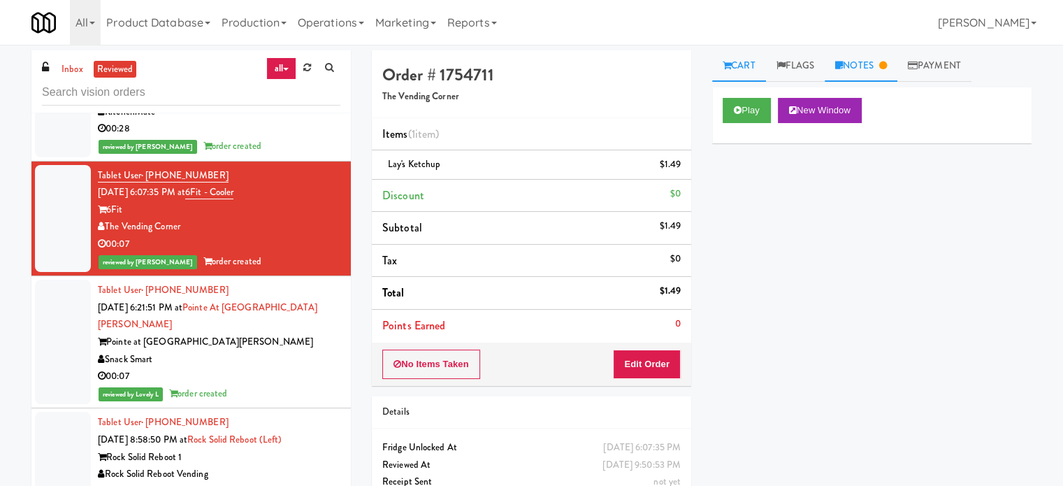
click at [874, 60] on link "Notes" at bounding box center [861, 65] width 73 height 31
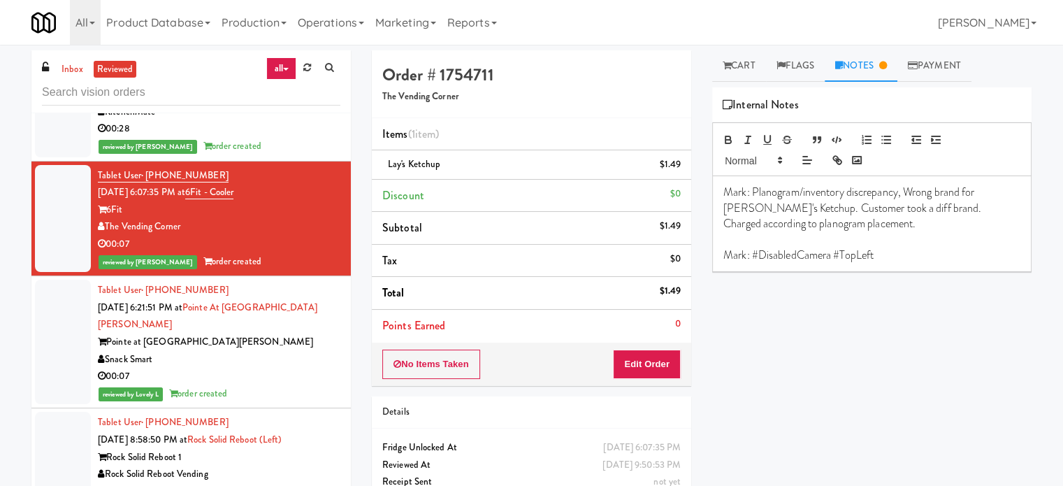
drag, startPoint x: 296, startPoint y: 370, endPoint x: 304, endPoint y: 304, distance: 66.2
click at [296, 385] on div "reviewed by Lovely L order created" at bounding box center [219, 393] width 243 height 17
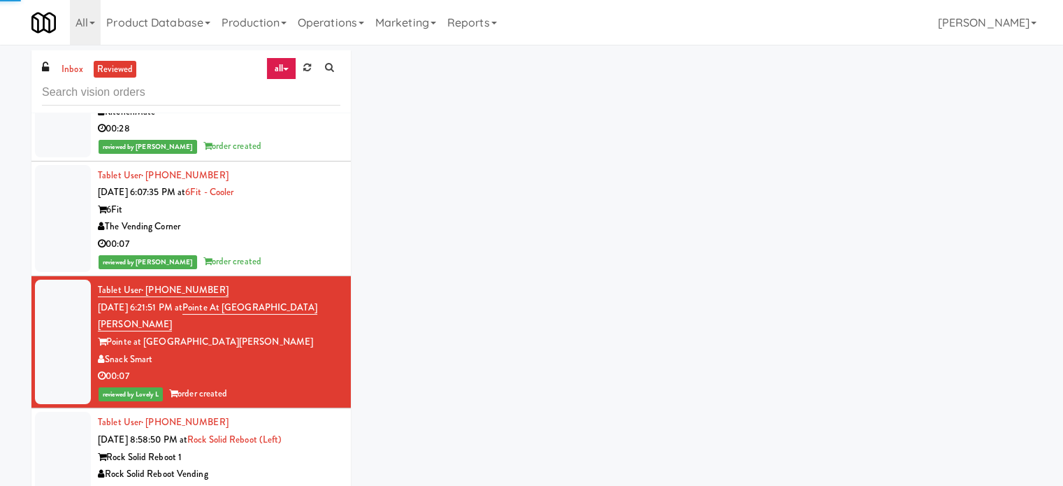
click at [294, 276] on li "Tablet User · (919) 622-1718 Sep 16, 2025 6:21:51 PM at Pointe at Lake Crabtree…" at bounding box center [190, 342] width 319 height 132
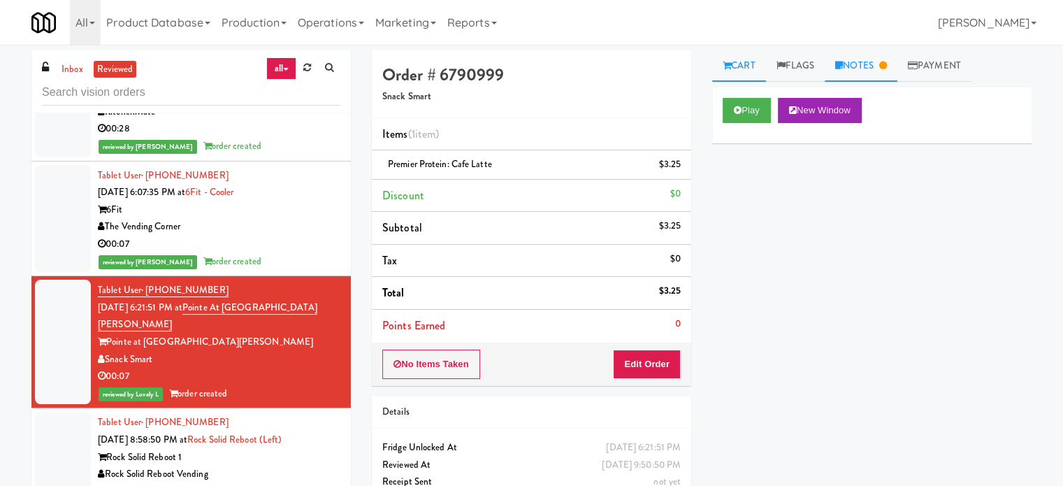
click at [888, 71] on link "Notes" at bounding box center [861, 65] width 73 height 31
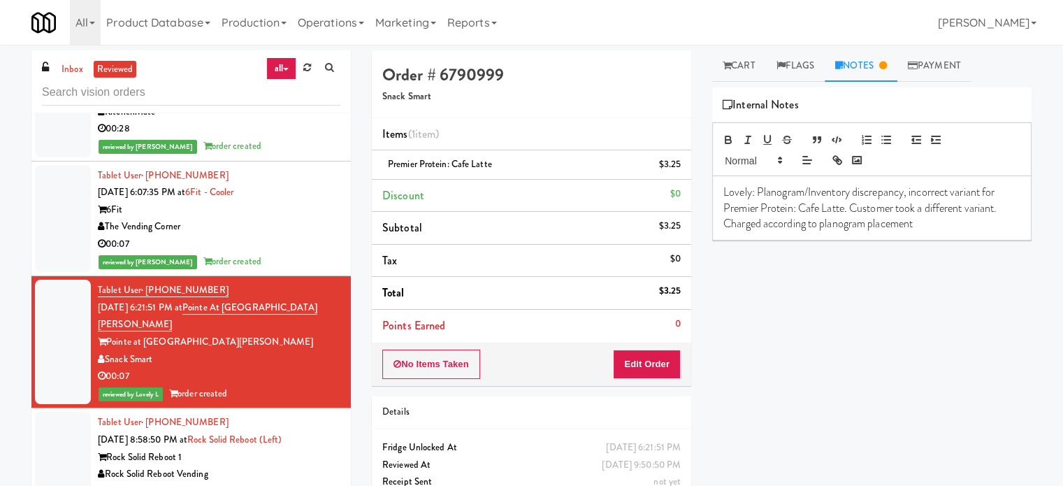
click at [338, 217] on li "Tablet User · (508) 942-2992 Sep 16, 2025 6:07:35 PM at 6Fit - Cooler 6Fit The …" at bounding box center [190, 218] width 319 height 115
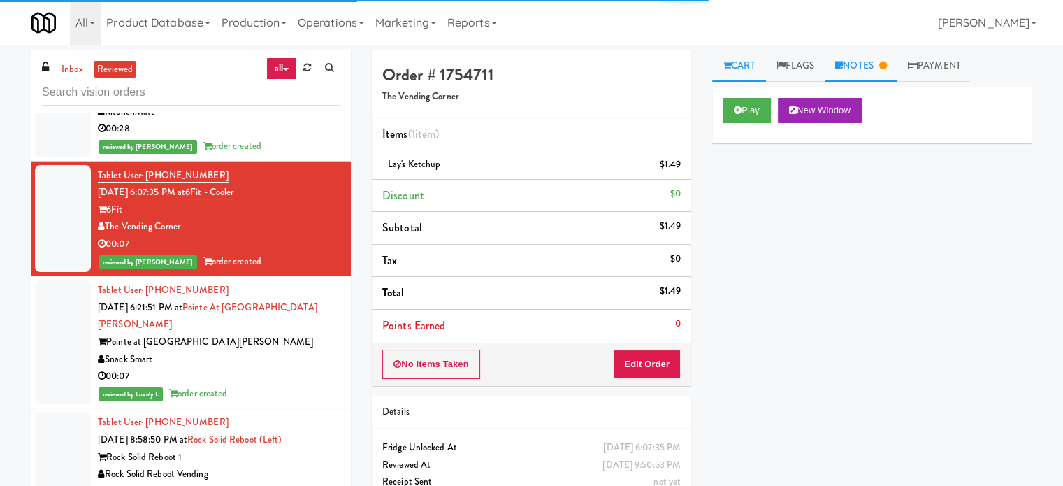
click at [884, 64] on link "Notes" at bounding box center [861, 65] width 73 height 31
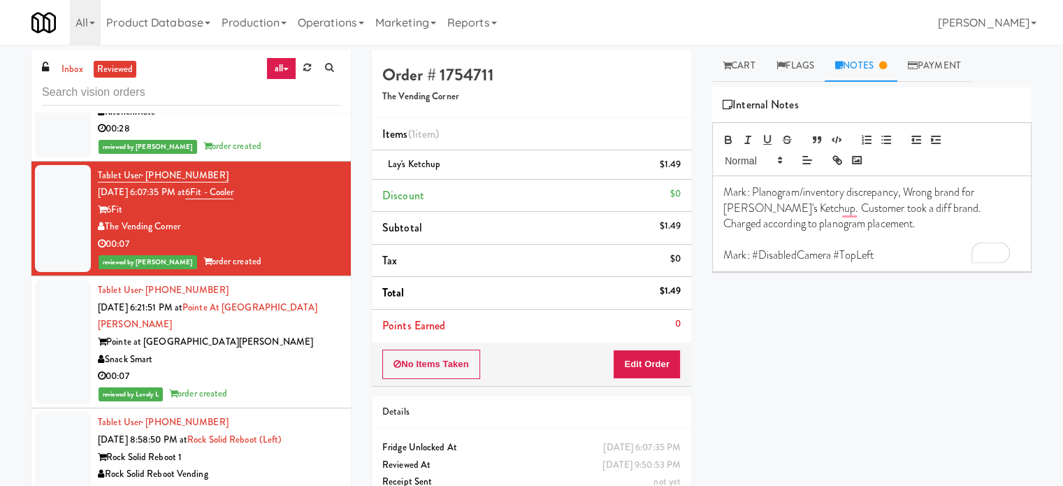
drag, startPoint x: 720, startPoint y: 254, endPoint x: 819, endPoint y: 222, distance: 104.1
click at [878, 261] on div "Mark: Planogram/inventory discrepancy, Wrong brand for Lay's Ketchup. Customer …" at bounding box center [872, 223] width 318 height 95
click at [313, 238] on div "00:07" at bounding box center [219, 244] width 243 height 17
click at [299, 385] on div "reviewed by Lovely L order created" at bounding box center [219, 393] width 243 height 17
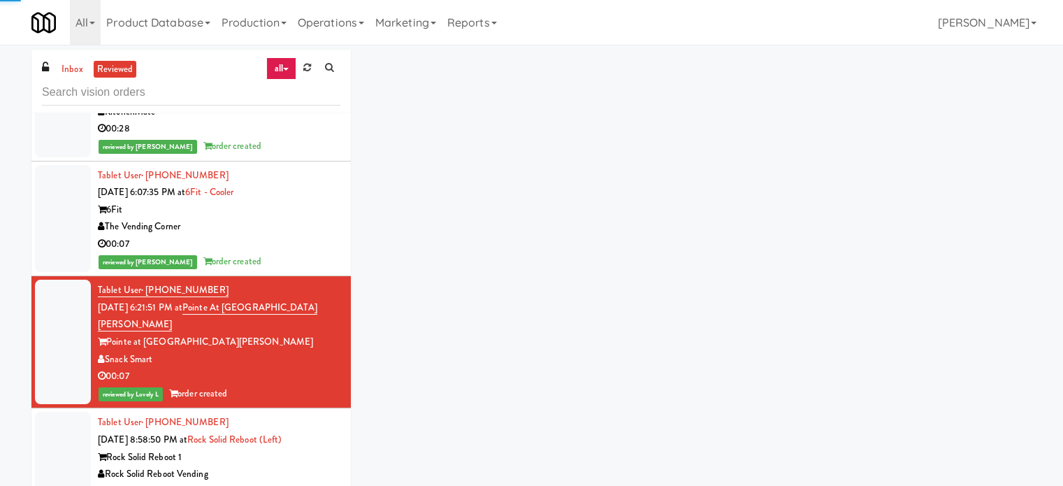
click at [301, 237] on div "00:07" at bounding box center [219, 244] width 243 height 17
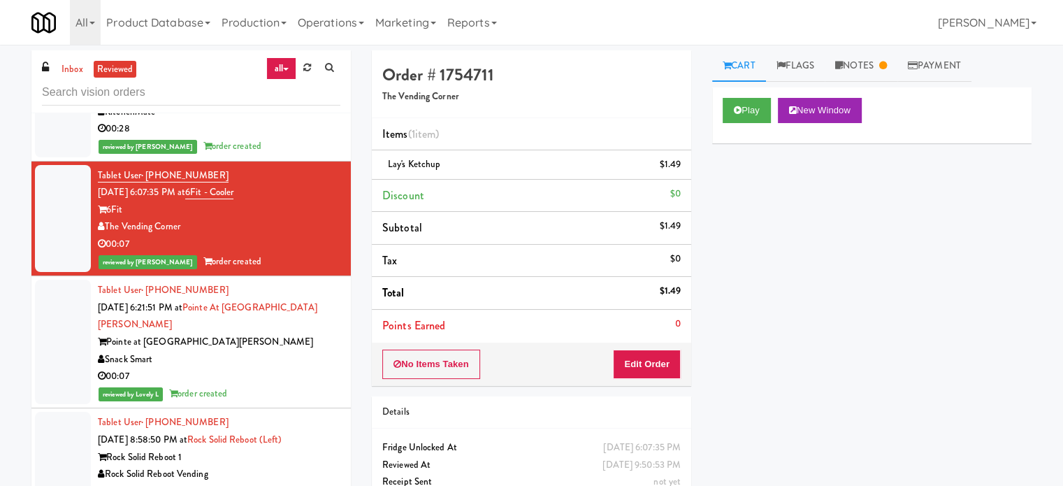
click at [135, 127] on div "00:28" at bounding box center [219, 128] width 243 height 17
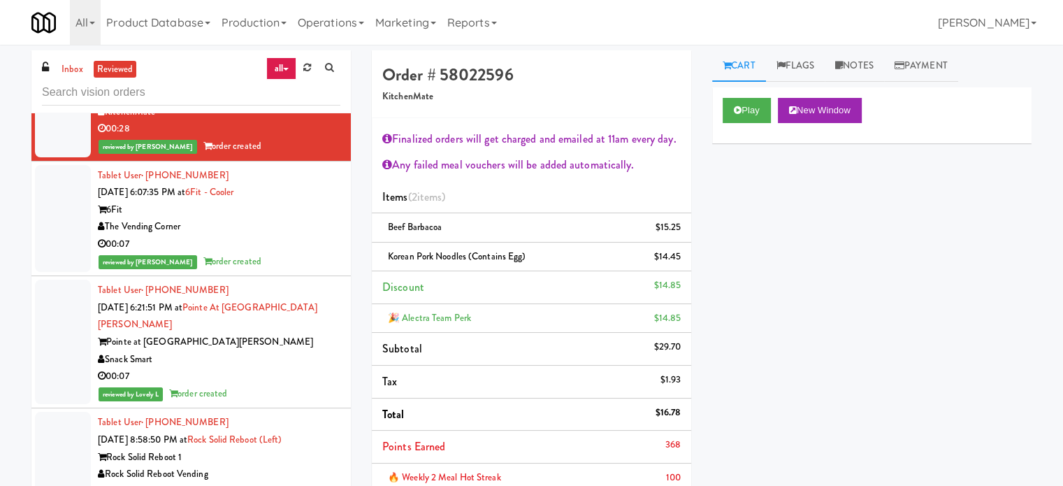
click at [288, 242] on div "00:07" at bounding box center [219, 244] width 243 height 17
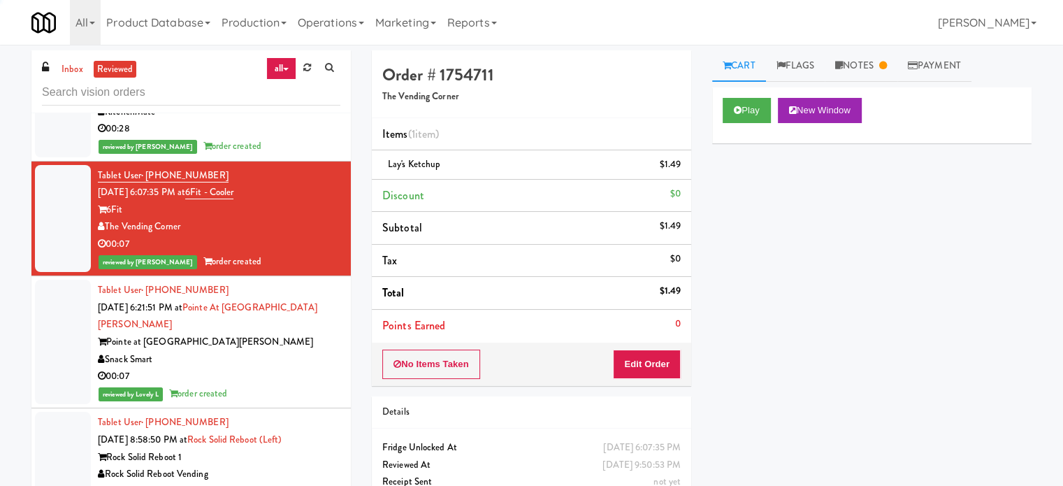
click at [266, 368] on div "00:07" at bounding box center [219, 376] width 243 height 17
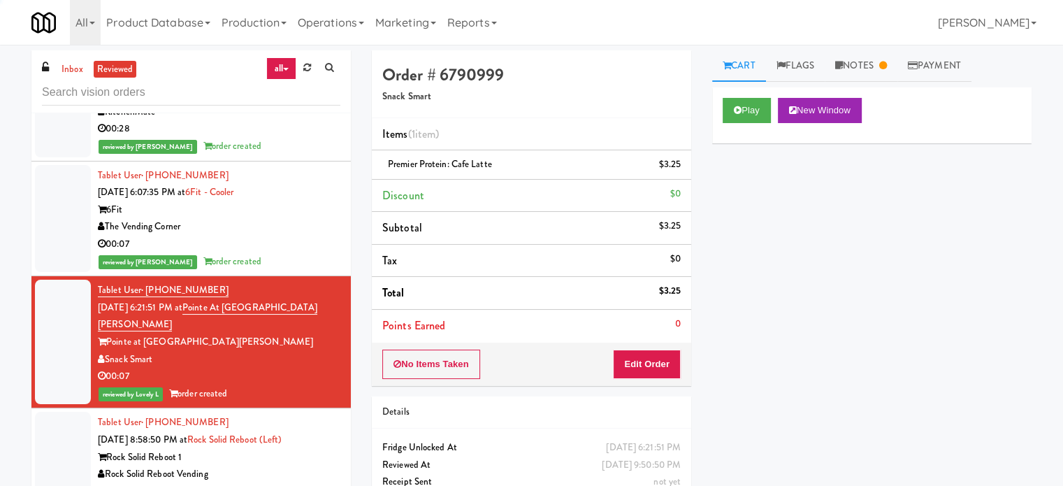
click at [283, 458] on div "Tablet User · (301) 975-7729 Sep 16, 2025 8:58:50 PM at Rock Solid Reboot (Left…" at bounding box center [219, 465] width 243 height 103
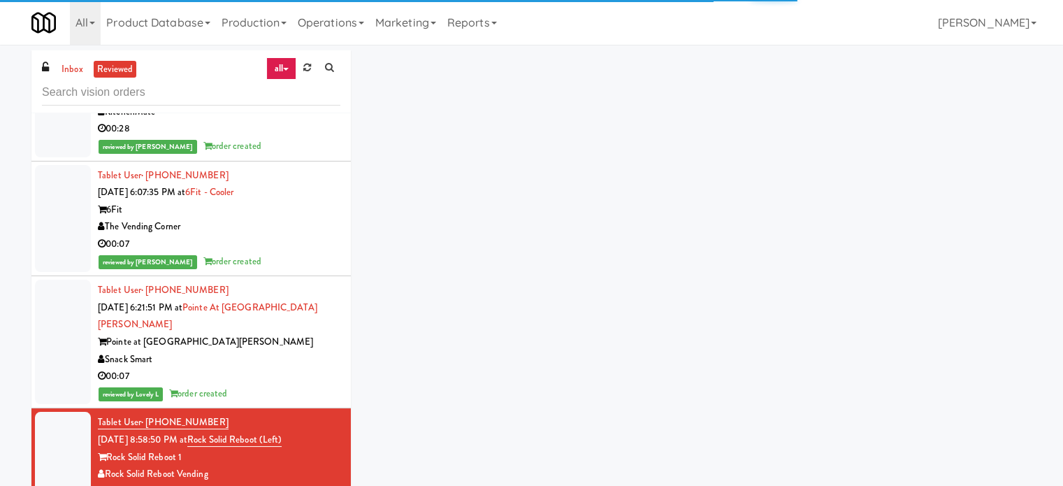
scroll to position [3718, 0]
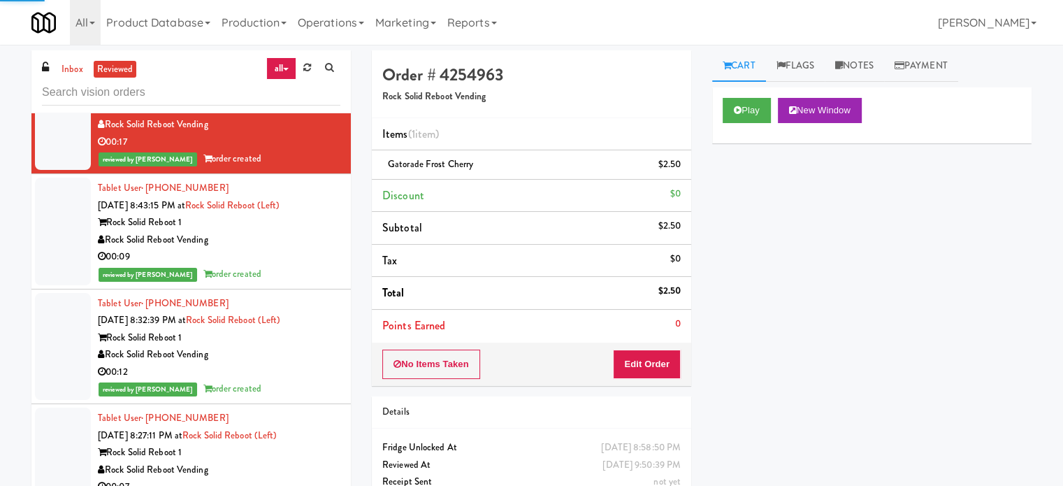
click at [272, 248] on div "00:09" at bounding box center [219, 256] width 243 height 17
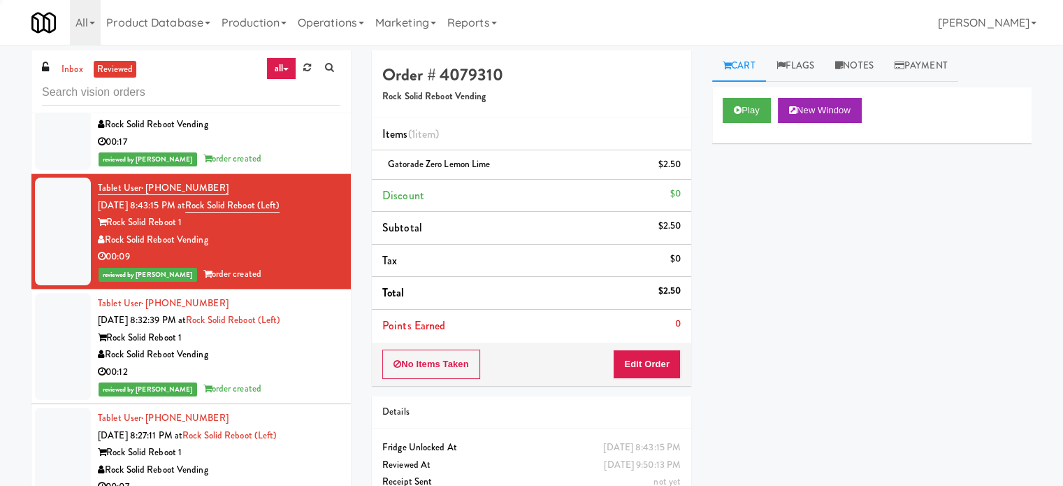
click at [274, 363] on div "00:12" at bounding box center [219, 371] width 243 height 17
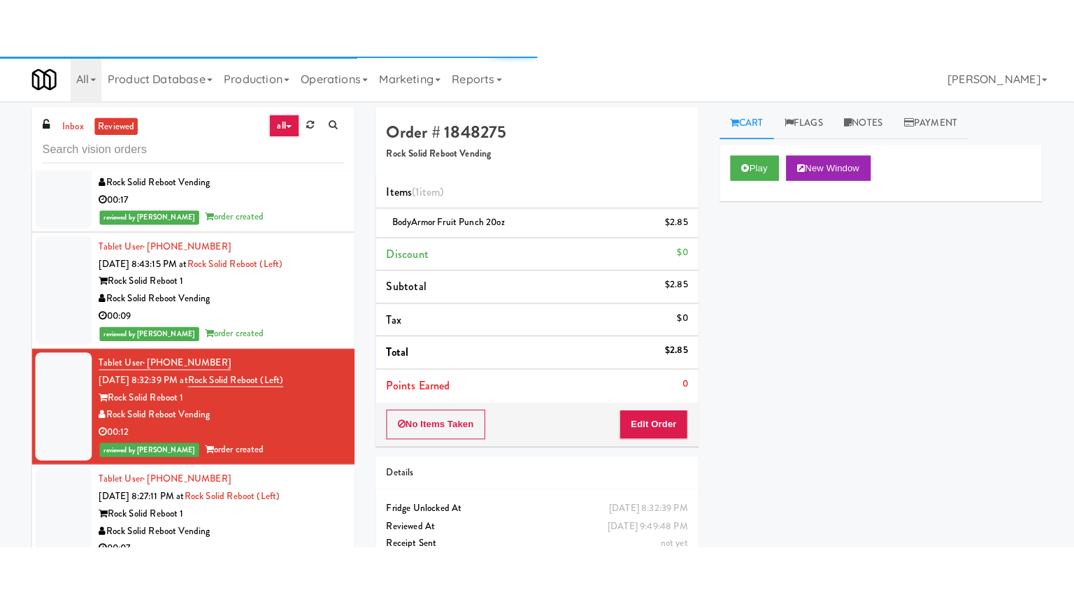
scroll to position [3368, 0]
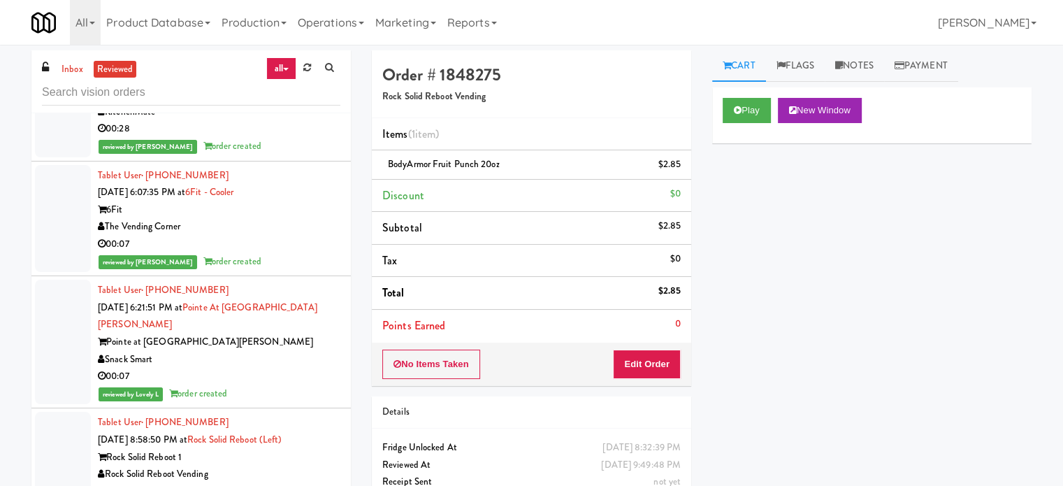
drag, startPoint x: 263, startPoint y: 243, endPoint x: 461, endPoint y: 138, distance: 224.2
click at [275, 237] on div "00:07" at bounding box center [219, 244] width 243 height 17
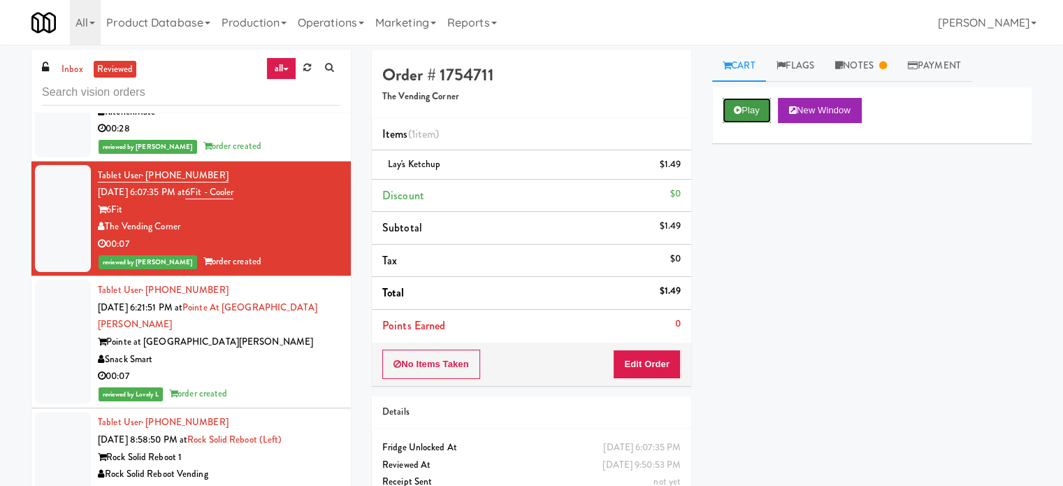
drag, startPoint x: 747, startPoint y: 109, endPoint x: 766, endPoint y: 101, distance: 20.7
click at [749, 109] on button "Play" at bounding box center [747, 110] width 48 height 25
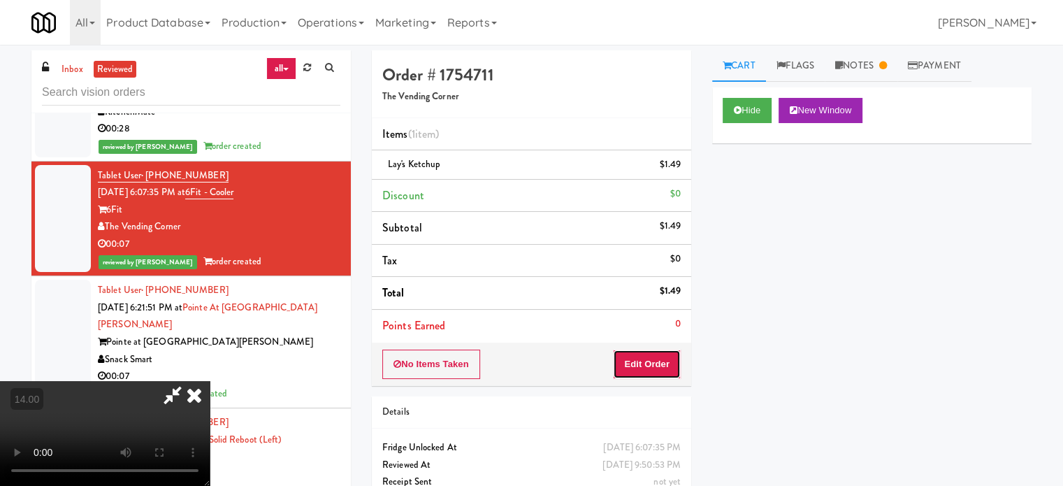
click at [662, 366] on button "Edit Order" at bounding box center [647, 363] width 68 height 29
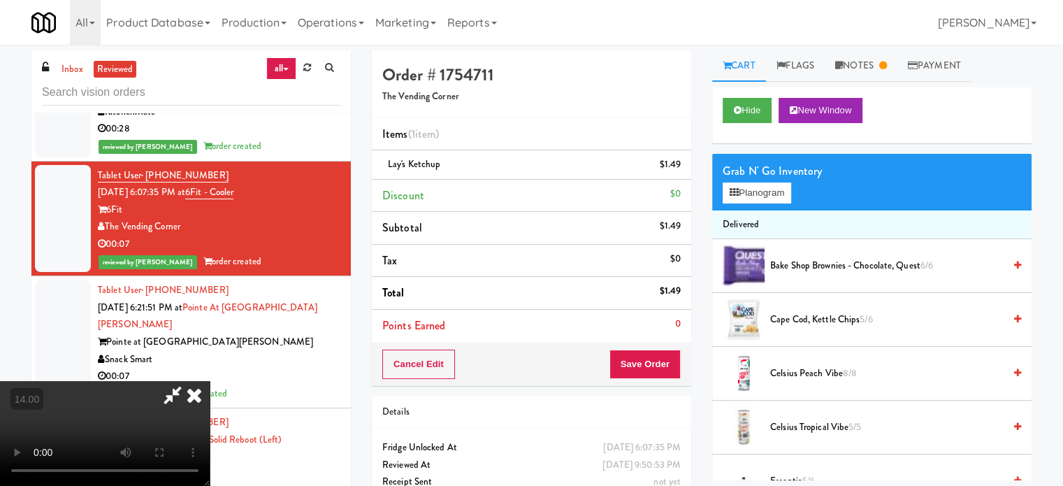
click at [210, 381] on video at bounding box center [105, 433] width 210 height 105
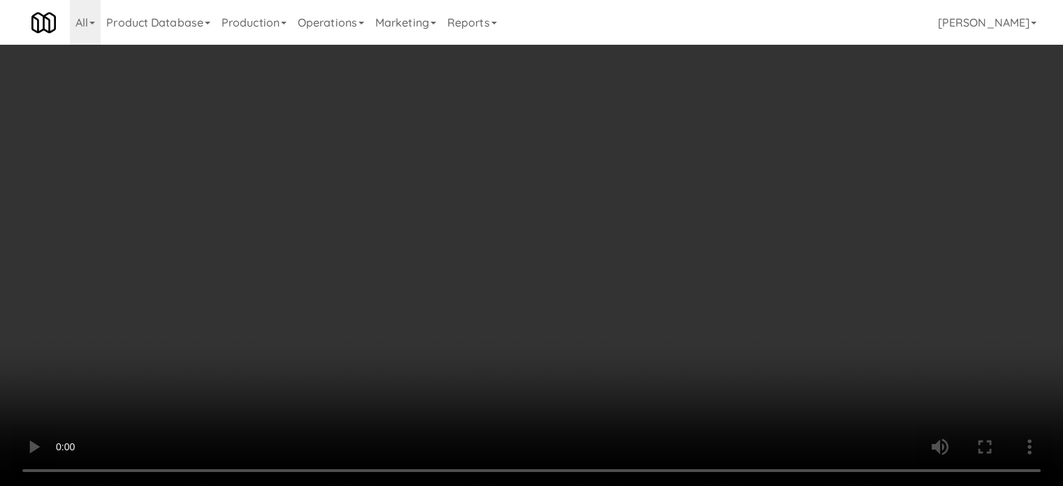
click at [581, 203] on video at bounding box center [531, 243] width 1063 height 486
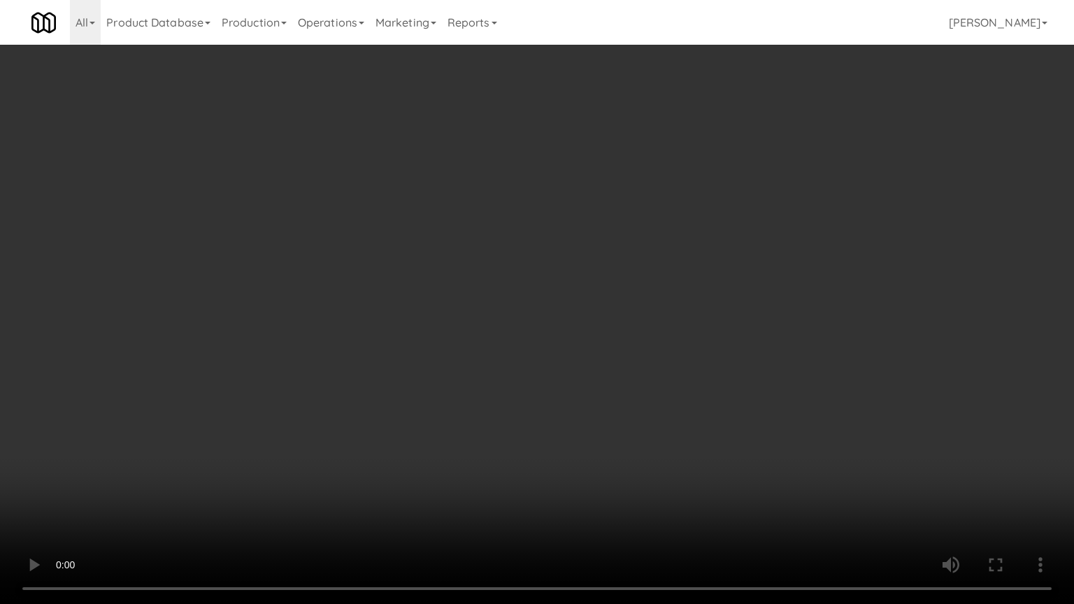
click at [659, 277] on video at bounding box center [537, 302] width 1074 height 604
click at [659, 273] on video at bounding box center [537, 302] width 1074 height 604
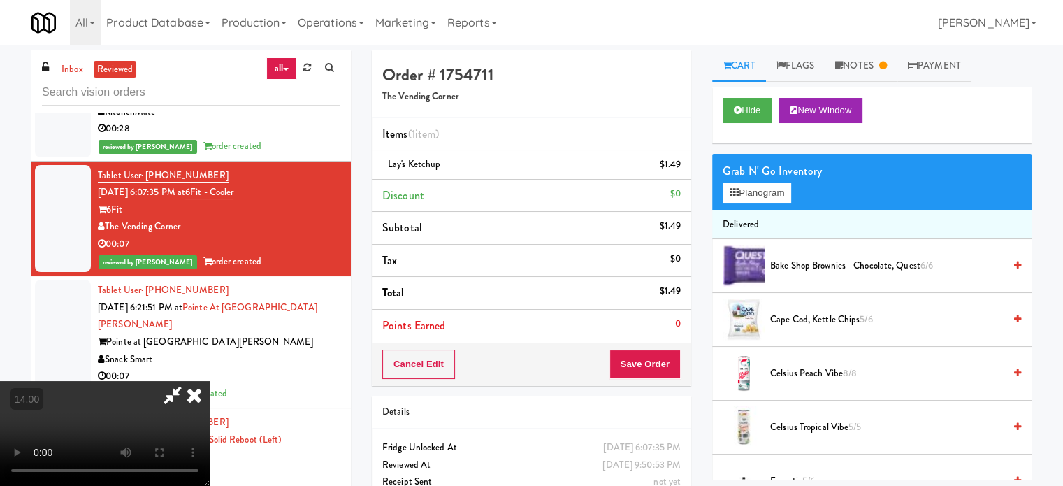
click at [210, 381] on icon at bounding box center [194, 395] width 31 height 28
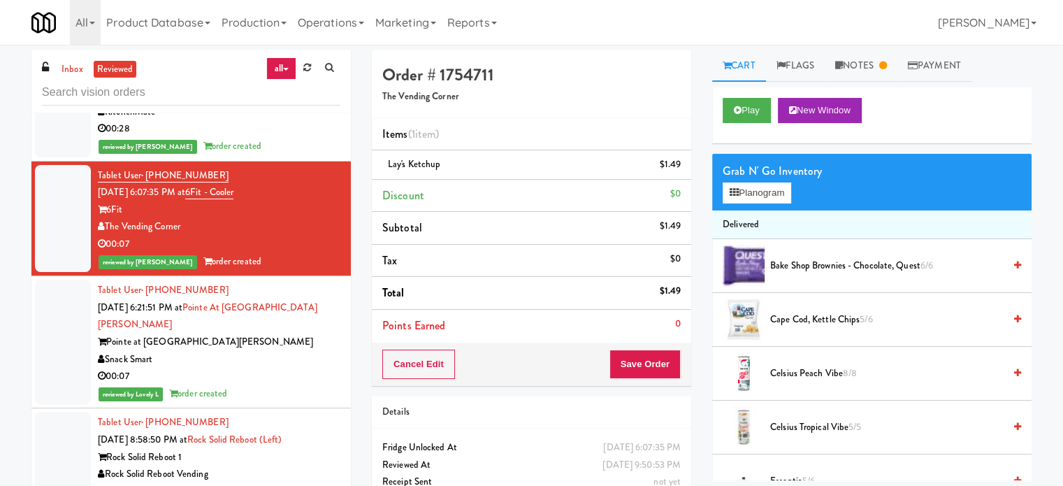
click at [286, 368] on div "00:07" at bounding box center [219, 376] width 243 height 17
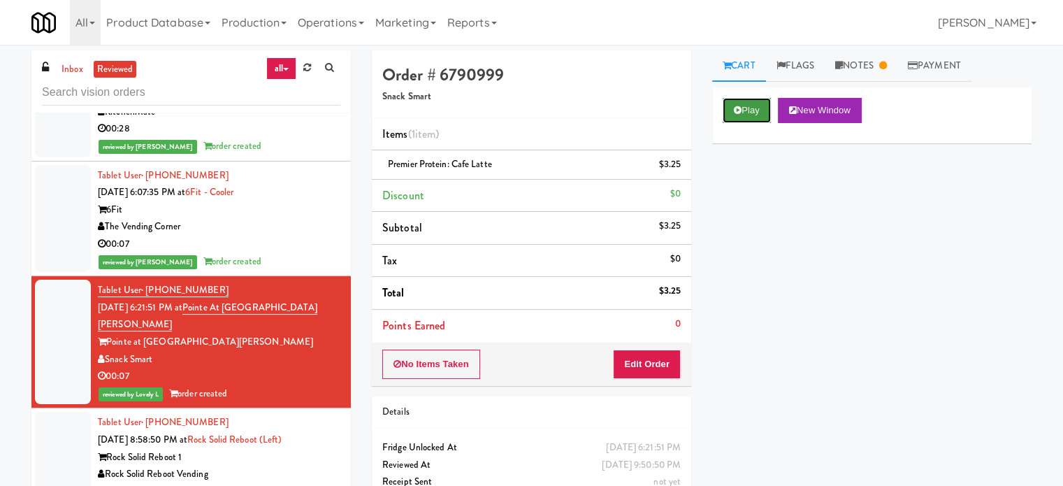
drag, startPoint x: 747, startPoint y: 113, endPoint x: 759, endPoint y: 103, distance: 15.4
click at [749, 113] on button "Play" at bounding box center [747, 110] width 48 height 25
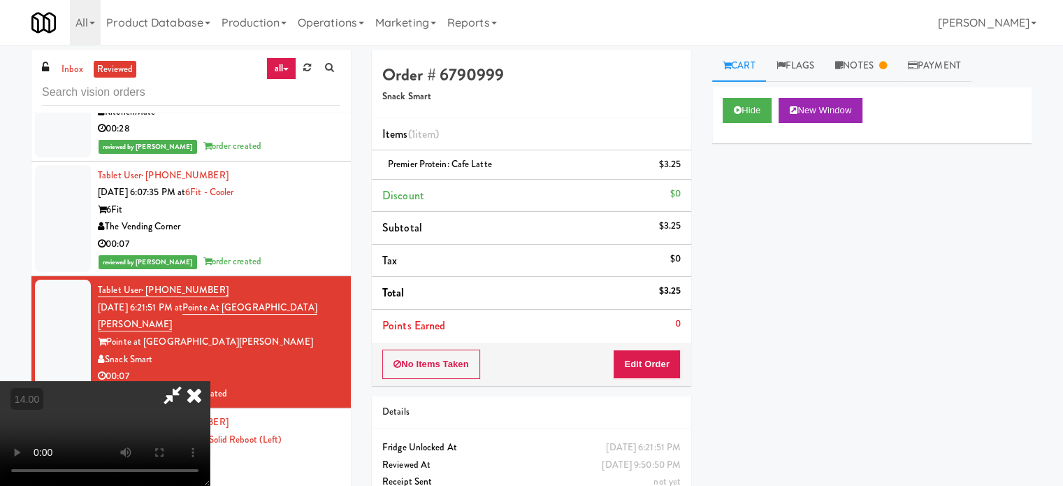
click at [210, 381] on video at bounding box center [105, 433] width 210 height 105
click at [665, 368] on button "Edit Order" at bounding box center [647, 363] width 68 height 29
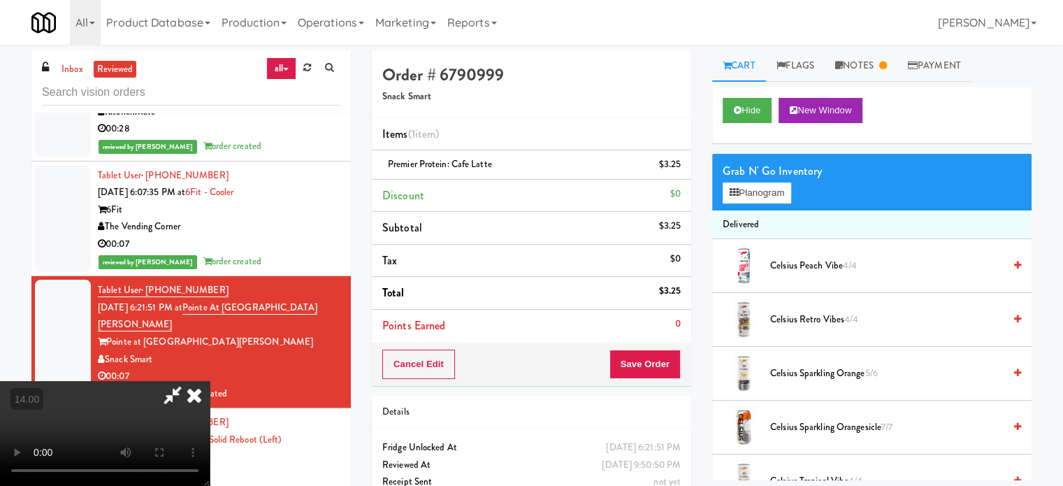
click at [210, 381] on video at bounding box center [105, 433] width 210 height 105
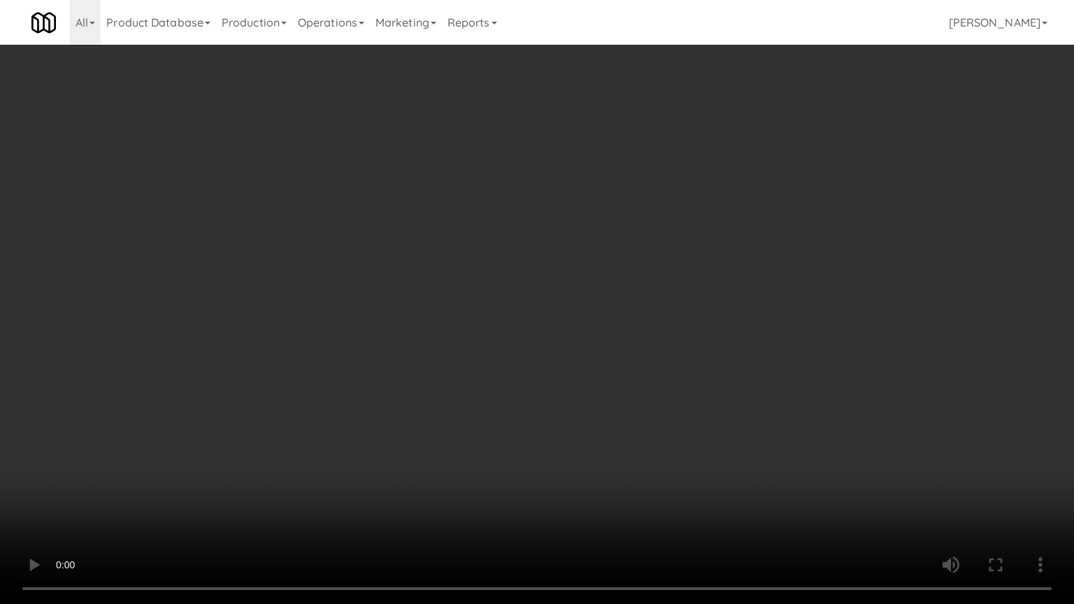
click at [398, 336] on video at bounding box center [537, 302] width 1074 height 604
click at [451, 281] on video at bounding box center [537, 302] width 1074 height 604
drag, startPoint x: 453, startPoint y: 315, endPoint x: 463, endPoint y: 308, distance: 13.0
click at [454, 315] on video at bounding box center [537, 302] width 1074 height 604
click at [463, 308] on video at bounding box center [537, 302] width 1074 height 604
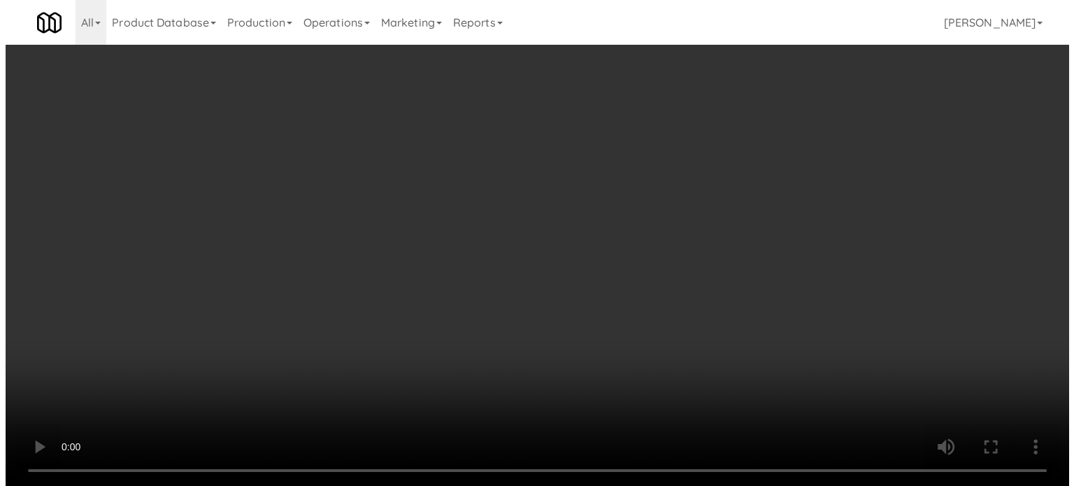
scroll to position [3368, 0]
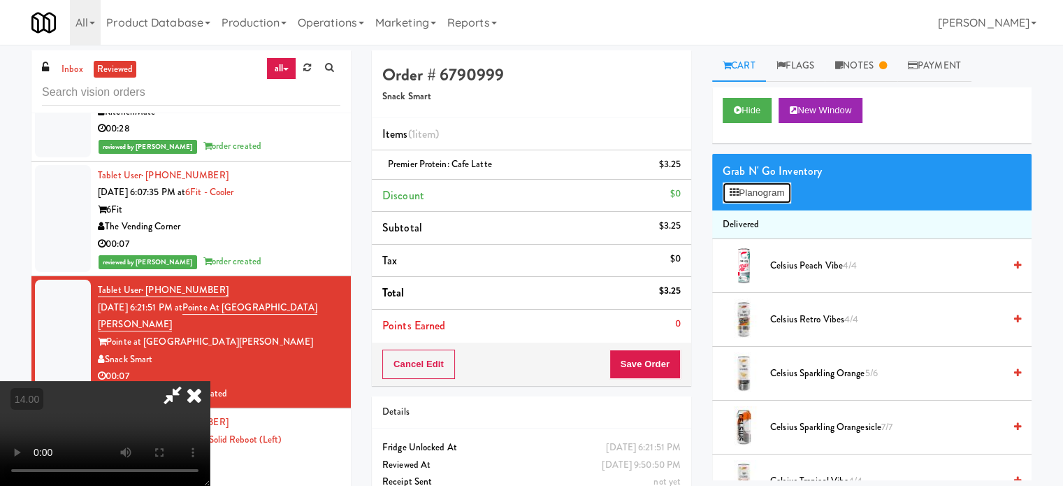
click at [777, 187] on button "Planogram" at bounding box center [757, 192] width 69 height 21
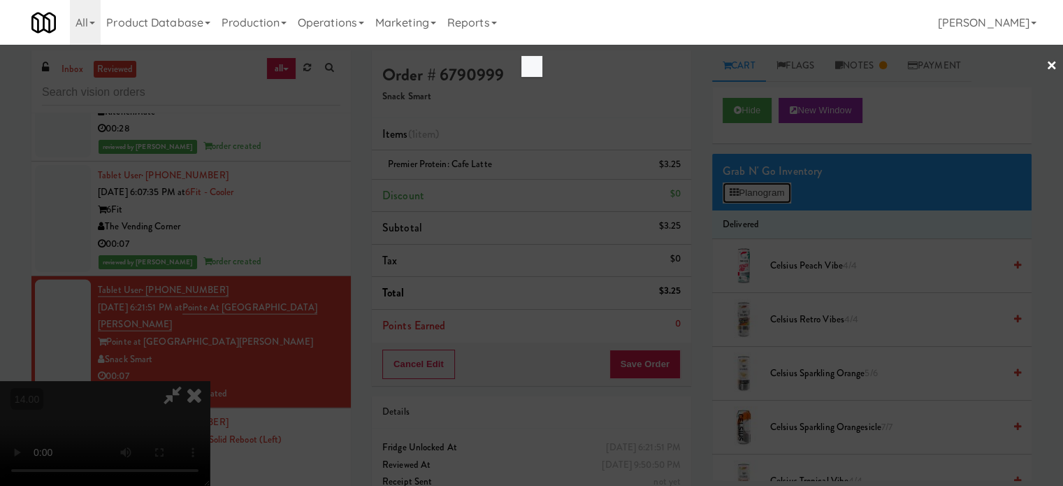
scroll to position [3351, 0]
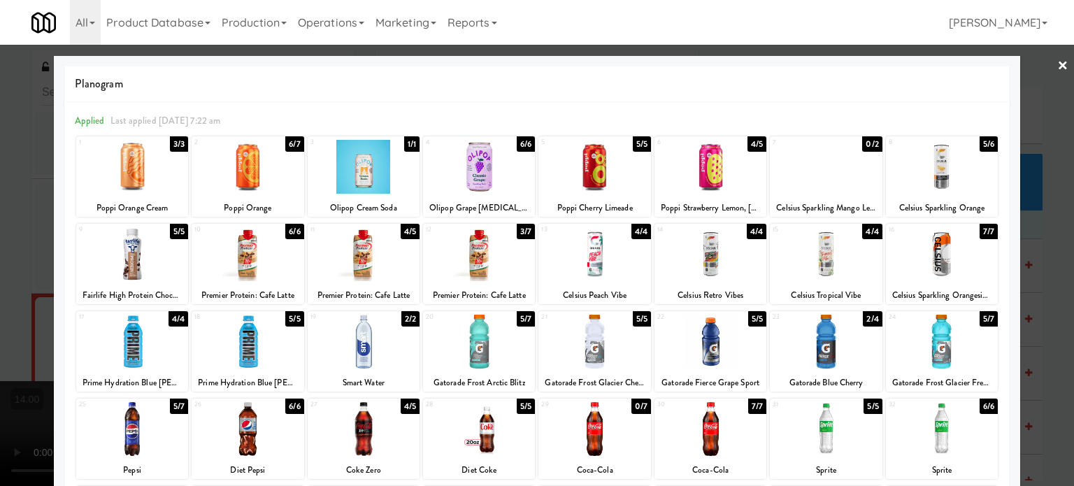
click at [14, 323] on div at bounding box center [537, 243] width 1074 height 486
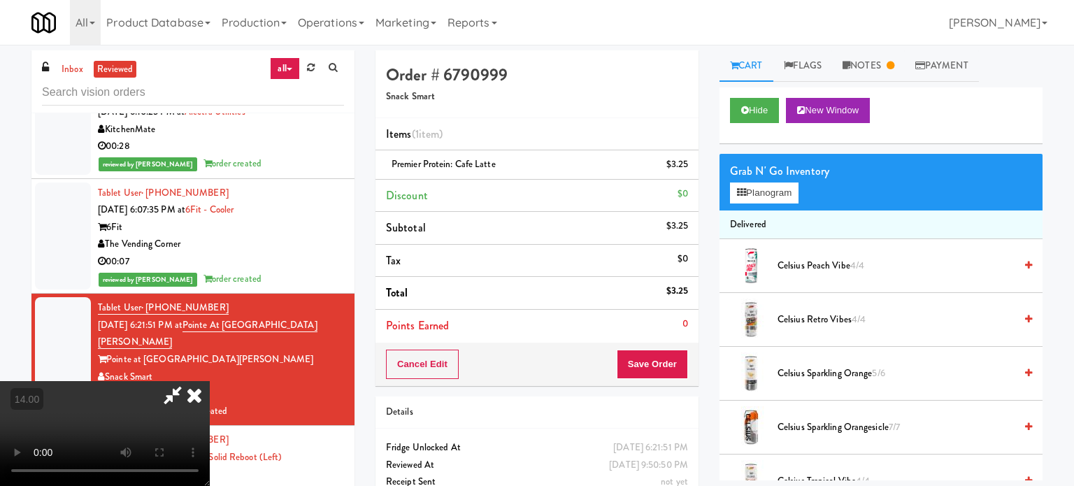
scroll to position [3368, 0]
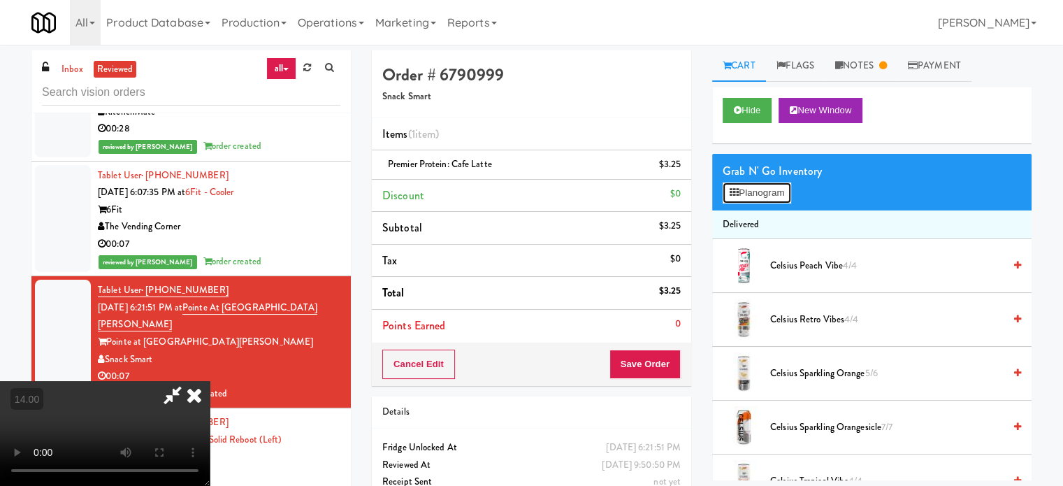
click at [767, 194] on button "Planogram" at bounding box center [757, 192] width 69 height 21
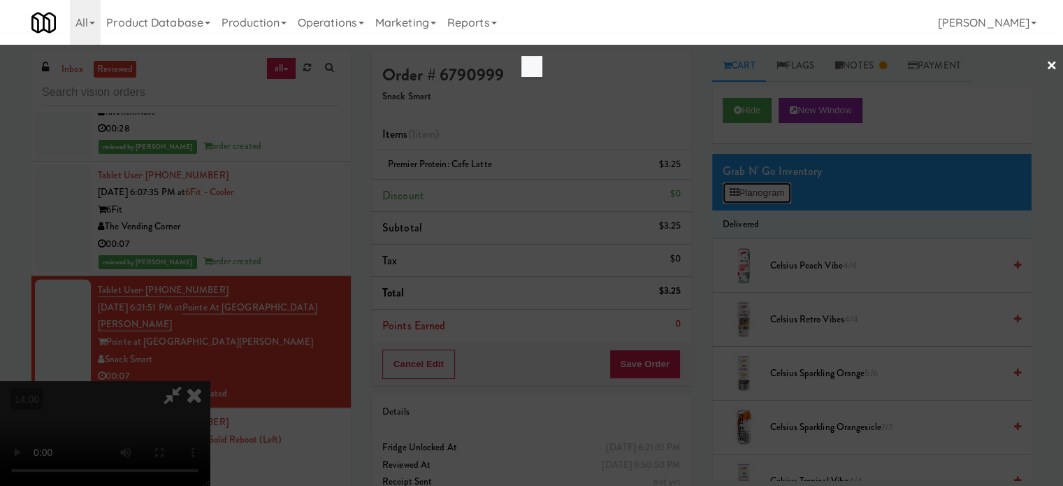
scroll to position [3351, 0]
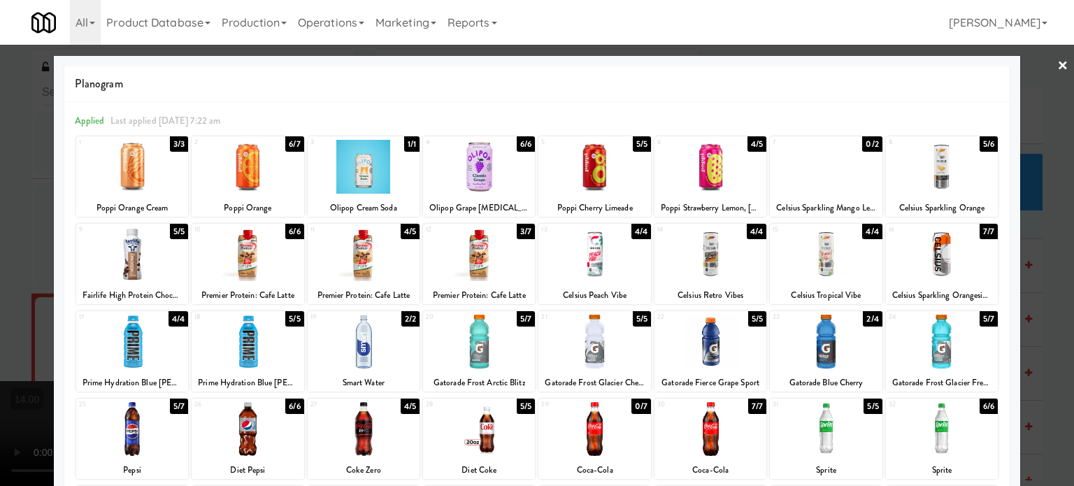
click at [405, 231] on div "4/5" at bounding box center [410, 231] width 19 height 15
click at [1047, 274] on div at bounding box center [537, 243] width 1074 height 486
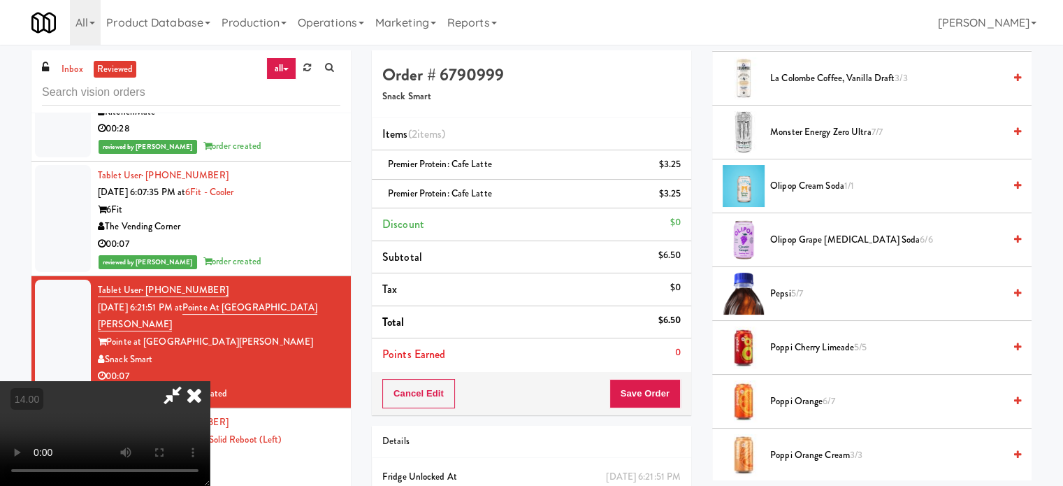
scroll to position [1398, 0]
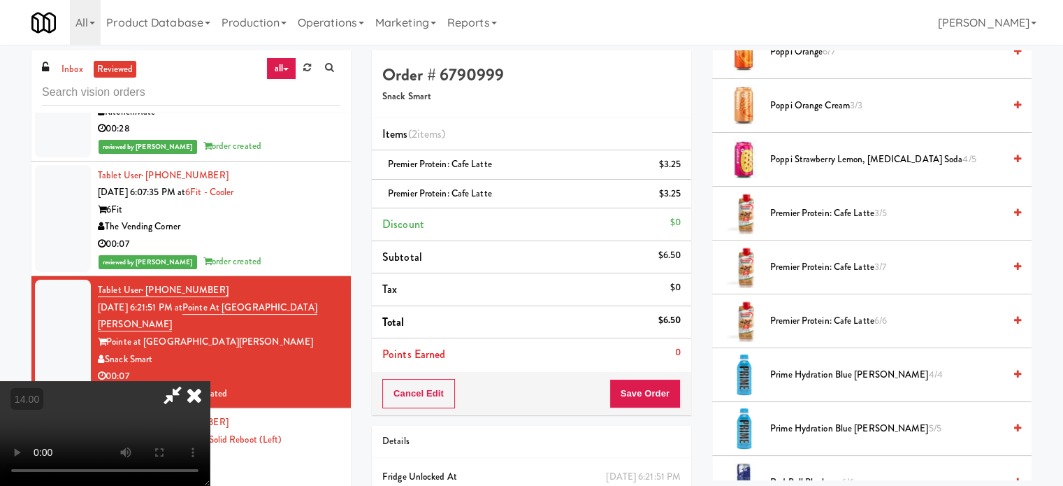
click at [855, 259] on span "Premier Protein: Cafe Latte 3/7" at bounding box center [886, 267] width 233 height 17
click at [879, 209] on span "3/5" at bounding box center [880, 212] width 13 height 13
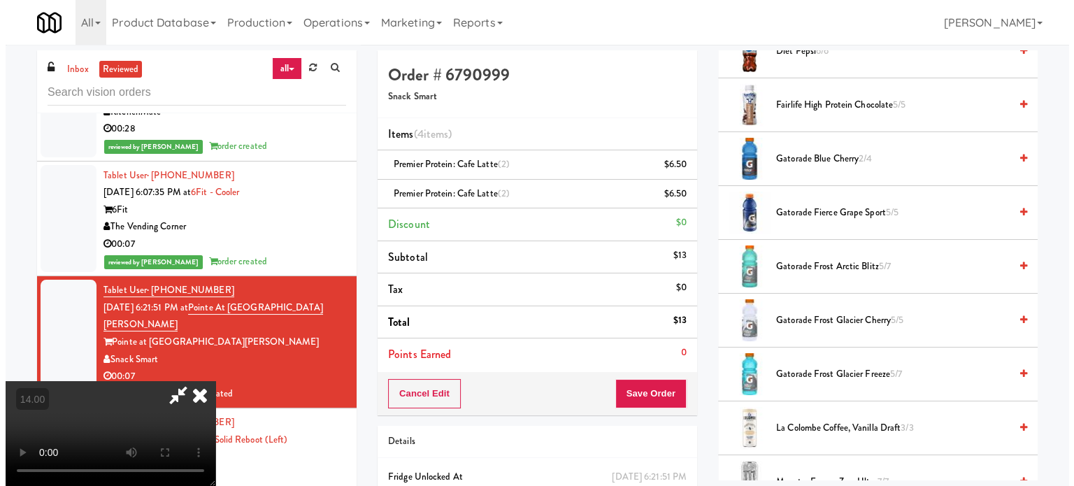
scroll to position [0, 0]
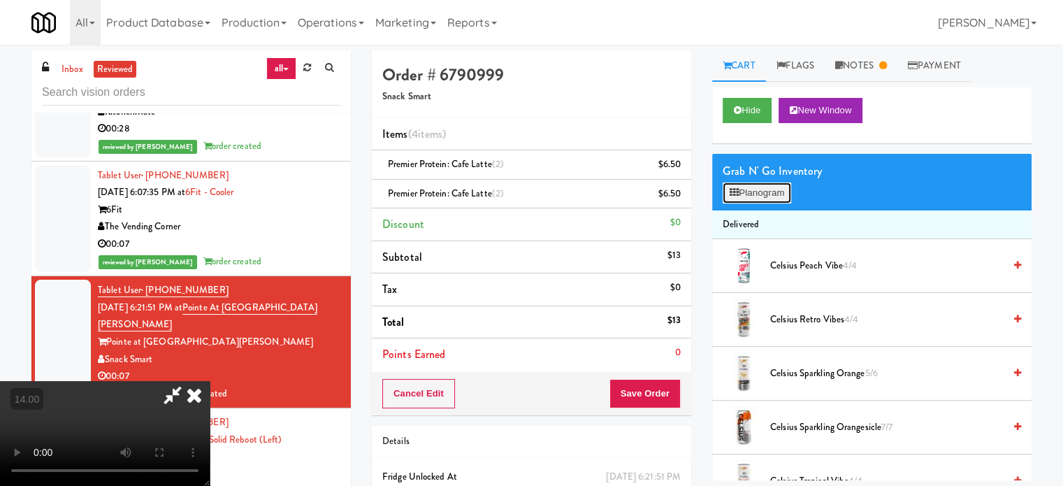
click at [769, 196] on button "Planogram" at bounding box center [757, 192] width 69 height 21
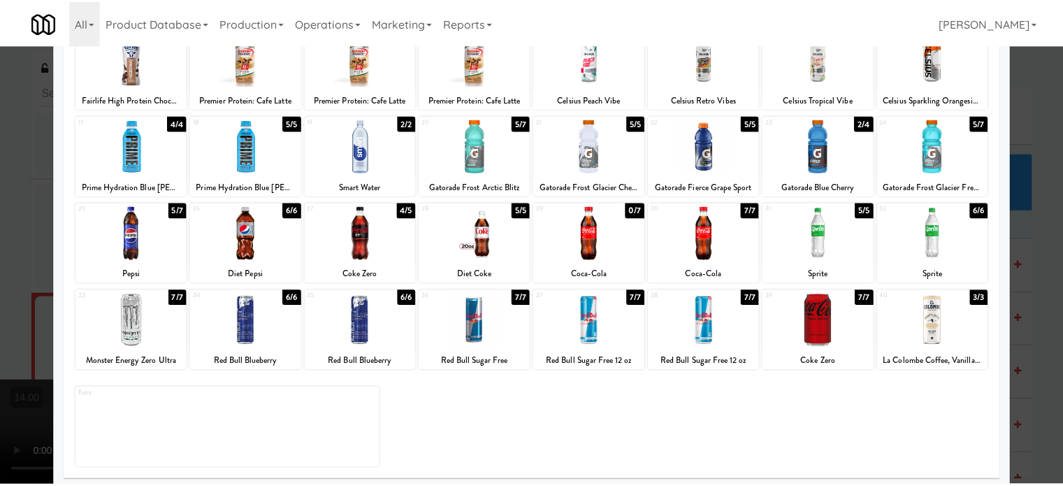
scroll to position [200, 0]
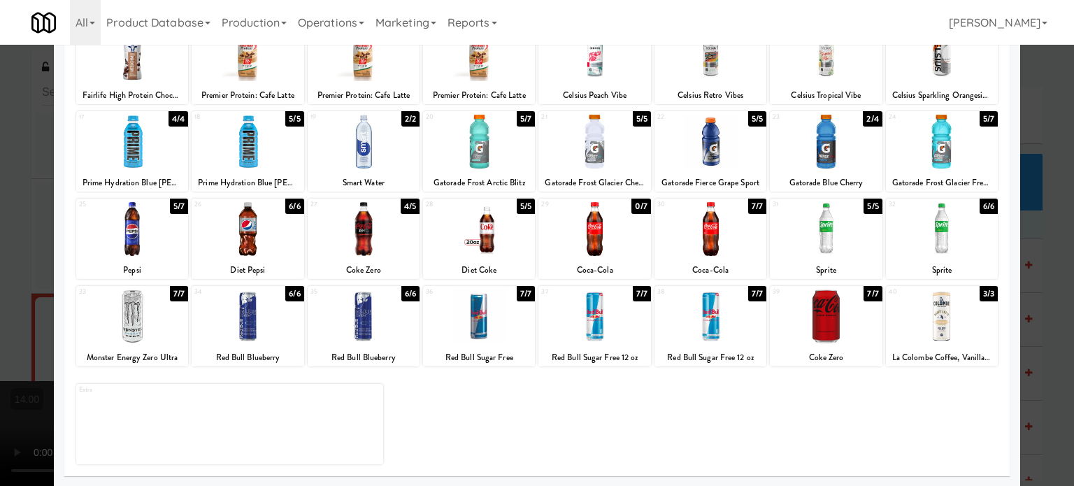
drag, startPoint x: 2, startPoint y: 310, endPoint x: 103, endPoint y: 296, distance: 102.2
click at [3, 310] on div at bounding box center [537, 243] width 1074 height 486
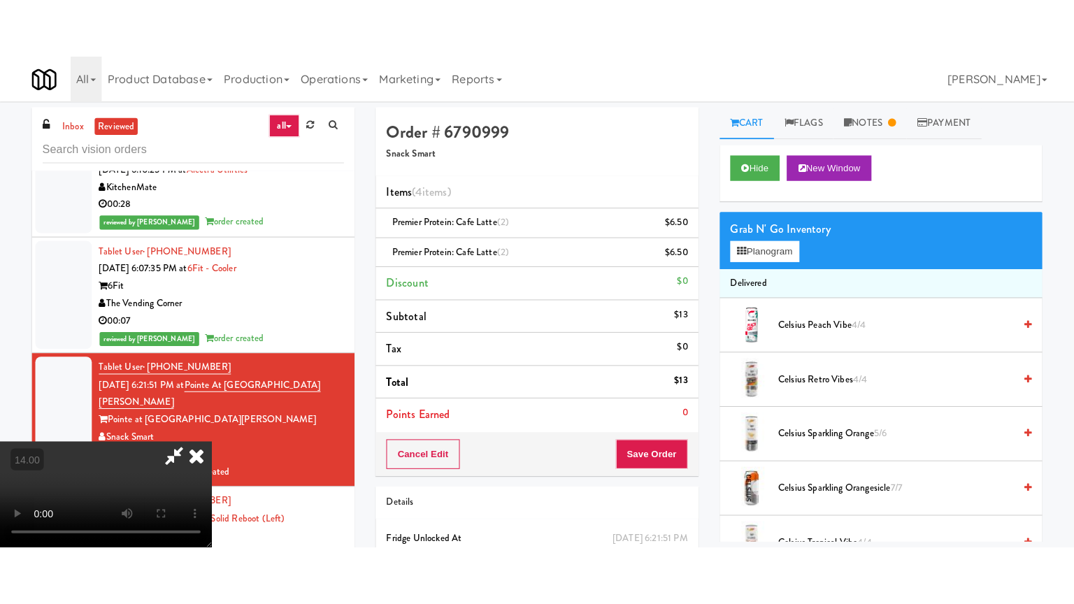
scroll to position [3368, 0]
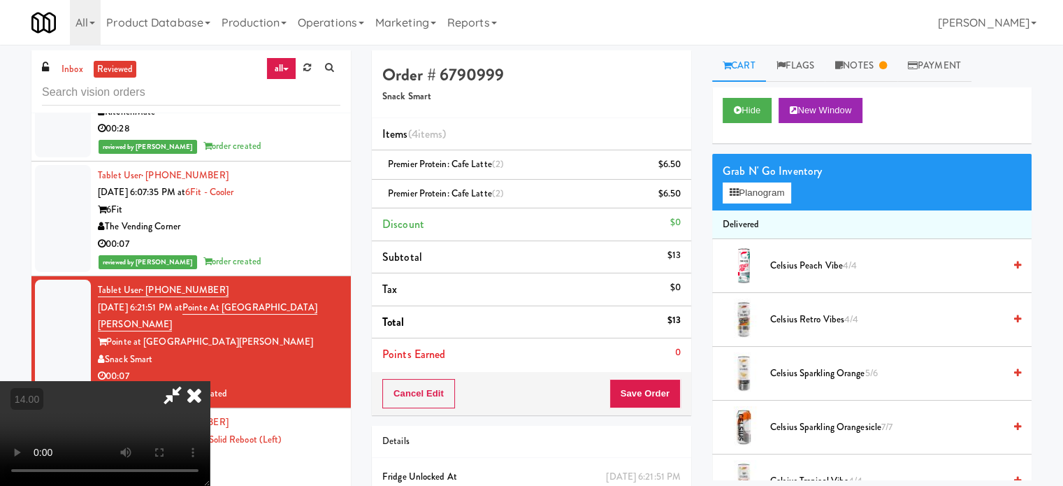
click at [179, 381] on video at bounding box center [105, 433] width 210 height 105
click at [182, 381] on video at bounding box center [105, 433] width 210 height 105
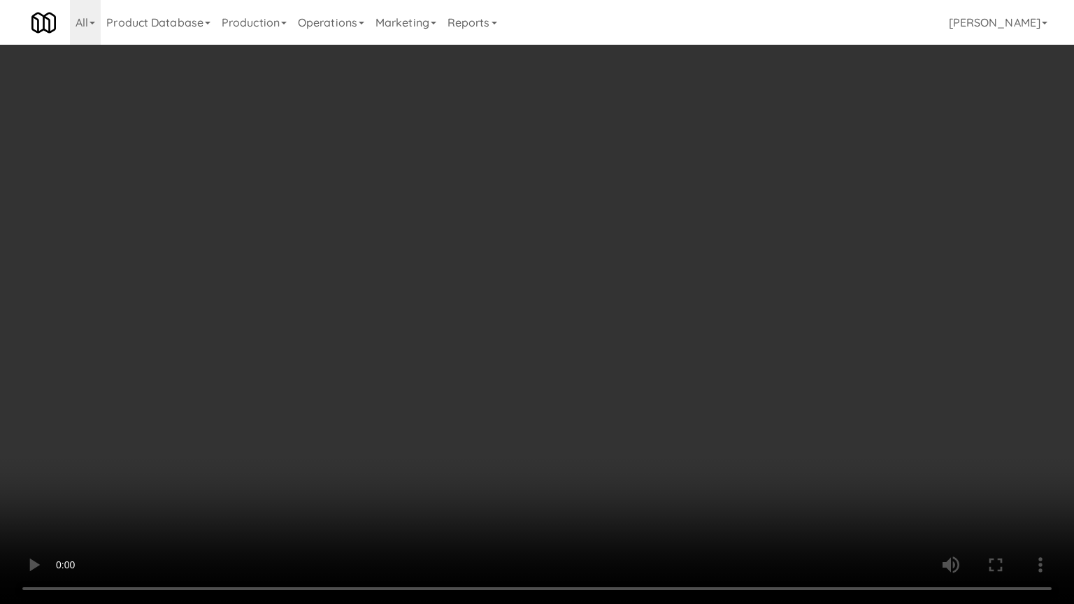
click at [372, 389] on video at bounding box center [537, 302] width 1074 height 604
click at [440, 373] on video at bounding box center [537, 302] width 1074 height 604
click at [432, 458] on video at bounding box center [537, 302] width 1074 height 604
click at [540, 323] on video at bounding box center [537, 302] width 1074 height 604
click at [545, 321] on video at bounding box center [537, 302] width 1074 height 604
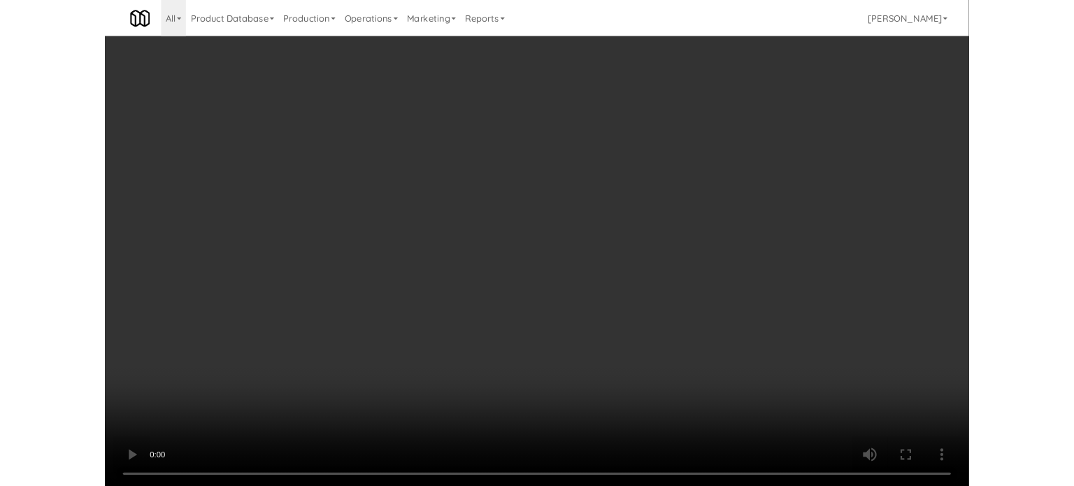
scroll to position [3368, 0]
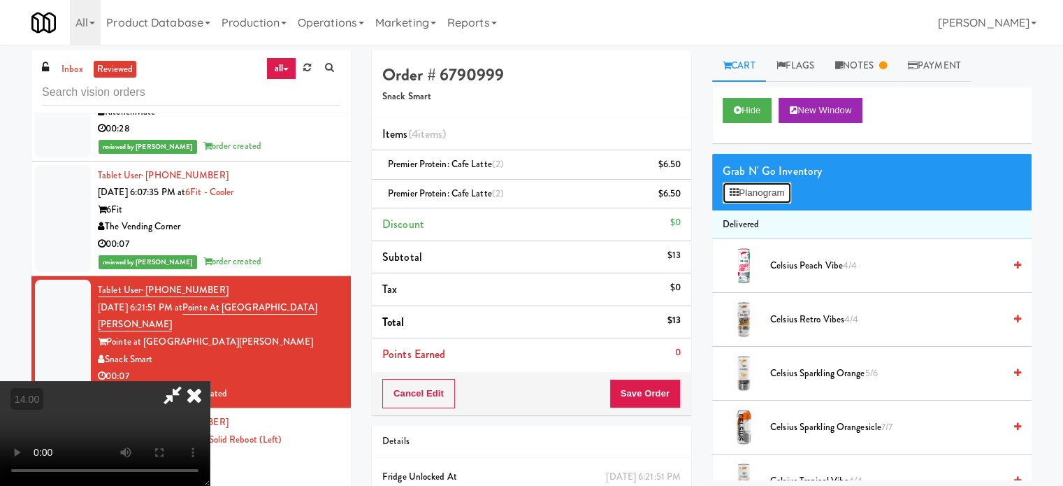
click at [767, 192] on button "Planogram" at bounding box center [757, 192] width 69 height 21
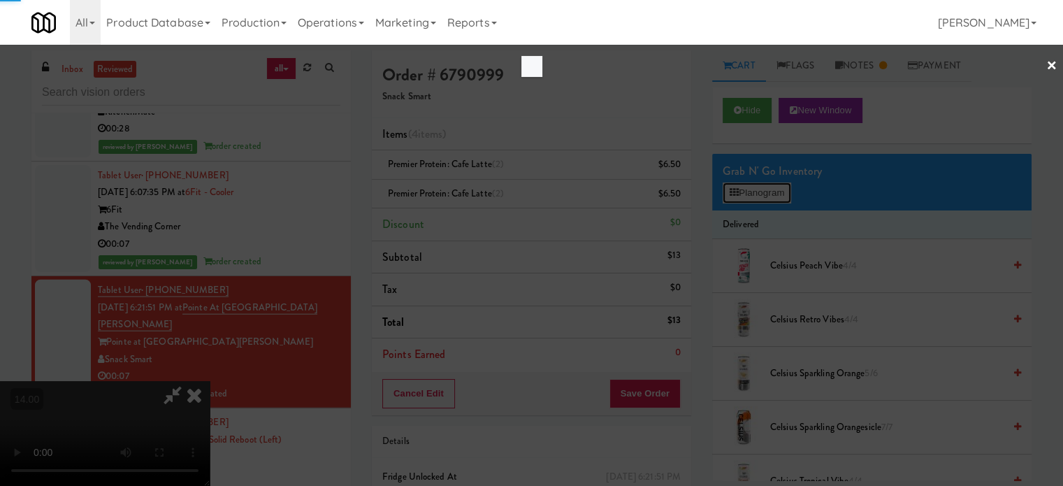
scroll to position [3351, 0]
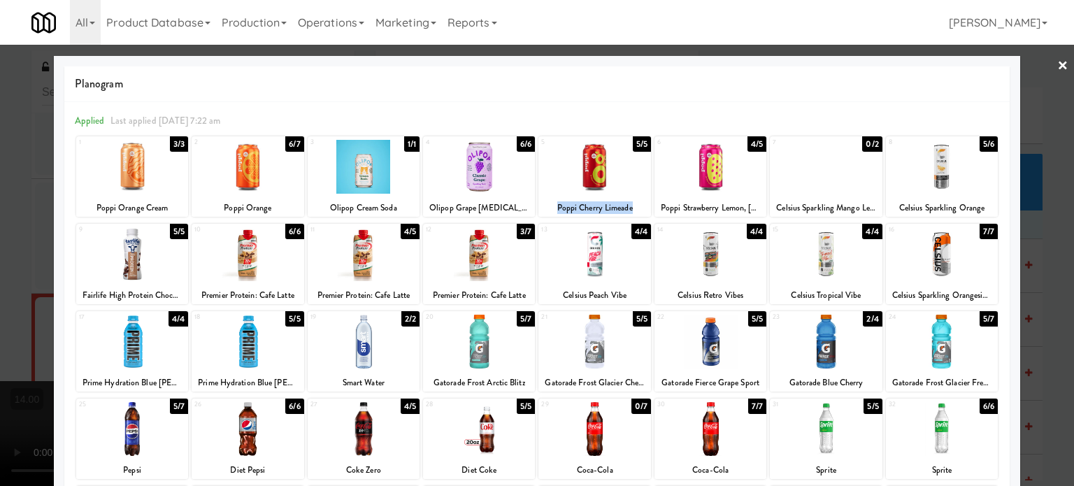
drag, startPoint x: 628, startPoint y: 203, endPoint x: 551, endPoint y: 212, distance: 77.3
click at [551, 212] on div "Poppi Cherry Limeade" at bounding box center [594, 207] width 108 height 17
copy div "Poppi Cherry Limeade"
click at [22, 159] on div at bounding box center [537, 243] width 1074 height 486
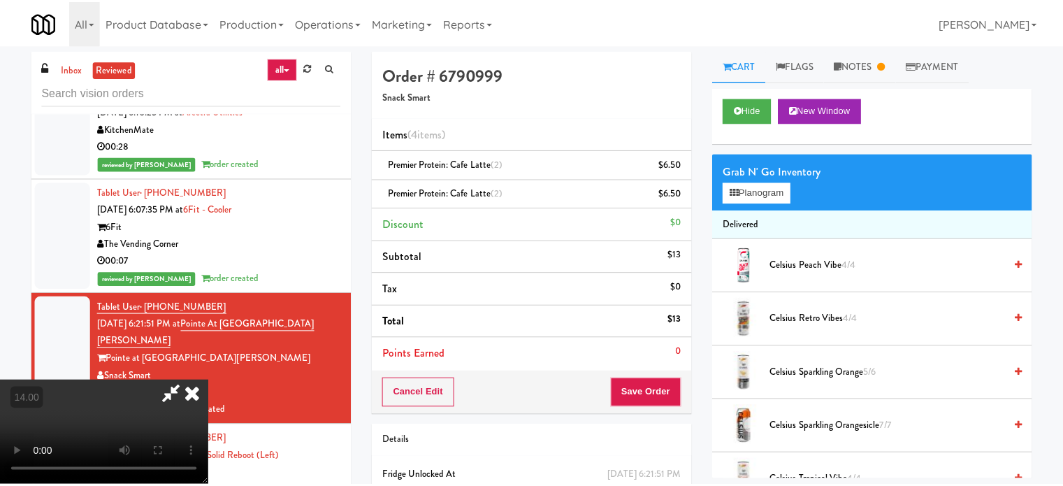
scroll to position [3368, 0]
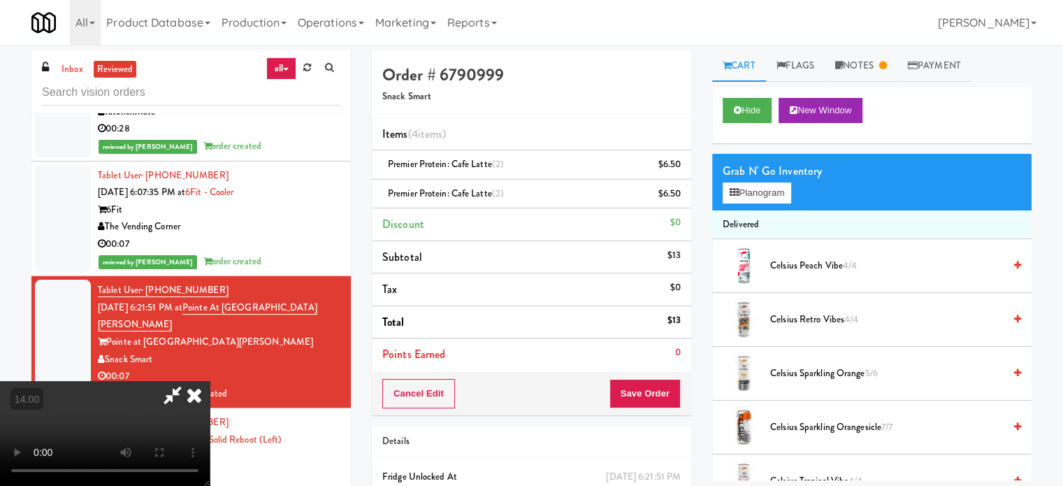
click at [210, 381] on icon at bounding box center [194, 395] width 31 height 28
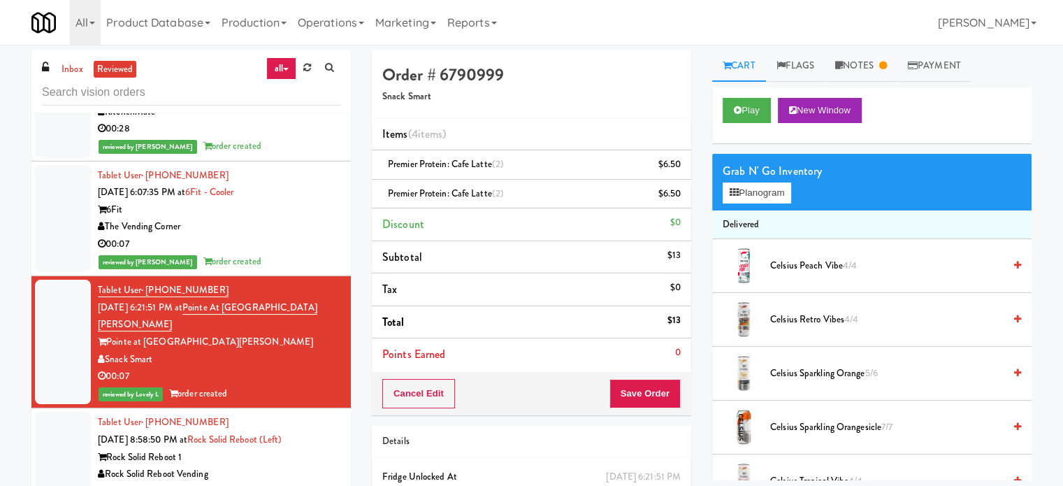
drag, startPoint x: 303, startPoint y: 243, endPoint x: 305, endPoint y: 291, distance: 49.0
click at [306, 245] on div "00:07" at bounding box center [219, 244] width 243 height 17
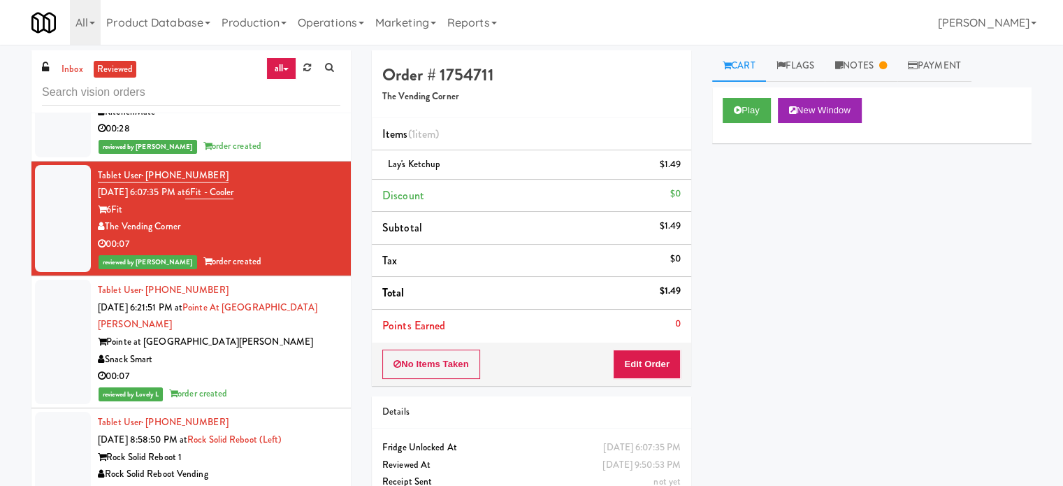
click at [304, 385] on div "reviewed by Lovely L order created" at bounding box center [219, 393] width 243 height 17
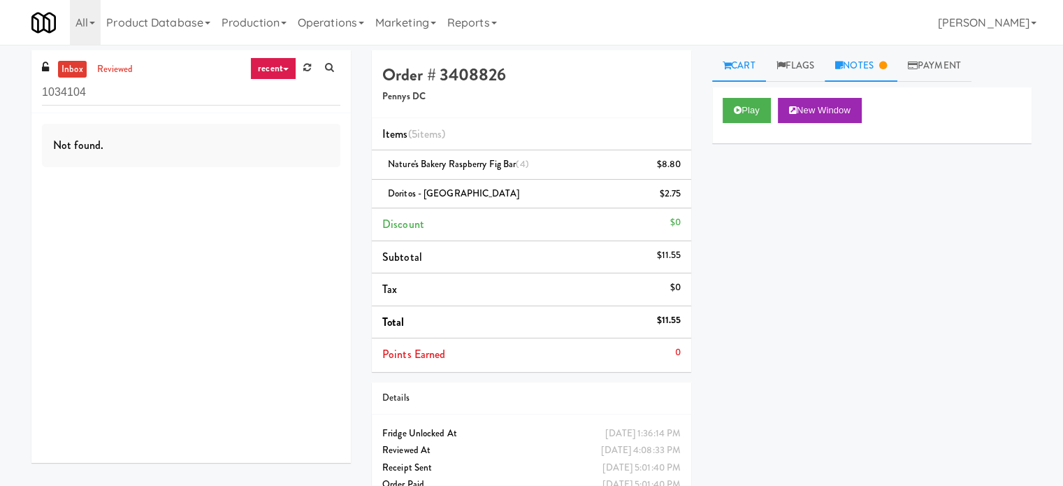
click at [878, 69] on link "Notes" at bounding box center [861, 65] width 73 height 31
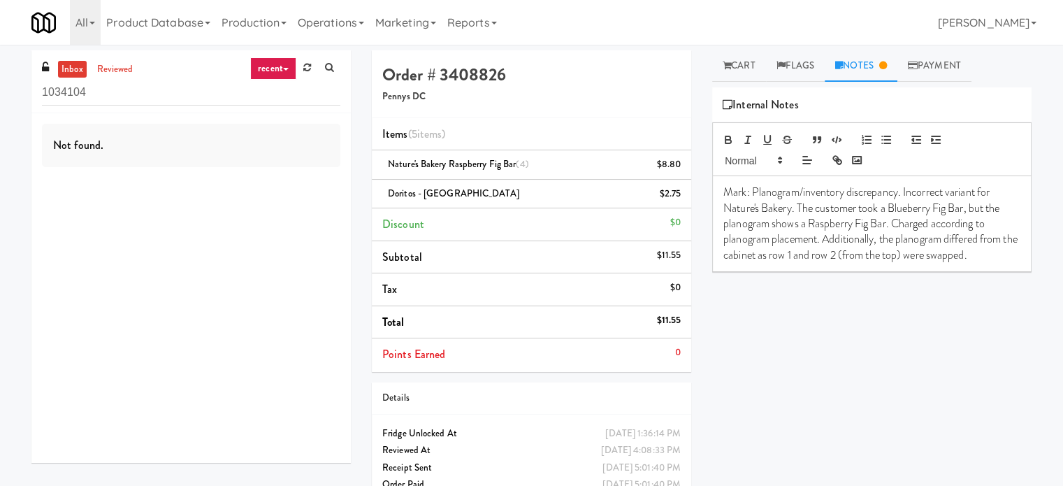
drag, startPoint x: 280, startPoint y: 77, endPoint x: 282, endPoint y: 89, distance: 12.1
click at [282, 80] on div "inbox reviewed recent all unclear take inventory issue suspicious failed recent…" at bounding box center [190, 81] width 319 height 63
click at [276, 71] on link "recent" at bounding box center [273, 68] width 46 height 22
drag, startPoint x: 265, startPoint y: 90, endPoint x: 216, endPoint y: 97, distance: 49.4
click at [265, 91] on link "all" at bounding box center [285, 95] width 112 height 25
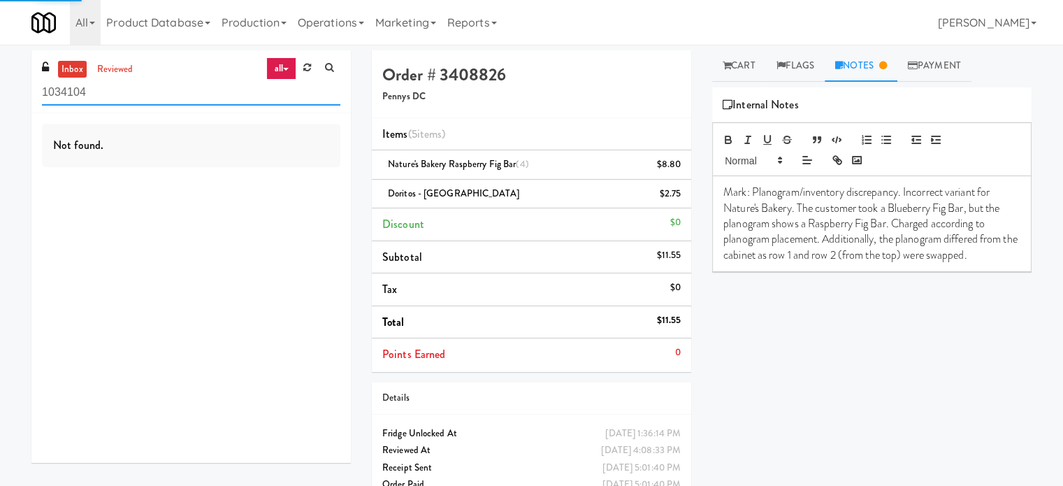
click at [176, 92] on input "1034104" at bounding box center [191, 93] width 298 height 26
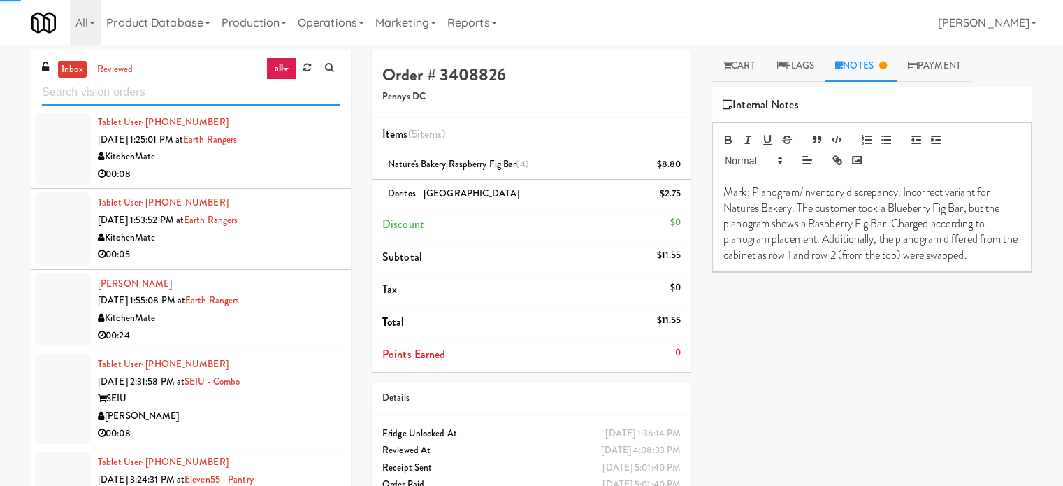
scroll to position [2923, 0]
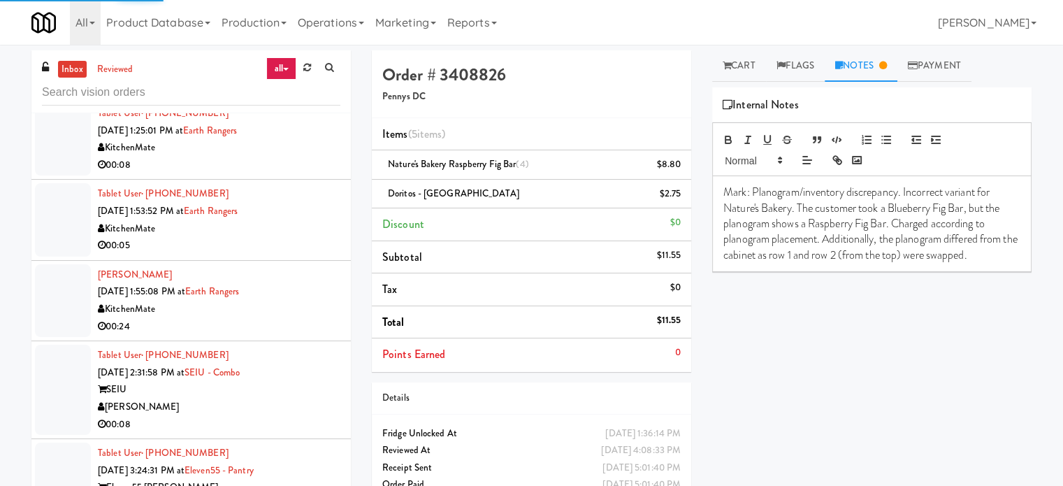
drag, startPoint x: 280, startPoint y: 137, endPoint x: 288, endPoint y: 142, distance: 9.7
click at [280, 139] on div "KitchenMate" at bounding box center [219, 147] width 243 height 17
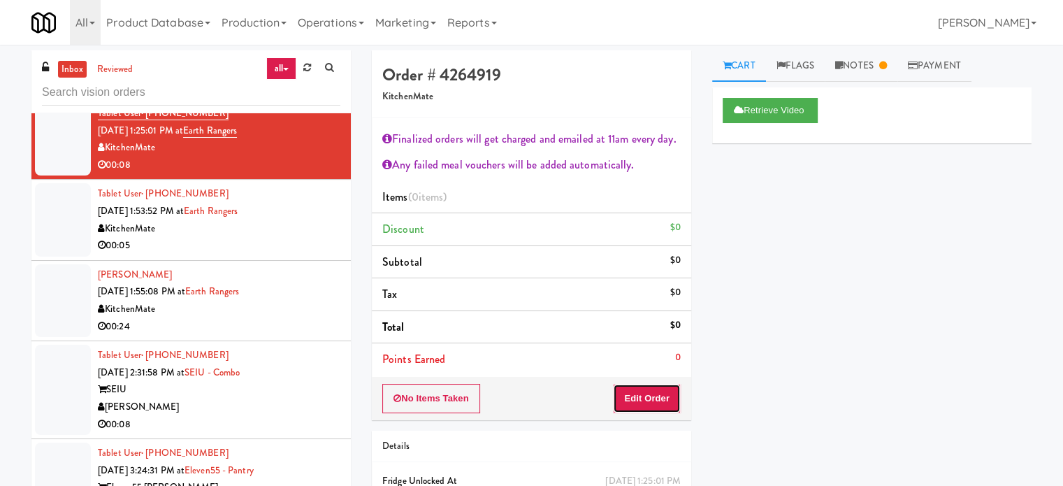
click at [645, 389] on button "Edit Order" at bounding box center [647, 398] width 68 height 29
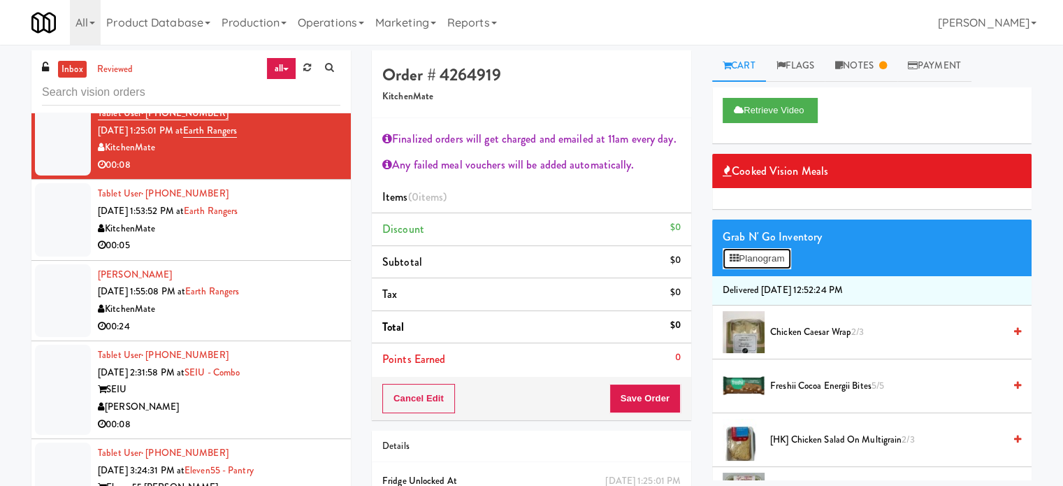
drag, startPoint x: 772, startPoint y: 265, endPoint x: 782, endPoint y: 248, distance: 19.8
click at [772, 266] on button "Planogram" at bounding box center [757, 258] width 69 height 21
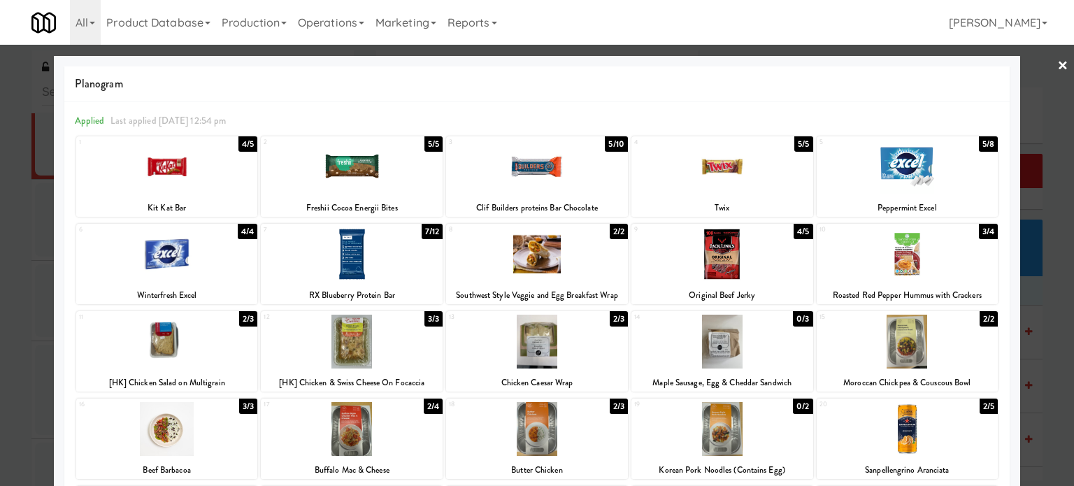
drag, startPoint x: 791, startPoint y: 143, endPoint x: 802, endPoint y: 145, distance: 11.3
click at [794, 144] on div "5/5" at bounding box center [803, 143] width 18 height 15
drag, startPoint x: 1048, startPoint y: 253, endPoint x: 939, endPoint y: 245, distance: 109.3
click at [1048, 254] on div at bounding box center [537, 243] width 1074 height 486
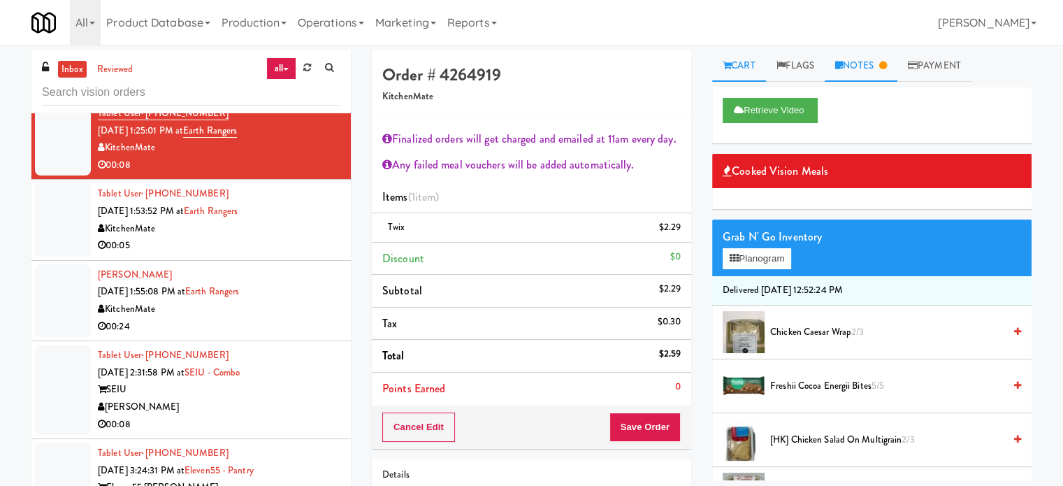
click at [866, 68] on link "Notes" at bounding box center [861, 65] width 73 height 31
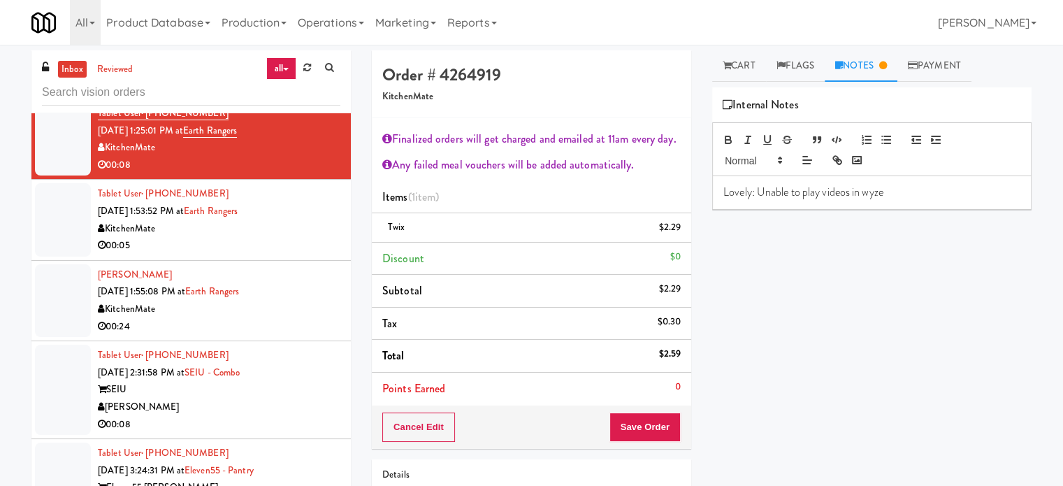
click at [868, 66] on link "Notes" at bounding box center [861, 65] width 73 height 31
click at [805, 61] on link "Flags" at bounding box center [795, 65] width 59 height 31
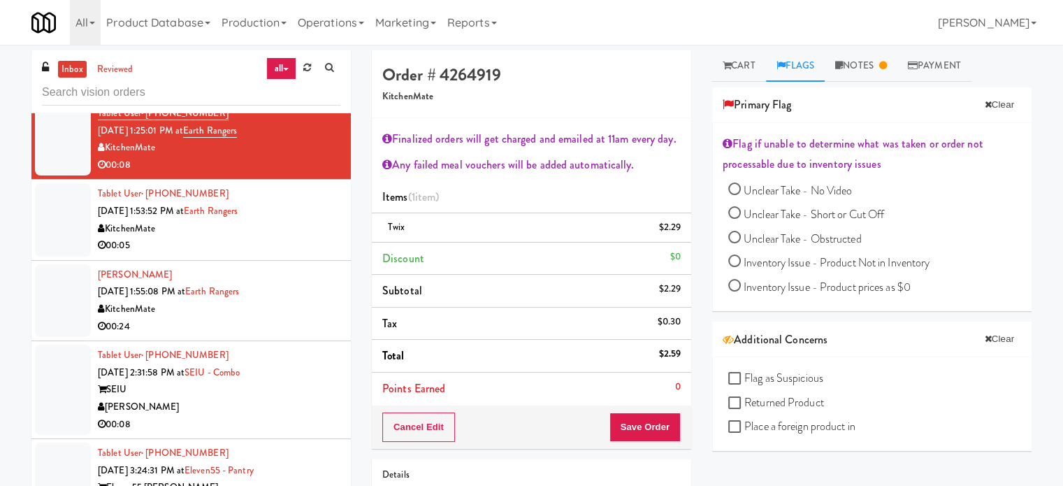
drag, startPoint x: 733, startPoint y: 211, endPoint x: 780, endPoint y: 204, distance: 47.4
click at [735, 212] on input "Unclear Take - Short or Cut Off" at bounding box center [734, 214] width 13 height 13
radio input "true"
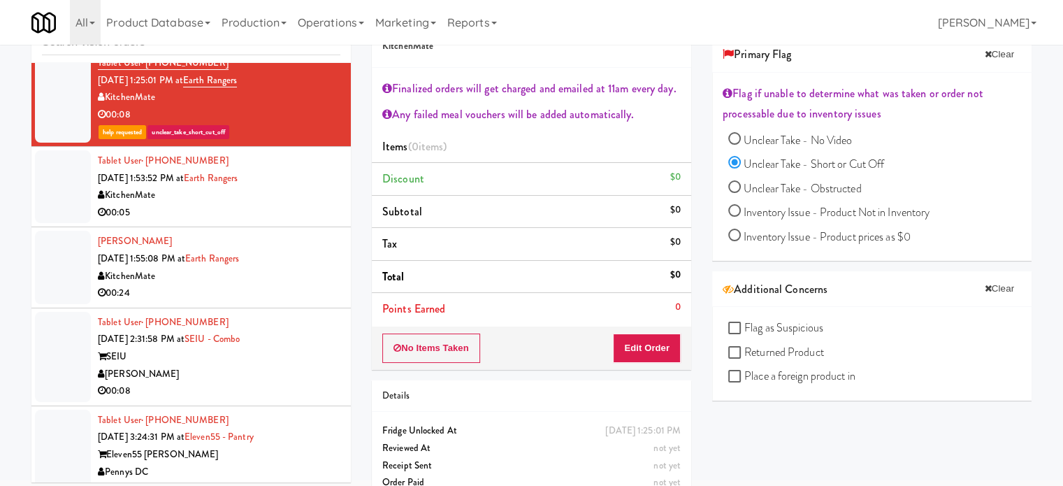
scroll to position [75, 0]
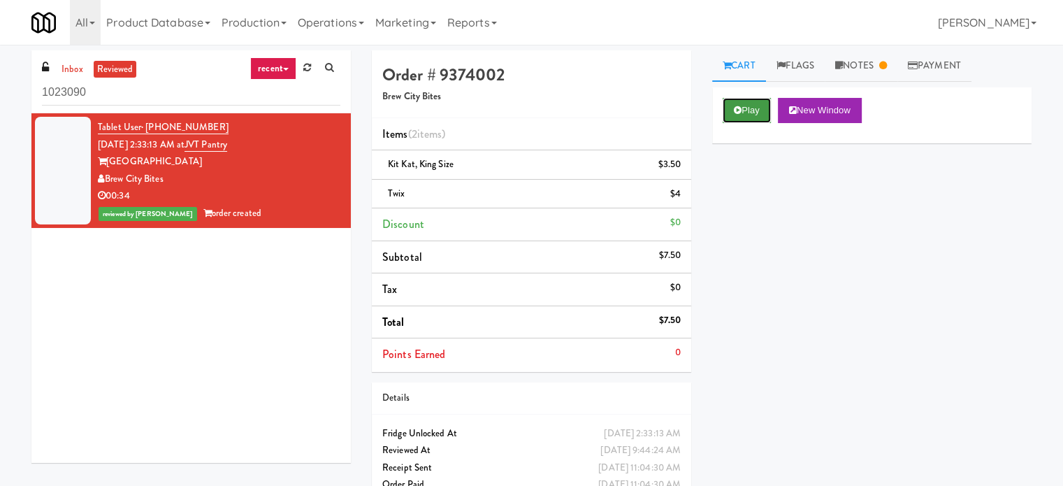
click at [744, 104] on button "Play" at bounding box center [747, 110] width 48 height 25
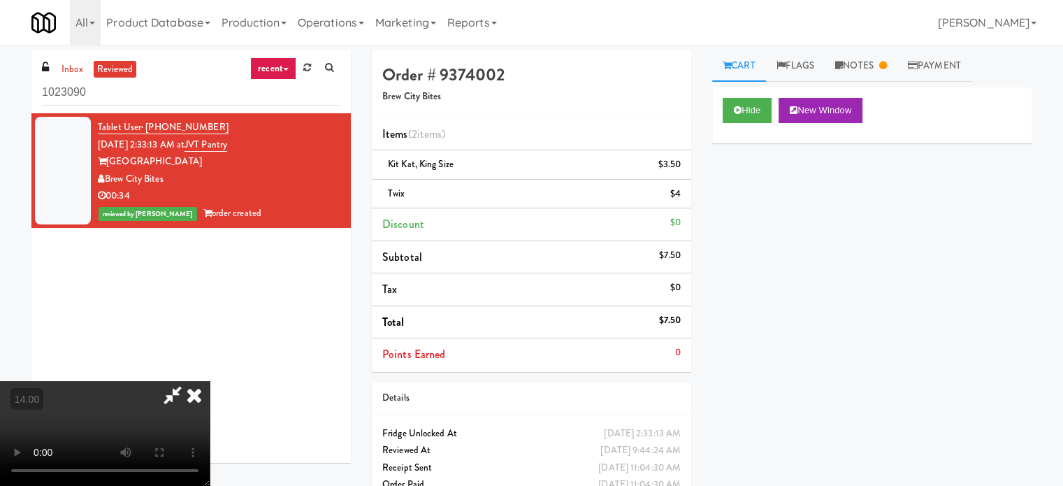
drag, startPoint x: 347, startPoint y: 282, endPoint x: 354, endPoint y: 278, distance: 8.5
click at [210, 381] on video at bounding box center [105, 433] width 210 height 105
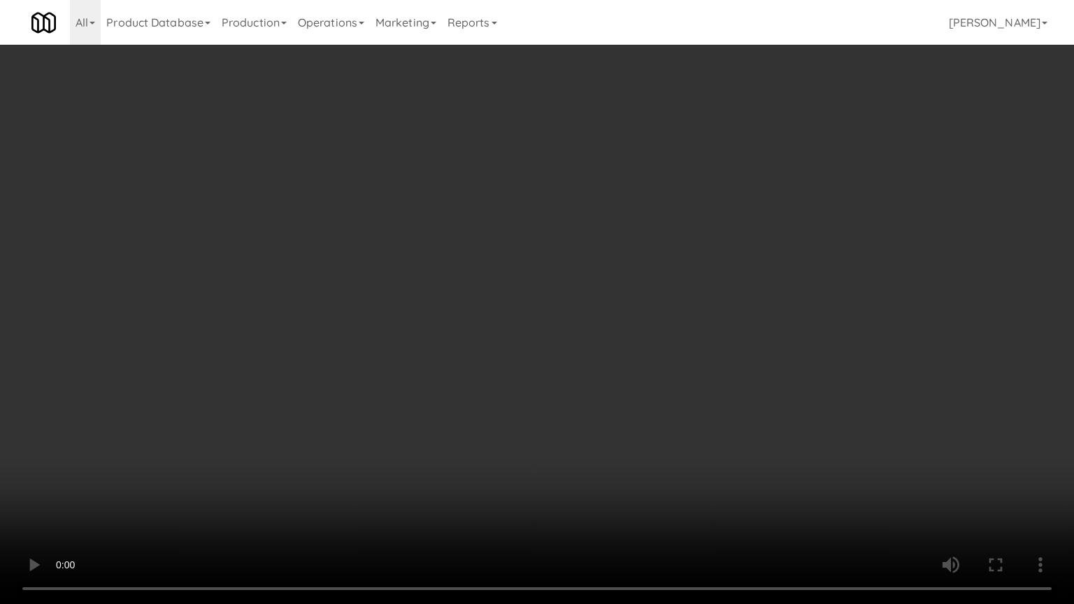
click at [366, 296] on video at bounding box center [537, 302] width 1074 height 604
click at [376, 292] on video at bounding box center [537, 302] width 1074 height 604
click at [394, 303] on video at bounding box center [537, 302] width 1074 height 604
click at [564, 341] on video at bounding box center [537, 302] width 1074 height 604
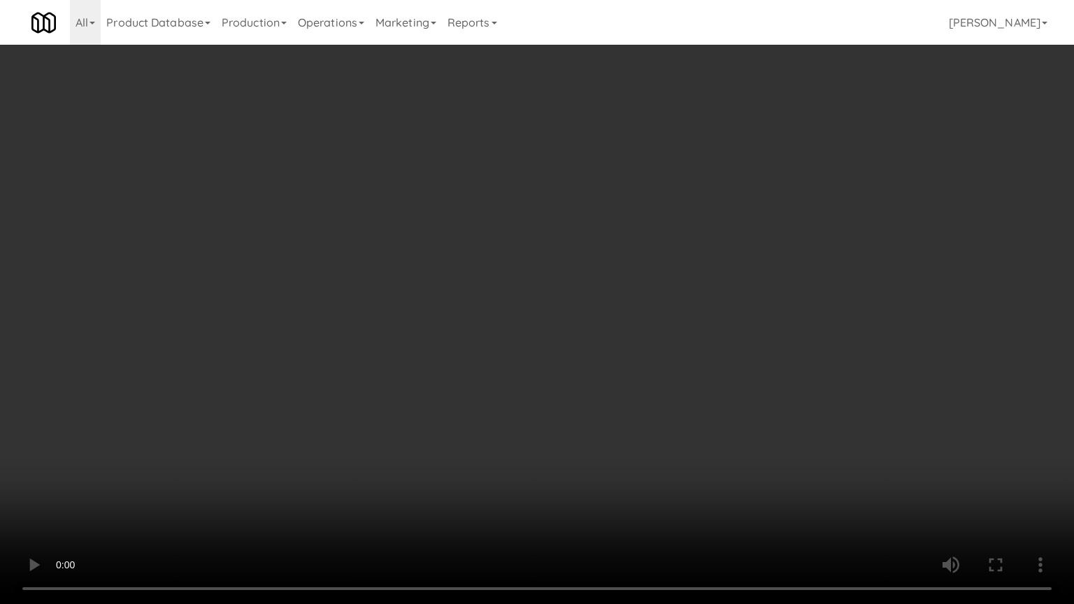
click at [553, 340] on video at bounding box center [537, 302] width 1074 height 604
click at [607, 337] on video at bounding box center [537, 302] width 1074 height 604
click at [508, 349] on video at bounding box center [537, 302] width 1074 height 604
click at [586, 322] on video at bounding box center [537, 302] width 1074 height 604
click at [514, 331] on video at bounding box center [537, 302] width 1074 height 604
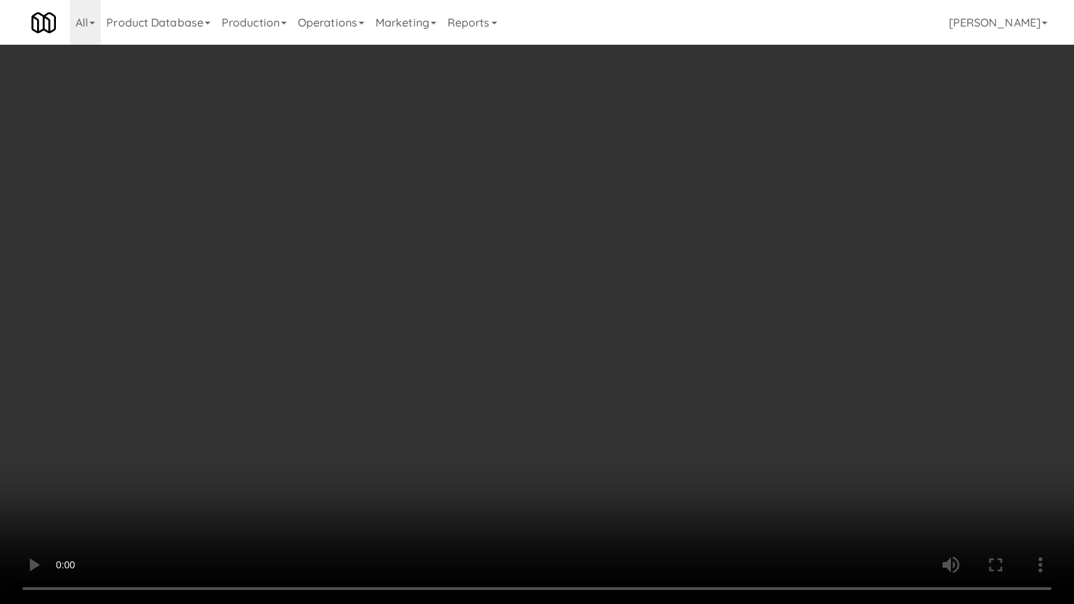
click at [552, 308] on video at bounding box center [537, 302] width 1074 height 604
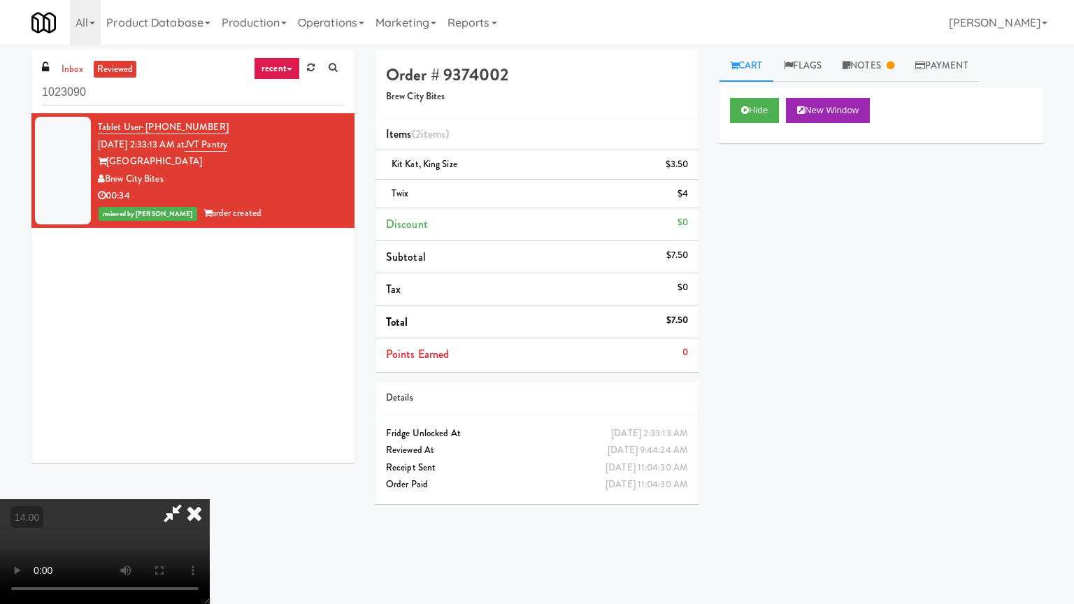
click at [210, 485] on video at bounding box center [105, 551] width 210 height 105
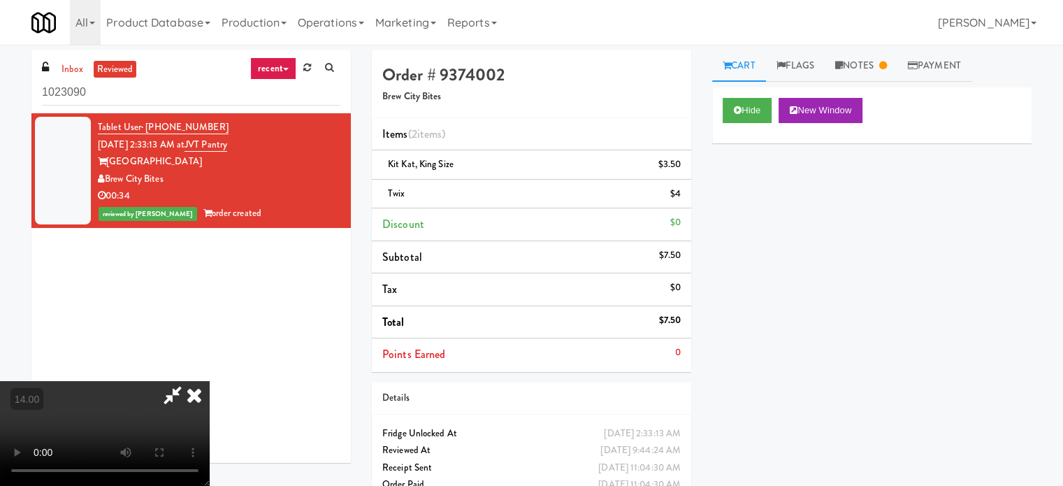
click at [210, 381] on video at bounding box center [105, 433] width 210 height 105
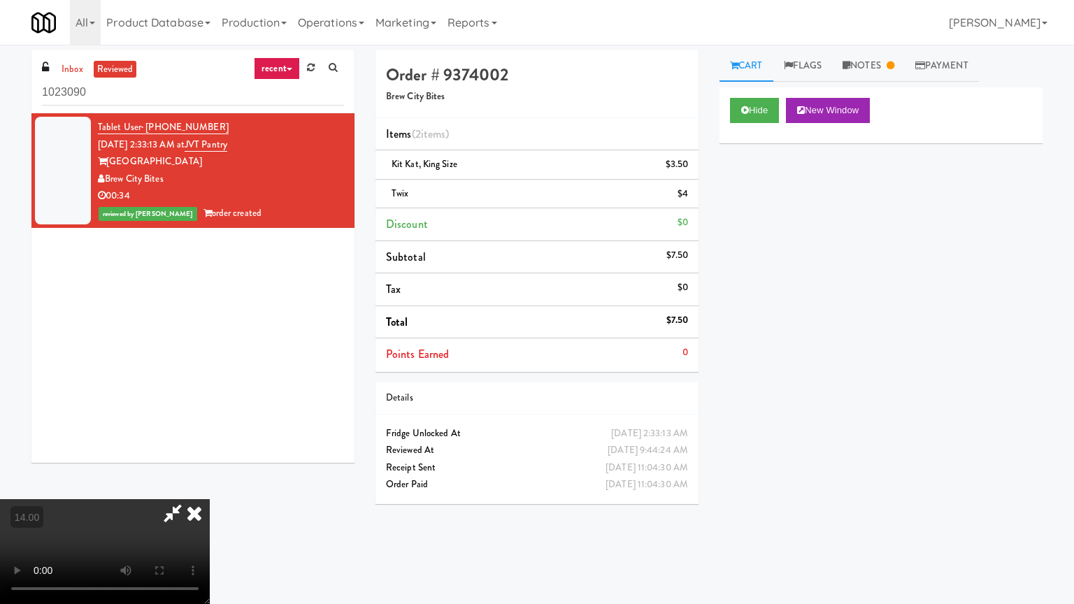
click at [210, 485] on video at bounding box center [105, 551] width 210 height 105
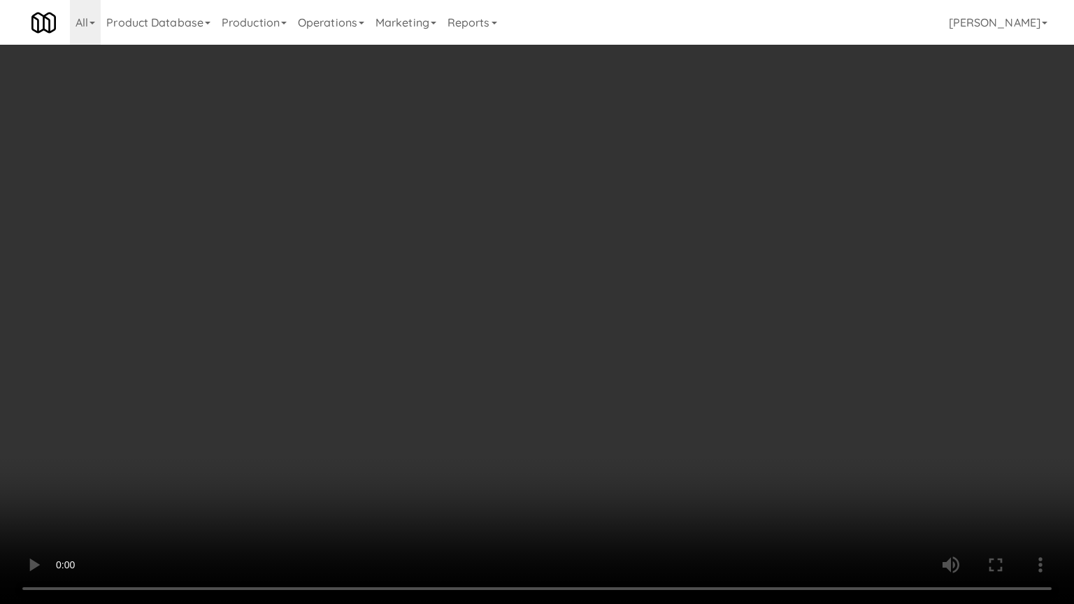
click at [512, 354] on video at bounding box center [537, 302] width 1074 height 604
drag, startPoint x: 533, startPoint y: 305, endPoint x: 541, endPoint y: 301, distance: 8.8
click at [533, 305] on video at bounding box center [537, 302] width 1074 height 604
click at [593, 264] on video at bounding box center [537, 302] width 1074 height 604
click at [542, 326] on video at bounding box center [537, 302] width 1074 height 604
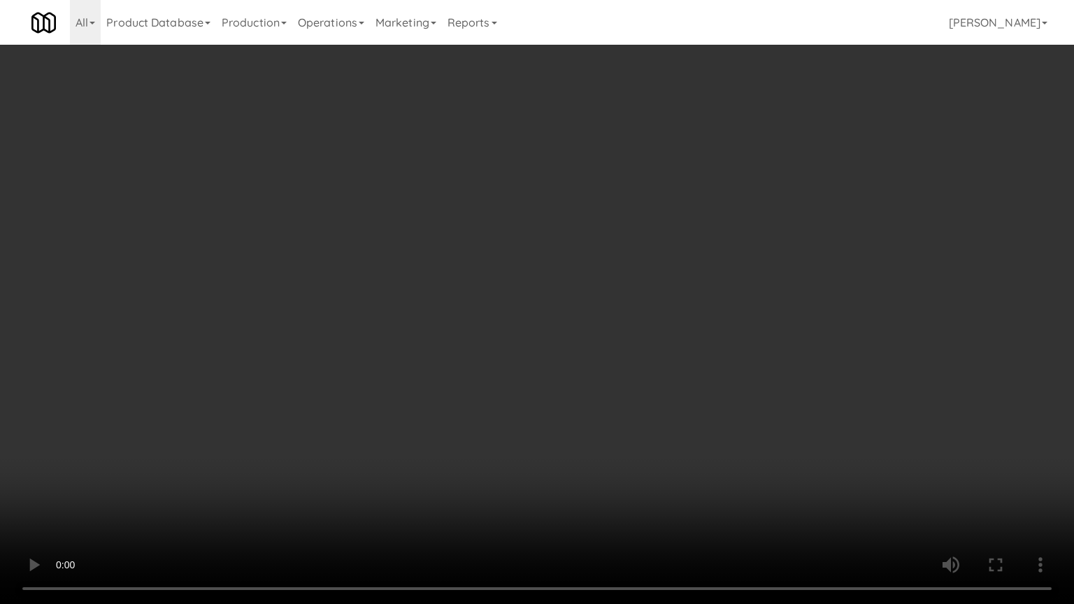
click at [501, 315] on video at bounding box center [537, 302] width 1074 height 604
click at [442, 344] on video at bounding box center [537, 302] width 1074 height 604
click at [445, 327] on video at bounding box center [537, 302] width 1074 height 604
click at [454, 337] on video at bounding box center [537, 302] width 1074 height 604
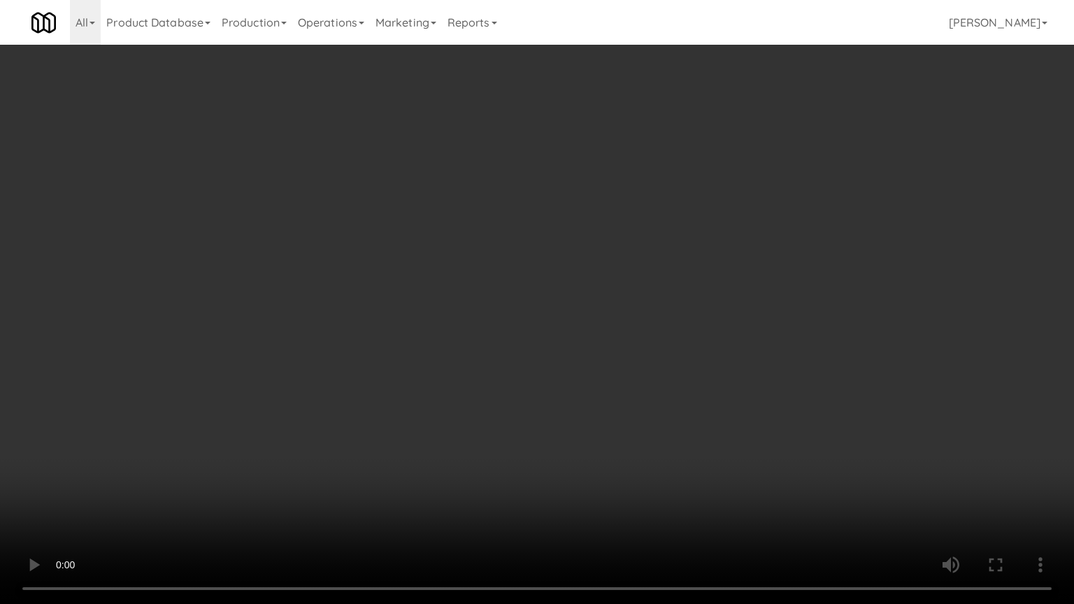
click at [509, 285] on video at bounding box center [537, 302] width 1074 height 604
click at [373, 417] on video at bounding box center [537, 302] width 1074 height 604
click at [582, 310] on video at bounding box center [537, 302] width 1074 height 604
click at [473, 298] on video at bounding box center [537, 302] width 1074 height 604
click at [549, 312] on video at bounding box center [537, 302] width 1074 height 604
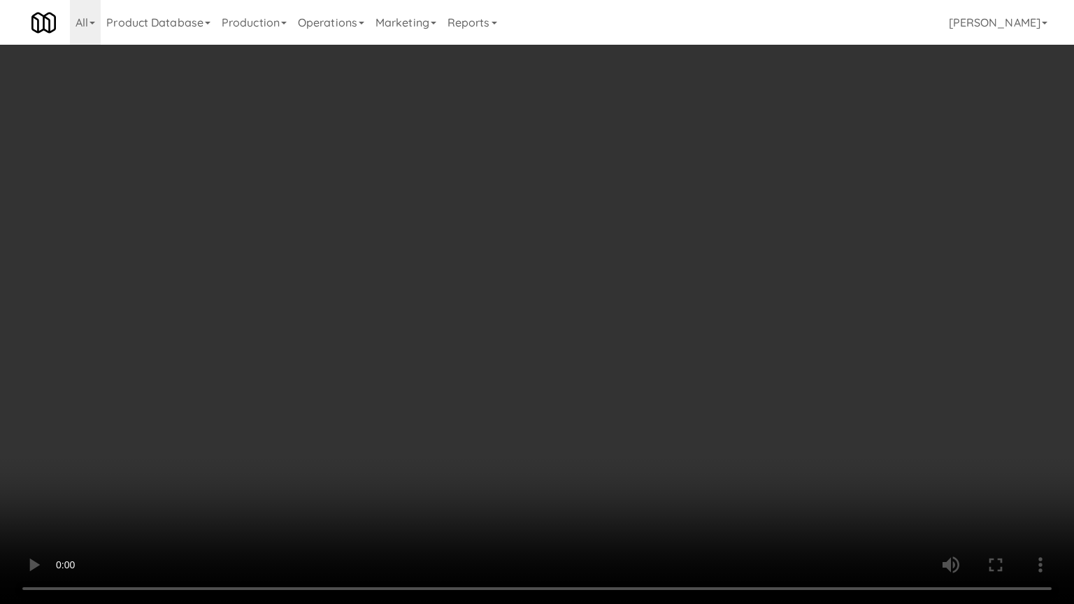
click at [551, 295] on video at bounding box center [537, 302] width 1074 height 604
click at [502, 285] on video at bounding box center [537, 302] width 1074 height 604
click at [518, 280] on video at bounding box center [537, 302] width 1074 height 604
drag, startPoint x: 530, startPoint y: 275, endPoint x: 533, endPoint y: 257, distance: 18.4
click at [530, 276] on video at bounding box center [537, 302] width 1074 height 604
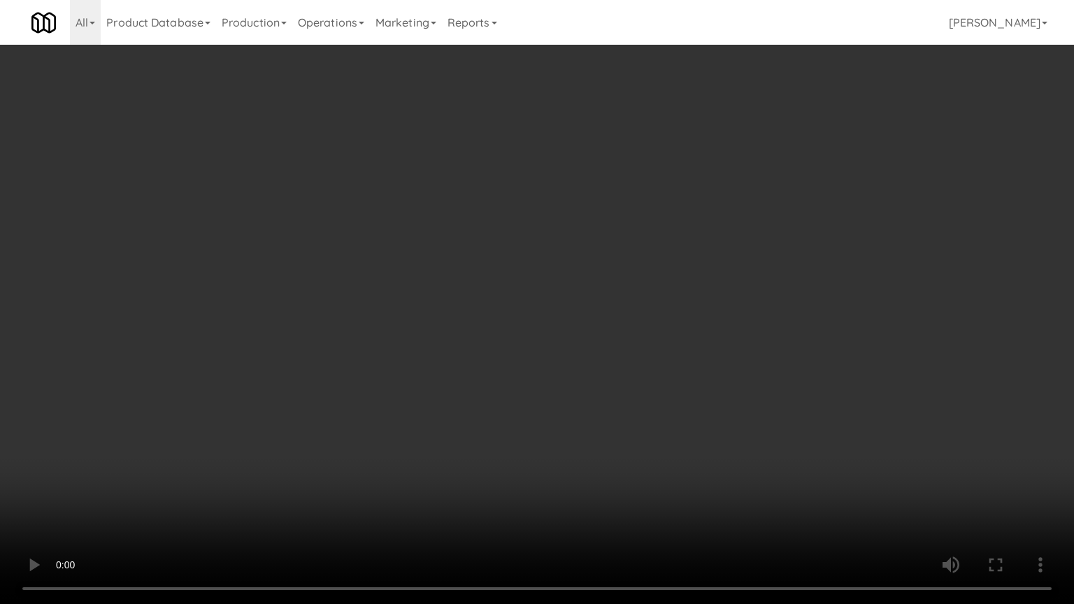
click at [531, 268] on video at bounding box center [537, 302] width 1074 height 604
click at [498, 280] on video at bounding box center [537, 302] width 1074 height 604
drag, startPoint x: 505, startPoint y: 263, endPoint x: 510, endPoint y: 248, distance: 15.5
click at [505, 263] on video at bounding box center [537, 302] width 1074 height 604
click at [510, 259] on video at bounding box center [537, 302] width 1074 height 604
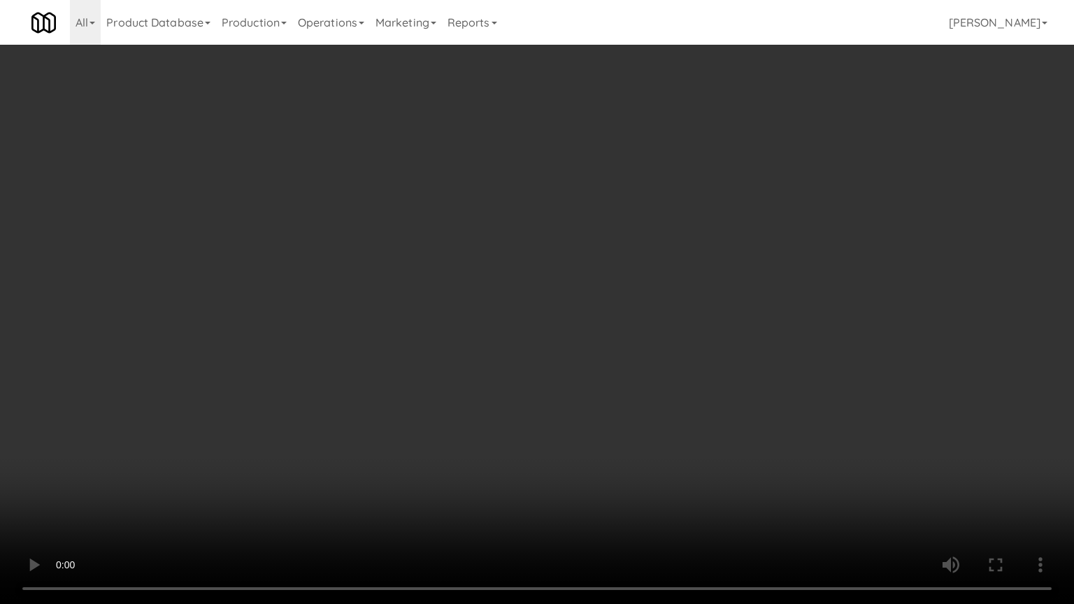
click at [517, 276] on video at bounding box center [537, 302] width 1074 height 604
click at [520, 274] on video at bounding box center [537, 302] width 1074 height 604
click at [668, 252] on video at bounding box center [537, 302] width 1074 height 604
click at [601, 261] on video at bounding box center [537, 302] width 1074 height 604
click at [590, 268] on video at bounding box center [537, 302] width 1074 height 604
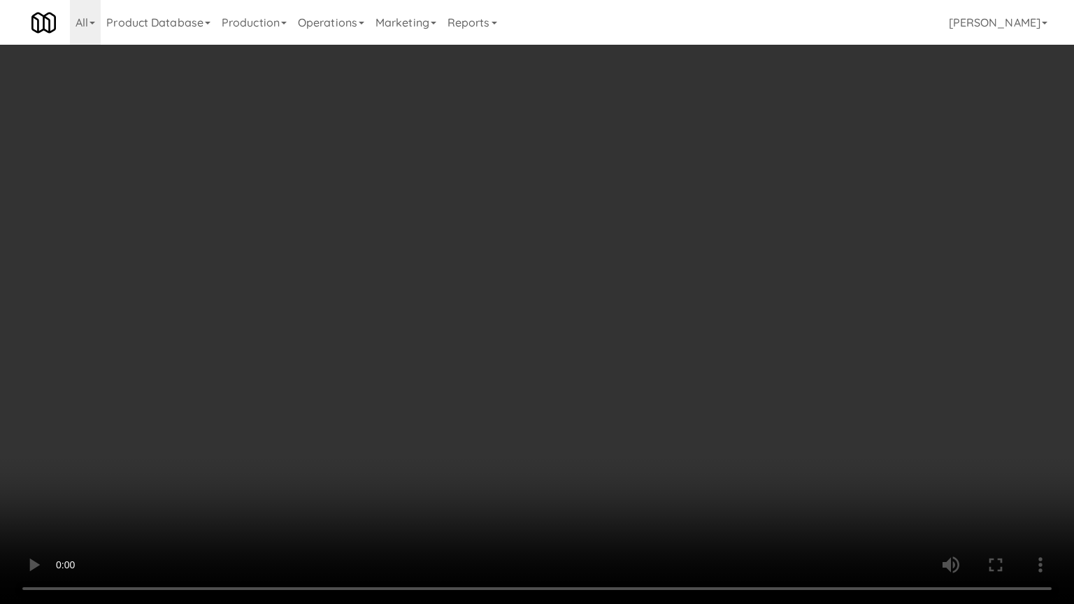
click at [344, 382] on video at bounding box center [537, 302] width 1074 height 604
click at [473, 312] on video at bounding box center [537, 302] width 1074 height 604
click at [468, 307] on video at bounding box center [537, 302] width 1074 height 604
click at [473, 301] on video at bounding box center [537, 302] width 1074 height 604
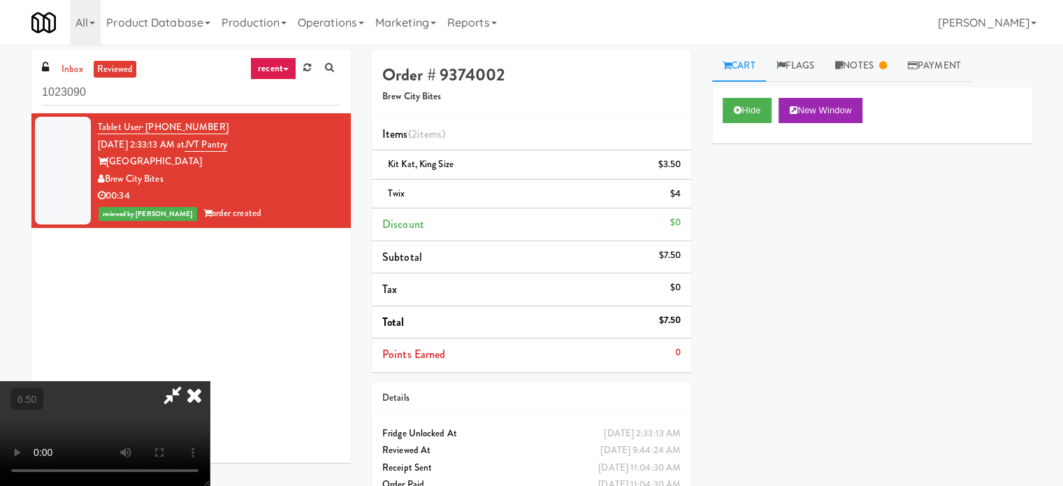
click at [210, 381] on icon at bounding box center [194, 395] width 31 height 28
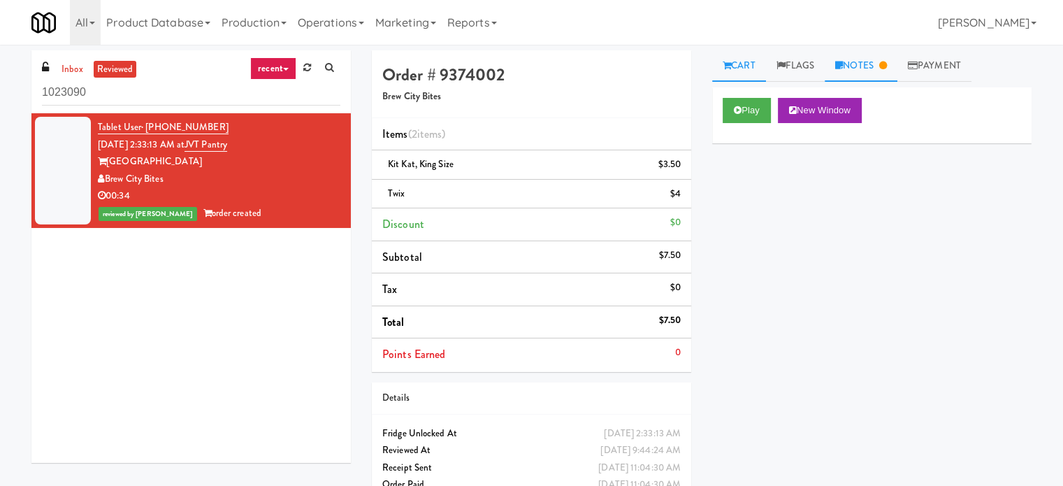
click at [883, 67] on link "Notes" at bounding box center [861, 65] width 73 height 31
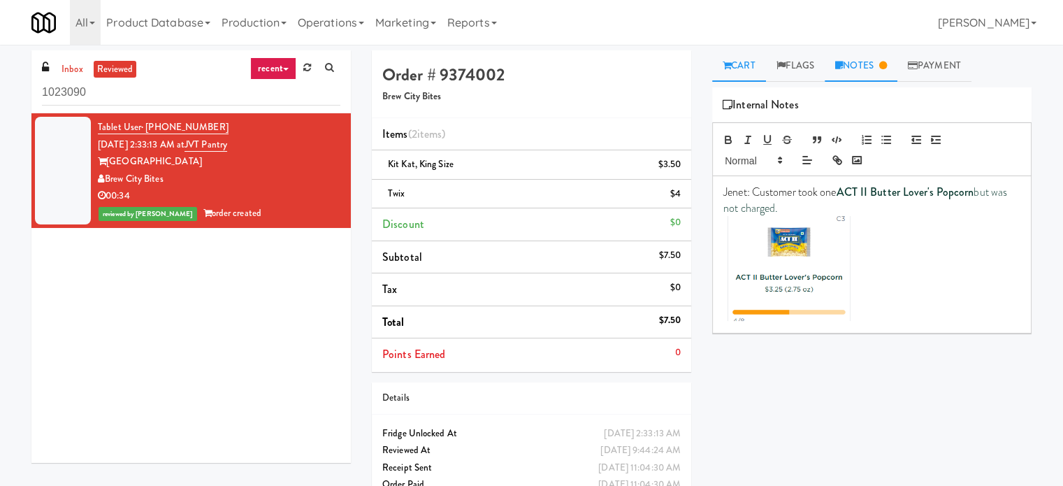
click at [737, 61] on link "Cart" at bounding box center [739, 65] width 54 height 31
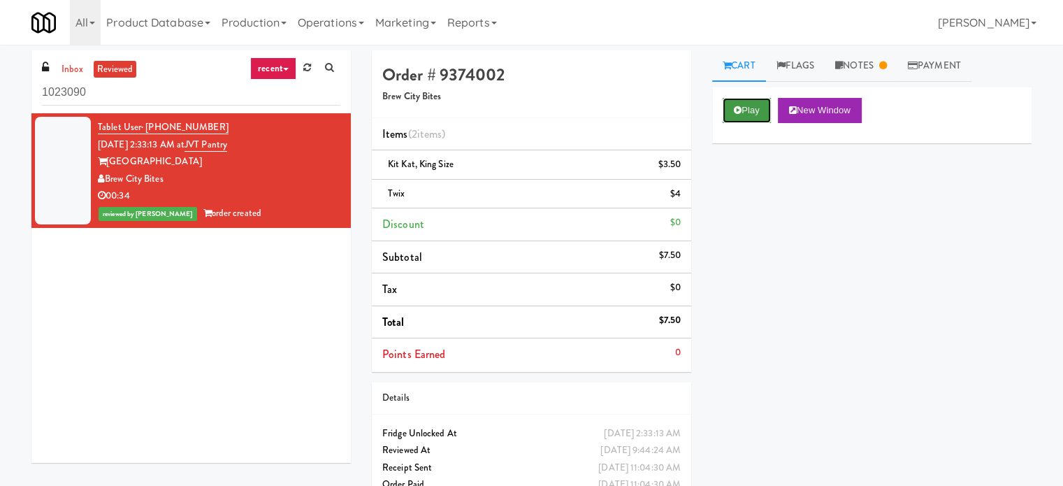
click at [738, 103] on button "Play" at bounding box center [747, 110] width 48 height 25
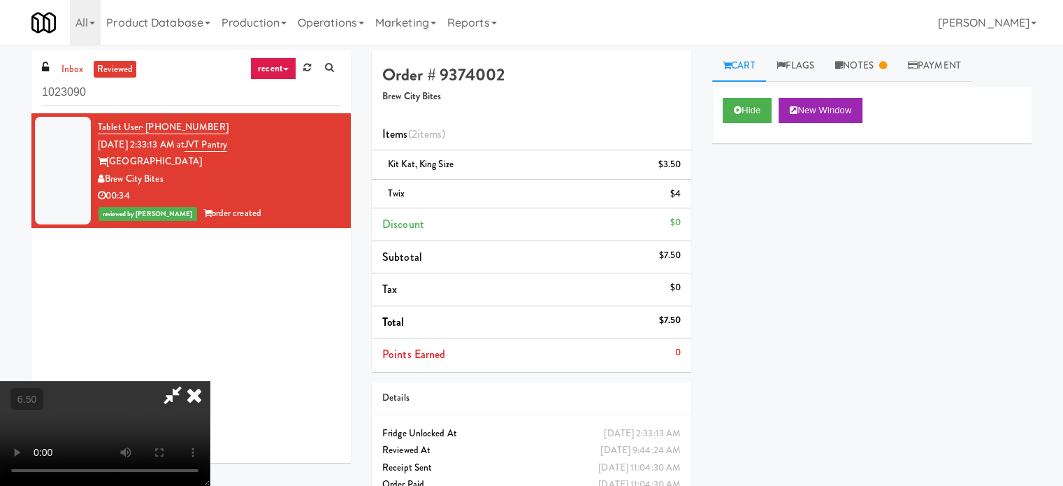
click at [210, 381] on video at bounding box center [105, 433] width 210 height 105
drag, startPoint x: 377, startPoint y: 287, endPoint x: 387, endPoint y: 305, distance: 20.6
click at [210, 381] on video at bounding box center [105, 433] width 210 height 105
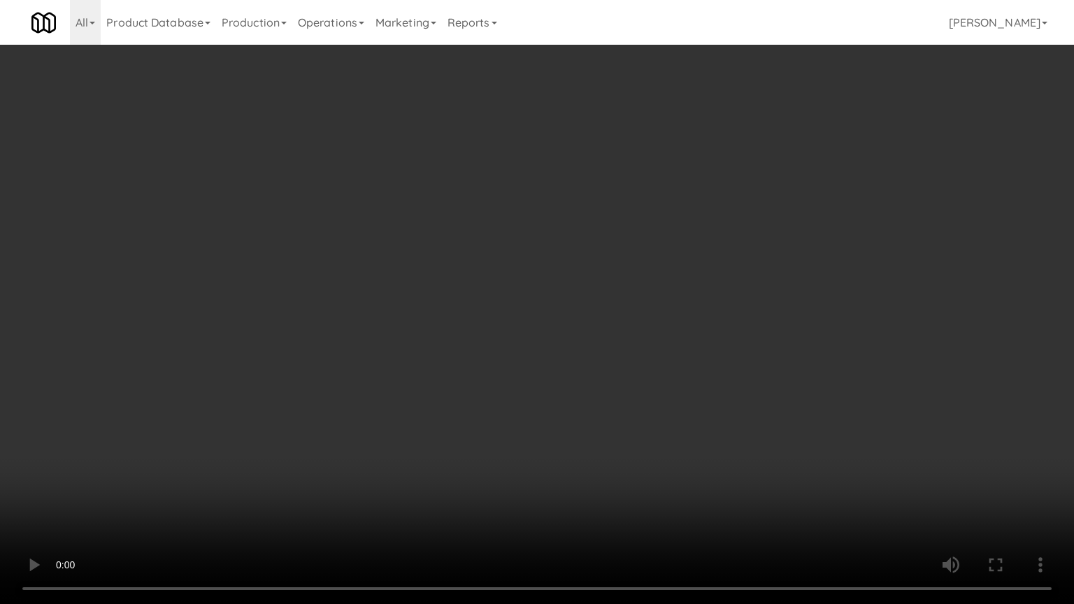
click at [394, 313] on video at bounding box center [537, 302] width 1074 height 604
click at [657, 256] on video at bounding box center [537, 302] width 1074 height 604
click at [661, 250] on video at bounding box center [537, 302] width 1074 height 604
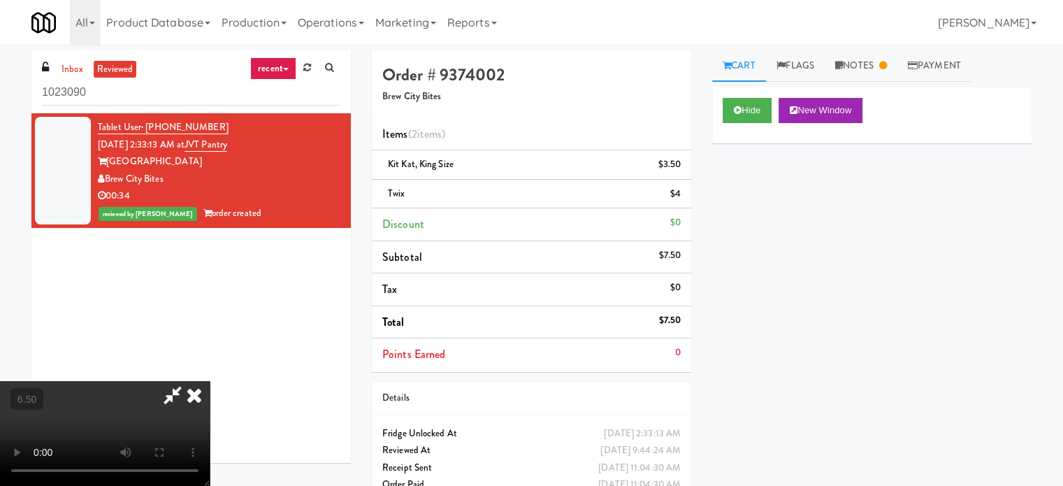
click at [210, 381] on icon at bounding box center [194, 395] width 31 height 28
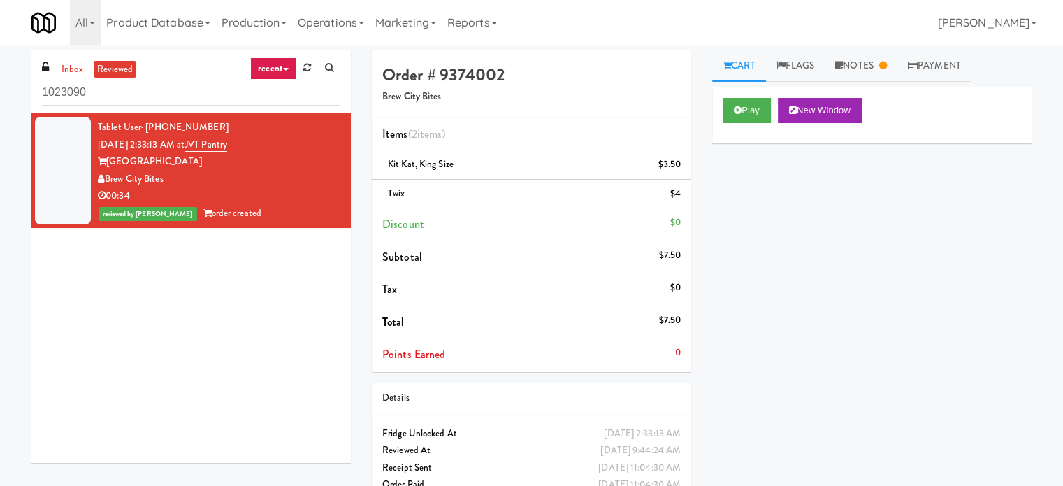
click at [748, 66] on link "Cart" at bounding box center [739, 65] width 54 height 31
click at [644, 401] on div "Details" at bounding box center [531, 397] width 298 height 17
click at [647, 397] on div "Details" at bounding box center [531, 397] width 298 height 17
drag, startPoint x: 648, startPoint y: 396, endPoint x: 654, endPoint y: 374, distance: 22.6
click at [651, 390] on div "Details" at bounding box center [531, 397] width 298 height 17
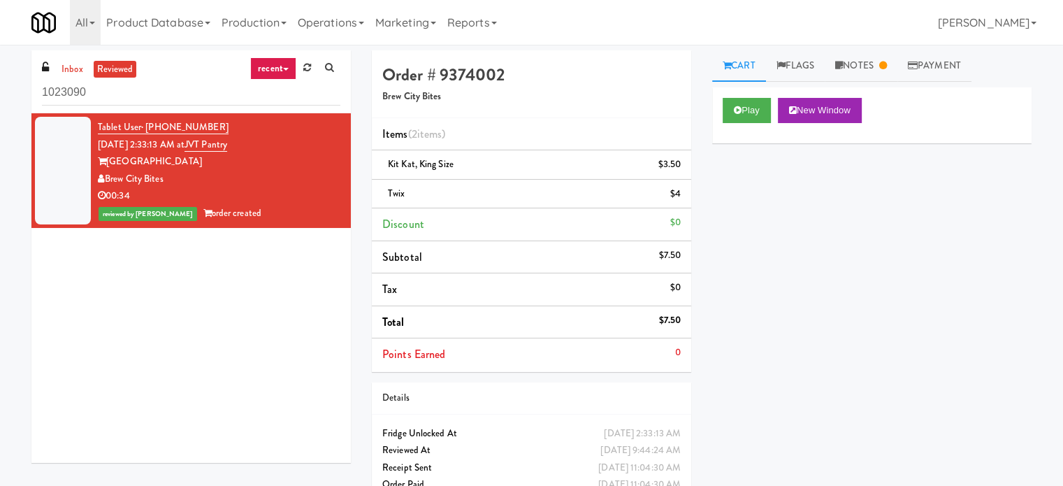
click at [632, 389] on div "Details" at bounding box center [531, 397] width 298 height 17
click at [635, 386] on div "Details" at bounding box center [531, 398] width 319 height 32
drag, startPoint x: 638, startPoint y: 388, endPoint x: 610, endPoint y: 346, distance: 50.4
click at [635, 382] on div "Details" at bounding box center [531, 398] width 319 height 32
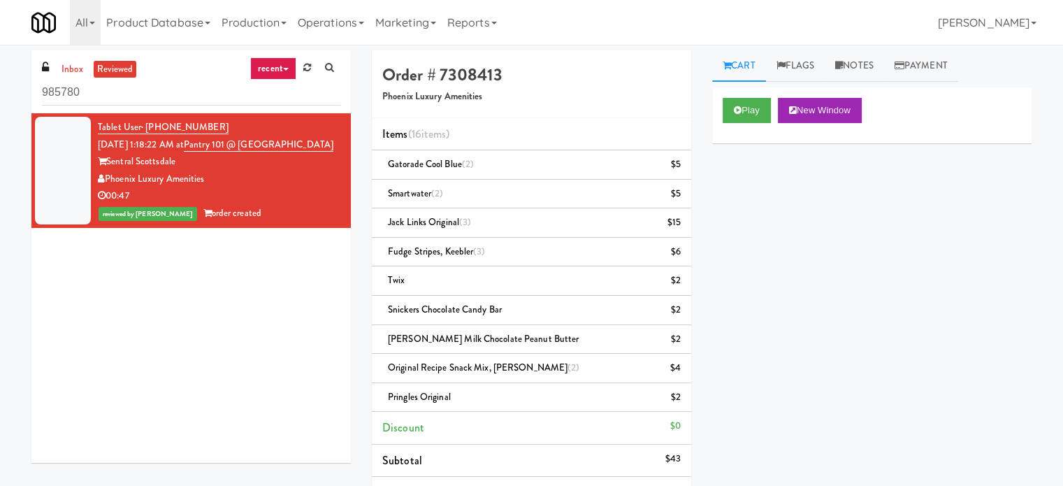
drag, startPoint x: 990, startPoint y: 223, endPoint x: 983, endPoint y: 217, distance: 8.4
click at [988, 224] on div "Play New Window Primary Flag Clear Flag if unable to determine what was taken o…" at bounding box center [871, 349] width 319 height 524
click at [920, 66] on link "Payment" at bounding box center [921, 65] width 74 height 31
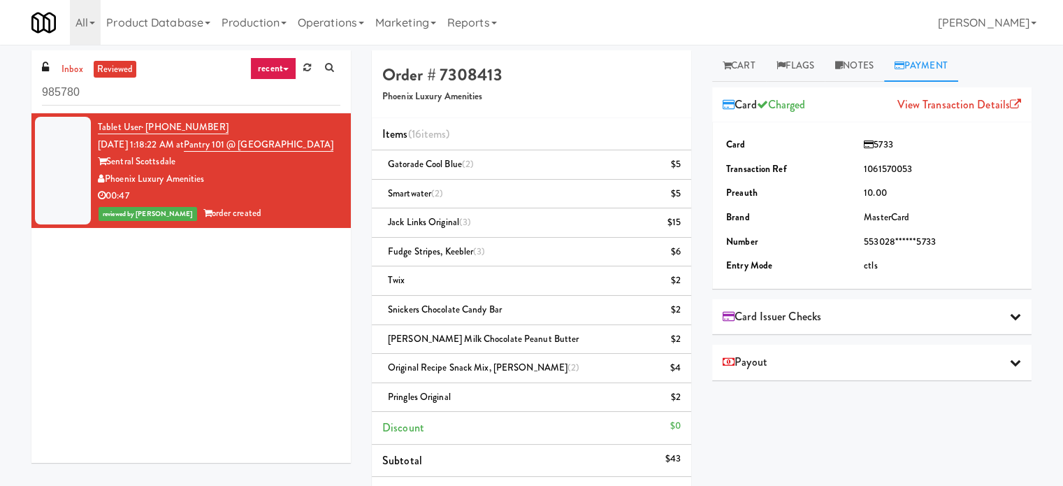
click at [786, 444] on div "Play New Window Primary Flag Clear Flag if unable to determine what was taken o…" at bounding box center [871, 349] width 319 height 524
click at [262, 198] on div "00:47" at bounding box center [219, 195] width 243 height 17
click at [266, 193] on div "00:47" at bounding box center [219, 195] width 243 height 17
click at [266, 187] on div "00:47" at bounding box center [219, 195] width 243 height 17
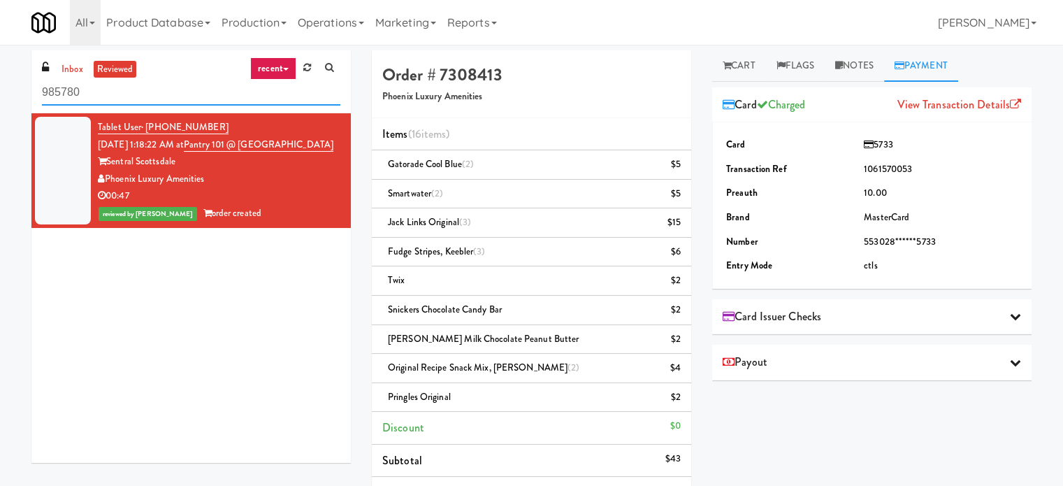
click at [173, 104] on div "inbox reviewed recent all unclear take inventory issue suspicious failed recent…" at bounding box center [190, 81] width 319 height 63
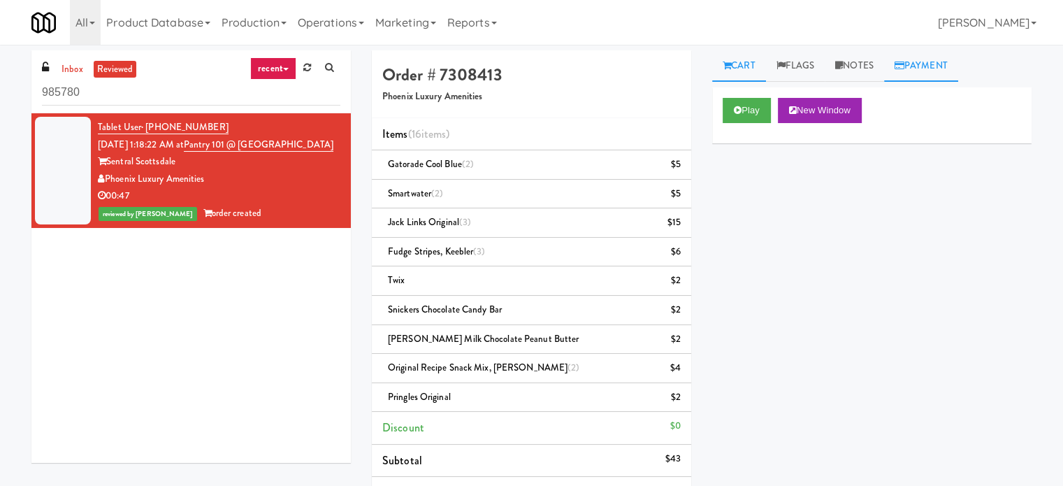
click at [949, 64] on link "Payment" at bounding box center [921, 65] width 74 height 31
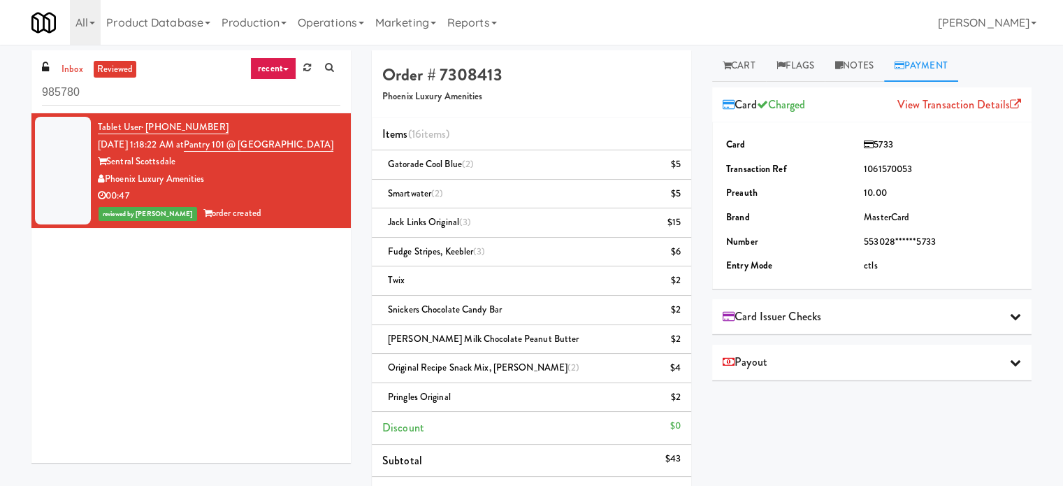
scroll to position [229, 0]
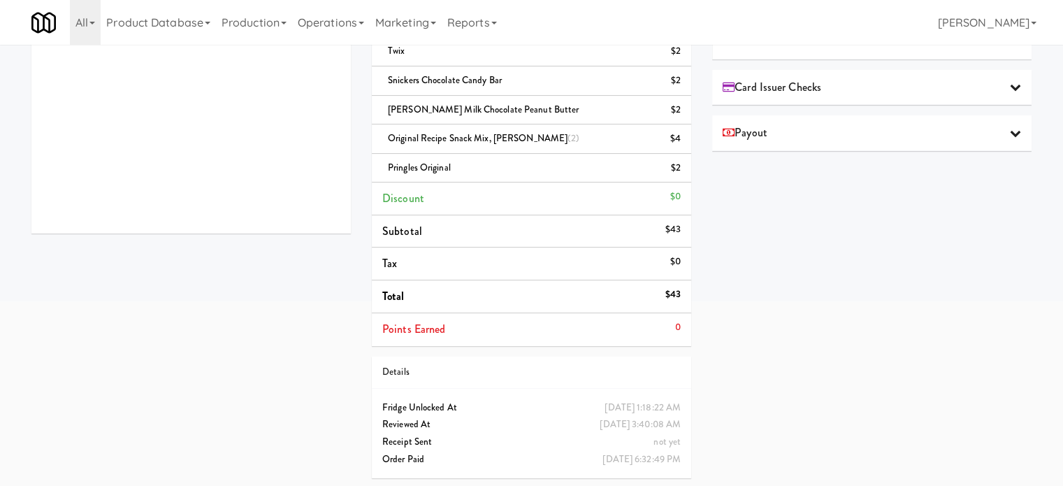
drag, startPoint x: 538, startPoint y: 410, endPoint x: 551, endPoint y: 413, distance: 13.6
click at [605, 412] on div "[DATE] 1:18:22 AM" at bounding box center [643, 407] width 76 height 17
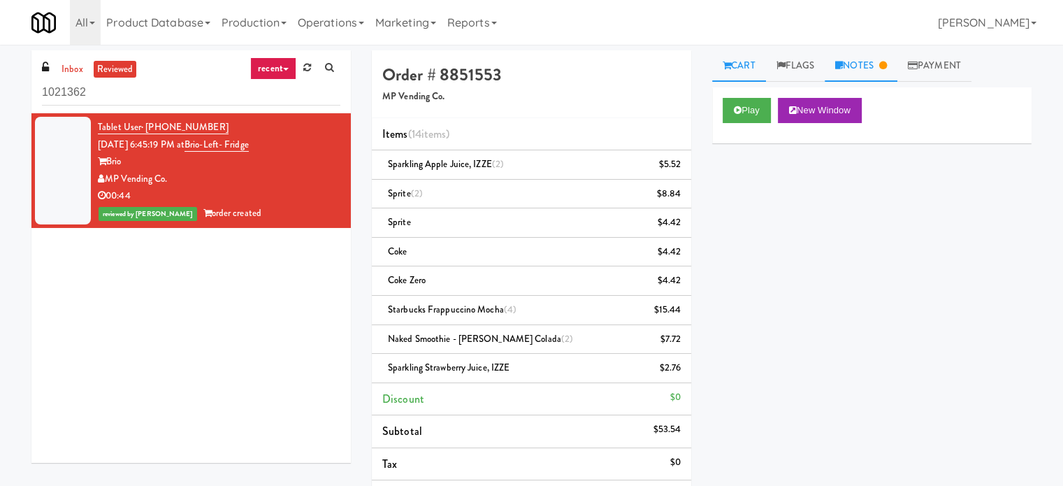
click at [885, 65] on link "Notes" at bounding box center [861, 65] width 73 height 31
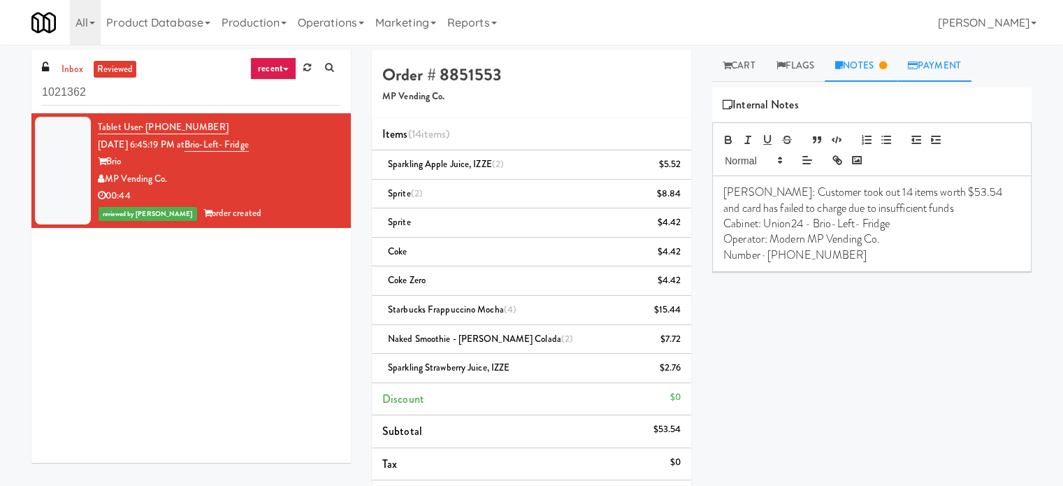
click at [944, 61] on link "Payment" at bounding box center [935, 65] width 74 height 31
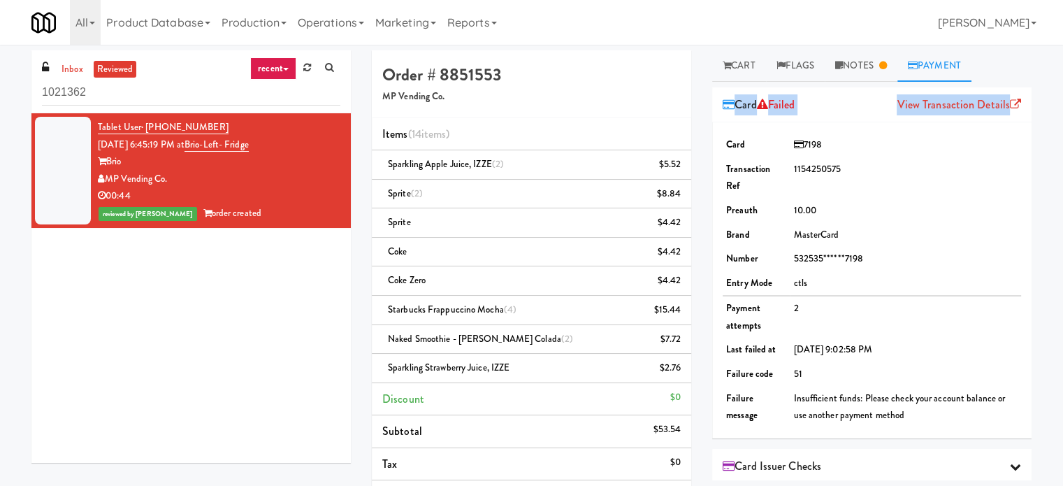
drag, startPoint x: 713, startPoint y: 90, endPoint x: 1011, endPoint y: 115, distance: 299.5
click at [1011, 115] on div "Card Failed View Transaction Details" at bounding box center [871, 105] width 319 height 36
click at [993, 178] on td "1154250575" at bounding box center [905, 177] width 231 height 41
click at [589, 108] on div "Order # 8851553 MP Vending Co." at bounding box center [531, 84] width 319 height 68
click at [632, 92] on h5 "MP Vending Co." at bounding box center [531, 97] width 298 height 10
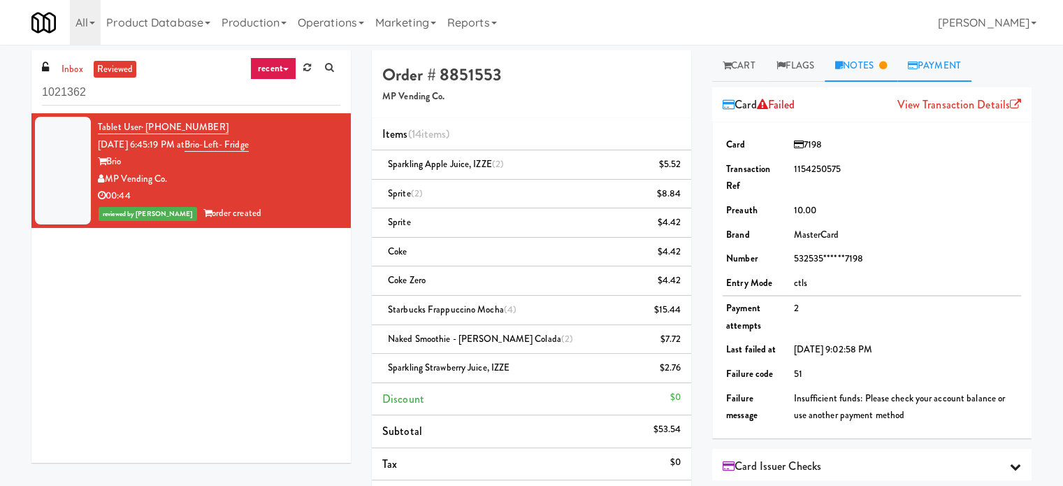
click at [870, 69] on link "Notes" at bounding box center [861, 65] width 73 height 31
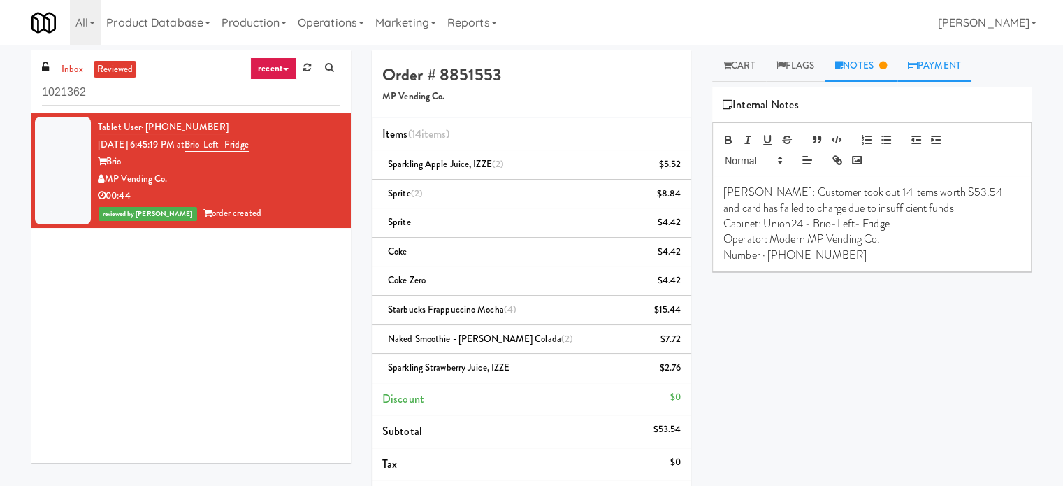
click at [948, 73] on link "Payment" at bounding box center [935, 65] width 74 height 31
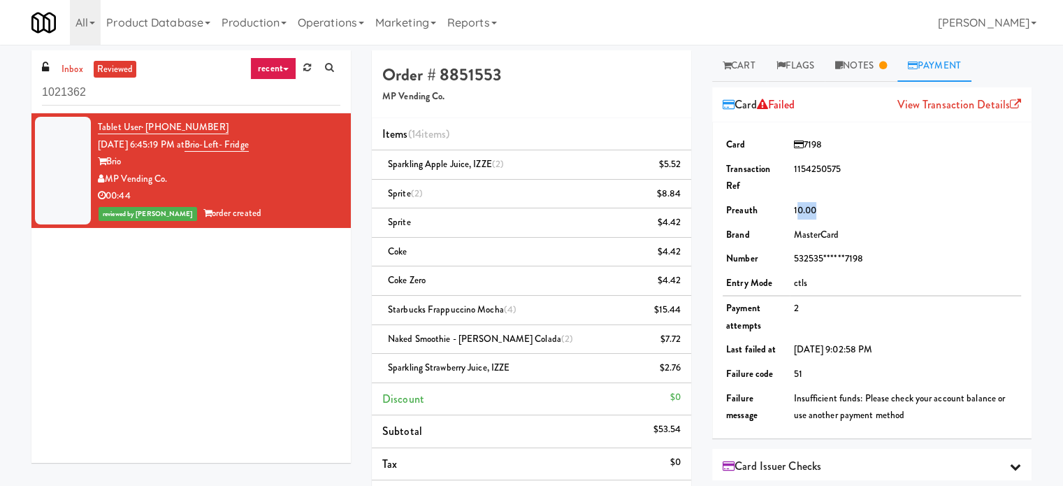
drag, startPoint x: 793, startPoint y: 206, endPoint x: 818, endPoint y: 215, distance: 26.3
click at [818, 215] on td "10.00" at bounding box center [905, 211] width 231 height 24
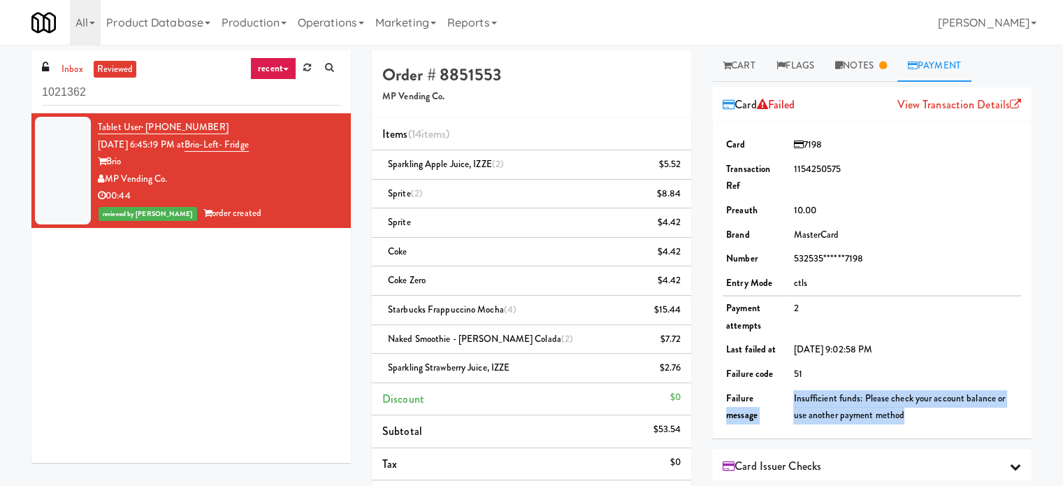
drag, startPoint x: 786, startPoint y: 394, endPoint x: 937, endPoint y: 360, distance: 154.7
click at [917, 408] on tr "Failure message Insufficient funds: Please check your account balance or use an…" at bounding box center [872, 407] width 298 height 41
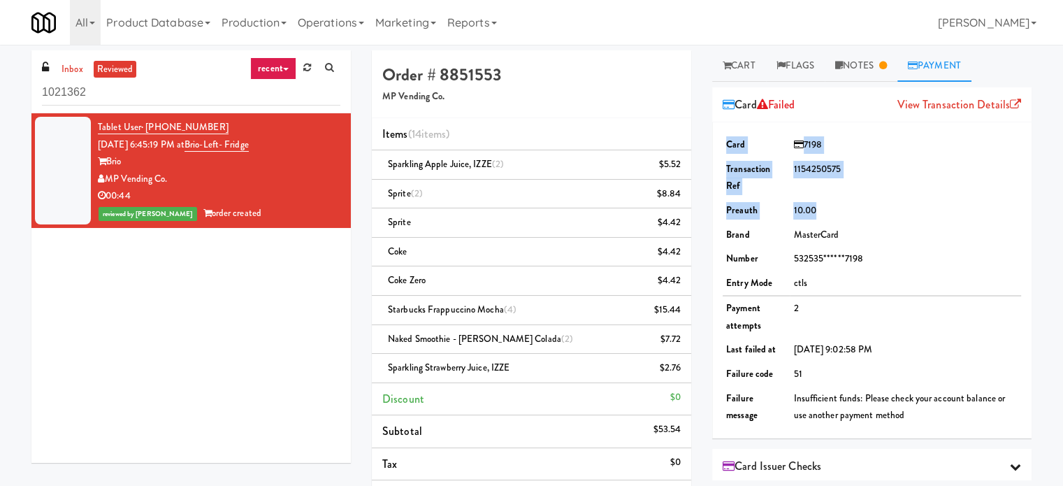
drag, startPoint x: 719, startPoint y: 206, endPoint x: 826, endPoint y: 206, distance: 107.6
click at [826, 206] on div "Card 7198 Transaction Ref 1154250575 Preauth 10.00 Brand MasterCard Number 5325…" at bounding box center [871, 280] width 319 height 316
click at [907, 219] on td "10.00" at bounding box center [905, 211] width 231 height 24
click at [907, 221] on td "10.00" at bounding box center [905, 211] width 231 height 24
drag, startPoint x: 821, startPoint y: 210, endPoint x: 711, endPoint y: 212, distance: 110.5
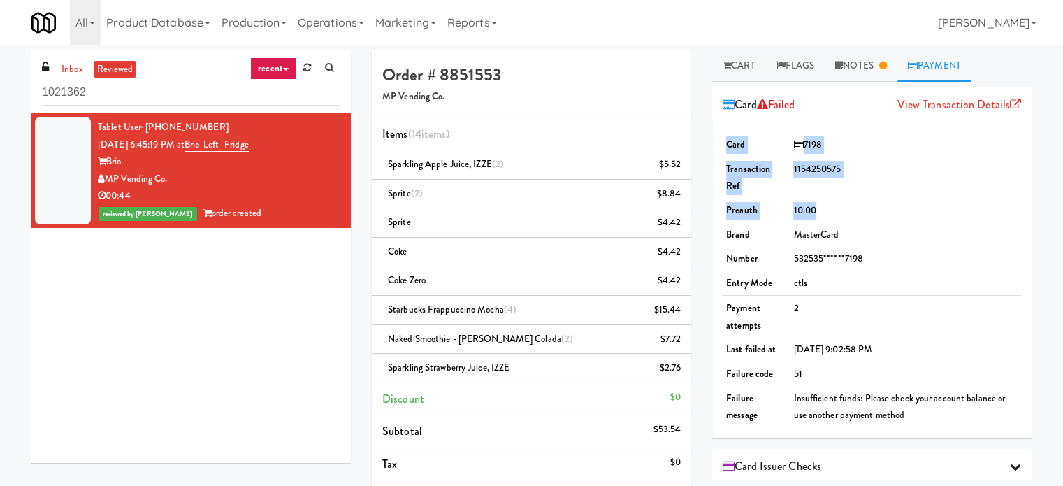
click at [711, 212] on div "Cart Flags Notes Payment Play New Window Primary Flag Clear Flag if unable to d…" at bounding box center [872, 265] width 340 height 430
click at [983, 285] on td "ctls" at bounding box center [905, 283] width 231 height 25
click at [208, 321] on div "Tablet User · (253) 452-9735 [DATE] 6:45:19 PM at Brio-Left- Fridge Brio MP Ven…" at bounding box center [190, 287] width 319 height 349
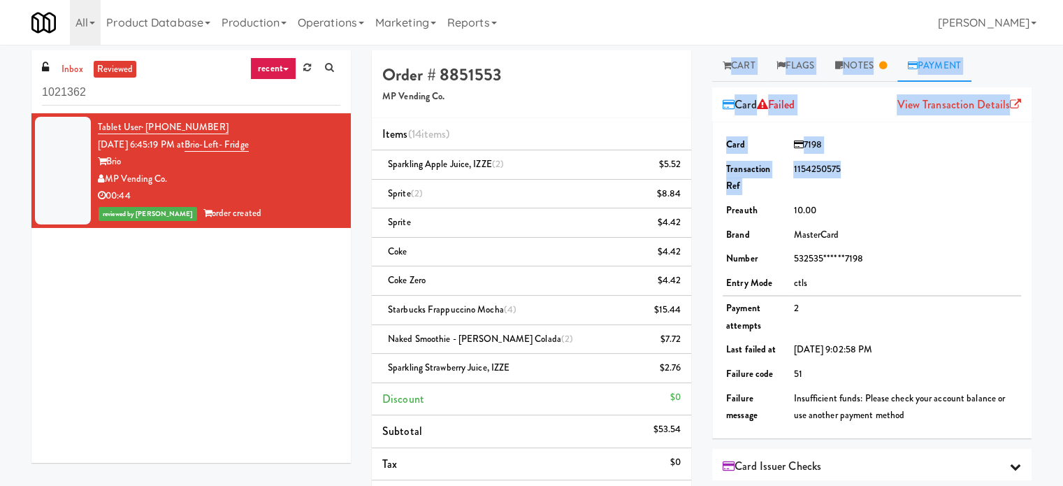
drag, startPoint x: 720, startPoint y: 64, endPoint x: 953, endPoint y: 189, distance: 265.2
click at [953, 189] on div "Cart Flags Notes Payment Play New Window Primary Flag Clear Flag if unable to d…" at bounding box center [872, 265] width 340 height 430
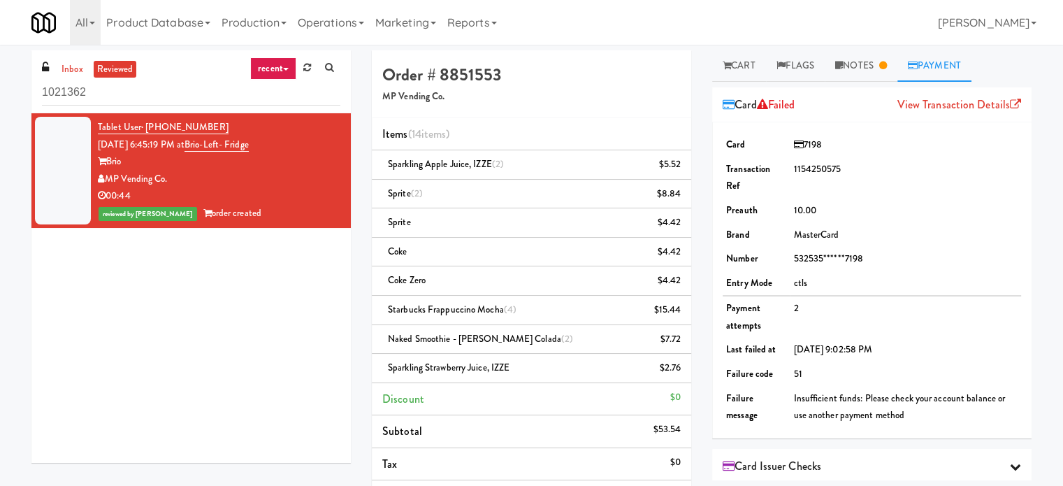
click at [983, 243] on td "MasterCard" at bounding box center [905, 235] width 231 height 24
click at [248, 322] on div "Tablet User · (253) 452-9735 [DATE] 6:45:19 PM at Brio-Left- Fridge Brio MP Ven…" at bounding box center [190, 287] width 319 height 349
click at [305, 184] on div "MP Vending Co." at bounding box center [219, 179] width 243 height 17
click at [762, 64] on link "Cart" at bounding box center [739, 65] width 54 height 31
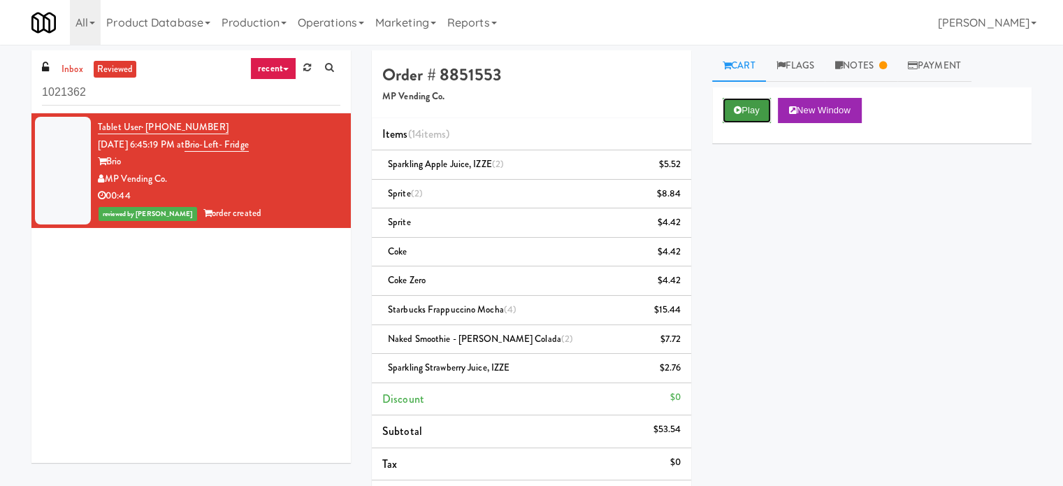
click at [761, 110] on button "Play" at bounding box center [747, 110] width 48 height 25
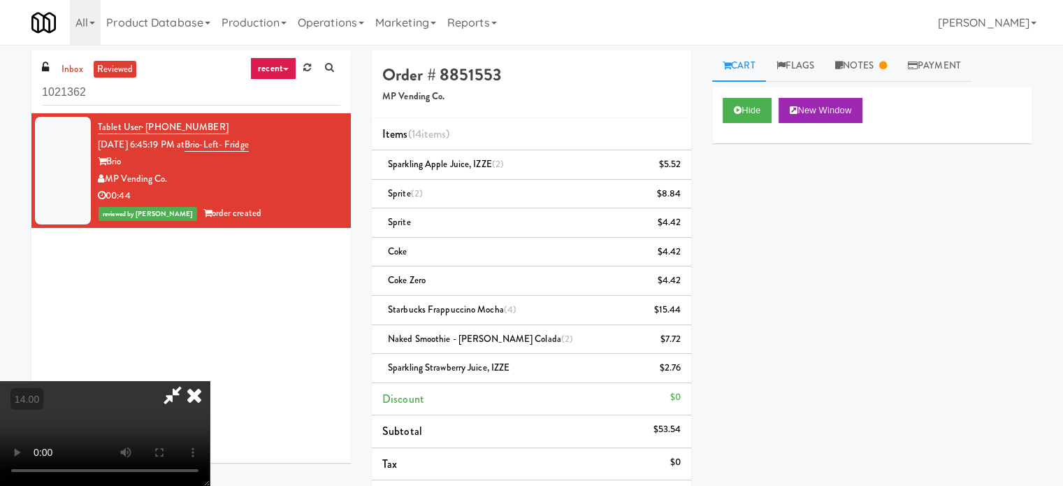
click at [210, 381] on video at bounding box center [105, 433] width 210 height 105
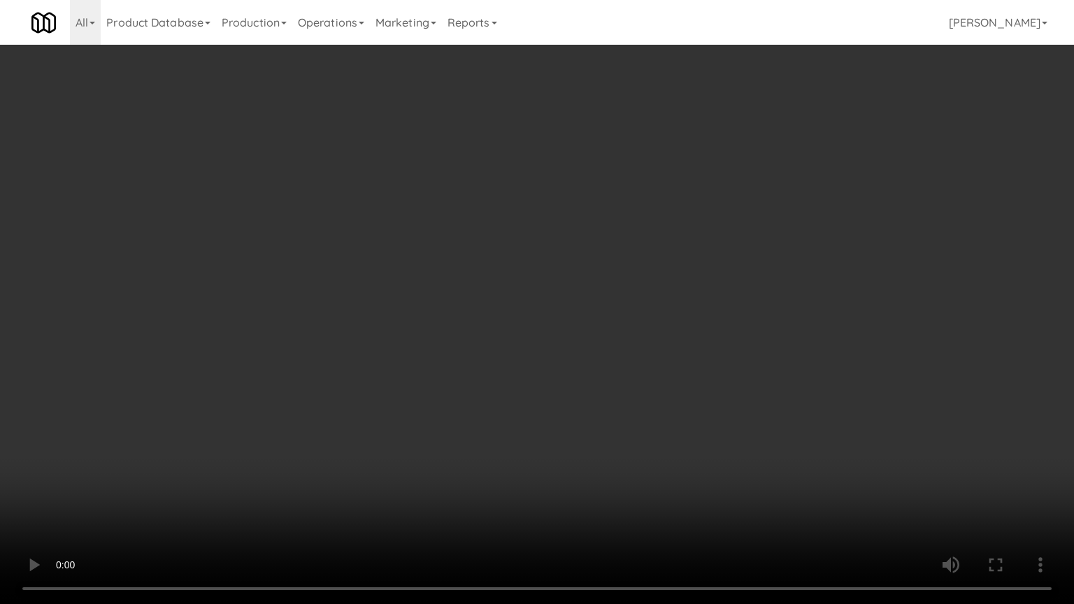
click at [545, 285] on video at bounding box center [537, 302] width 1074 height 604
click at [542, 296] on video at bounding box center [537, 302] width 1074 height 604
click at [547, 297] on video at bounding box center [537, 302] width 1074 height 604
click at [596, 278] on video at bounding box center [537, 302] width 1074 height 604
click at [604, 305] on video at bounding box center [537, 302] width 1074 height 604
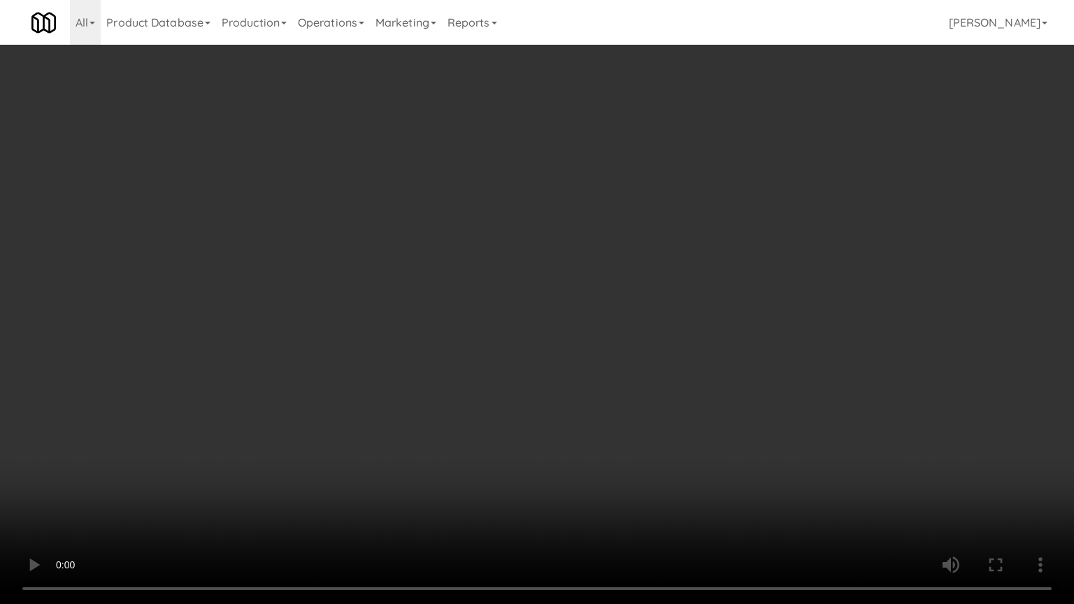
click at [600, 324] on video at bounding box center [537, 302] width 1074 height 604
click at [475, 321] on video at bounding box center [537, 302] width 1074 height 604
drag, startPoint x: 512, startPoint y: 194, endPoint x: 514, endPoint y: 184, distance: 10.0
click at [512, 192] on video at bounding box center [537, 302] width 1074 height 604
click at [577, 296] on video at bounding box center [537, 302] width 1074 height 604
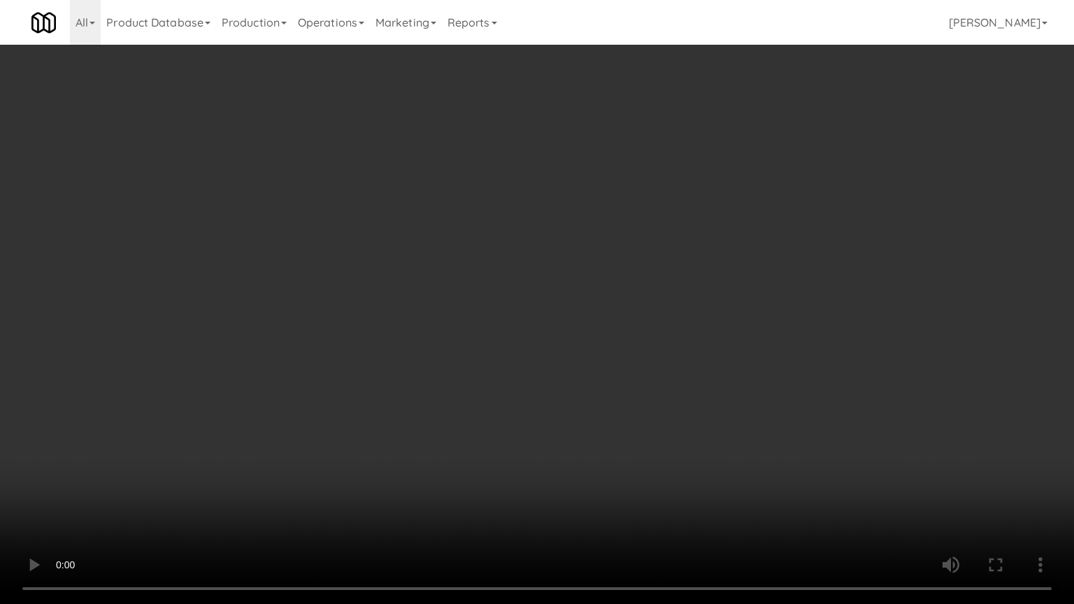
click at [579, 294] on video at bounding box center [537, 302] width 1074 height 604
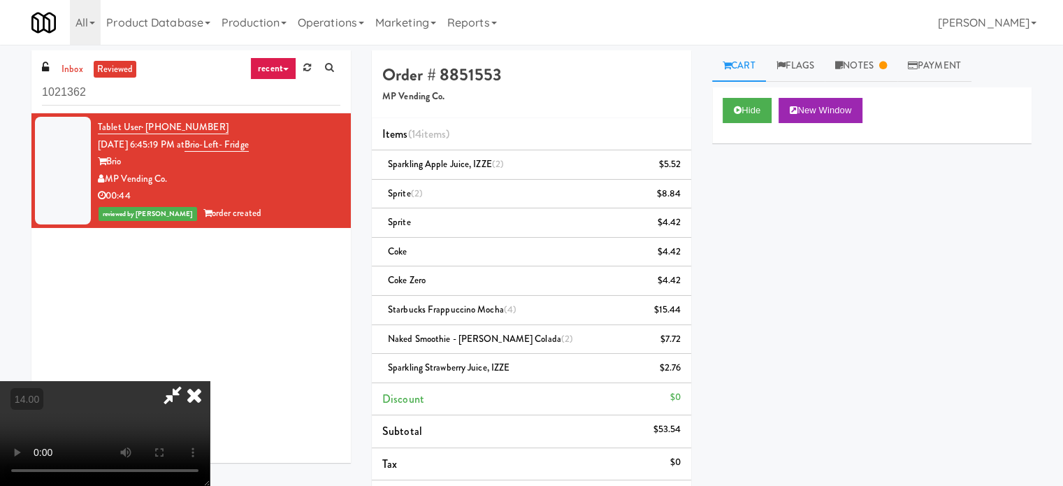
click at [210, 381] on icon at bounding box center [194, 395] width 31 height 28
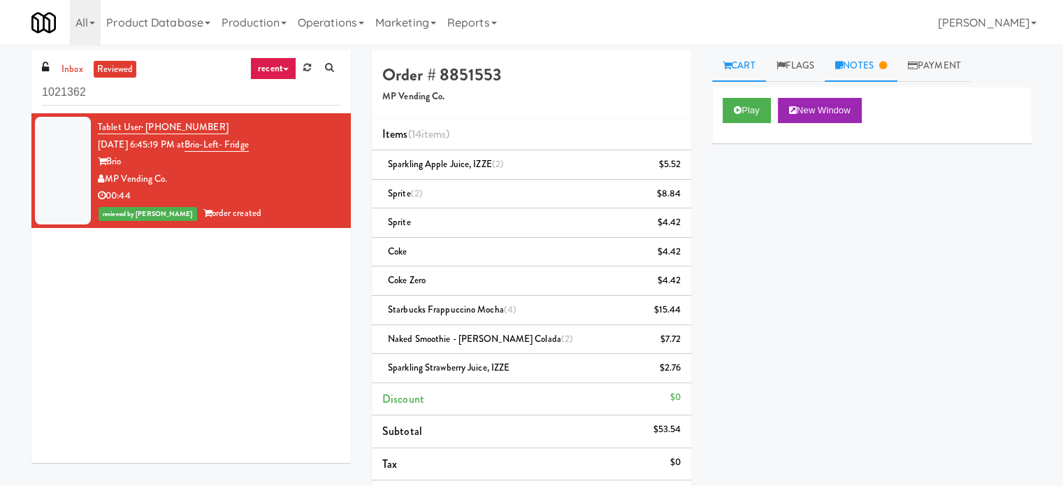
click at [879, 69] on link "Notes" at bounding box center [861, 65] width 73 height 31
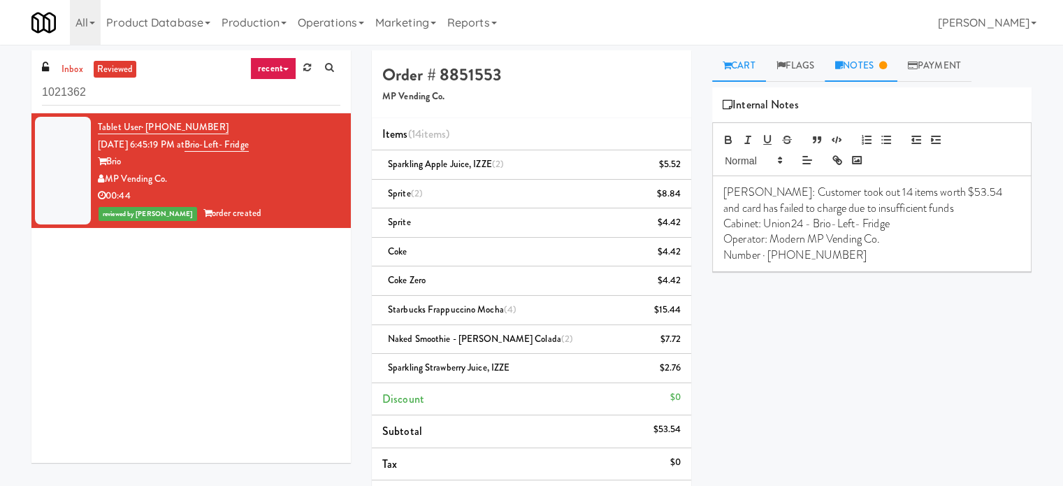
click at [742, 71] on link "Cart" at bounding box center [739, 65] width 54 height 31
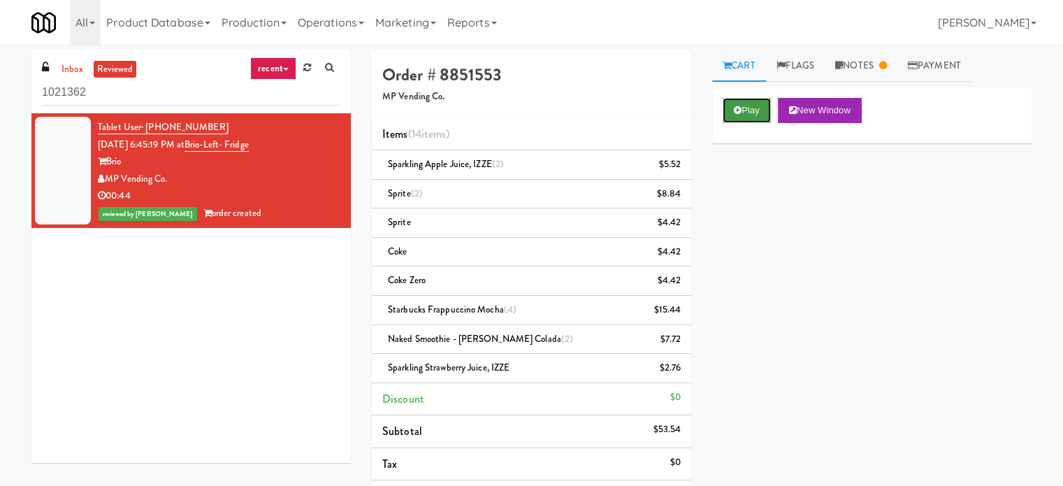
click at [744, 115] on button "Play" at bounding box center [747, 110] width 48 height 25
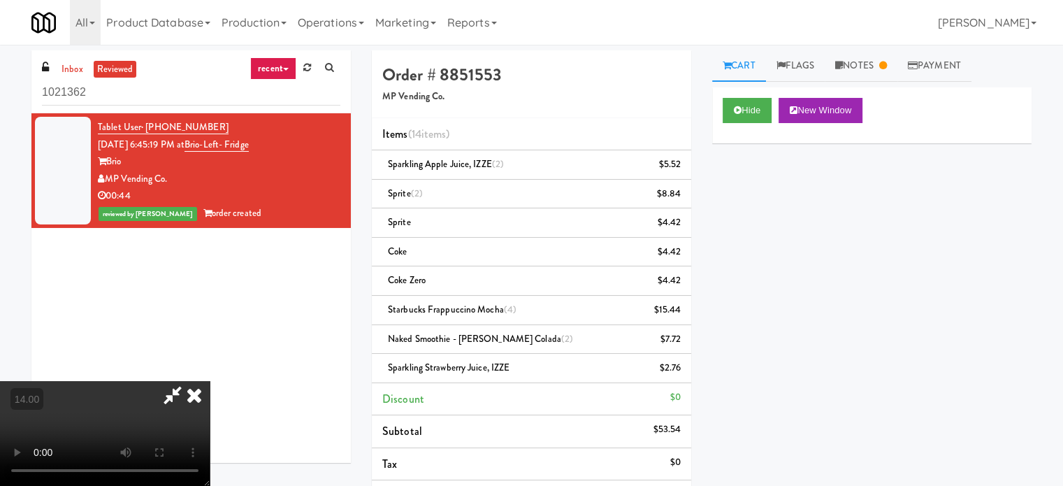
click at [210, 381] on video at bounding box center [105, 433] width 210 height 105
drag, startPoint x: 349, startPoint y: 307, endPoint x: 357, endPoint y: 268, distance: 39.9
click at [210, 381] on video at bounding box center [105, 433] width 210 height 105
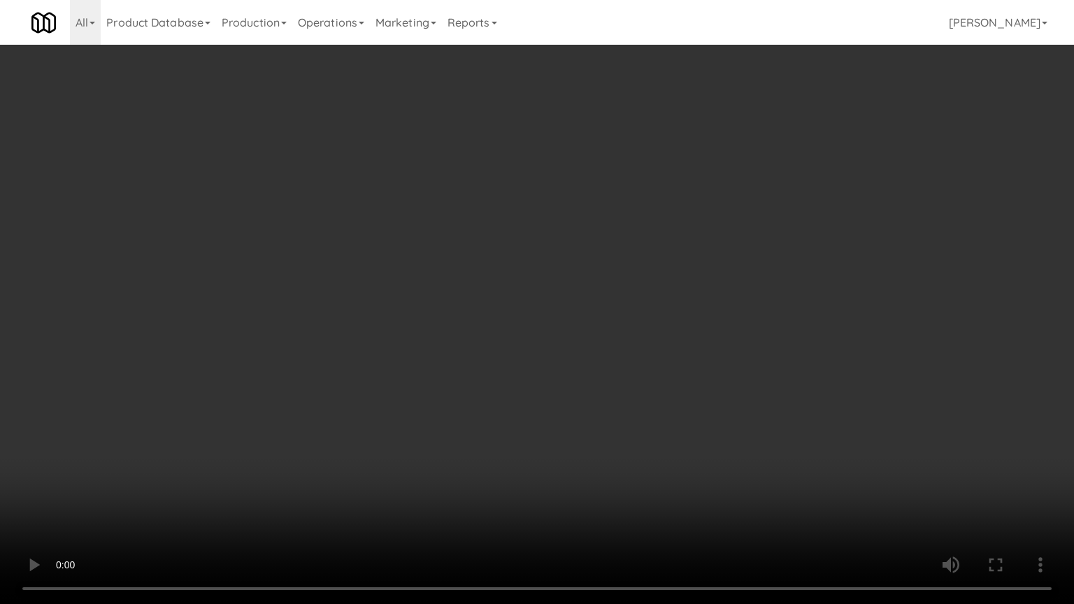
click at [583, 266] on video at bounding box center [537, 302] width 1074 height 604
click at [649, 257] on video at bounding box center [537, 302] width 1074 height 604
click at [774, 277] on video at bounding box center [537, 302] width 1074 height 604
click at [559, 291] on video at bounding box center [537, 302] width 1074 height 604
drag, startPoint x: 559, startPoint y: 289, endPoint x: 614, endPoint y: 160, distance: 139.7
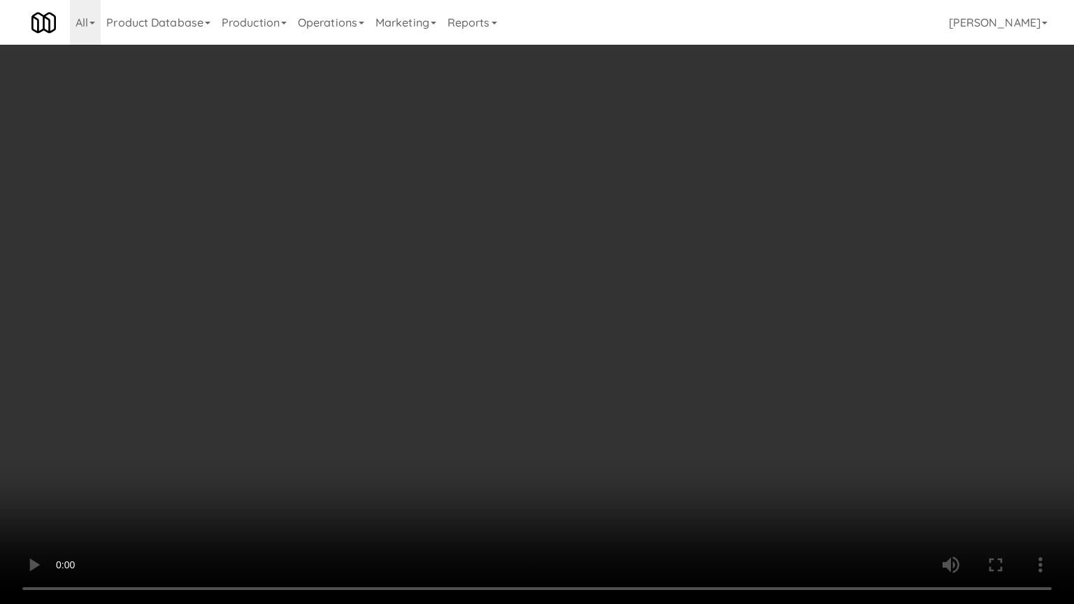
click at [561, 288] on video at bounding box center [537, 302] width 1074 height 604
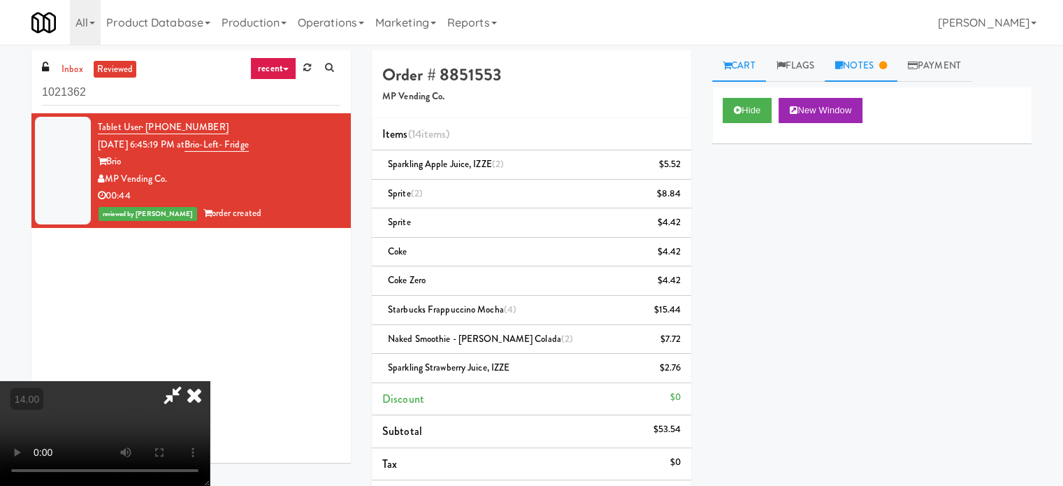
click at [870, 73] on link "Notes" at bounding box center [861, 65] width 73 height 31
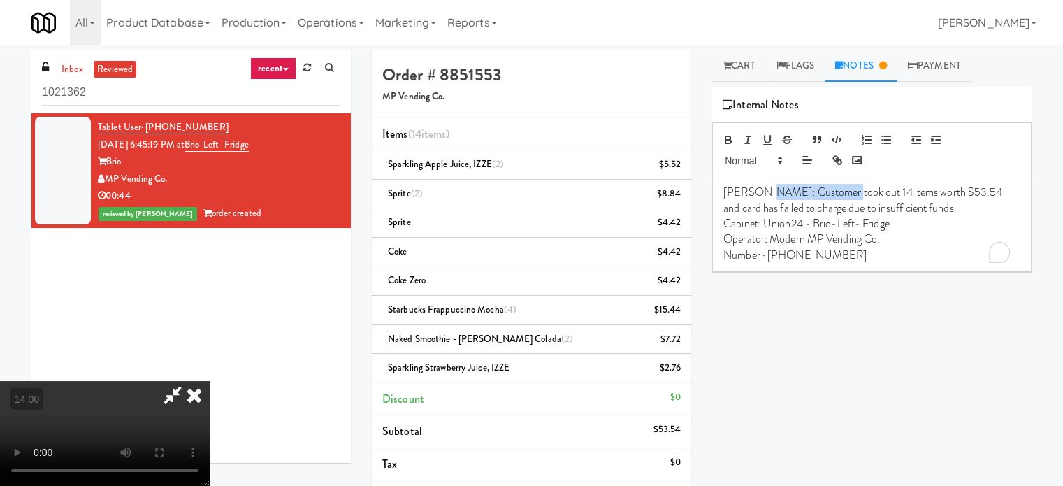
drag, startPoint x: 759, startPoint y: 188, endPoint x: 838, endPoint y: 194, distance: 79.2
click at [838, 194] on p "Claude: Customer took out 14 items worth $53.54 and card has failed to charge d…" at bounding box center [871, 200] width 297 height 31
click at [189, 381] on icon at bounding box center [173, 395] width 32 height 28
click at [951, 72] on link "Payment" at bounding box center [935, 65] width 74 height 31
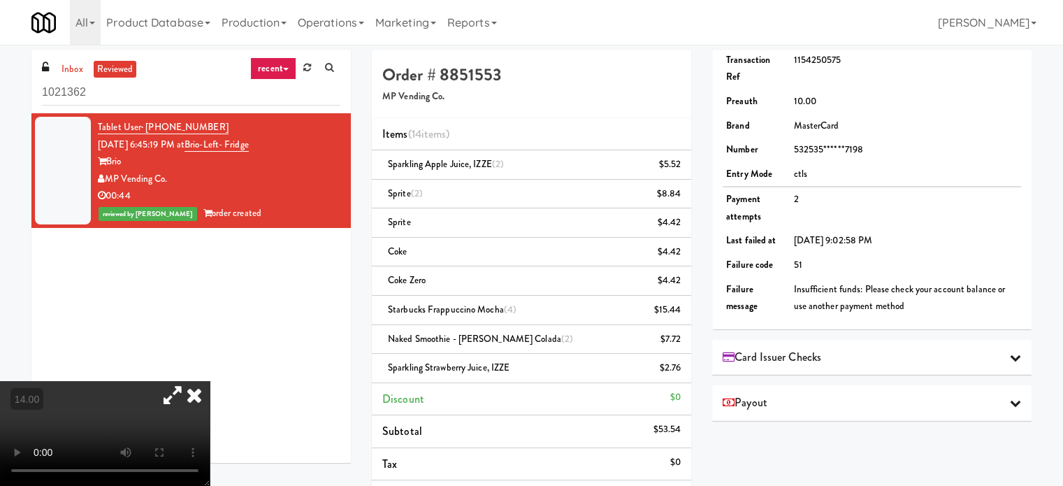
scroll to position [131, 0]
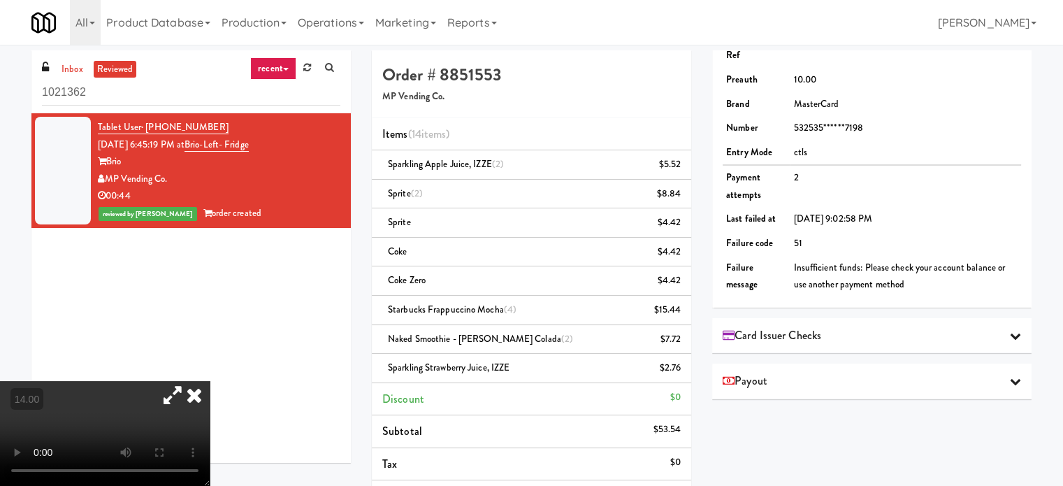
click at [210, 381] on icon at bounding box center [194, 395] width 31 height 28
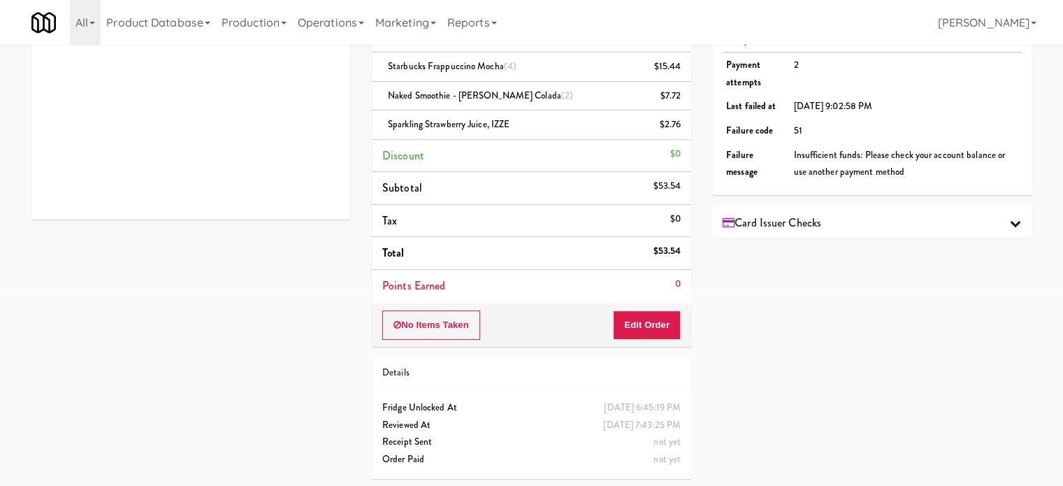
scroll to position [0, 0]
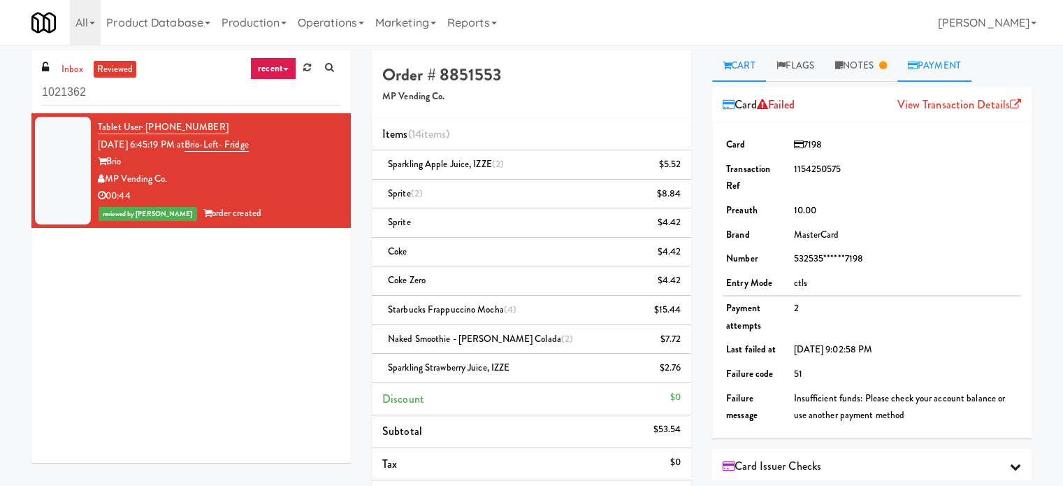
click at [744, 61] on link "Cart" at bounding box center [739, 65] width 54 height 31
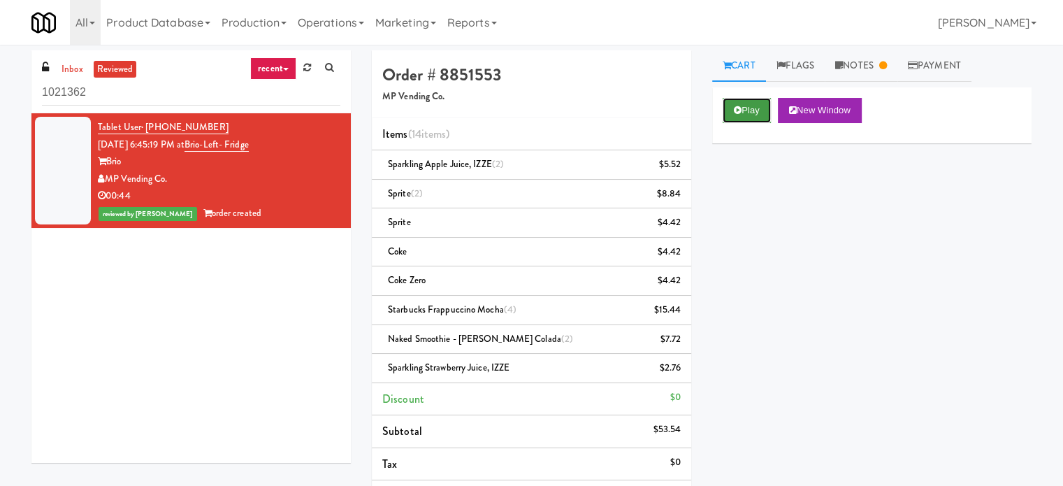
click at [741, 101] on button "Play" at bounding box center [747, 110] width 48 height 25
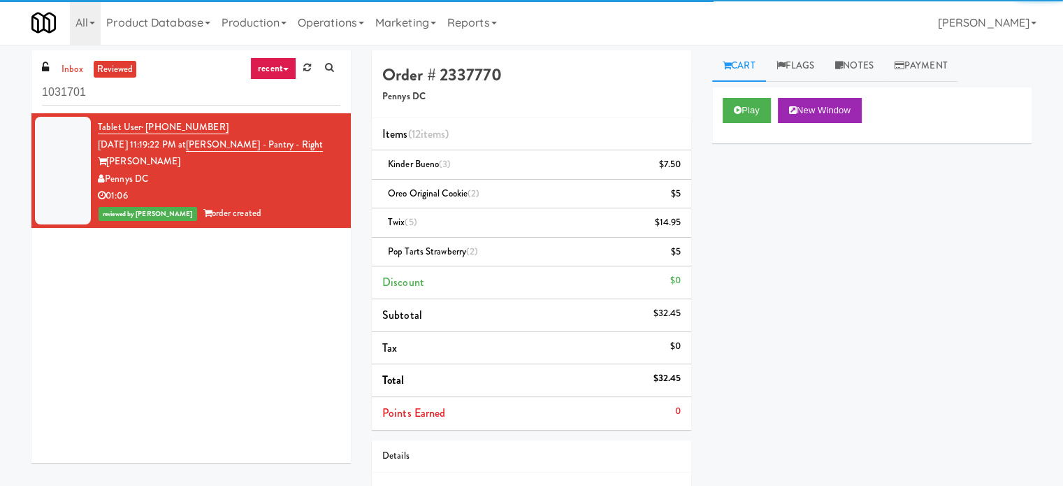
click at [877, 220] on div "Play New Window Primary Flag Clear Flag if unable to determine what was taken o…" at bounding box center [871, 349] width 319 height 524
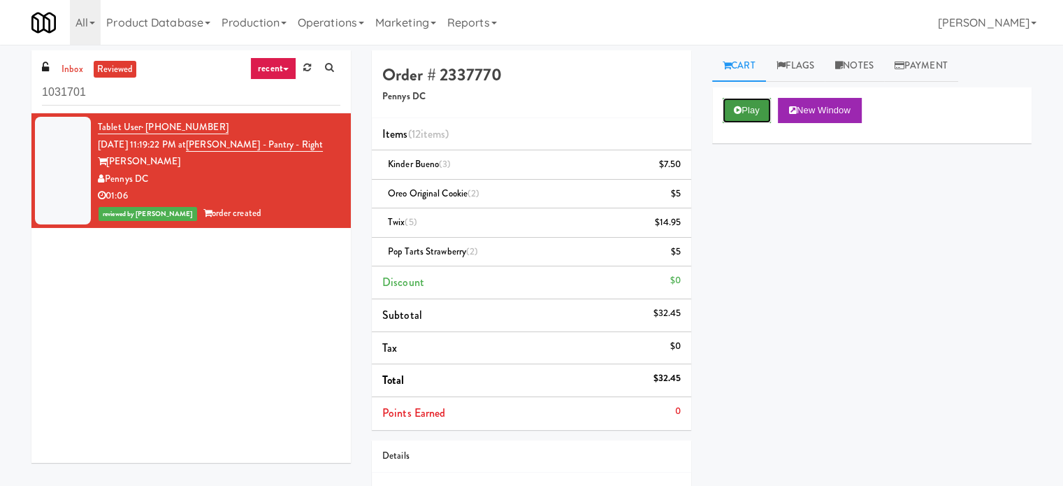
click at [751, 116] on button "Play" at bounding box center [747, 110] width 48 height 25
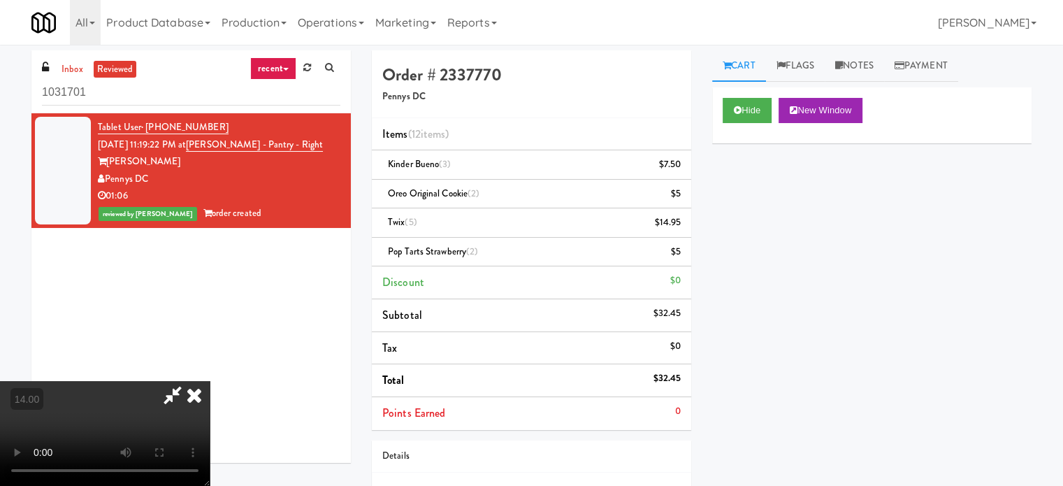
click at [210, 381] on video at bounding box center [105, 433] width 210 height 105
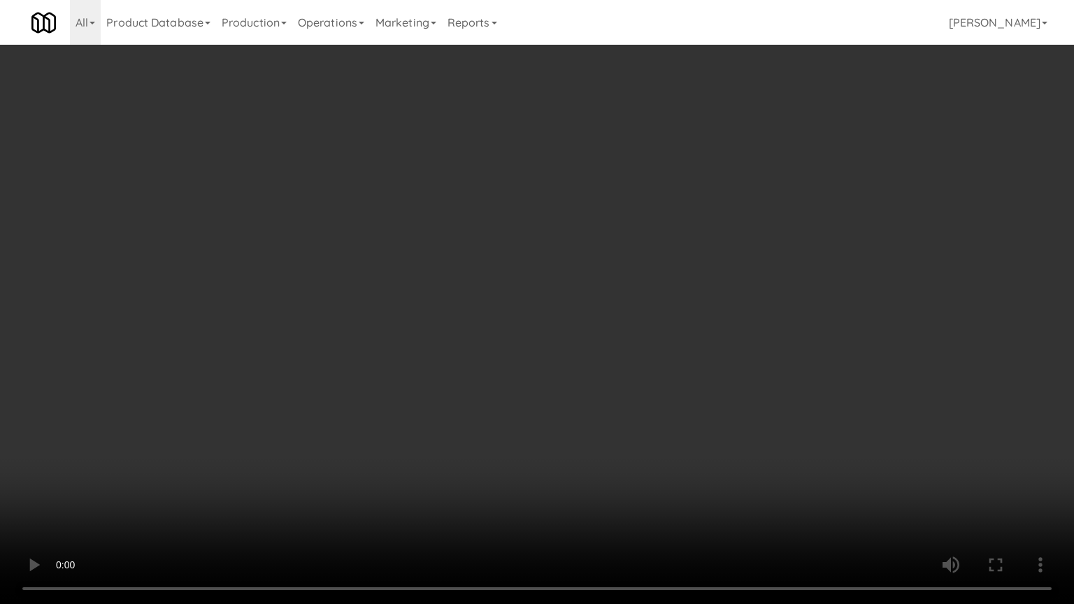
click at [522, 325] on video at bounding box center [537, 302] width 1074 height 604
click at [532, 343] on video at bounding box center [537, 302] width 1074 height 604
click at [538, 336] on video at bounding box center [537, 302] width 1074 height 604
click at [716, 149] on video at bounding box center [537, 302] width 1074 height 604
click at [716, 148] on video at bounding box center [537, 302] width 1074 height 604
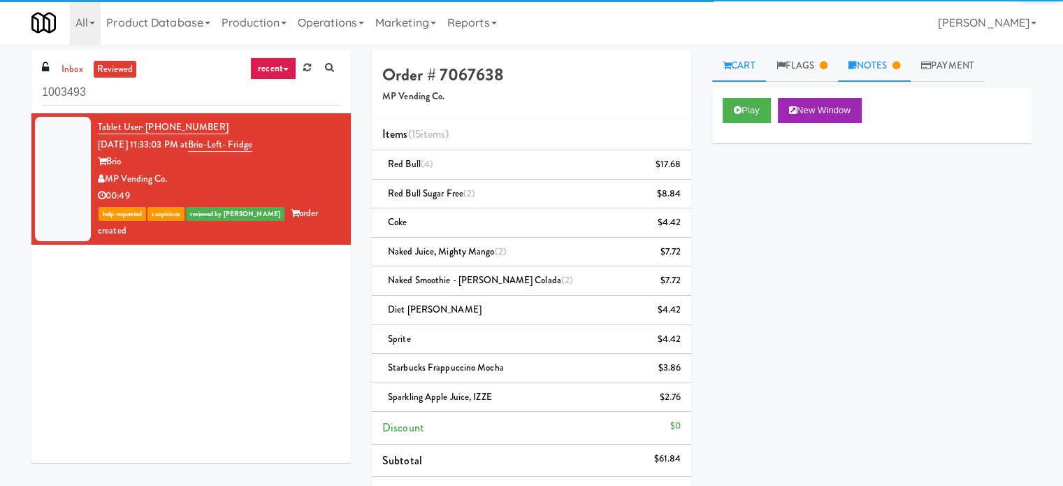
click at [875, 73] on link "Notes" at bounding box center [874, 65] width 73 height 31
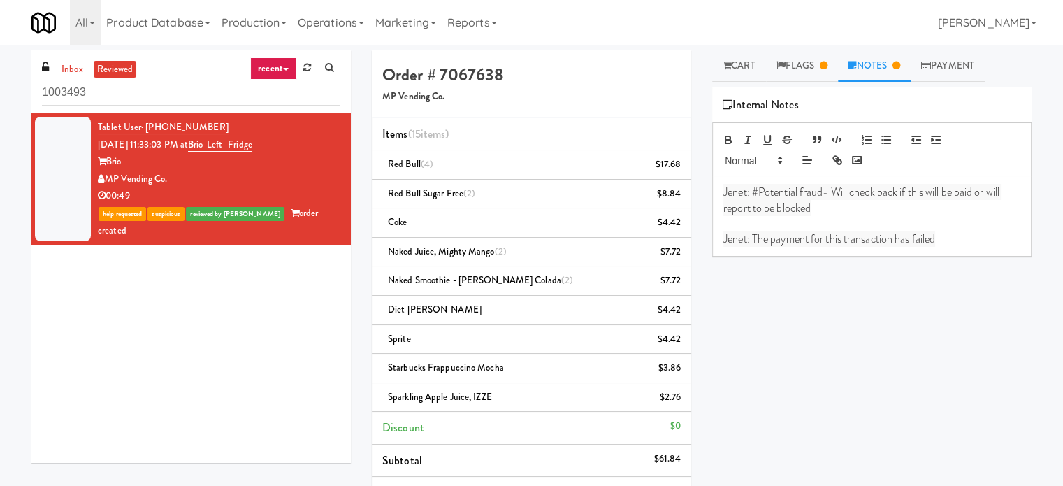
scroll to position [229, 0]
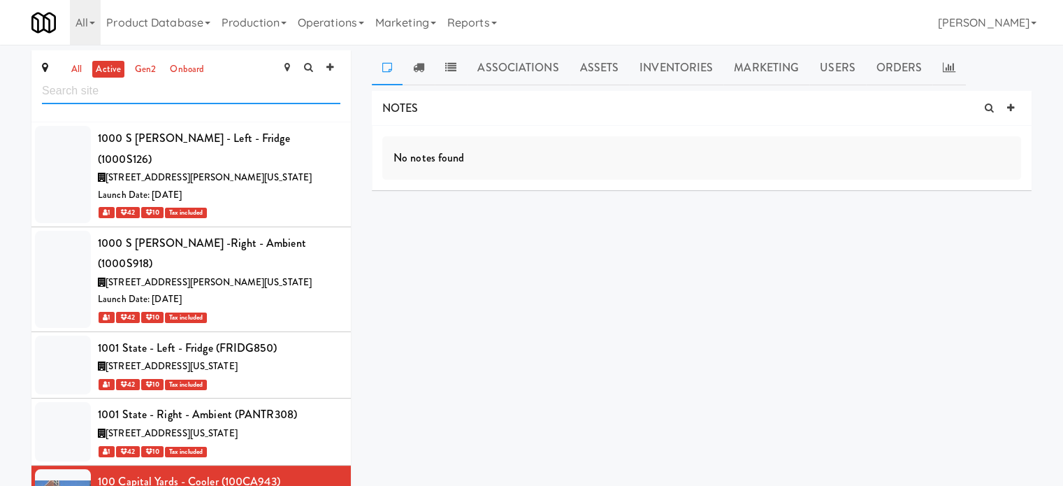
scroll to position [296, 0]
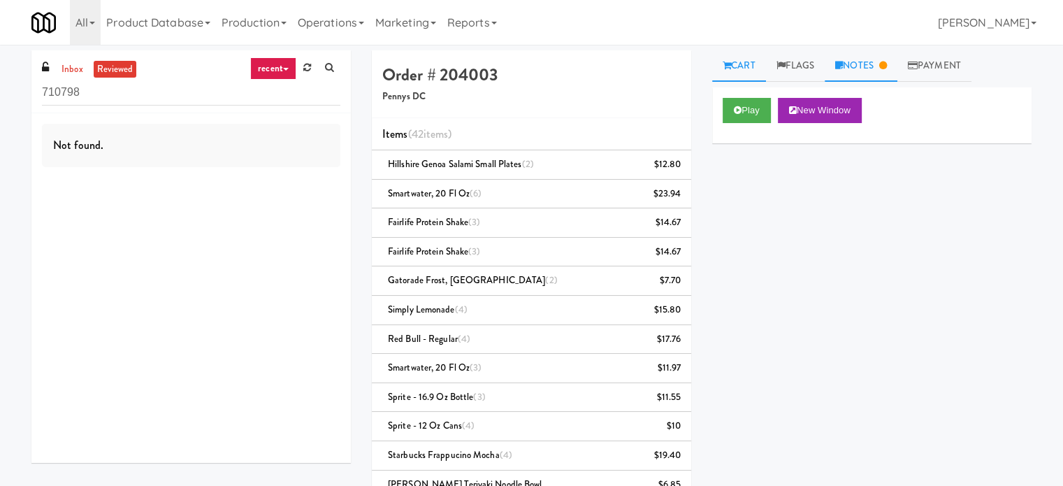
click at [866, 73] on link "Notes" at bounding box center [861, 65] width 73 height 31
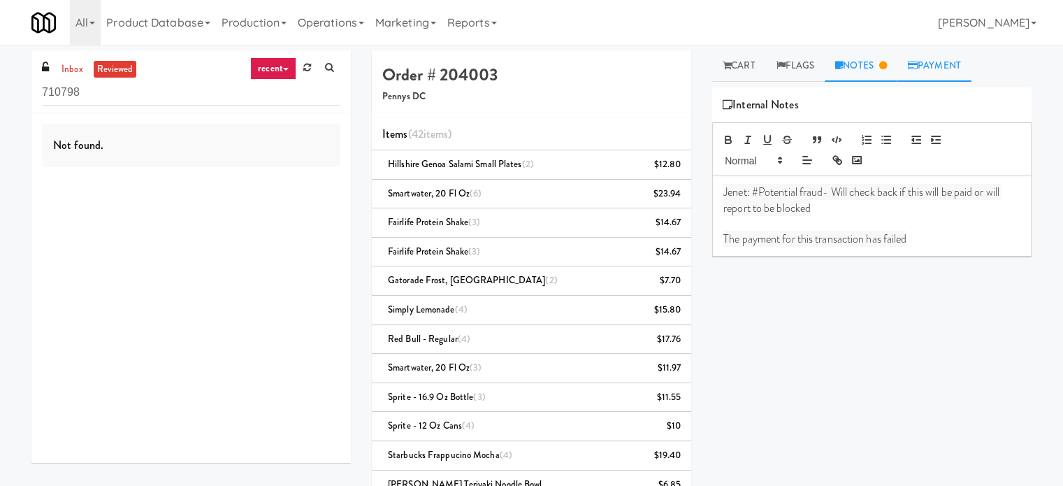
click at [931, 76] on link "Payment" at bounding box center [935, 65] width 74 height 31
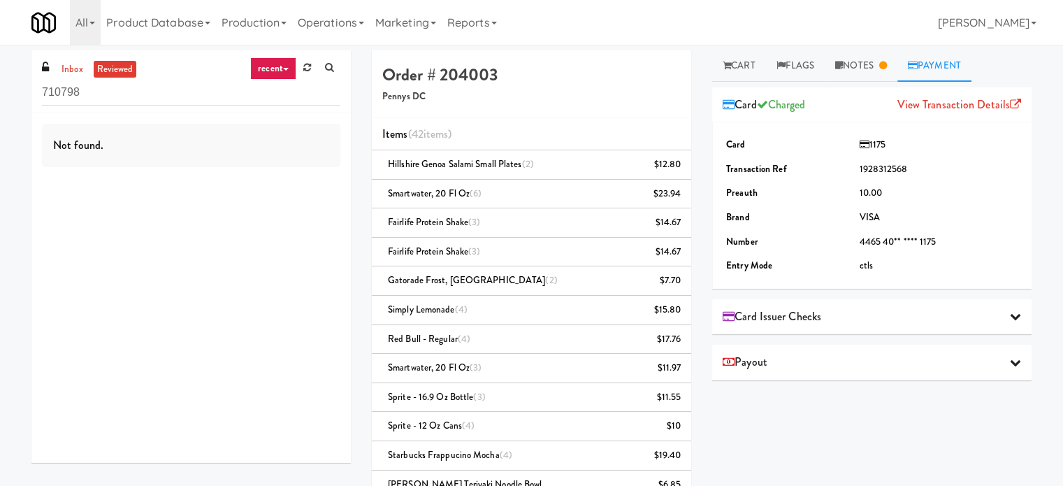
drag, startPoint x: 619, startPoint y: 44, endPoint x: 704, endPoint y: 24, distance: 86.8
click at [620, 44] on div "All 325 Vending https://classic.micromart.com/vision-orders/710798?operator_id=…" at bounding box center [531, 22] width 1000 height 45
click at [974, 415] on div "Play New Window Primary Flag Clear Flag if unable to determine what was taken o…" at bounding box center [871, 349] width 319 height 524
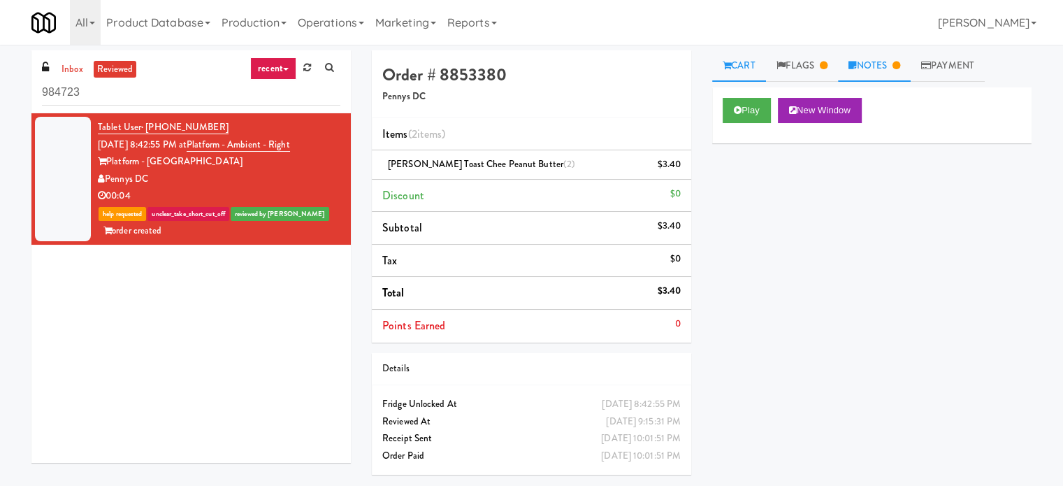
click at [863, 65] on link "Notes" at bounding box center [874, 65] width 73 height 31
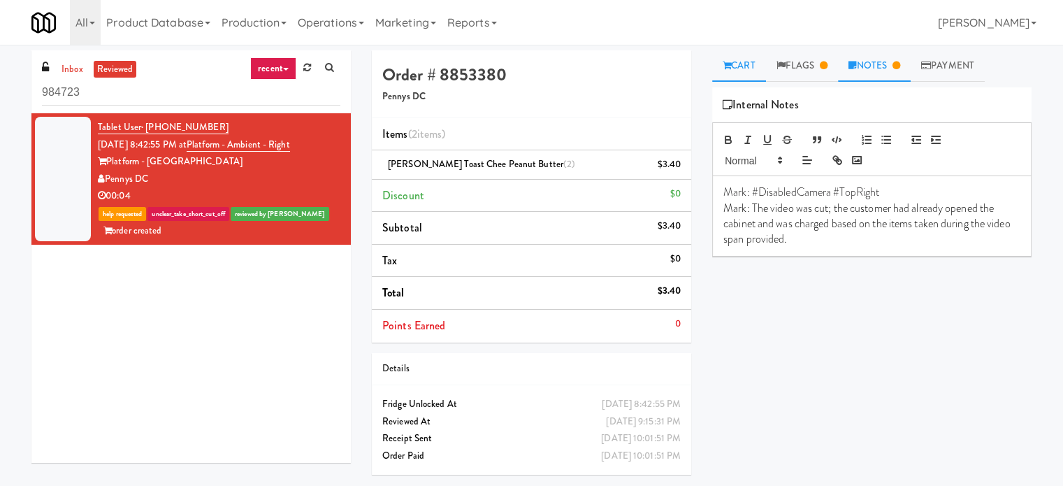
drag, startPoint x: 737, startPoint y: 66, endPoint x: 740, endPoint y: 73, distance: 7.5
click at [737, 67] on link "Cart" at bounding box center [739, 65] width 54 height 31
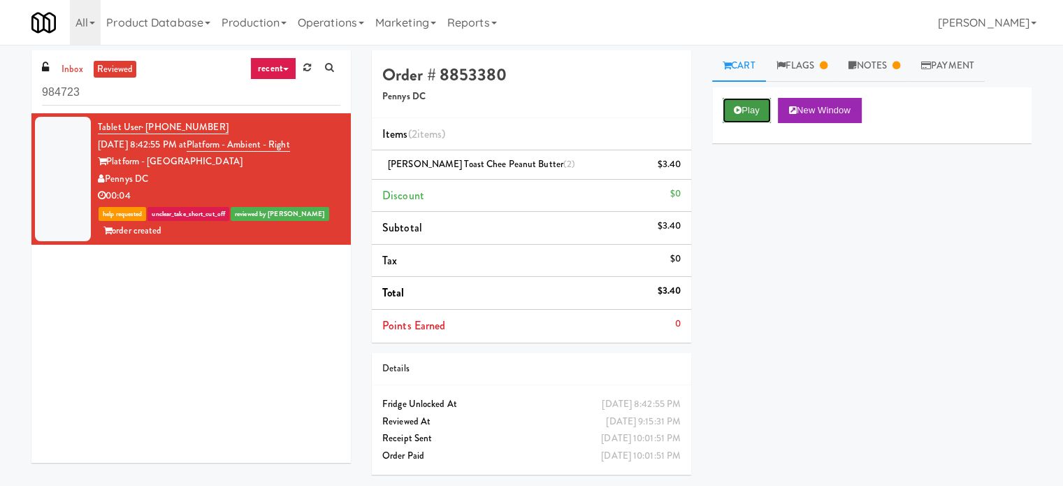
click at [744, 111] on button "Play" at bounding box center [747, 110] width 48 height 25
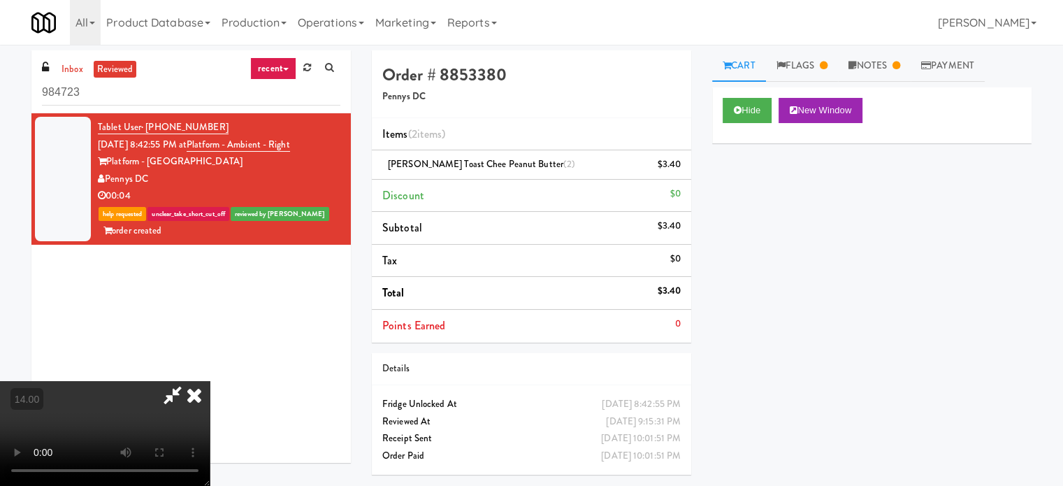
drag, startPoint x: 363, startPoint y: 319, endPoint x: 363, endPoint y: 298, distance: 21.0
click at [210, 381] on video at bounding box center [105, 433] width 210 height 105
drag, startPoint x: 363, startPoint y: 298, endPoint x: 341, endPoint y: 315, distance: 28.4
click at [210, 381] on video at bounding box center [105, 433] width 210 height 105
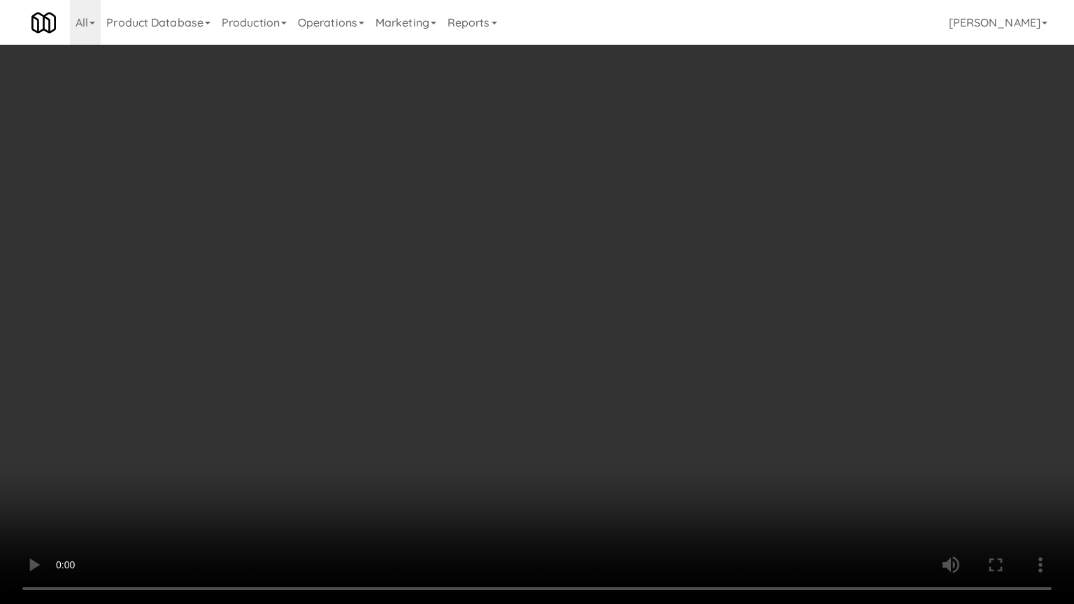
click at [261, 391] on video at bounding box center [537, 302] width 1074 height 604
click at [324, 381] on video at bounding box center [537, 302] width 1074 height 604
click at [469, 254] on video at bounding box center [537, 302] width 1074 height 604
click at [511, 282] on video at bounding box center [537, 302] width 1074 height 604
drag, startPoint x: 440, startPoint y: 275, endPoint x: 569, endPoint y: 223, distance: 139.3
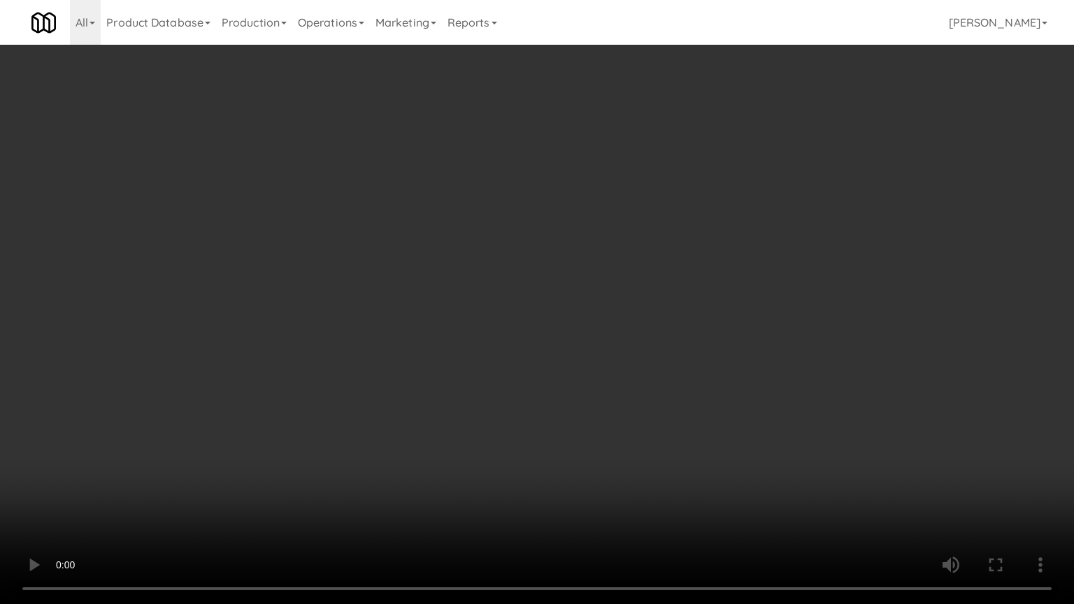
click at [440, 275] on video at bounding box center [537, 302] width 1074 height 604
drag, startPoint x: 483, startPoint y: 289, endPoint x: 500, endPoint y: 288, distance: 17.5
click at [484, 290] on video at bounding box center [537, 302] width 1074 height 604
click at [432, 267] on video at bounding box center [537, 302] width 1074 height 604
click at [464, 277] on video at bounding box center [537, 302] width 1074 height 604
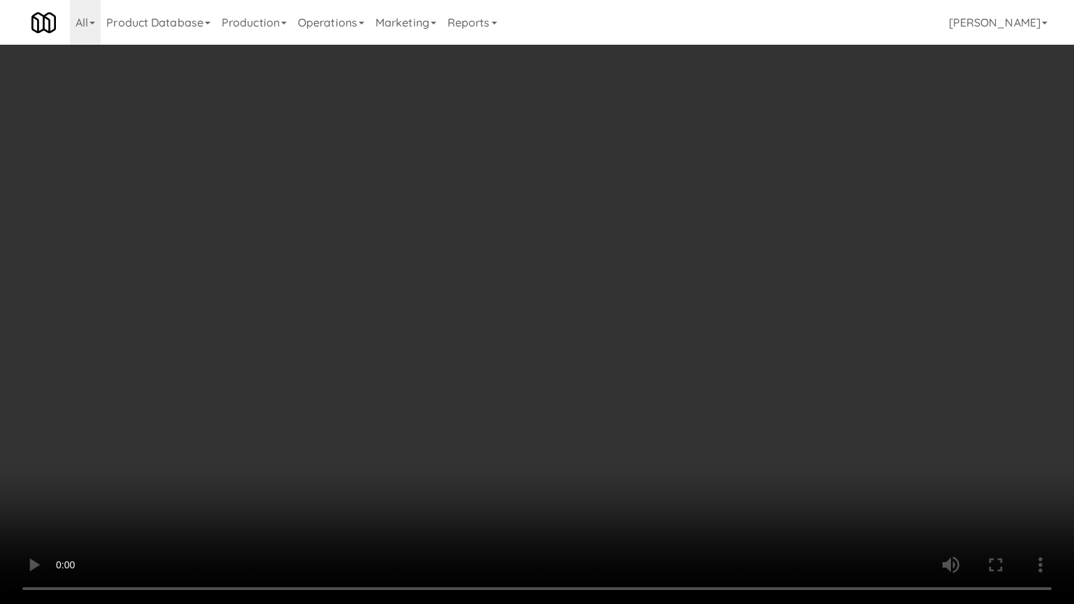
click at [332, 285] on video at bounding box center [537, 302] width 1074 height 604
click at [400, 337] on video at bounding box center [537, 302] width 1074 height 604
click at [405, 328] on video at bounding box center [537, 302] width 1074 height 604
click at [408, 383] on video at bounding box center [537, 302] width 1074 height 604
drag, startPoint x: 423, startPoint y: 341, endPoint x: 428, endPoint y: 273, distance: 68.7
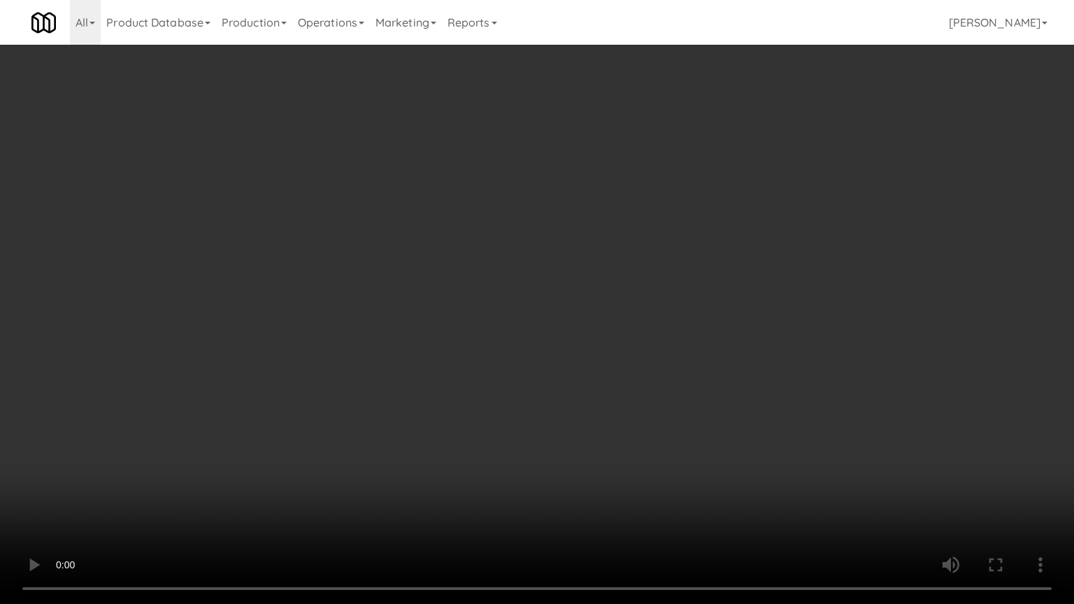
click at [423, 337] on video at bounding box center [537, 302] width 1074 height 604
click at [366, 288] on video at bounding box center [537, 302] width 1074 height 604
click at [451, 235] on video at bounding box center [537, 302] width 1074 height 604
click at [457, 231] on video at bounding box center [537, 302] width 1074 height 604
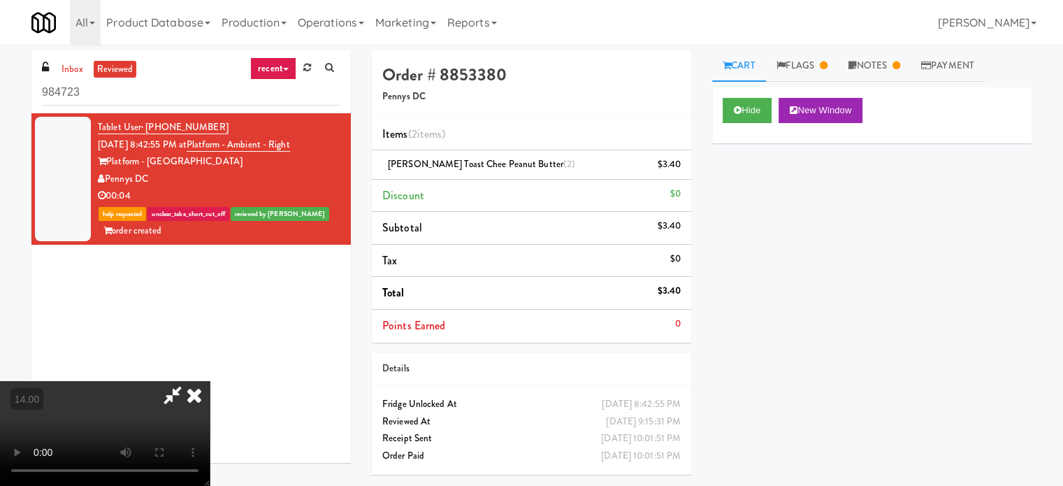
click at [189, 381] on icon at bounding box center [173, 395] width 32 height 28
click at [662, 368] on div "Details" at bounding box center [531, 368] width 298 height 17
click at [663, 363] on div "Details" at bounding box center [531, 368] width 298 height 17
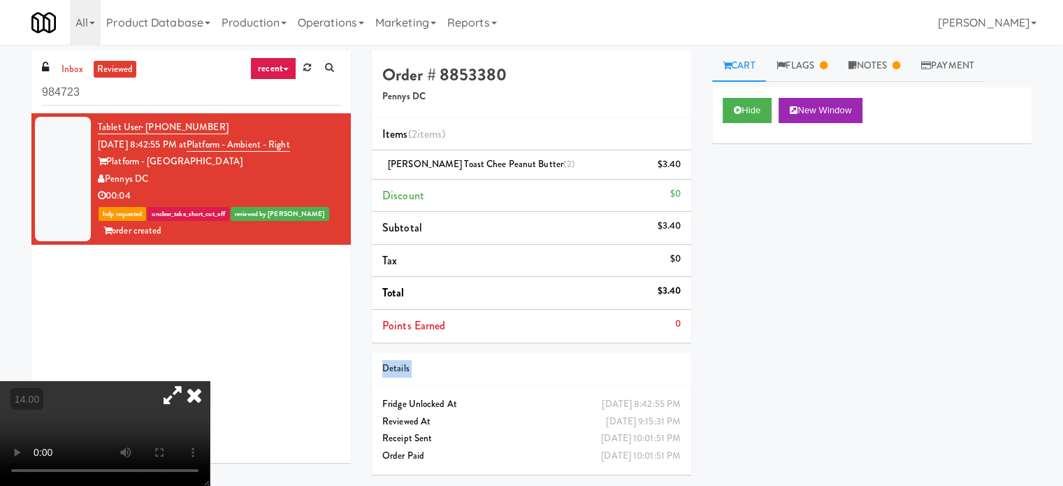
click at [663, 363] on div "Details" at bounding box center [531, 368] width 298 height 17
click at [657, 349] on div "Order # 8853380 Pennys DC Items (2 items ) Lance Toast Chee Peanut Butter (2) $…" at bounding box center [531, 267] width 340 height 435
drag, startPoint x: 656, startPoint y: 394, endPoint x: 663, endPoint y: 347, distance: 47.4
click at [657, 382] on div "Details Friday, September 5th 2025 8:42:55 PM Fridge Unlocked At Sep 5, 2025 9:…" at bounding box center [531, 414] width 319 height 122
click at [805, 73] on link "Flags" at bounding box center [802, 65] width 73 height 31
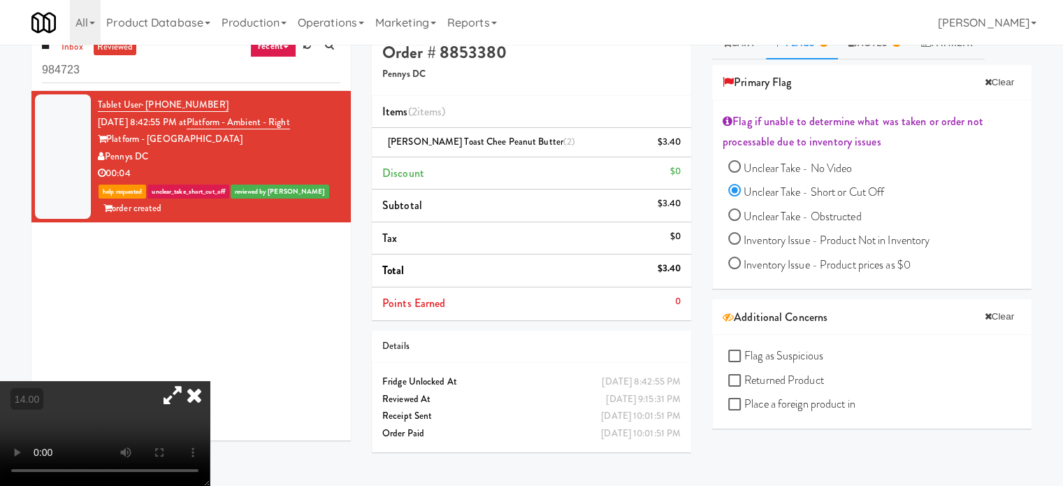
scroll to position [45, 0]
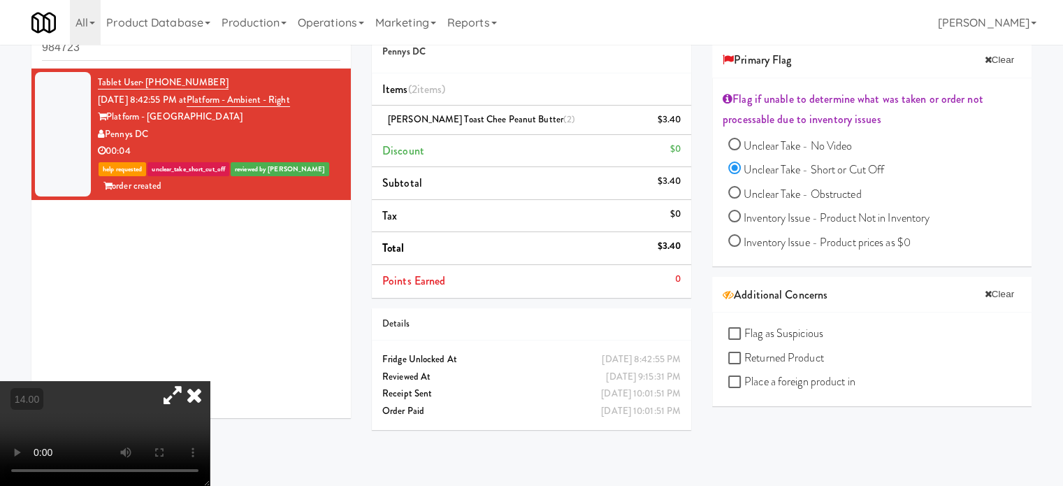
drag, startPoint x: 591, startPoint y: 375, endPoint x: 679, endPoint y: 380, distance: 88.2
click at [679, 380] on div "Sep 5, 2025 9:15:31 PM" at bounding box center [643, 376] width 75 height 17
drag, startPoint x: 582, startPoint y: 395, endPoint x: 663, endPoint y: 391, distance: 81.9
click at [663, 391] on div "Sep 5, 2025 10:01:51 PM Receipt Sent" at bounding box center [531, 393] width 319 height 17
click at [630, 410] on div "Sep 5, 2025 10:01:51 PM" at bounding box center [641, 411] width 80 height 17
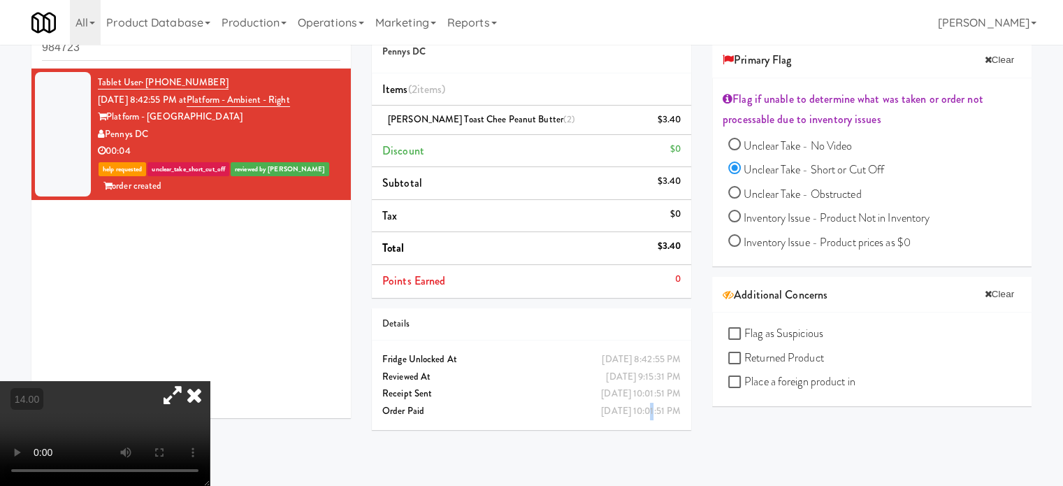
click at [631, 410] on div "Sep 5, 2025 10:01:51 PM" at bounding box center [641, 411] width 80 height 17
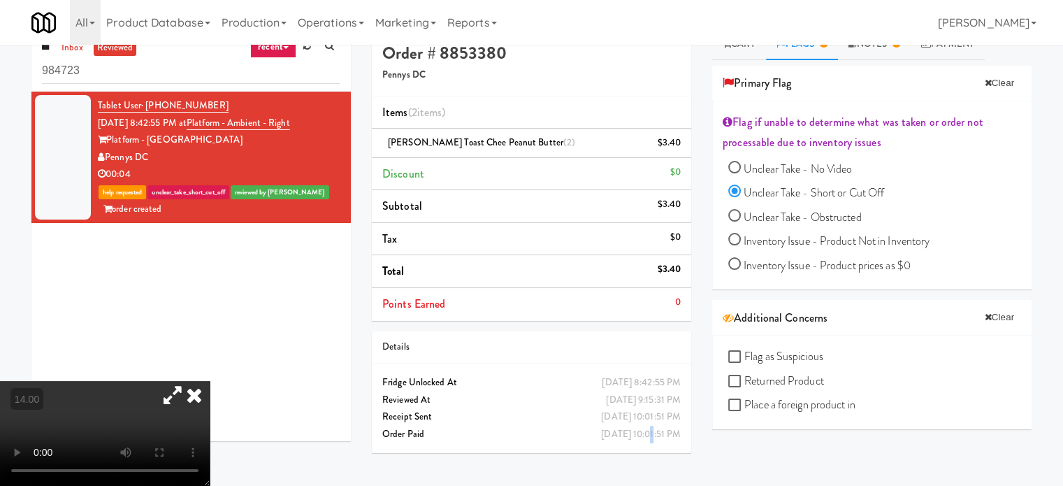
scroll to position [0, 0]
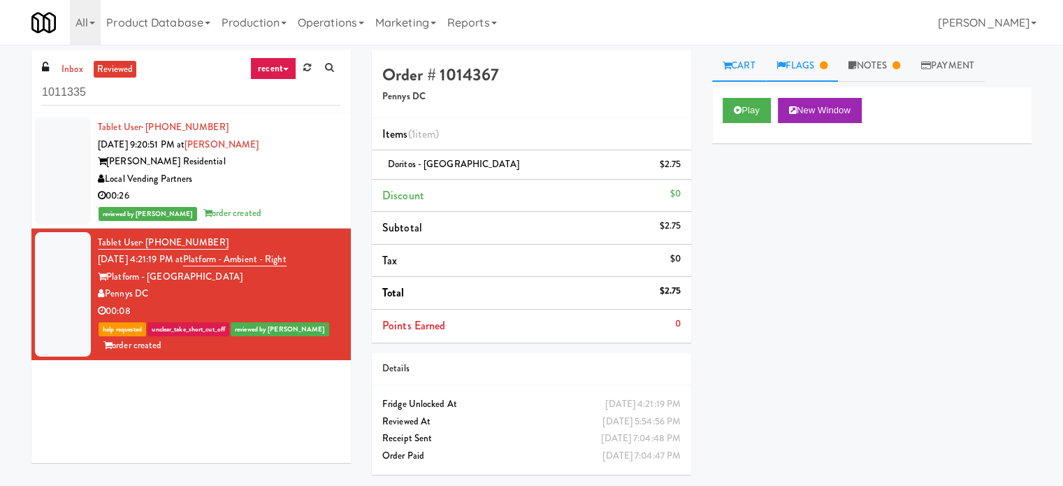
click at [818, 58] on link "Flags" at bounding box center [802, 65] width 73 height 31
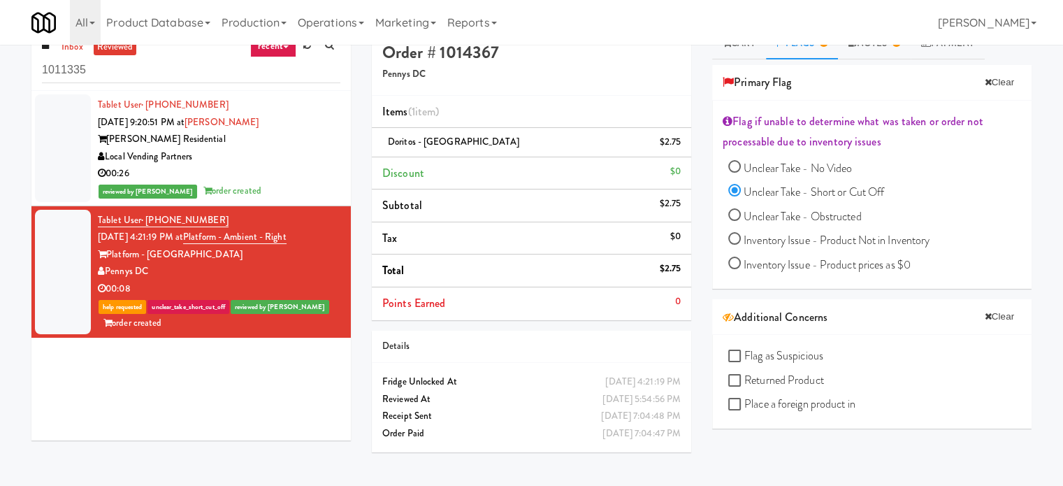
scroll to position [45, 0]
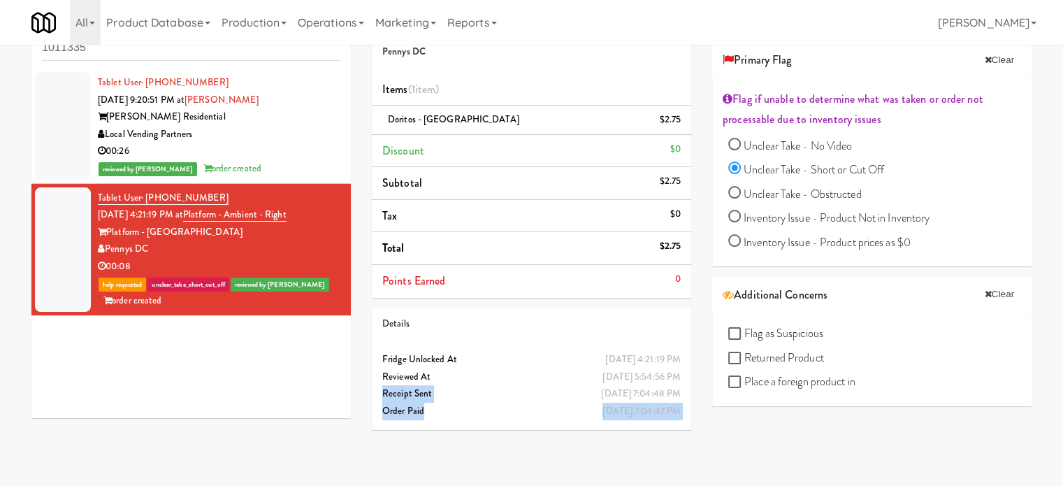
drag, startPoint x: 371, startPoint y: 388, endPoint x: 487, endPoint y: 406, distance: 117.4
click at [487, 406] on div "[DATE] 4:21:19 PM Fridge Unlocked At [DATE] 5:54:56 PM Reviewed At [DATE] 7:04:…" at bounding box center [531, 384] width 319 height 89
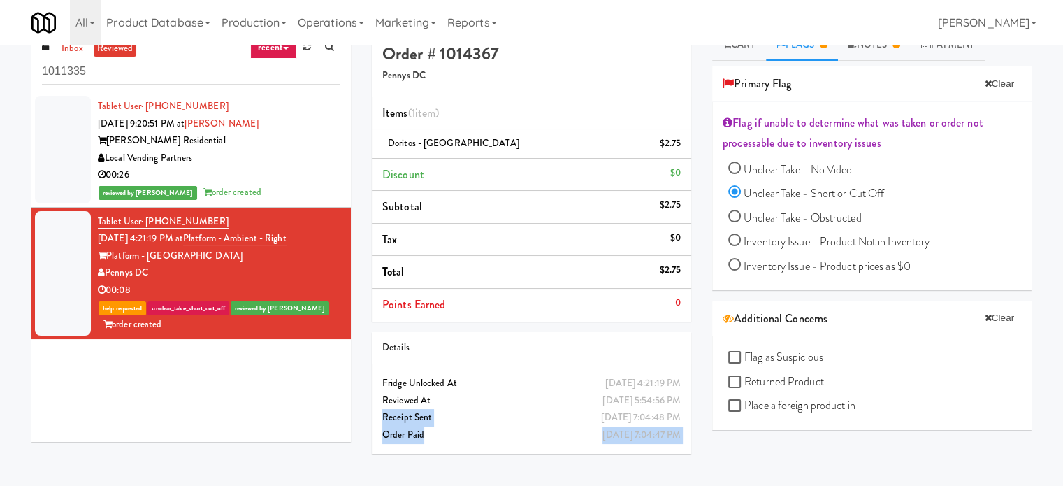
scroll to position [0, 0]
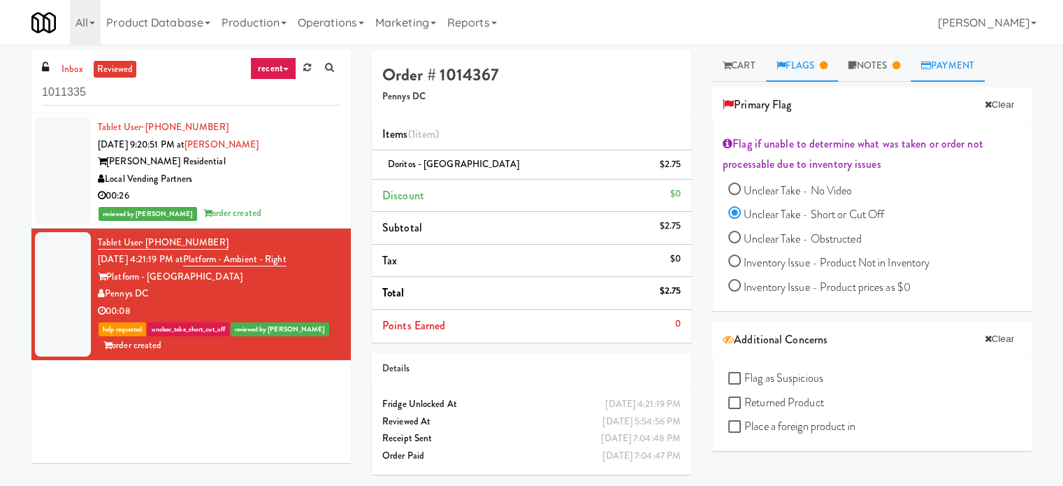
click at [965, 69] on link "Payment" at bounding box center [948, 65] width 74 height 31
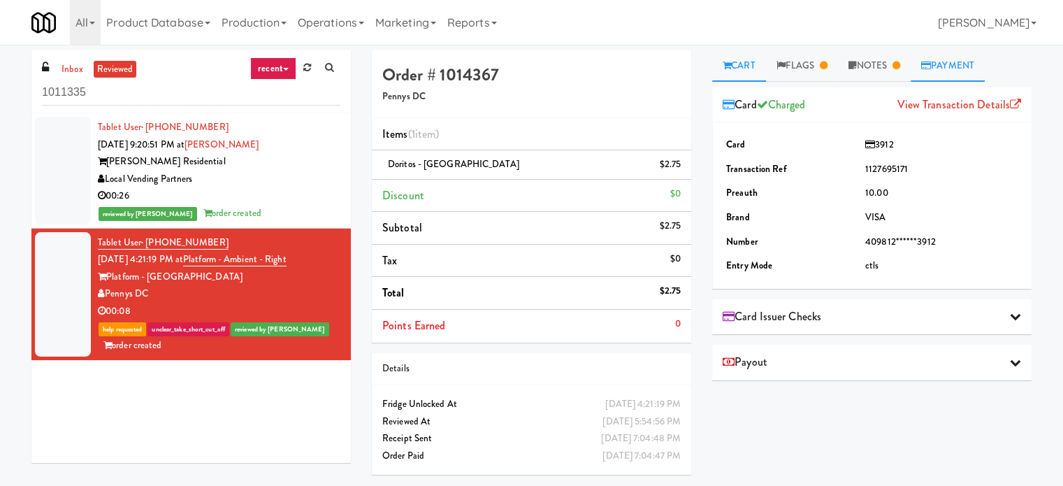
click at [732, 76] on link "Cart" at bounding box center [739, 65] width 54 height 31
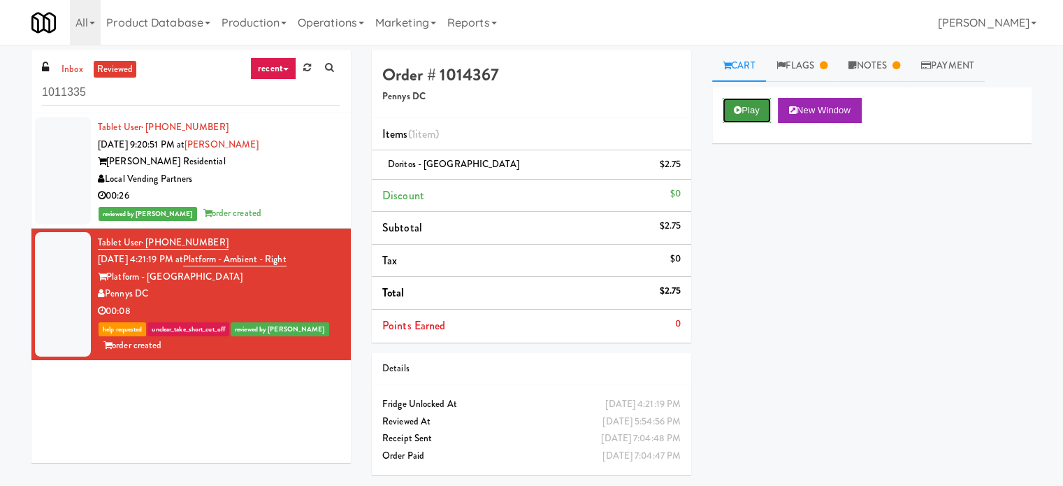
click at [737, 108] on icon at bounding box center [738, 110] width 8 height 9
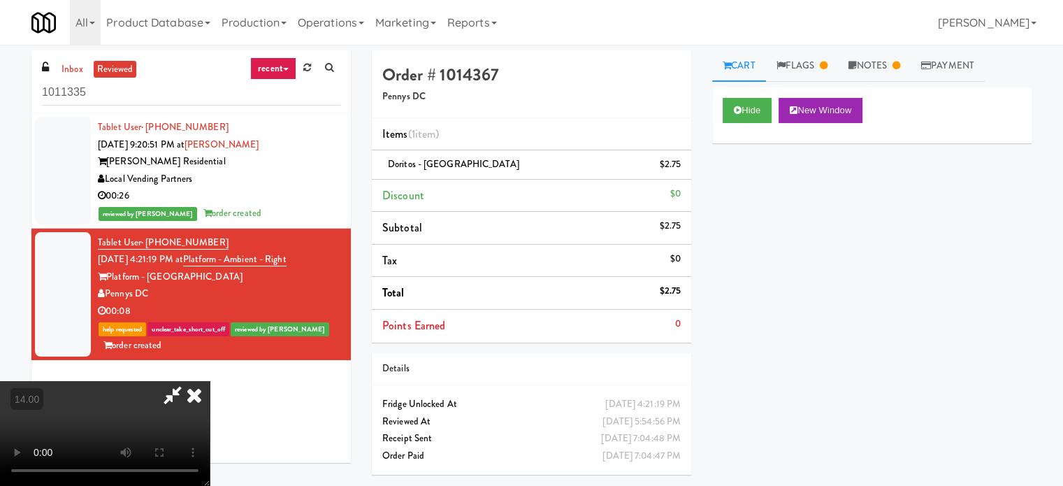
click at [210, 381] on video at bounding box center [105, 433] width 210 height 105
click at [199, 381] on video at bounding box center [105, 433] width 210 height 105
drag, startPoint x: 204, startPoint y: 284, endPoint x: 211, endPoint y: 283, distance: 7.1
click at [206, 381] on video at bounding box center [105, 433] width 210 height 105
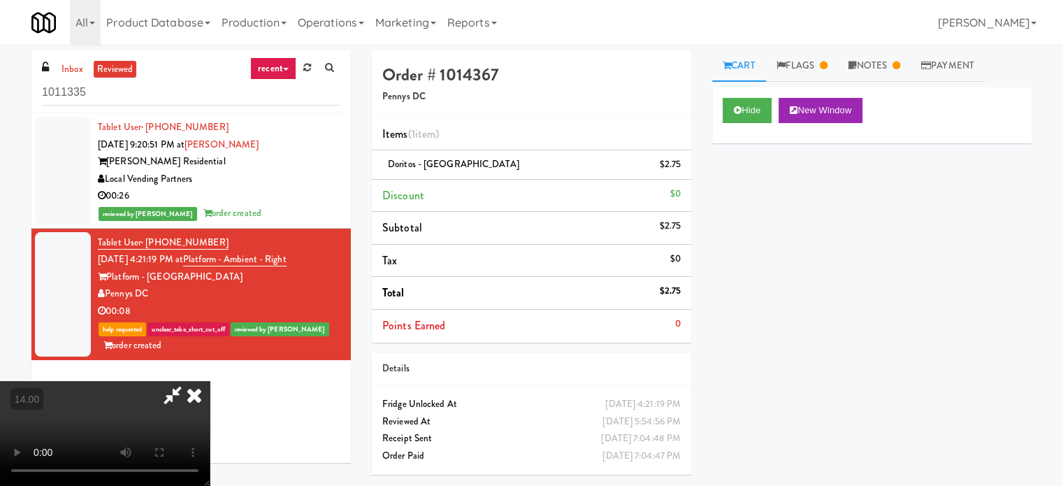
click at [210, 381] on video at bounding box center [105, 433] width 210 height 105
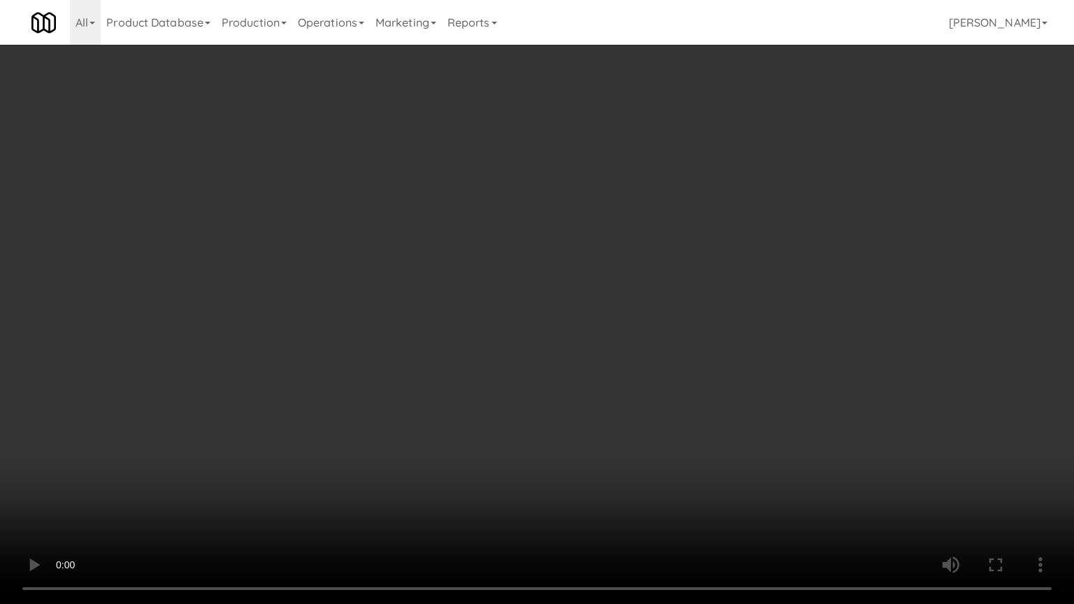
drag, startPoint x: 487, startPoint y: 274, endPoint x: 653, endPoint y: 217, distance: 176.0
click at [487, 275] on video at bounding box center [537, 302] width 1074 height 604
click at [531, 217] on video at bounding box center [537, 302] width 1074 height 604
click at [481, 333] on video at bounding box center [537, 302] width 1074 height 604
click at [513, 311] on video at bounding box center [537, 302] width 1074 height 604
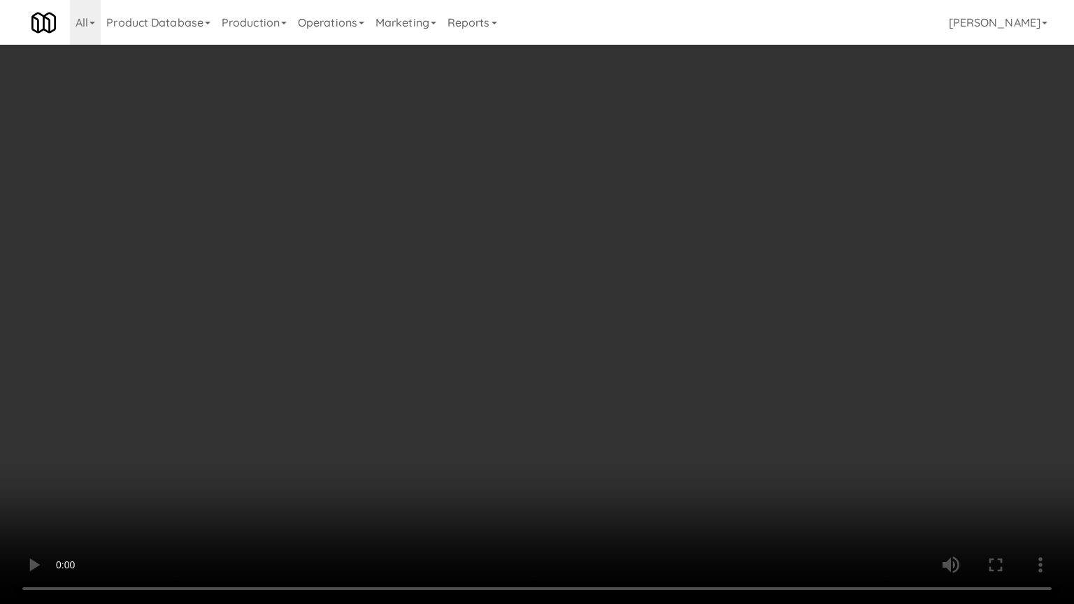
click at [517, 308] on video at bounding box center [537, 302] width 1074 height 604
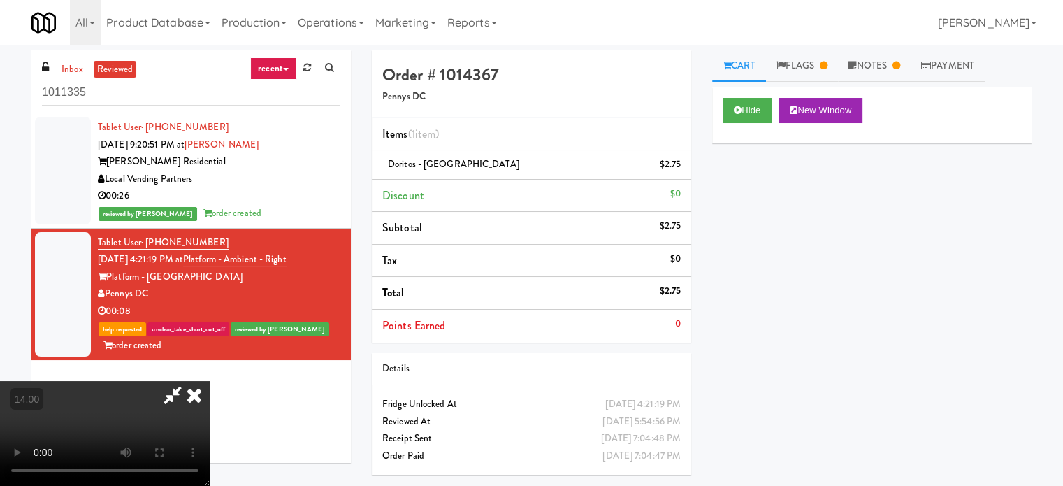
click at [210, 381] on icon at bounding box center [194, 395] width 31 height 28
